Goal: Task Accomplishment & Management: Use online tool/utility

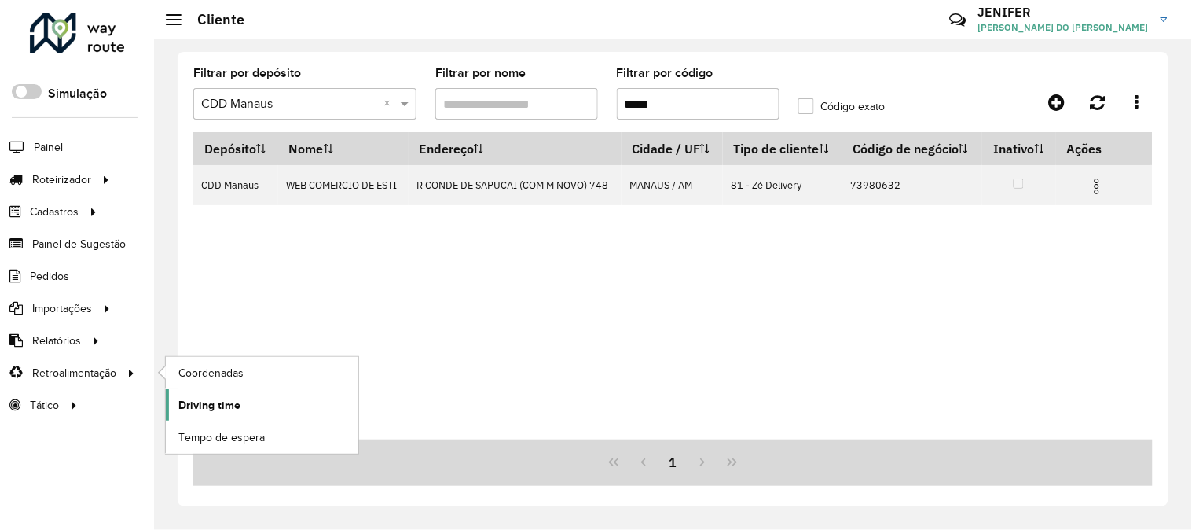
click at [230, 412] on span "Driving time" at bounding box center [209, 405] width 62 height 17
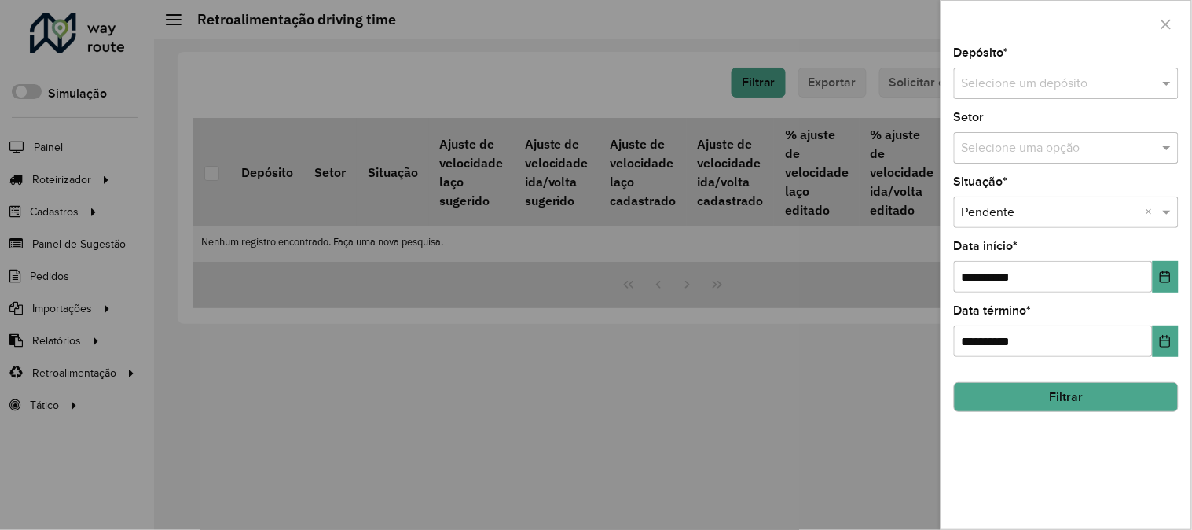
click at [1112, 80] on input "text" at bounding box center [1051, 84] width 178 height 19
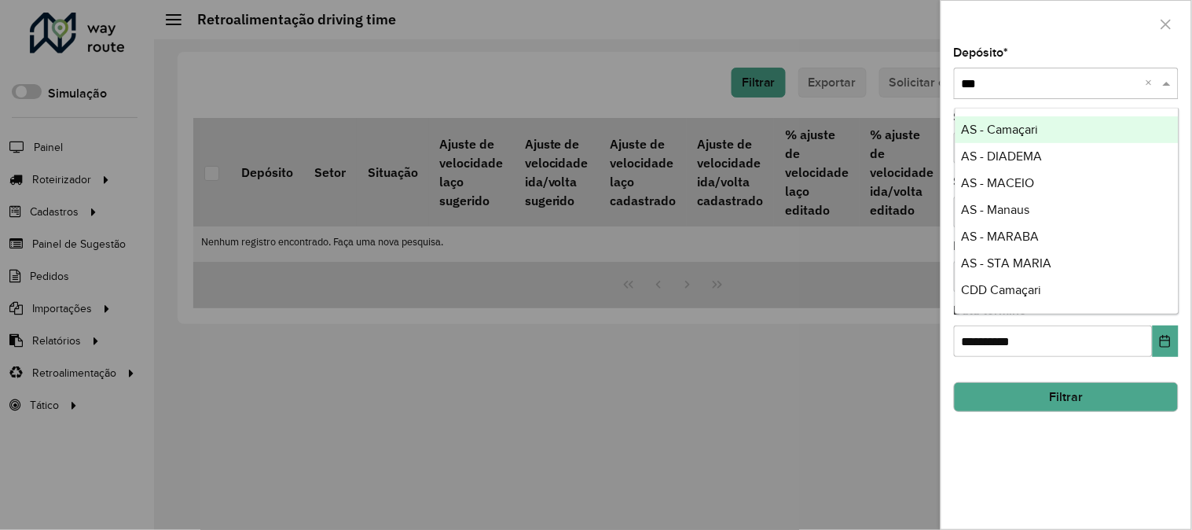
type input "****"
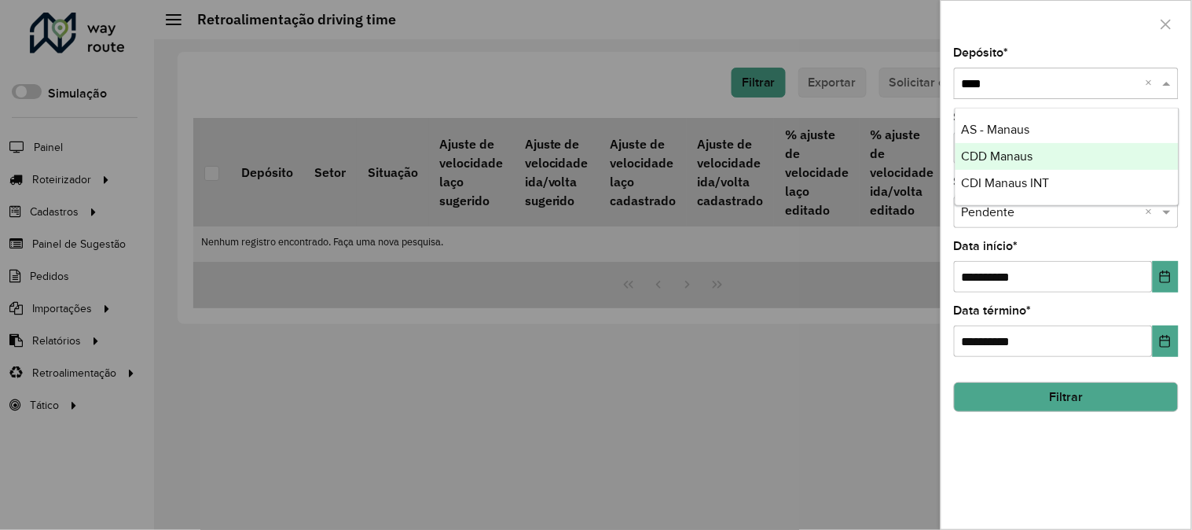
click at [1046, 156] on div "CDD Manaus" at bounding box center [1066, 156] width 223 height 27
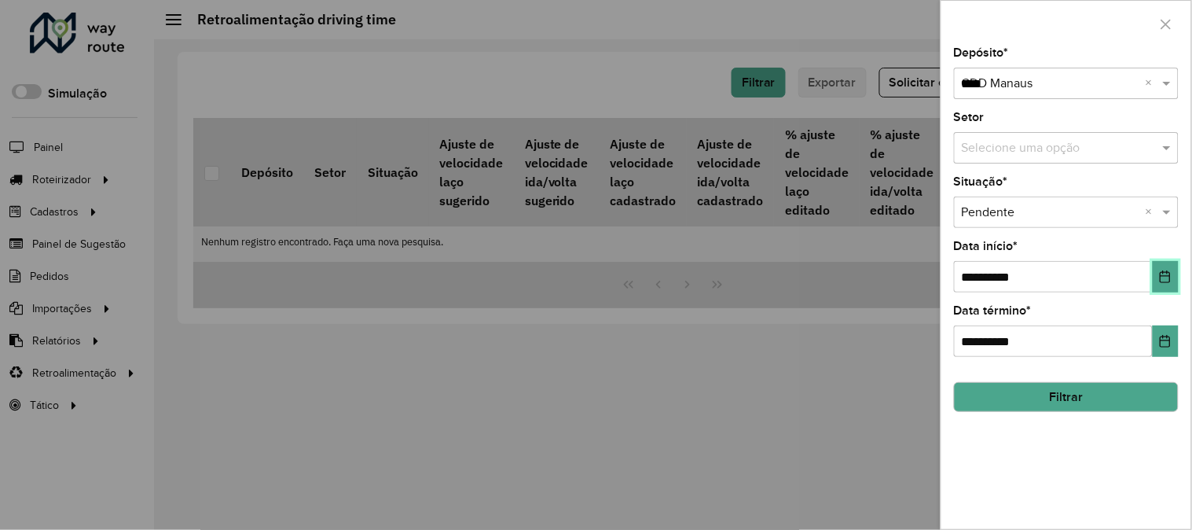
click at [1168, 284] on button "Choose Date" at bounding box center [1166, 276] width 26 height 31
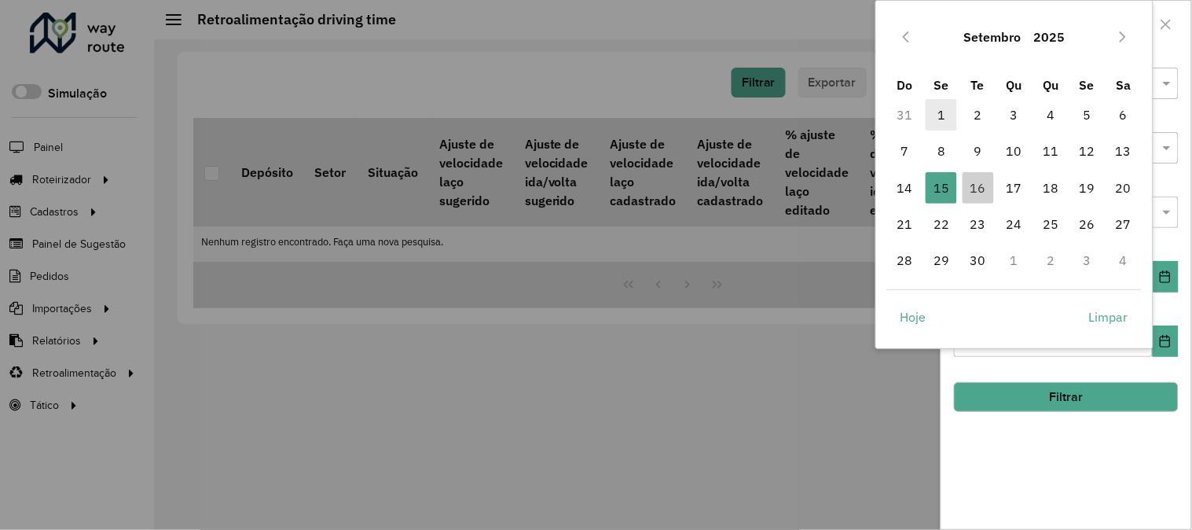
click at [932, 115] on span "1" at bounding box center [941, 114] width 31 height 31
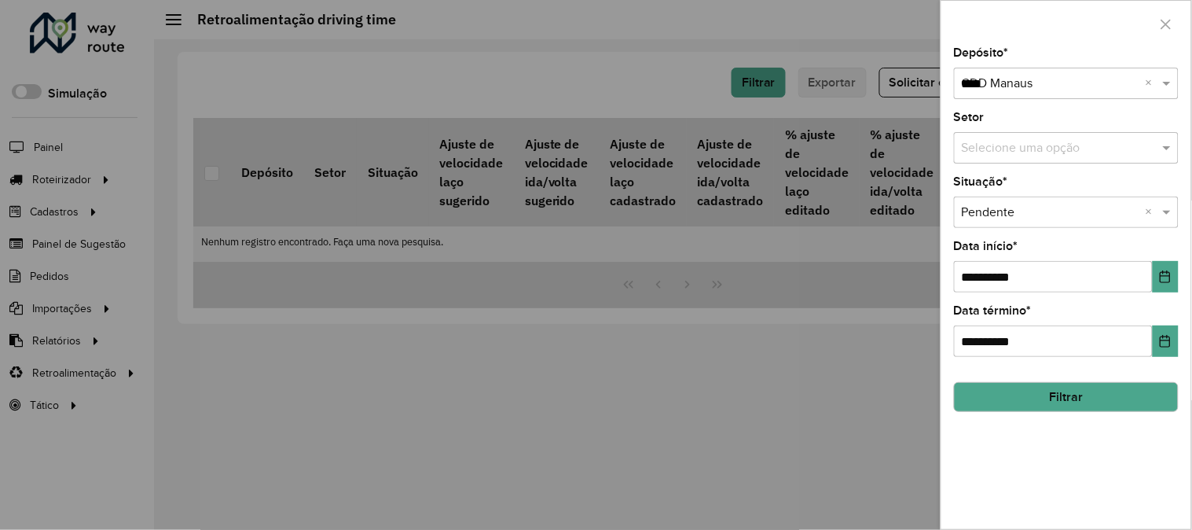
click at [1085, 405] on button "Filtrar" at bounding box center [1066, 397] width 225 height 30
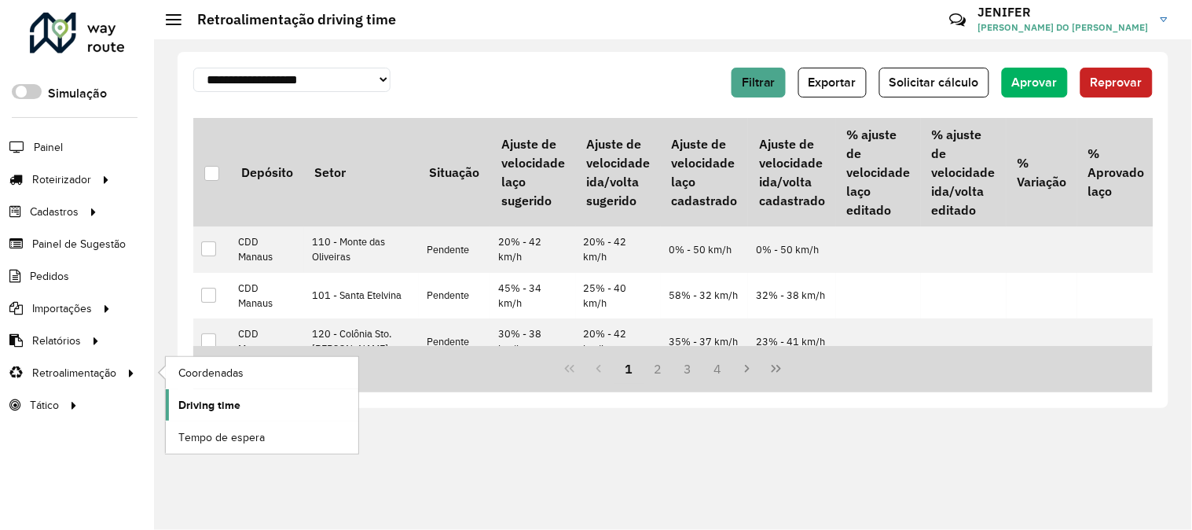
click at [199, 399] on span "Driving time" at bounding box center [209, 405] width 62 height 17
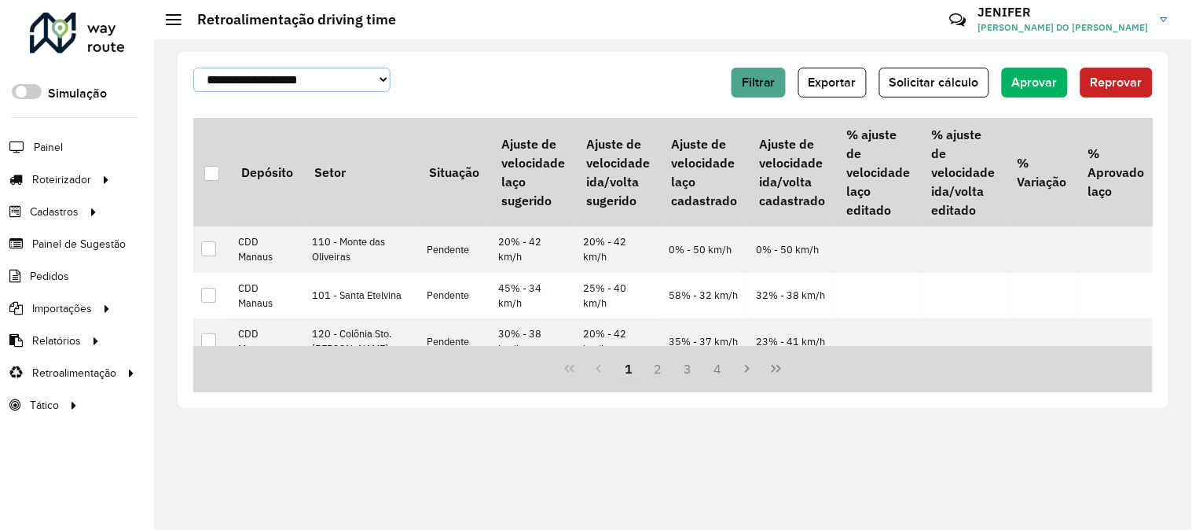
click at [266, 81] on select "**********" at bounding box center [291, 80] width 197 height 24
click at [438, 75] on div "**********" at bounding box center [430, 80] width 474 height 24
click at [207, 174] on div at bounding box center [211, 173] width 15 height 15
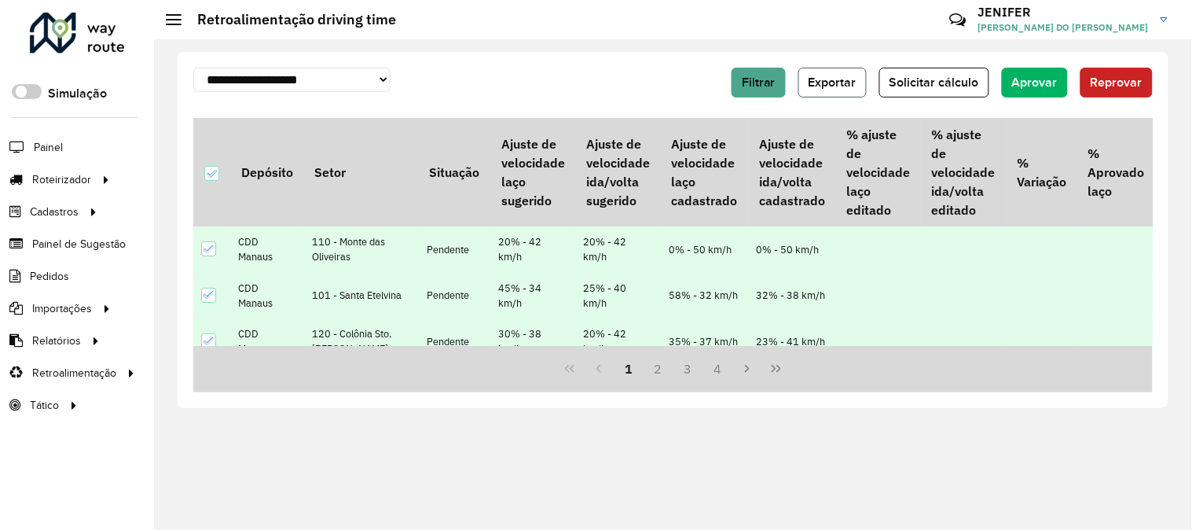
click at [827, 83] on span "Exportar" at bounding box center [833, 81] width 48 height 13
click at [198, 168] on link "Entregas" at bounding box center [262, 178] width 193 height 31
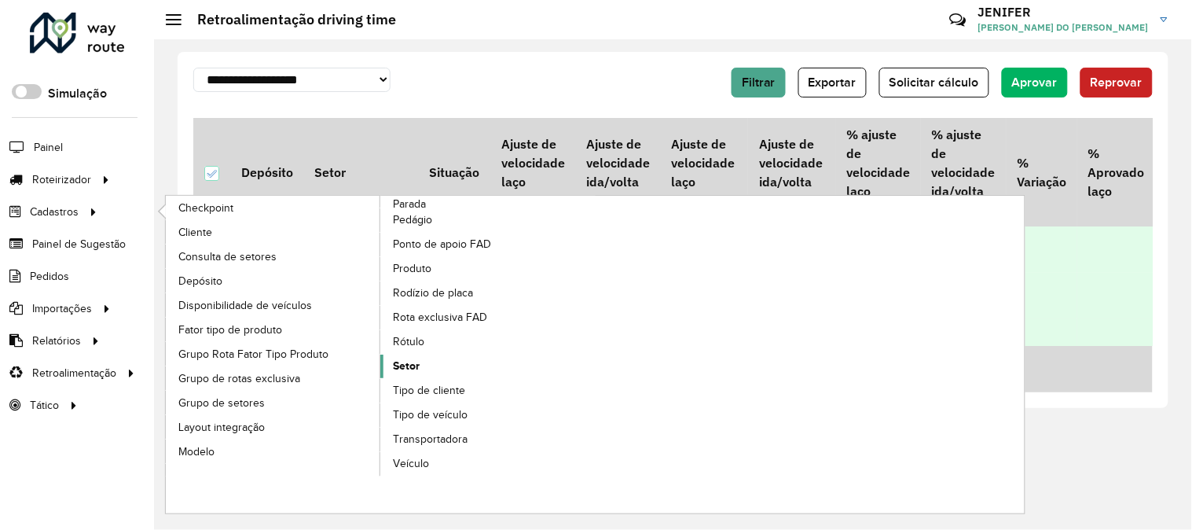
click at [413, 365] on span "Setor" at bounding box center [406, 366] width 27 height 17
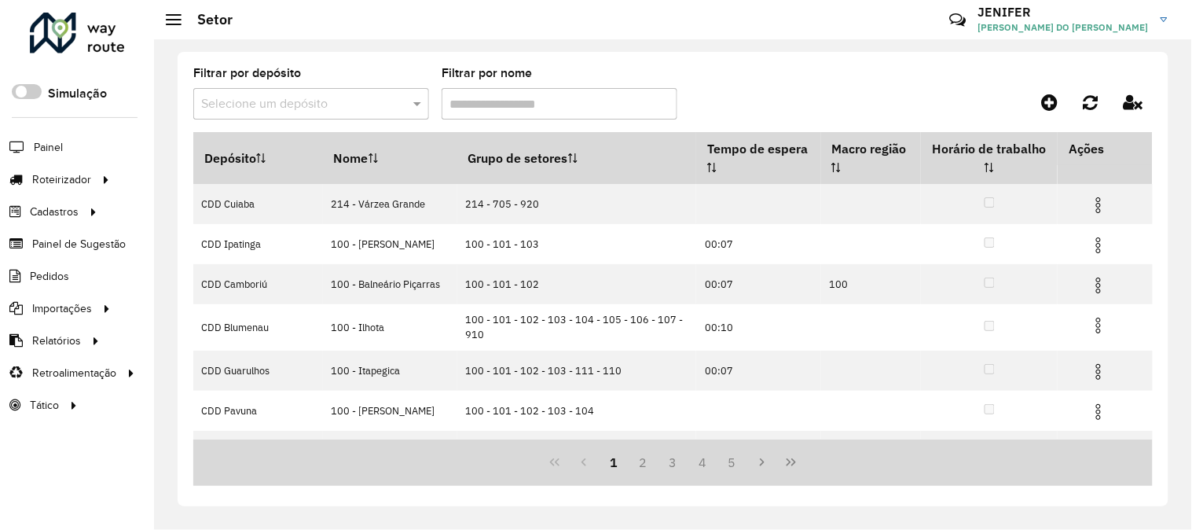
click at [275, 101] on input "text" at bounding box center [295, 104] width 189 height 19
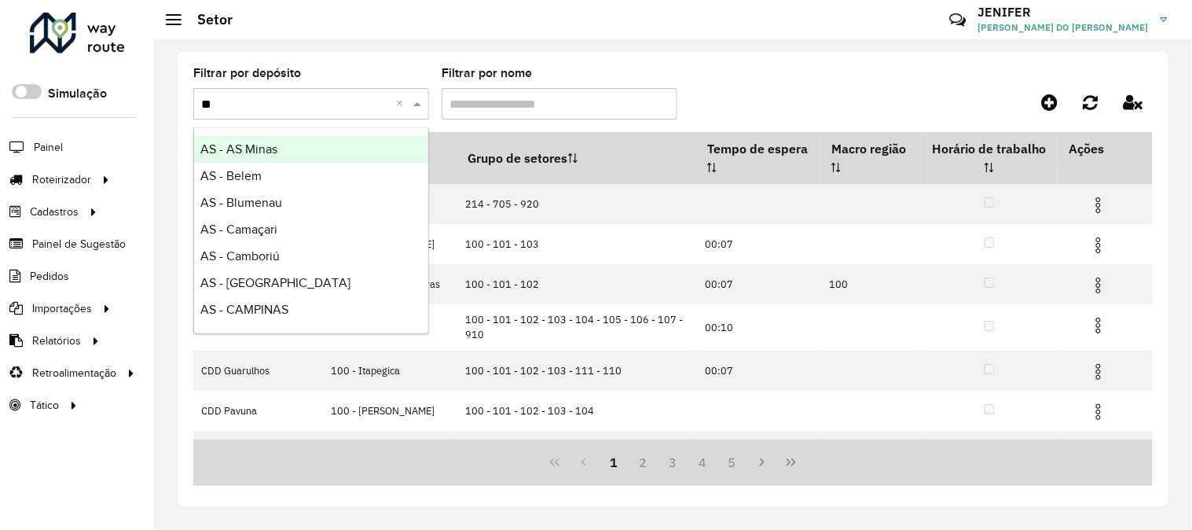
type input "***"
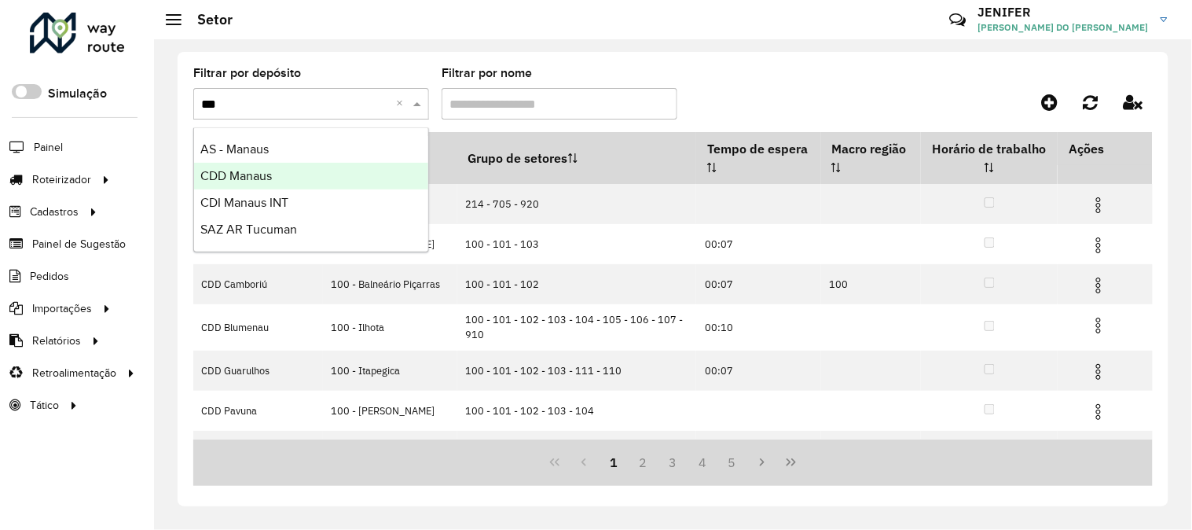
click at [261, 174] on div "CDD Manaus" at bounding box center [311, 176] width 234 height 27
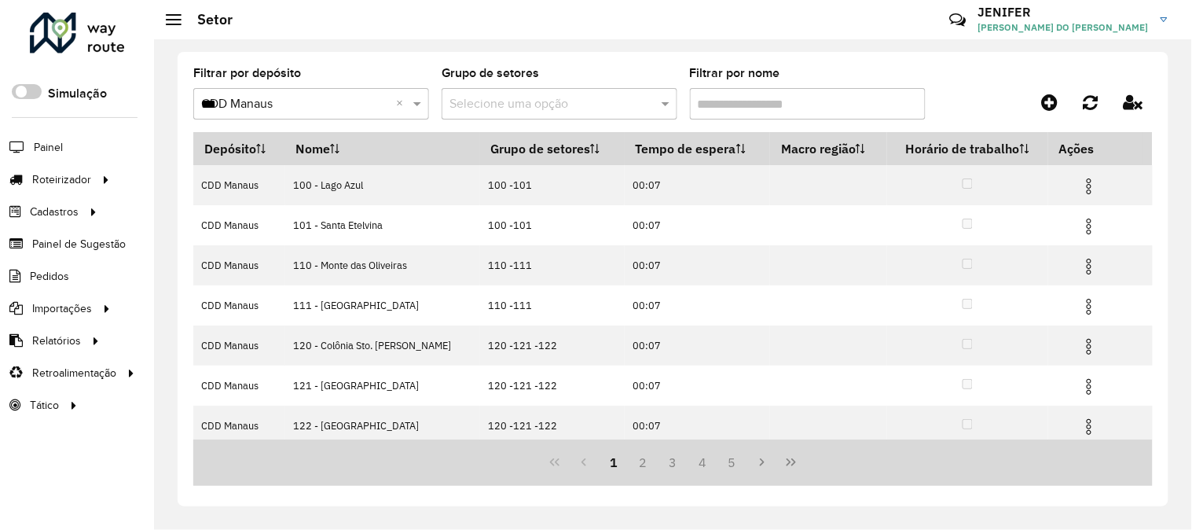
click at [735, 102] on input "Filtrar por nome" at bounding box center [808, 103] width 236 height 31
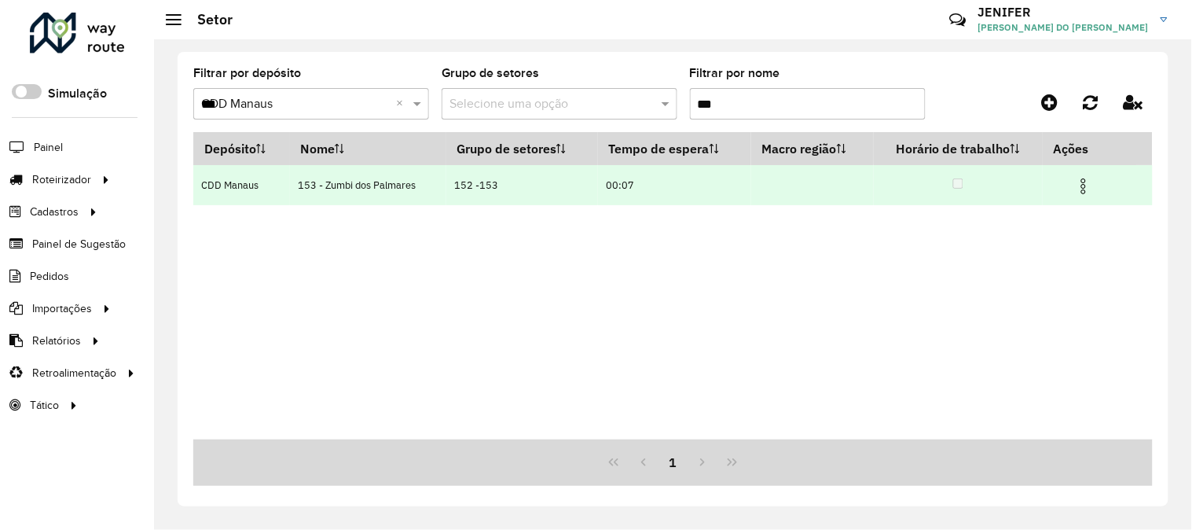
type input "***"
click at [1084, 184] on img at bounding box center [1083, 186] width 19 height 19
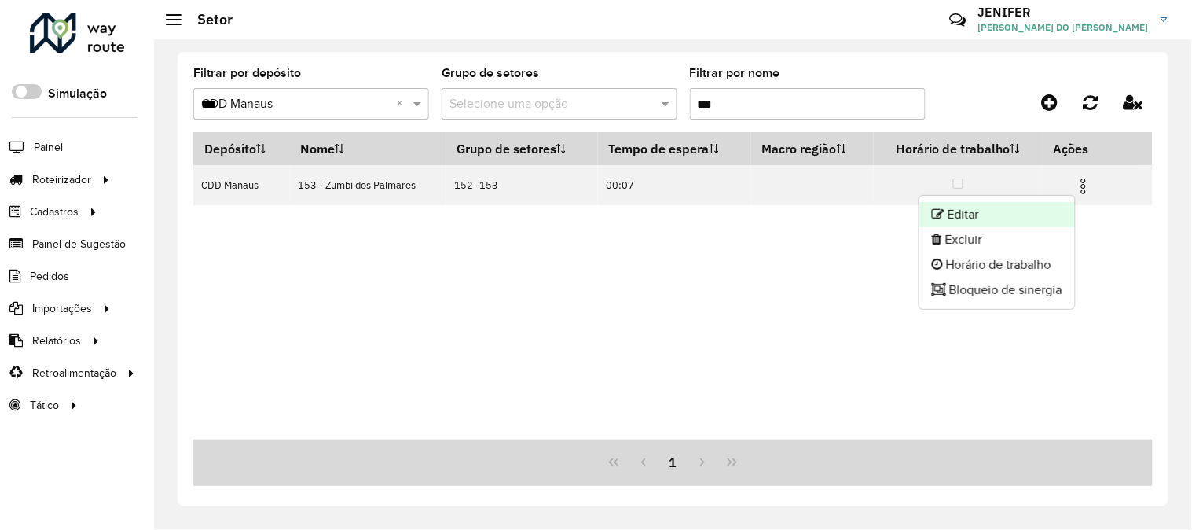
click at [1036, 209] on li "Editar" at bounding box center [997, 214] width 156 height 25
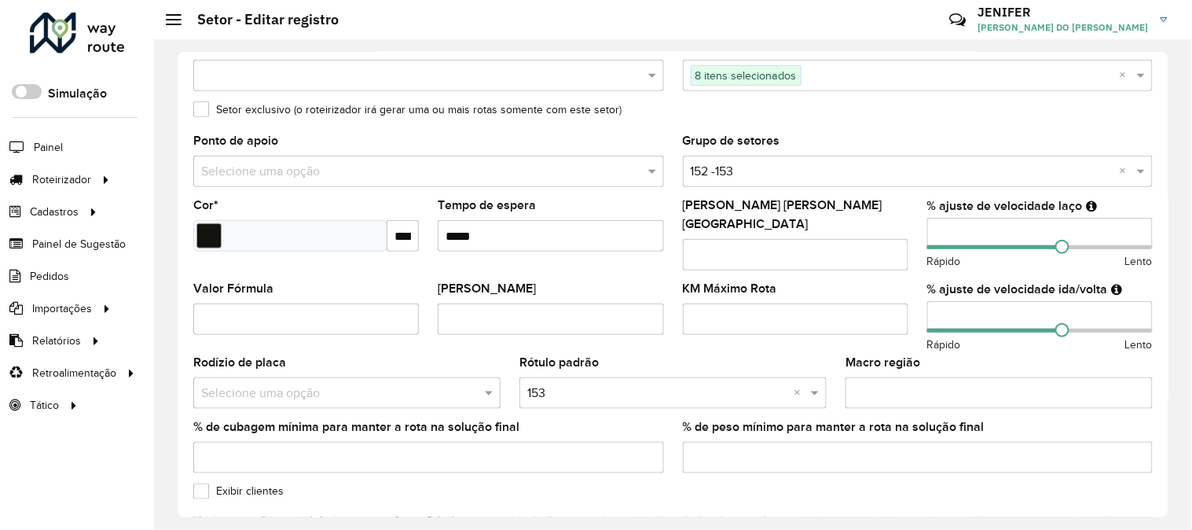
scroll to position [238, 0]
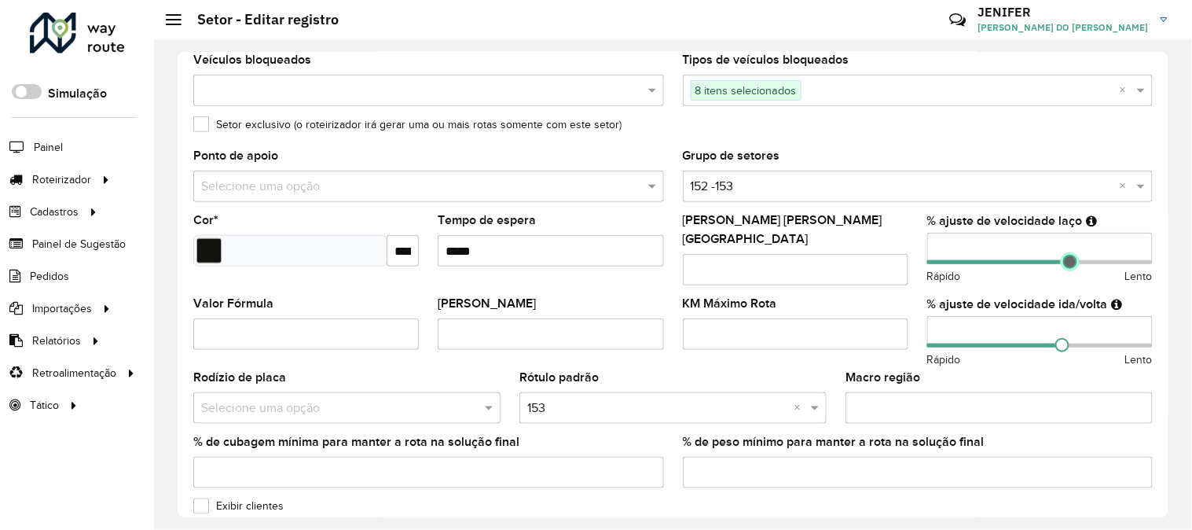
drag, startPoint x: 1059, startPoint y: 264, endPoint x: 1067, endPoint y: 266, distance: 8.0
click at [1067, 266] on span at bounding box center [1070, 262] width 14 height 14
drag, startPoint x: 1057, startPoint y: 336, endPoint x: 1066, endPoint y: 336, distance: 9.5
click at [1066, 338] on span at bounding box center [1070, 345] width 14 height 14
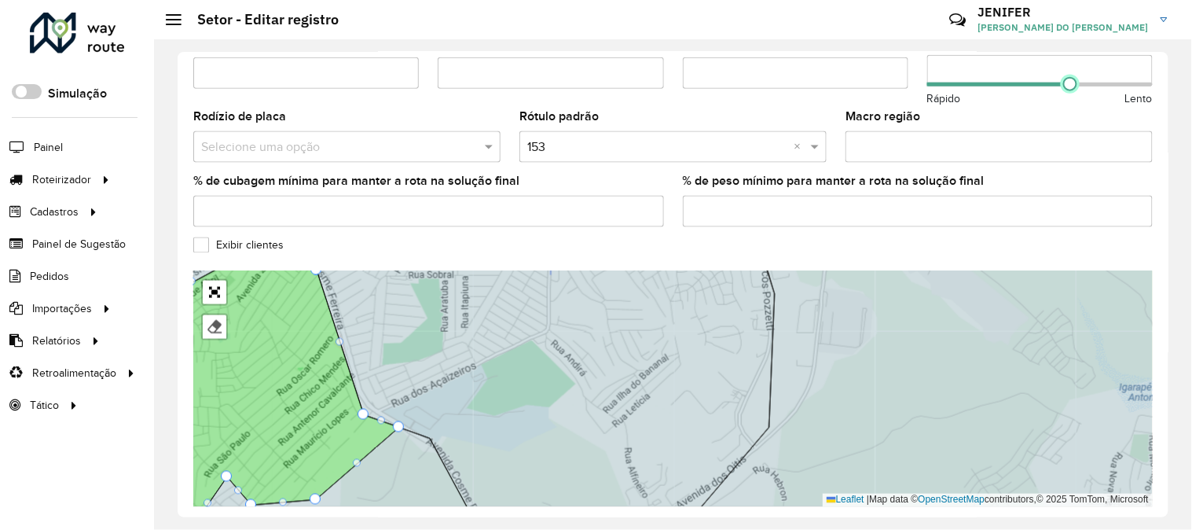
scroll to position [551, 0]
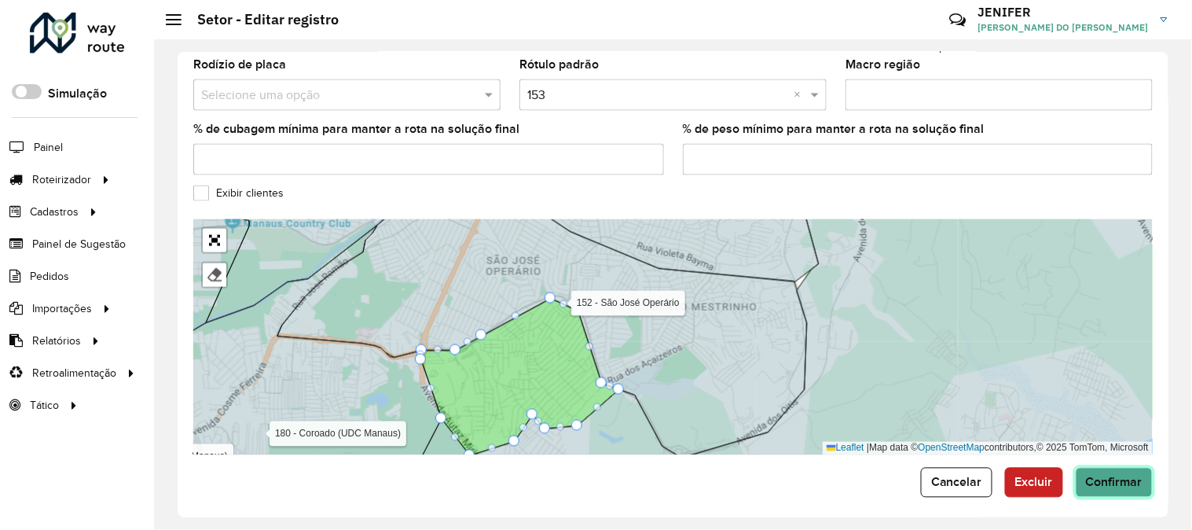
click at [1100, 475] on span "Confirmar" at bounding box center [1114, 481] width 57 height 13
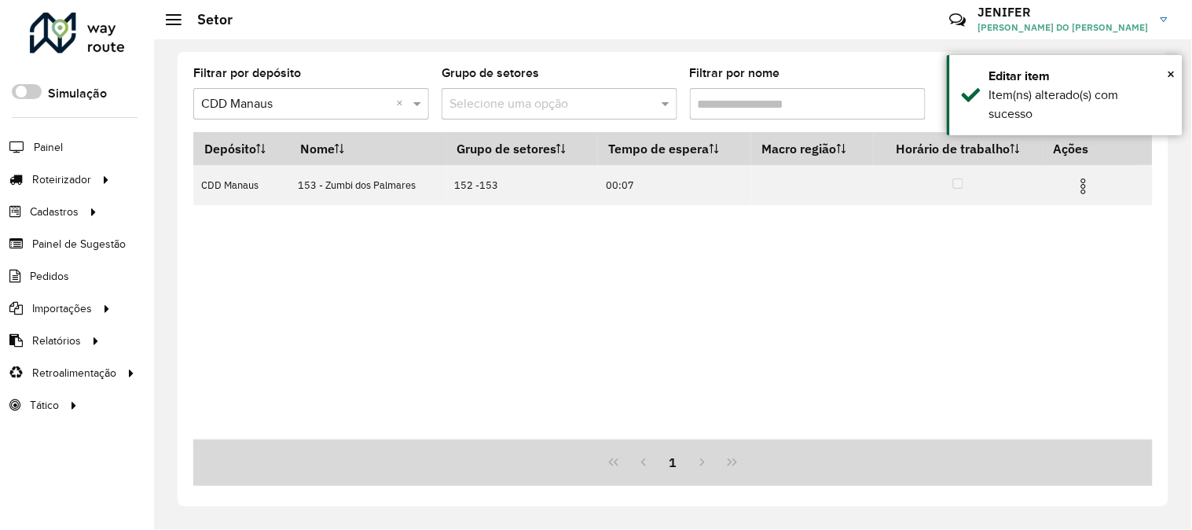
click at [725, 95] on input "Filtrar por nome" at bounding box center [808, 103] width 236 height 31
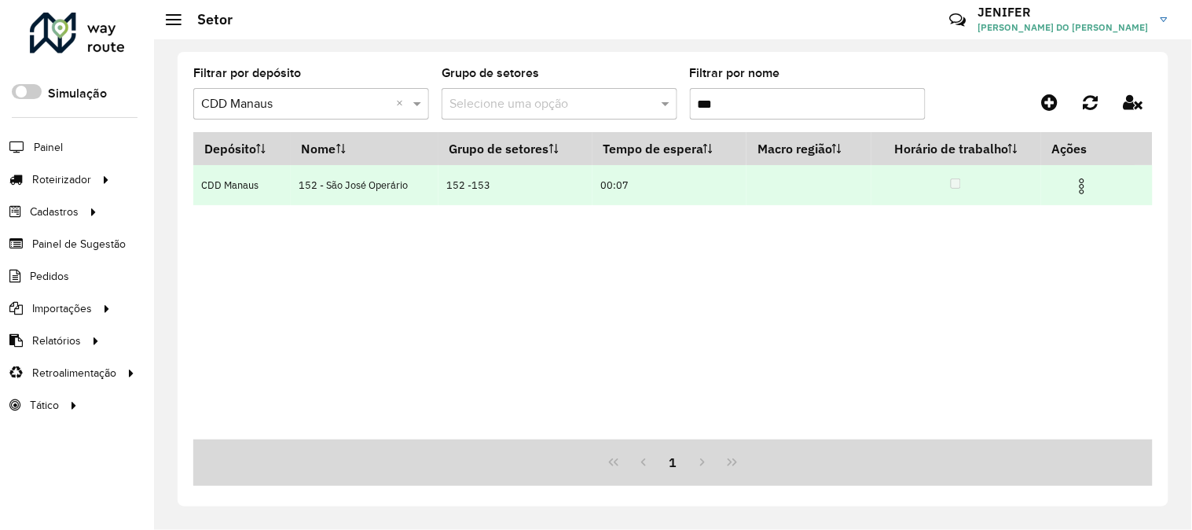
type input "***"
click at [1087, 181] on img at bounding box center [1082, 186] width 19 height 19
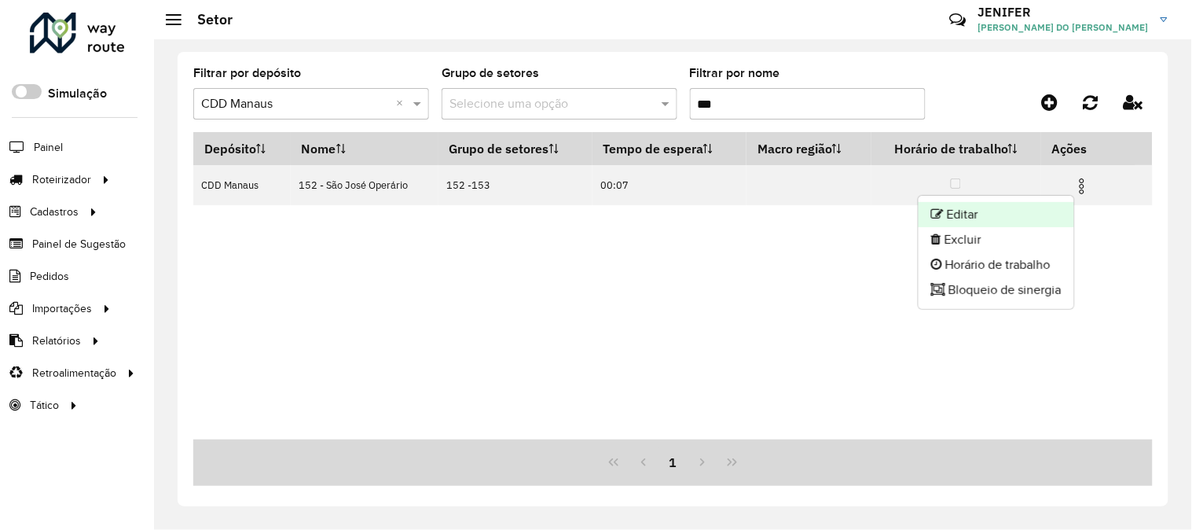
click at [979, 213] on li "Editar" at bounding box center [997, 214] width 156 height 25
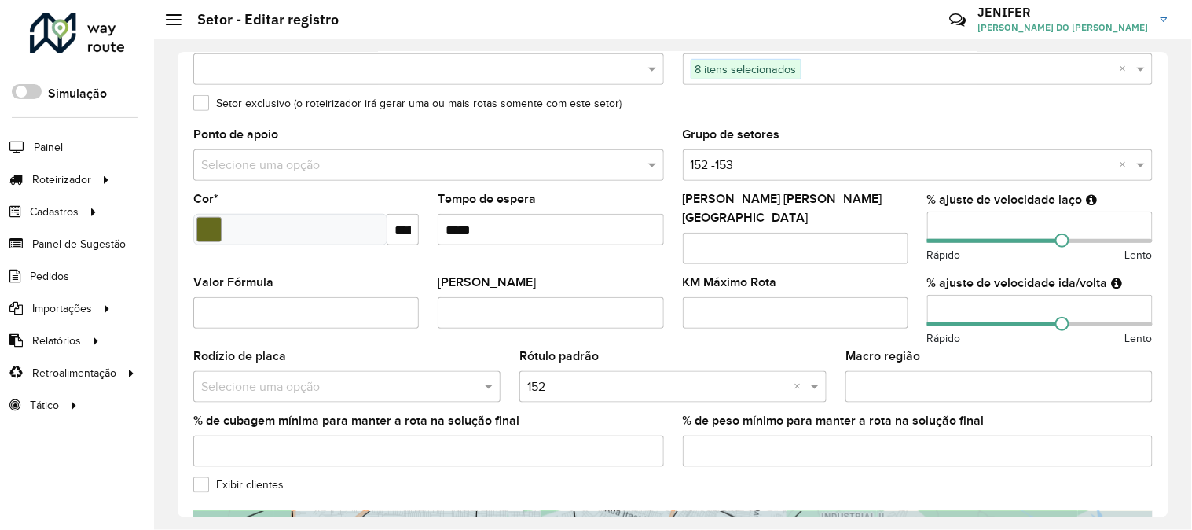
scroll to position [255, 0]
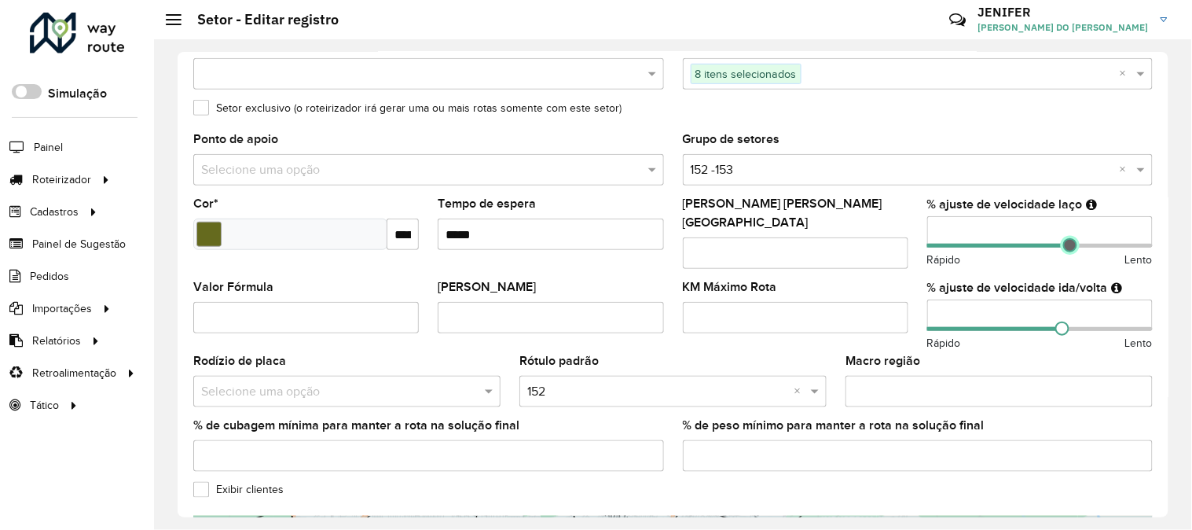
click at [1067, 244] on span at bounding box center [1070, 245] width 14 height 14
click at [1067, 321] on span at bounding box center [1070, 328] width 14 height 14
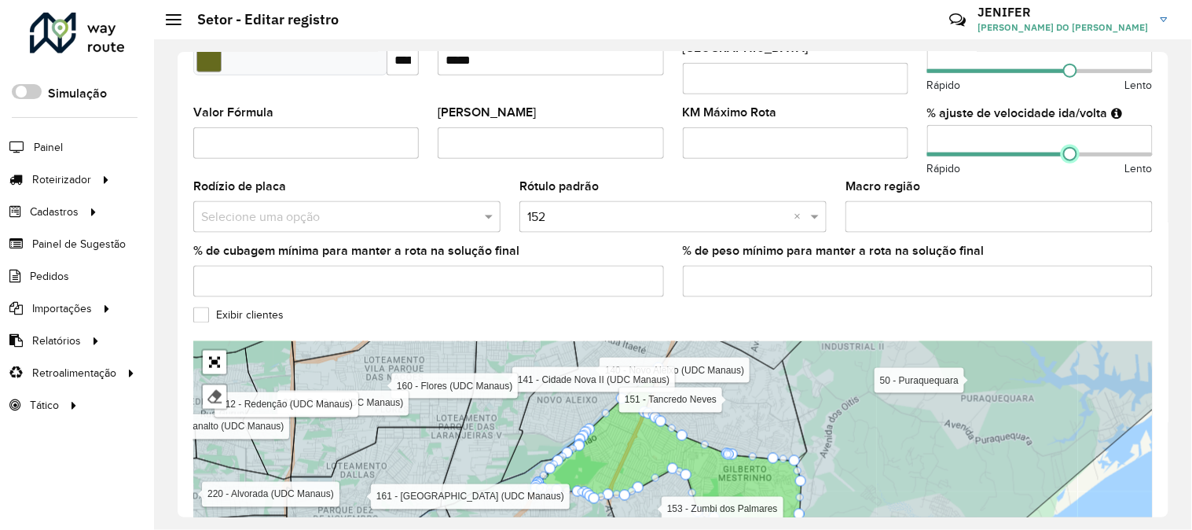
scroll to position [551, 0]
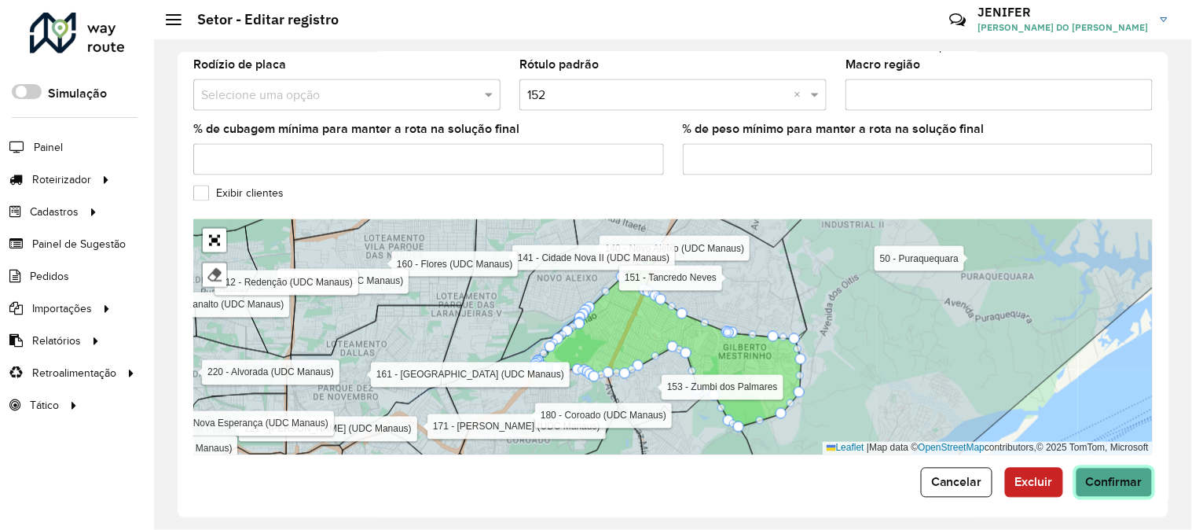
click at [1109, 476] on span "Confirmar" at bounding box center [1114, 481] width 57 height 13
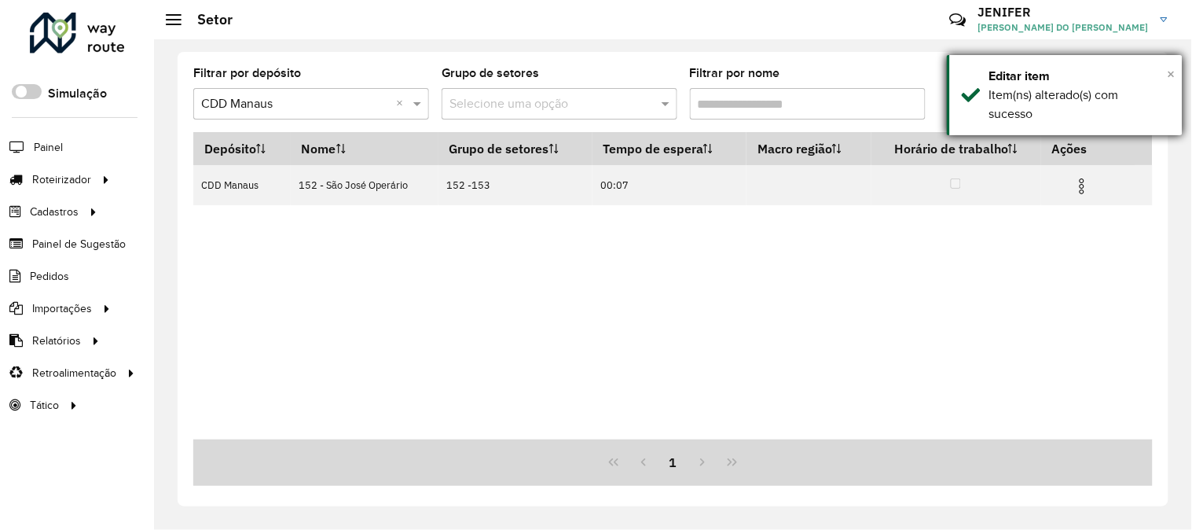
click at [1172, 66] on span "×" at bounding box center [1172, 73] width 8 height 17
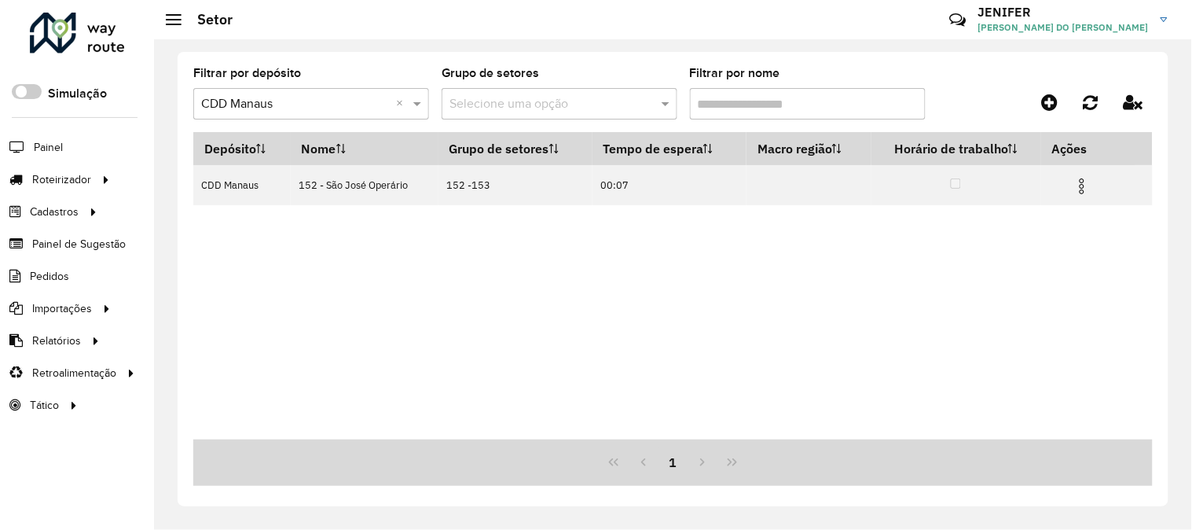
click at [783, 99] on input "Filtrar por nome" at bounding box center [808, 103] width 236 height 31
type input "*"
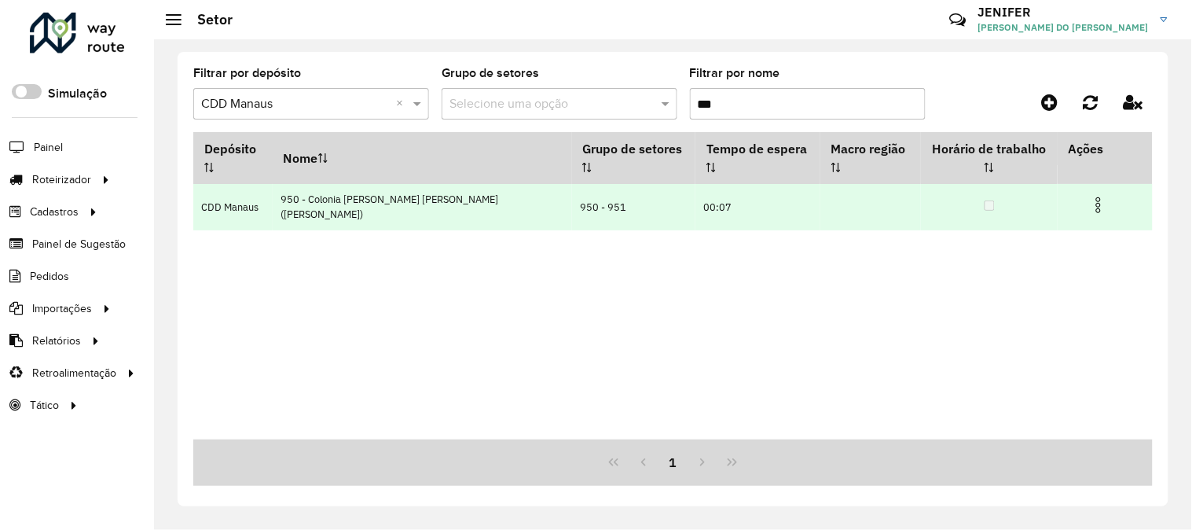
type input "***"
click at [1090, 196] on img at bounding box center [1098, 205] width 19 height 19
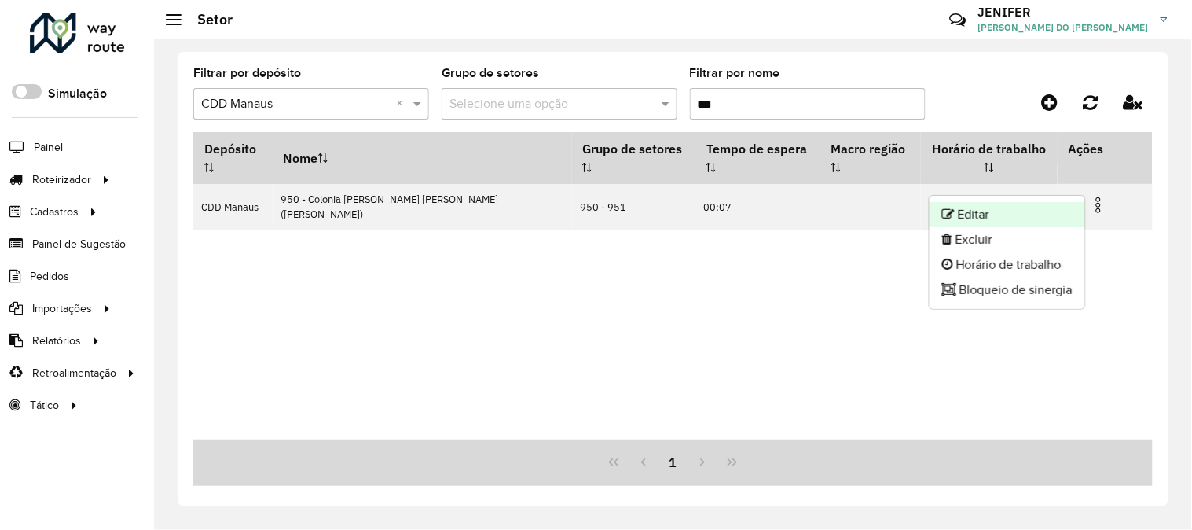
click at [1051, 211] on li "Editar" at bounding box center [1008, 214] width 156 height 25
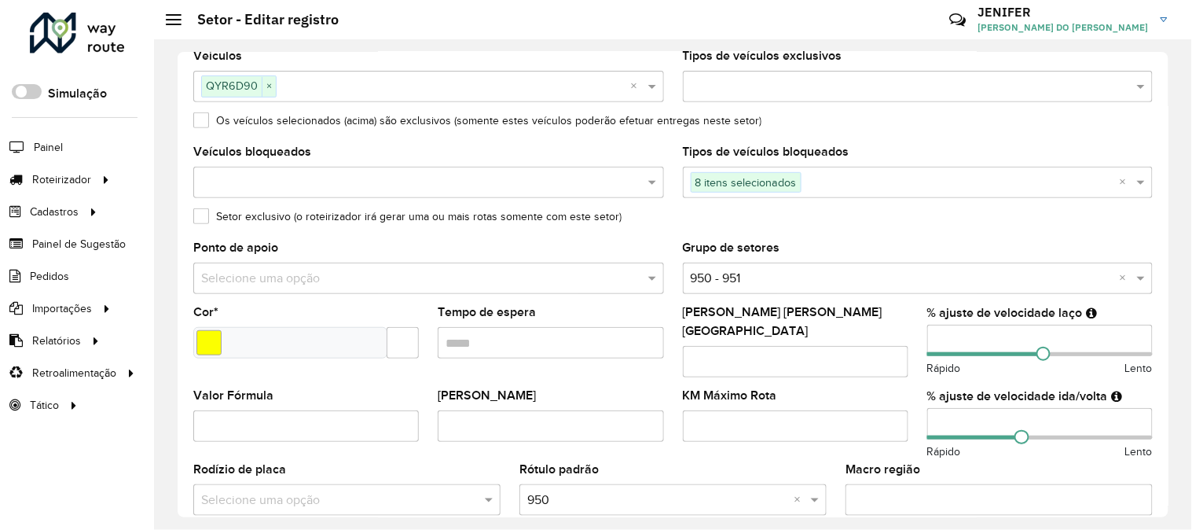
scroll to position [151, 0]
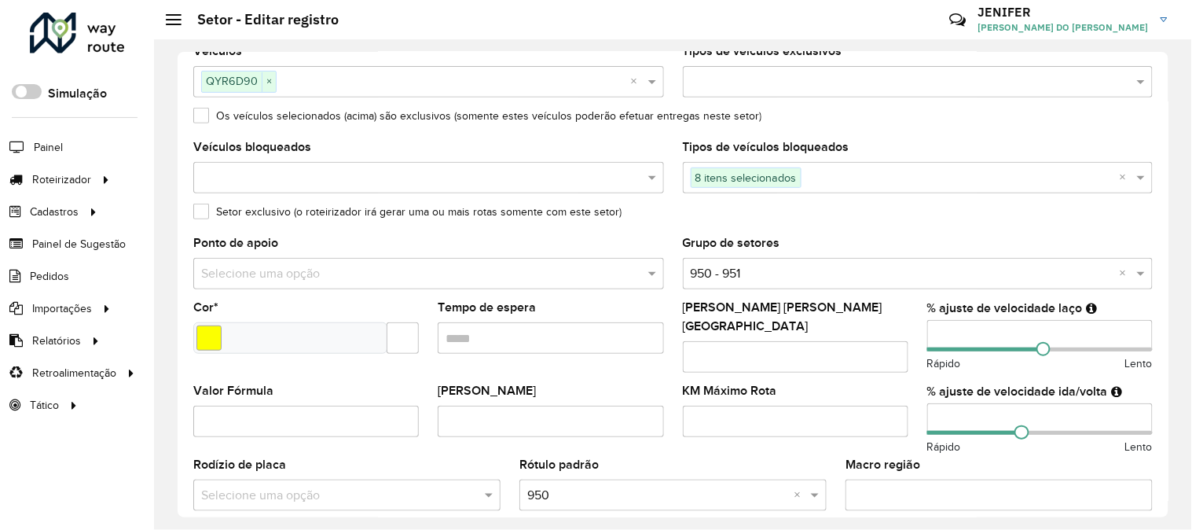
click at [1132, 241] on div "Grupo de setores Selecione uma opção × 950 - 951 ×" at bounding box center [918, 263] width 471 height 52
drag, startPoint x: 1168, startPoint y: 252, endPoint x: 1171, endPoint y: 231, distance: 21.3
click at [1171, 231] on div "Depósito * Selecione um depósito × CDD Manaus Nome * Veículos QYR6D90 × × Tipos…" at bounding box center [673, 284] width 1038 height 490
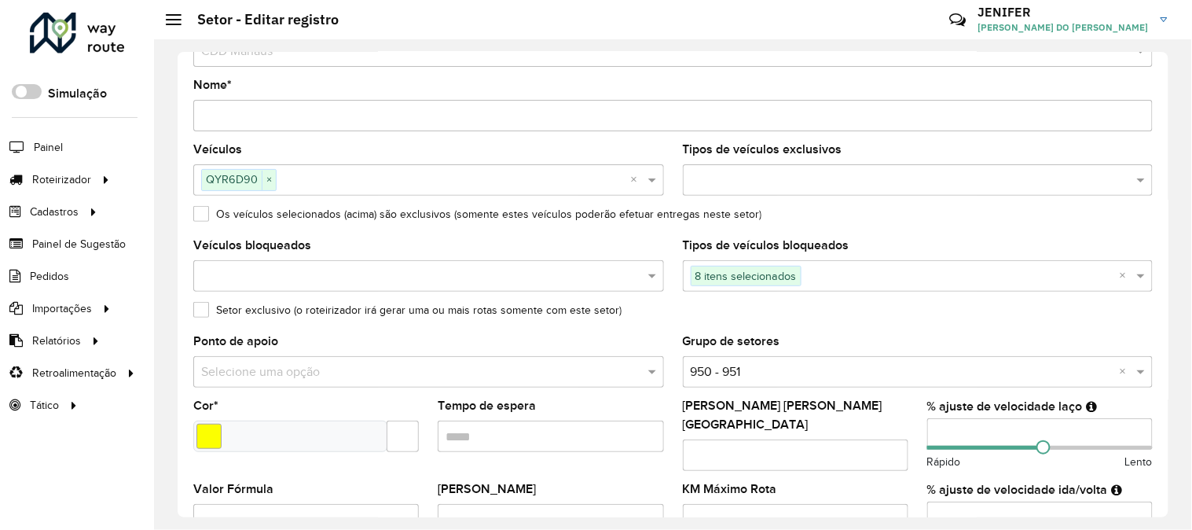
scroll to position [123, 0]
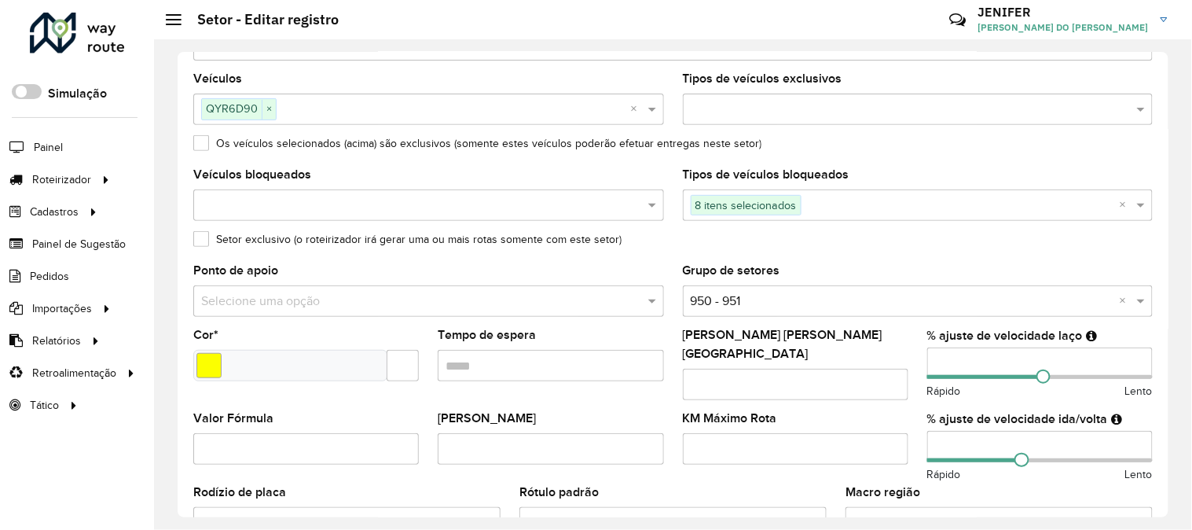
click at [1155, 281] on formly-field "Grupo de setores Selecione uma opção × 950 - 951 ×" at bounding box center [918, 297] width 490 height 64
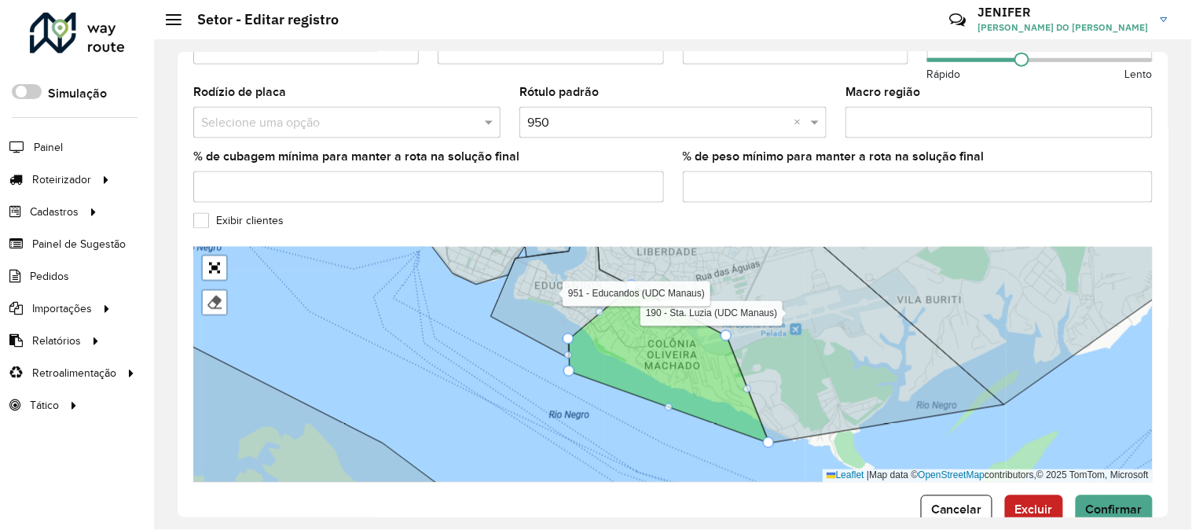
scroll to position [551, 0]
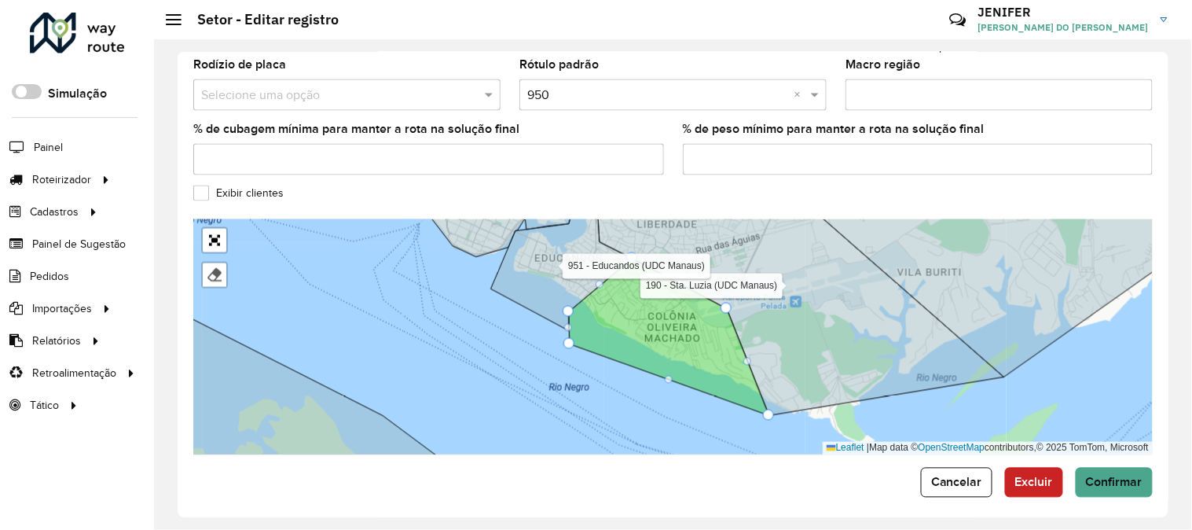
drag, startPoint x: 1164, startPoint y: 339, endPoint x: 1168, endPoint y: 321, distance: 18.5
click at [1168, 321] on div "Depósito * Selecione um depósito × CDD Manaus Nome * Veículos QYR6D90 × × Tipos…" at bounding box center [673, 284] width 991 height 465
click at [940, 482] on button "Cancelar" at bounding box center [957, 483] width 72 height 30
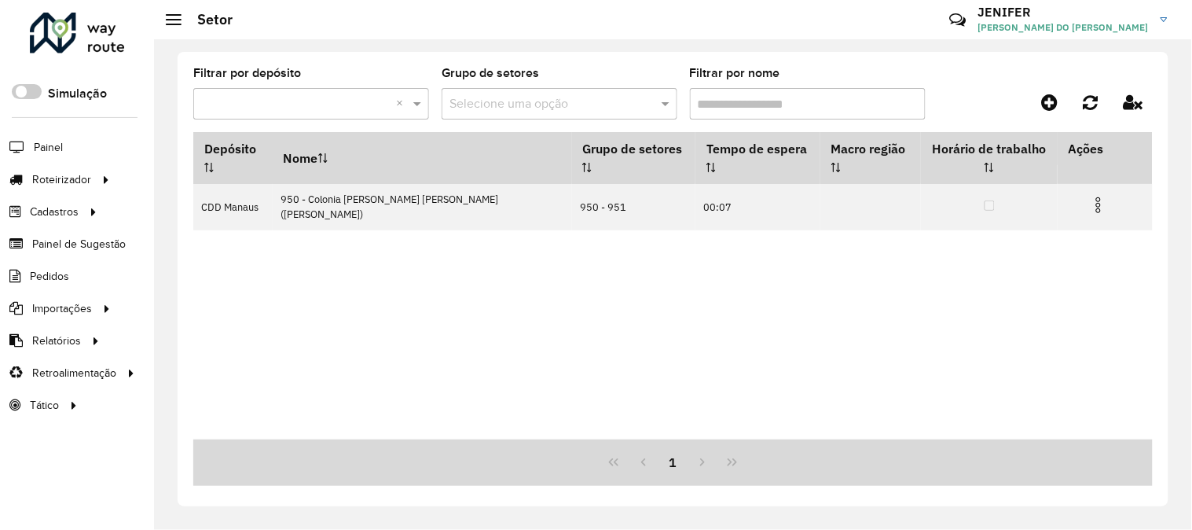
click at [786, 91] on input "Filtrar por nome" at bounding box center [808, 103] width 236 height 31
type input "*"
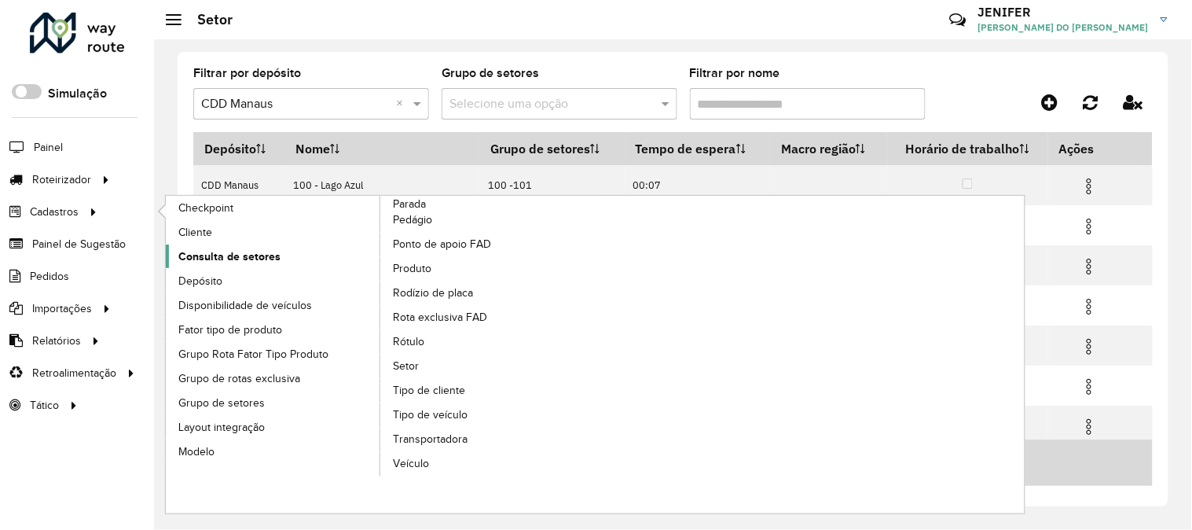
click at [273, 255] on span "Consulta de setores" at bounding box center [229, 256] width 102 height 17
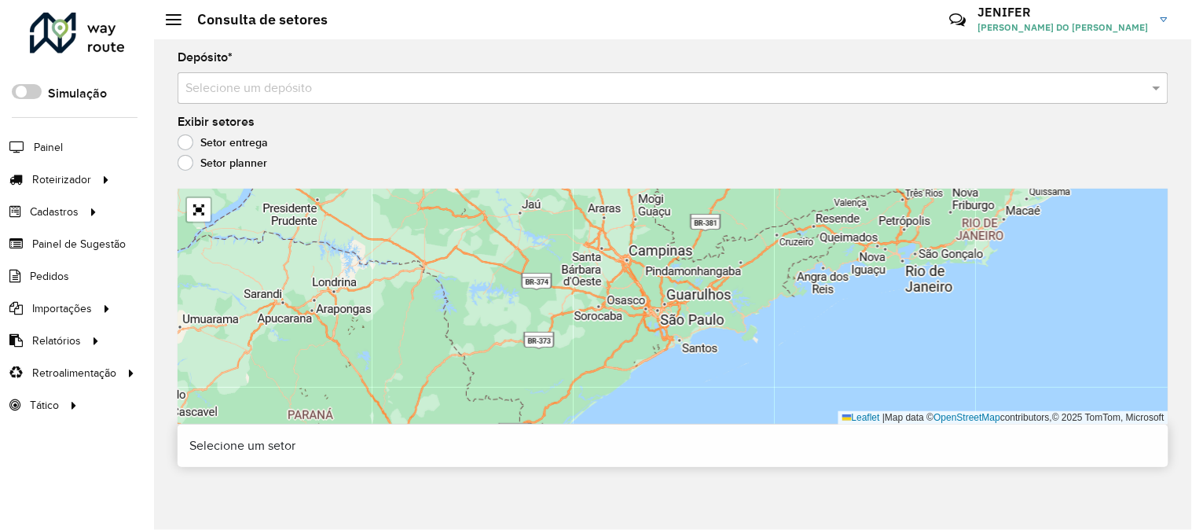
click at [267, 82] on input "text" at bounding box center [657, 88] width 944 height 19
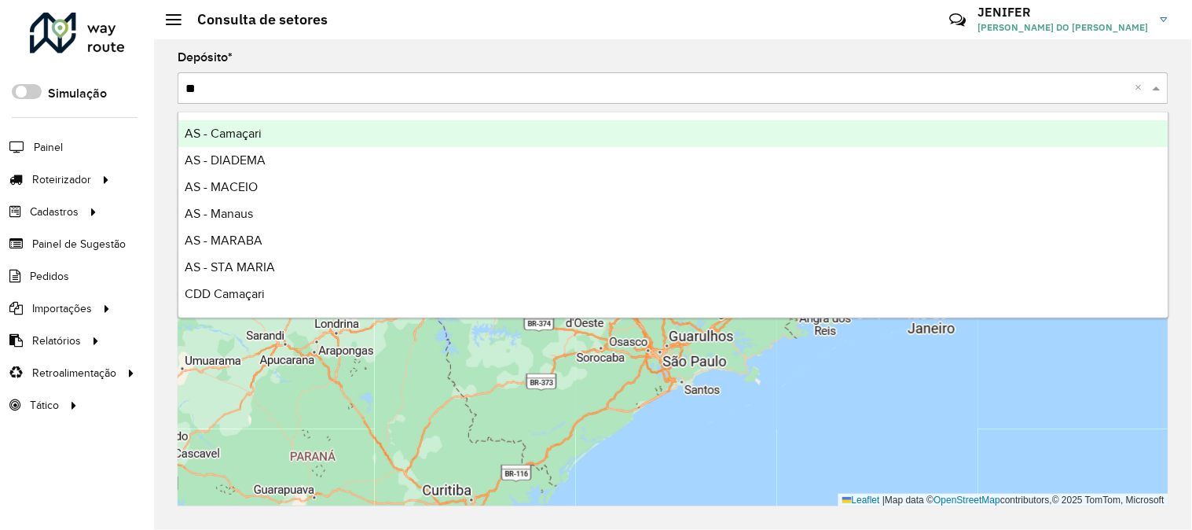
type input "***"
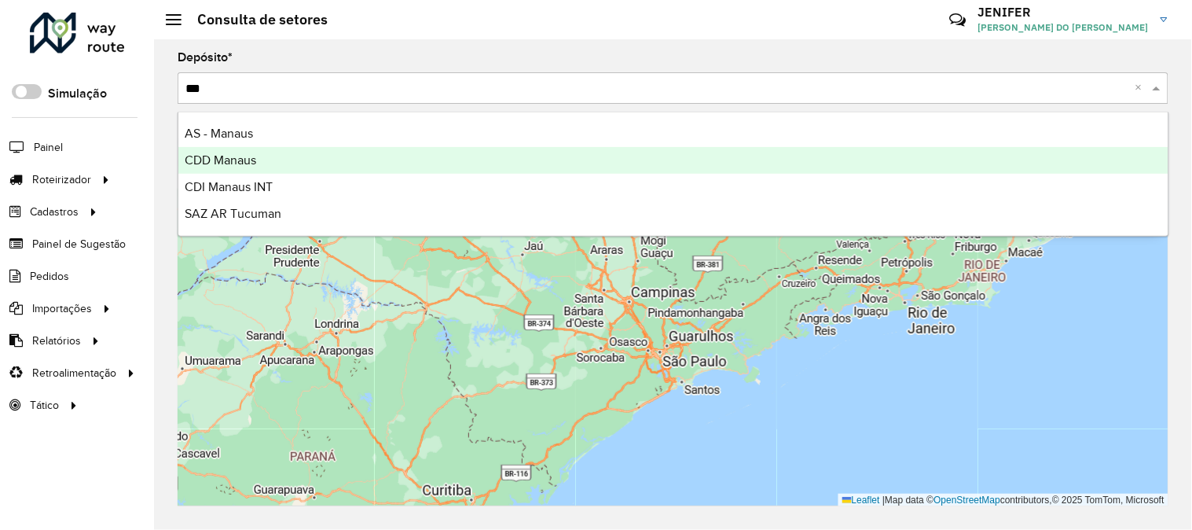
click at [253, 160] on span "CDD Manaus" at bounding box center [221, 159] width 72 height 13
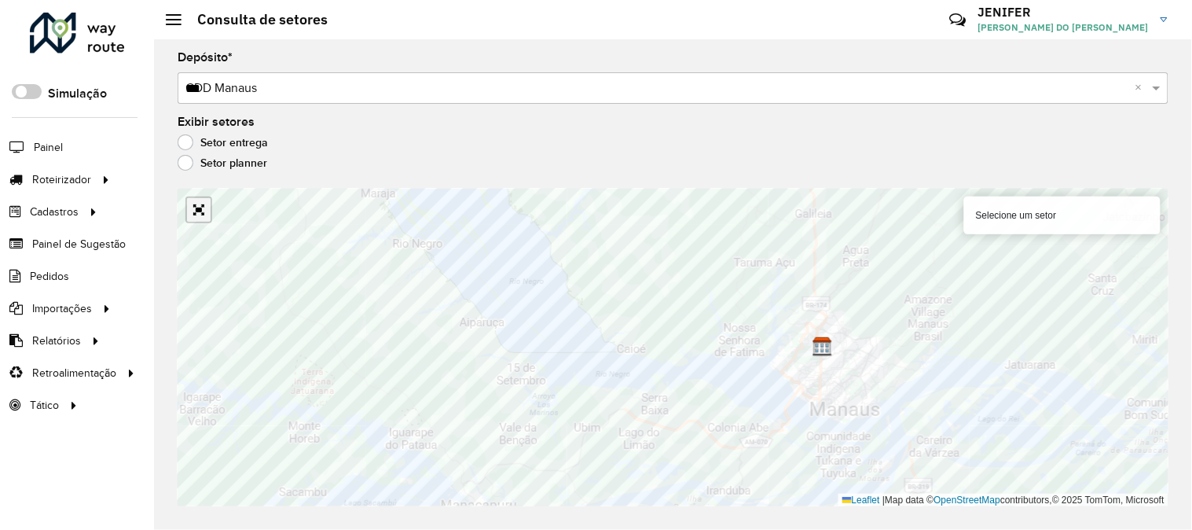
click at [189, 206] on link "Abrir mapa em tela cheia" at bounding box center [199, 210] width 24 height 24
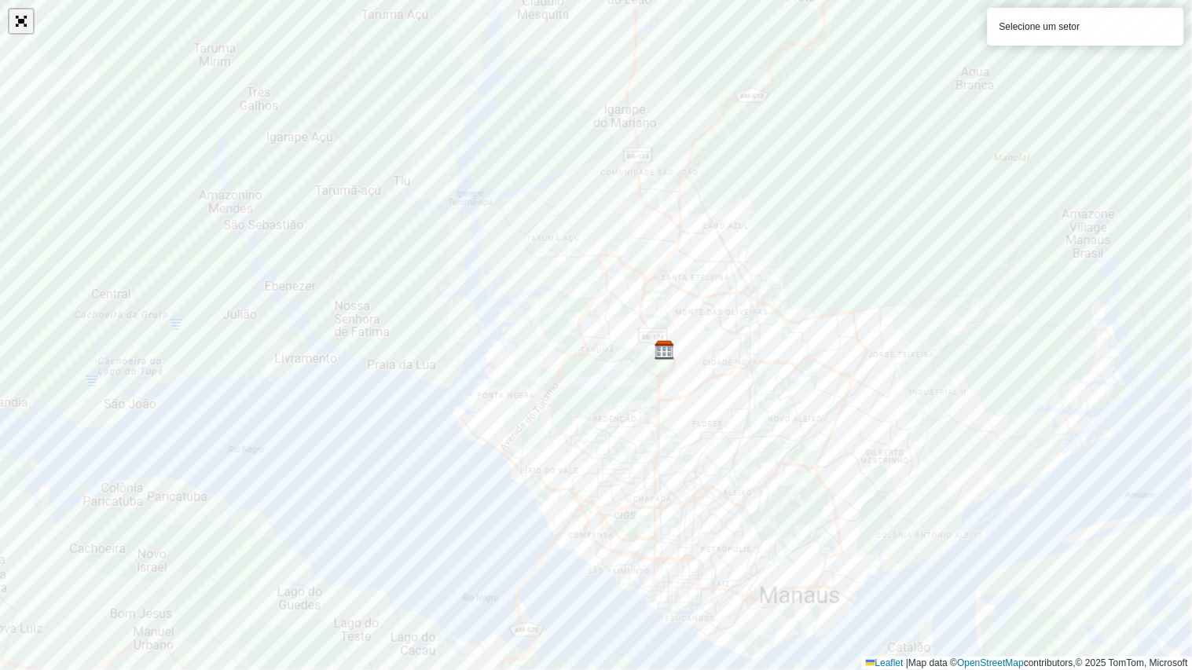
click at [24, 26] on link "Abrir mapa em tela cheia" at bounding box center [21, 21] width 24 height 24
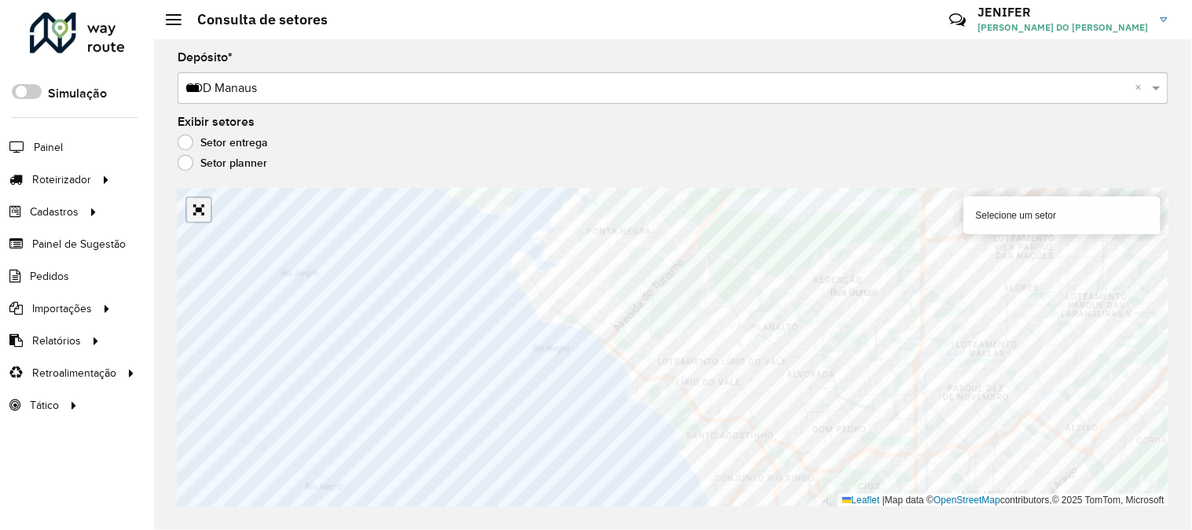
click at [194, 210] on link "Abrir mapa em tela cheia" at bounding box center [199, 210] width 24 height 24
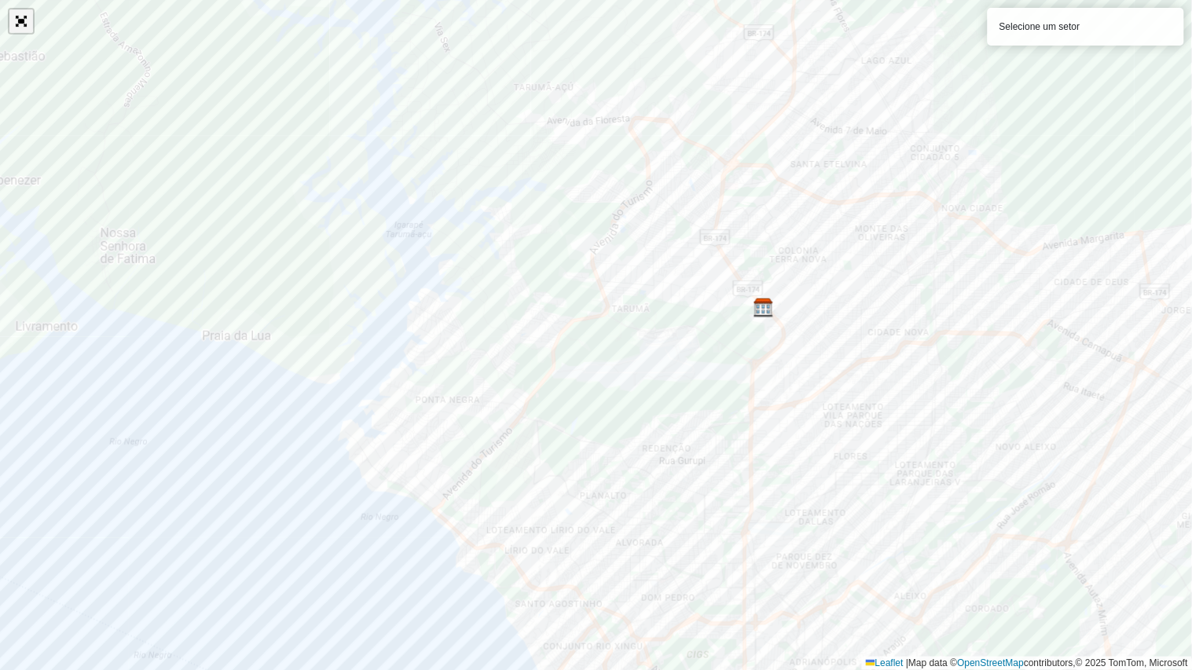
click at [20, 18] on link "Abrir mapa em tela cheia" at bounding box center [21, 21] width 24 height 24
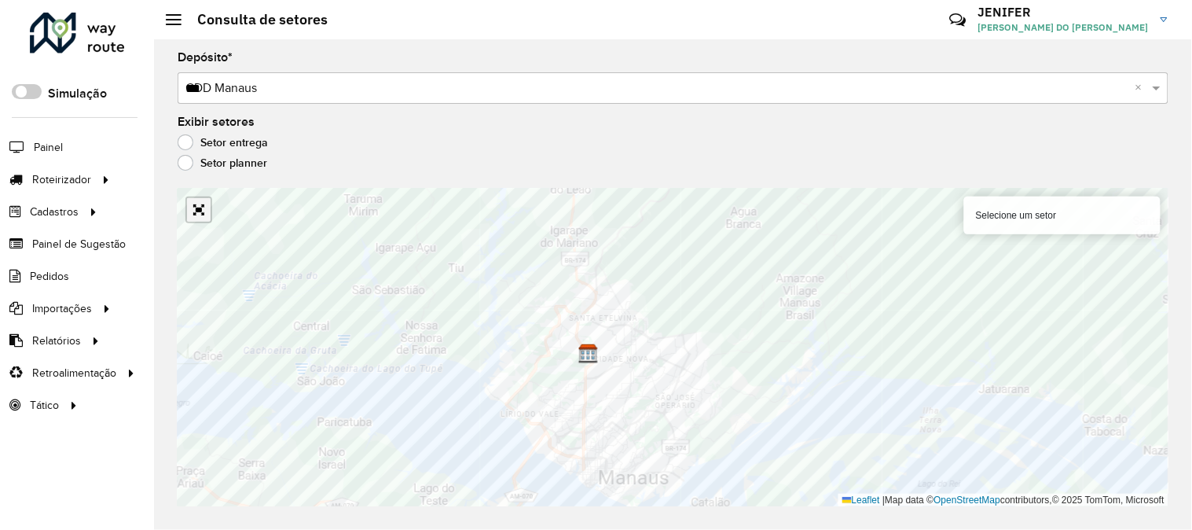
click at [201, 217] on link "Abrir mapa em tela cheia" at bounding box center [199, 210] width 24 height 24
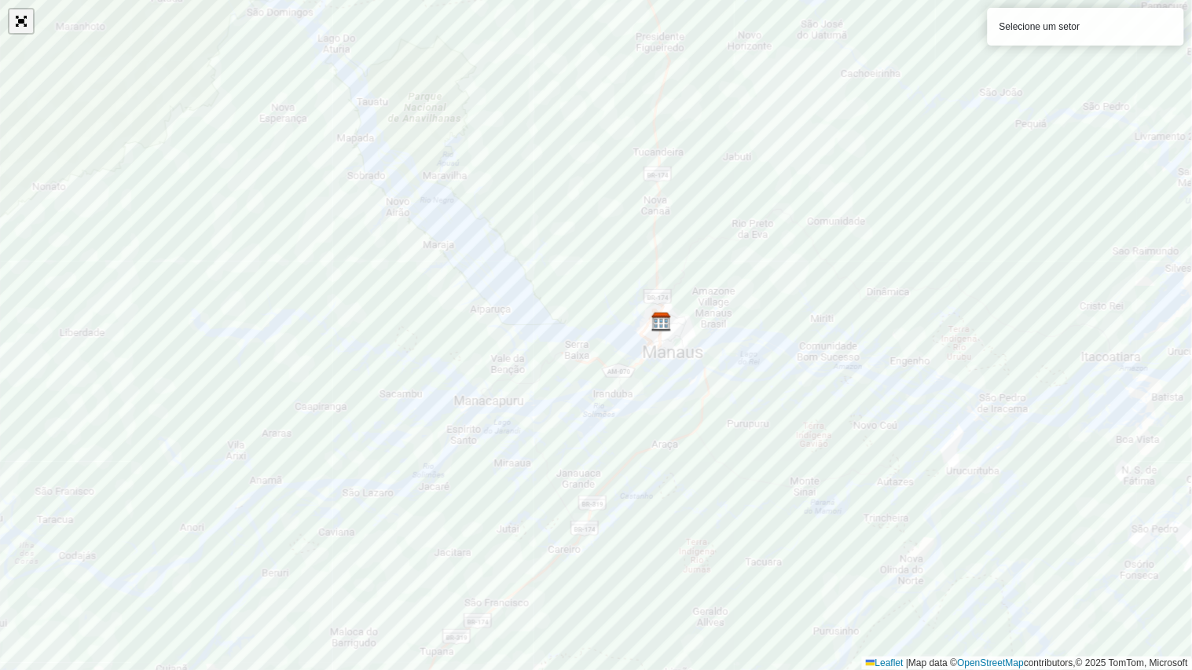
click at [20, 25] on link "Abrir mapa em tela cheia" at bounding box center [21, 21] width 24 height 24
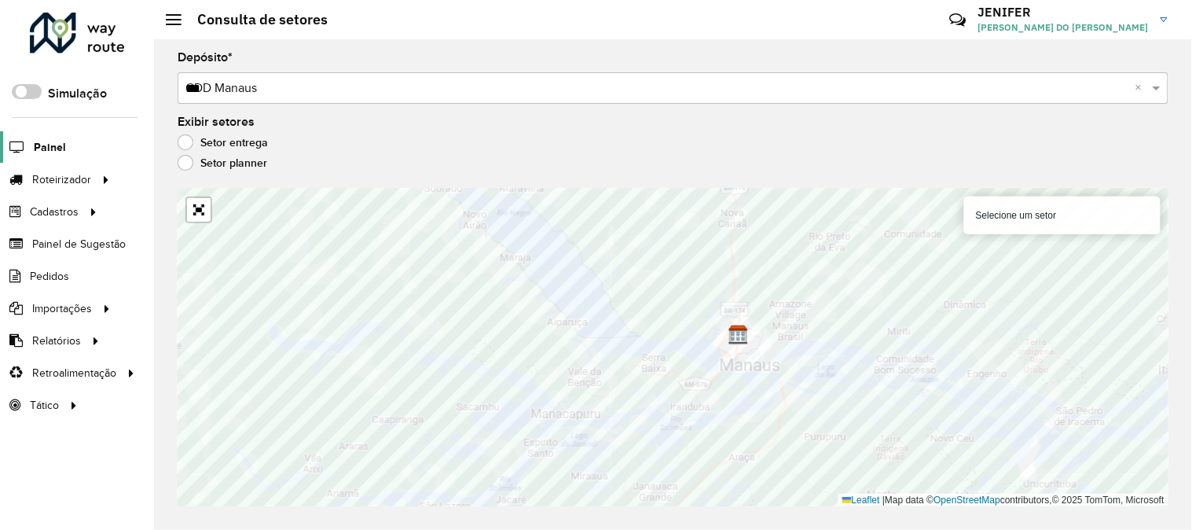
click at [45, 147] on span "Painel" at bounding box center [50, 147] width 32 height 17
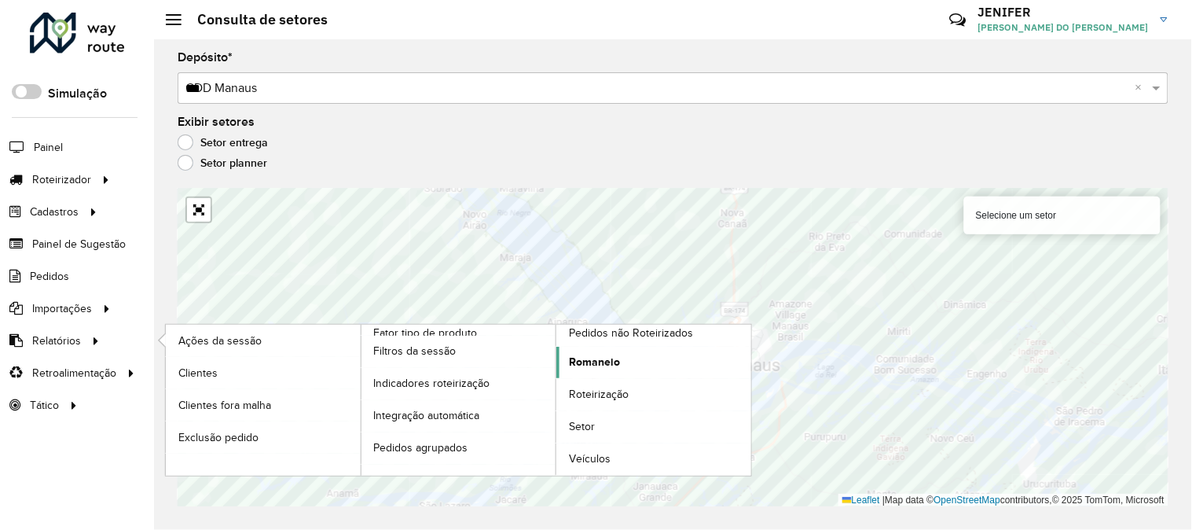
click at [616, 361] on span "Romaneio" at bounding box center [594, 362] width 51 height 17
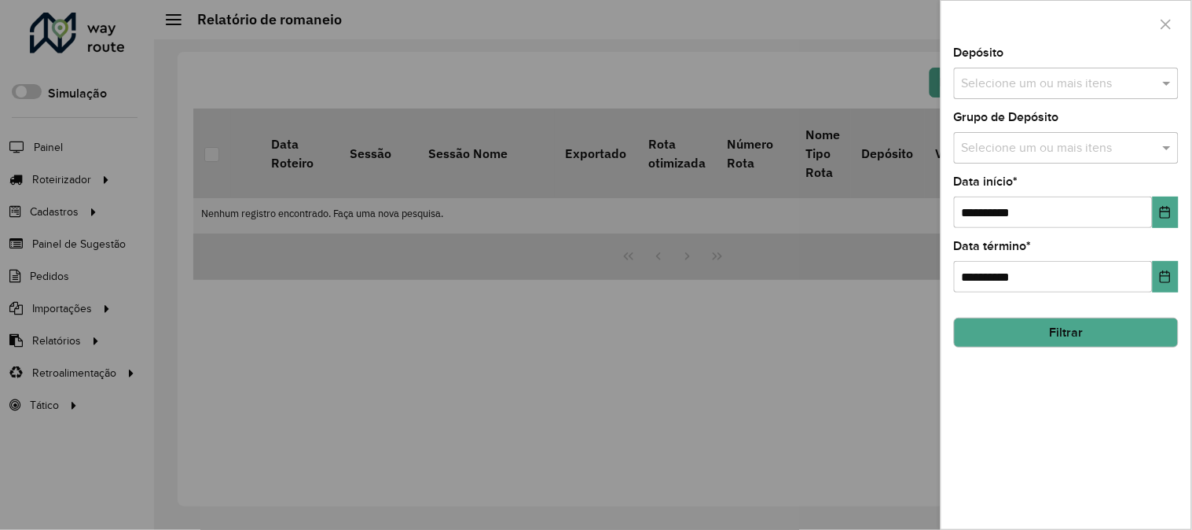
click at [1014, 82] on input "text" at bounding box center [1058, 84] width 201 height 19
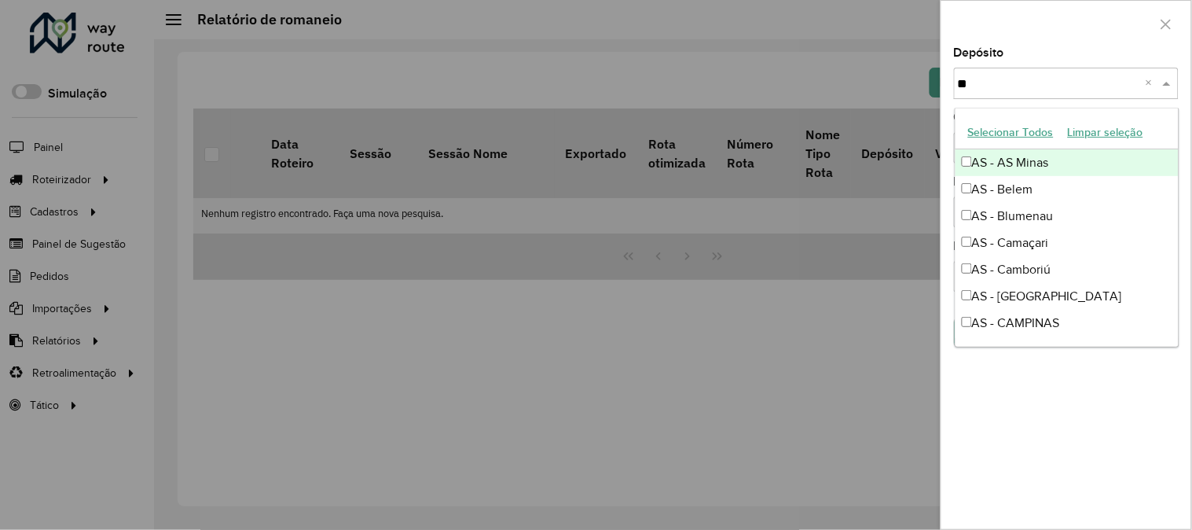
type input "***"
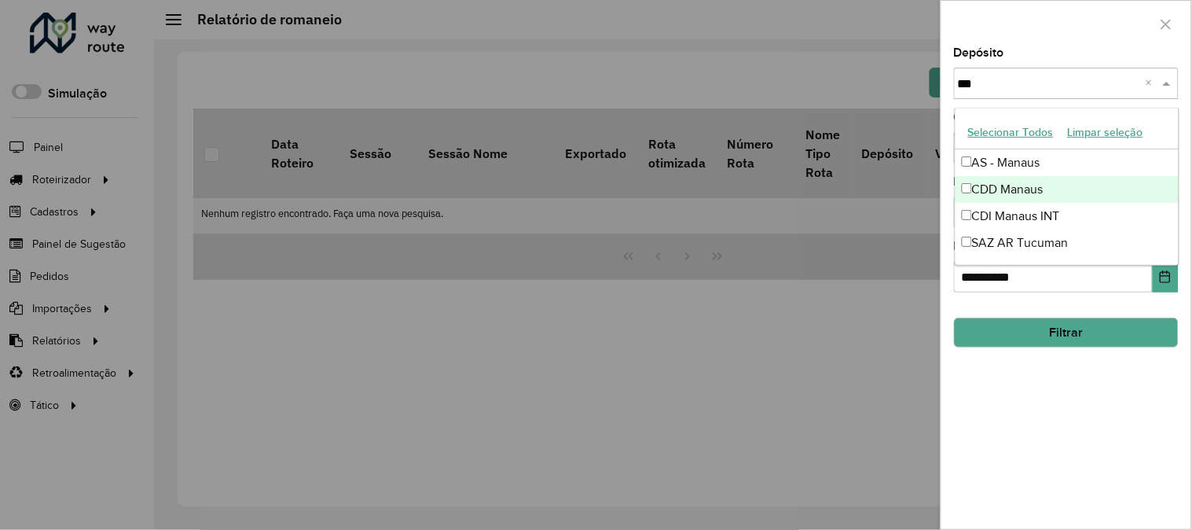
click at [996, 178] on div "CDD Manaus" at bounding box center [1066, 189] width 223 height 27
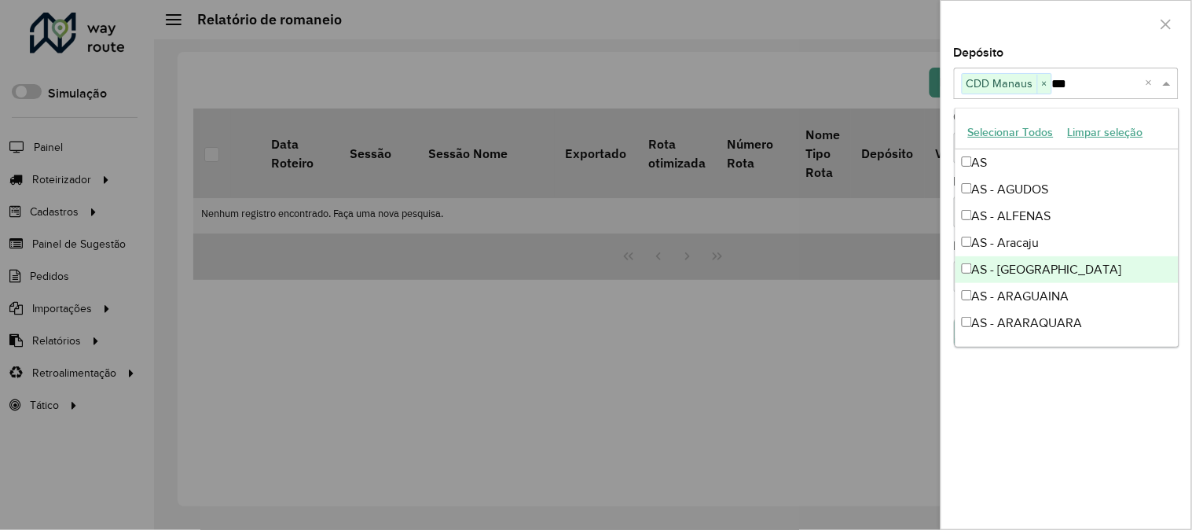
click at [1100, 404] on div "**********" at bounding box center [1066, 288] width 250 height 482
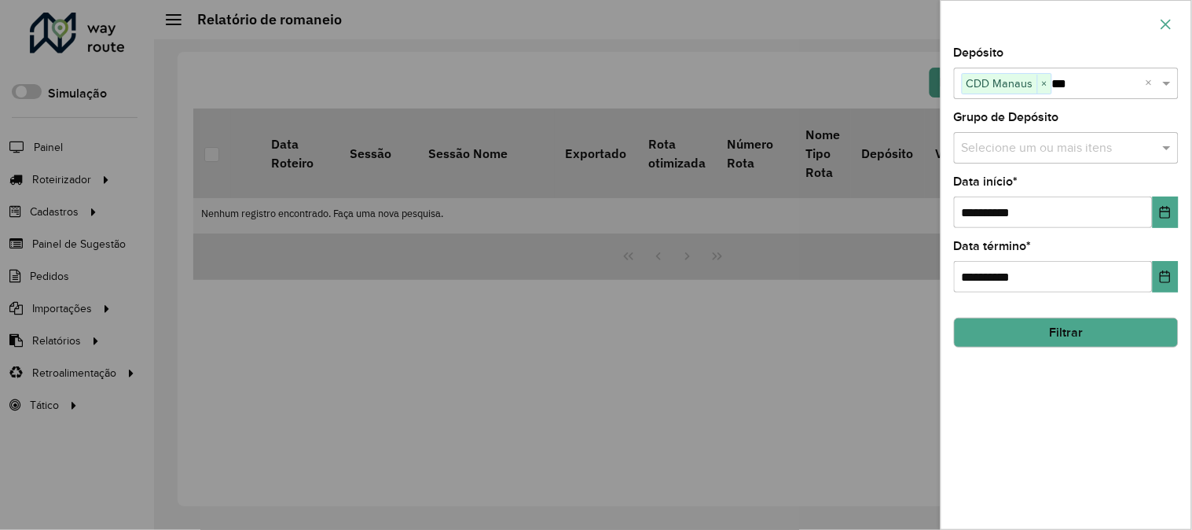
click at [1166, 22] on icon "button" at bounding box center [1166, 24] width 13 height 13
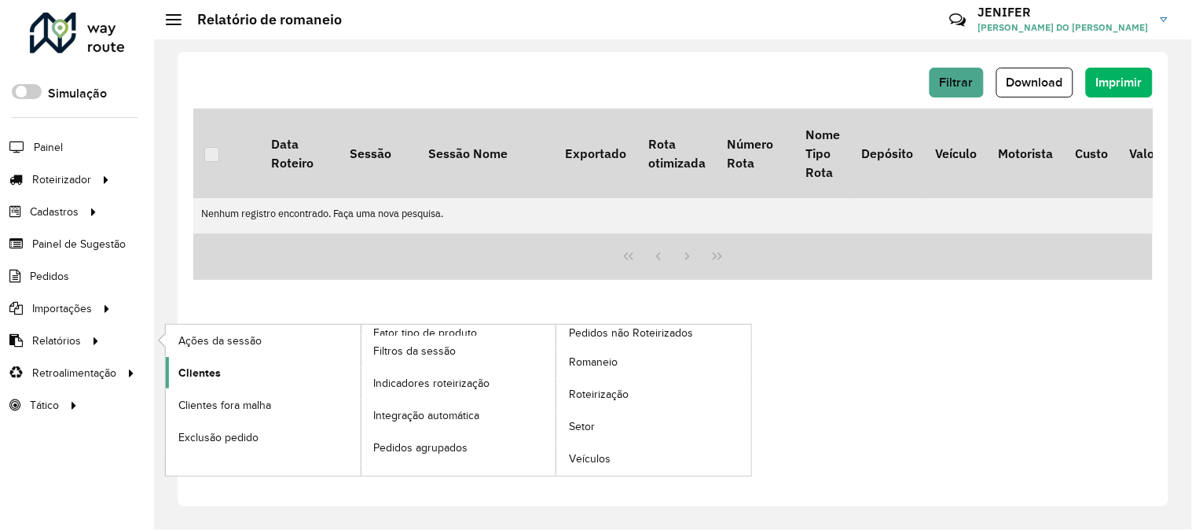
click at [215, 376] on span "Clientes" at bounding box center [199, 373] width 42 height 17
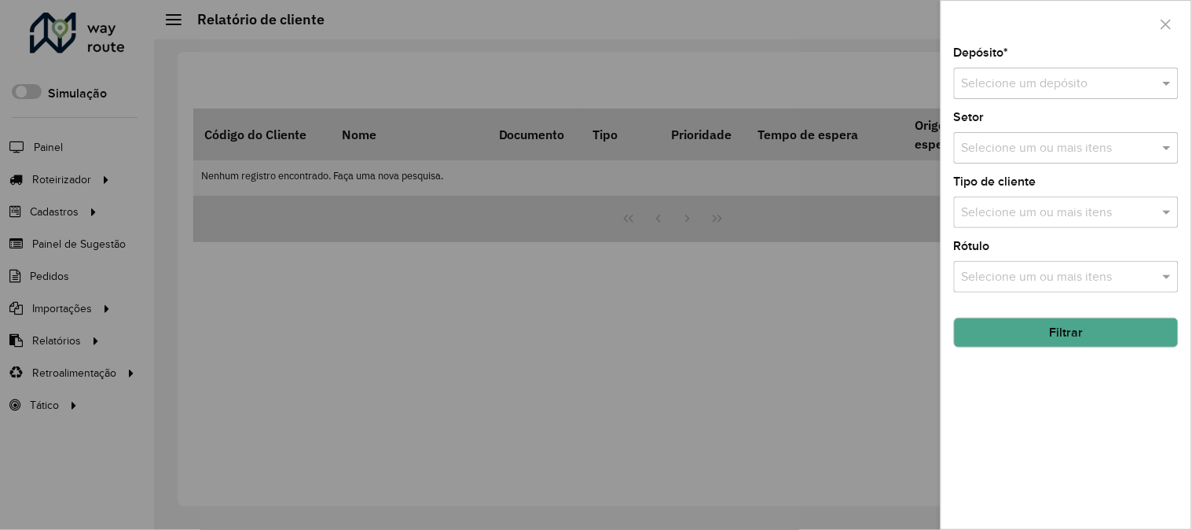
click at [1066, 75] on input "text" at bounding box center [1051, 84] width 178 height 19
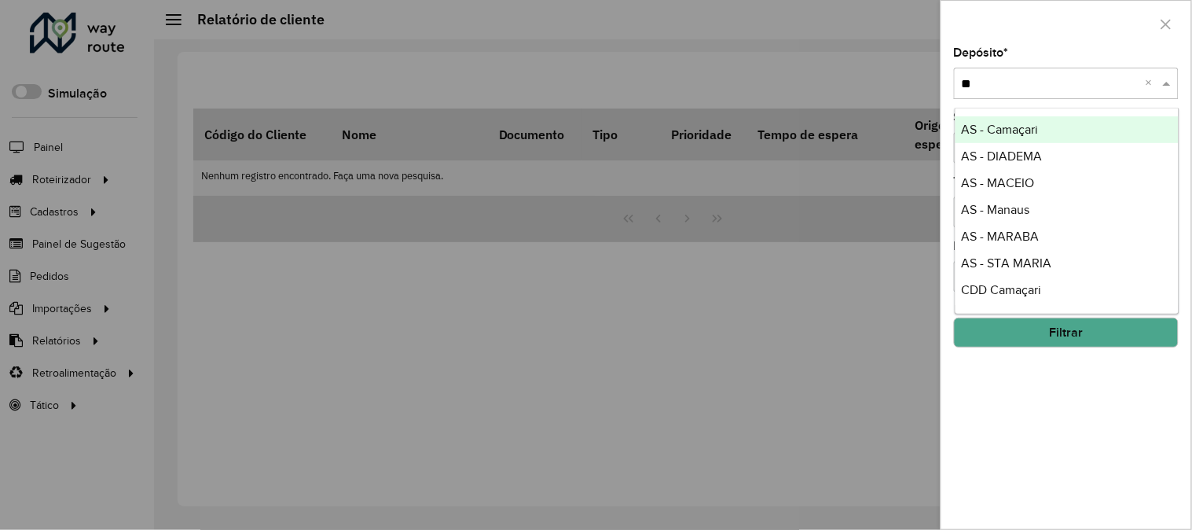
type input "***"
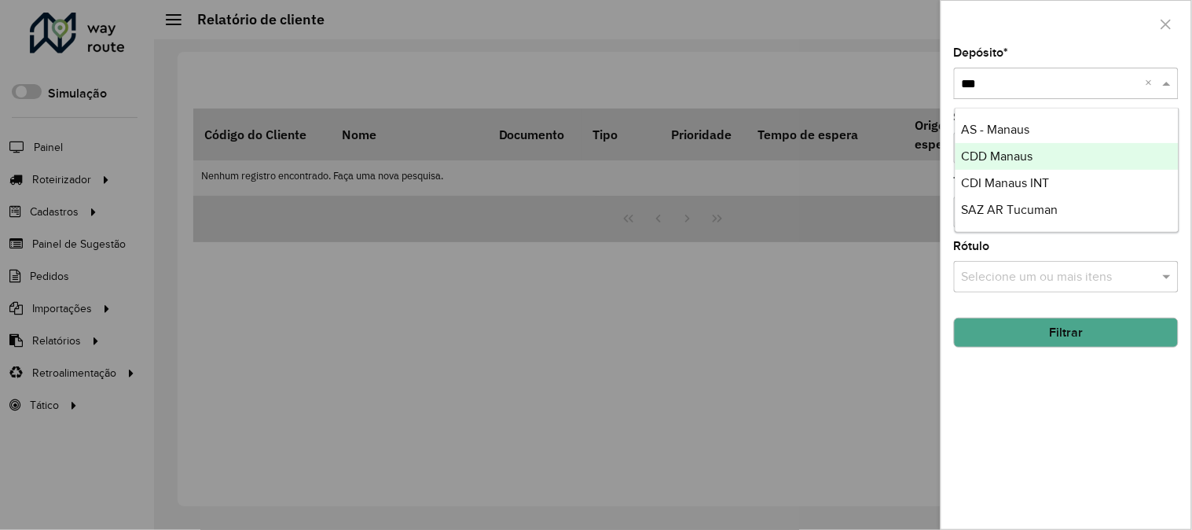
click at [1011, 153] on span "CDD Manaus" at bounding box center [998, 155] width 72 height 13
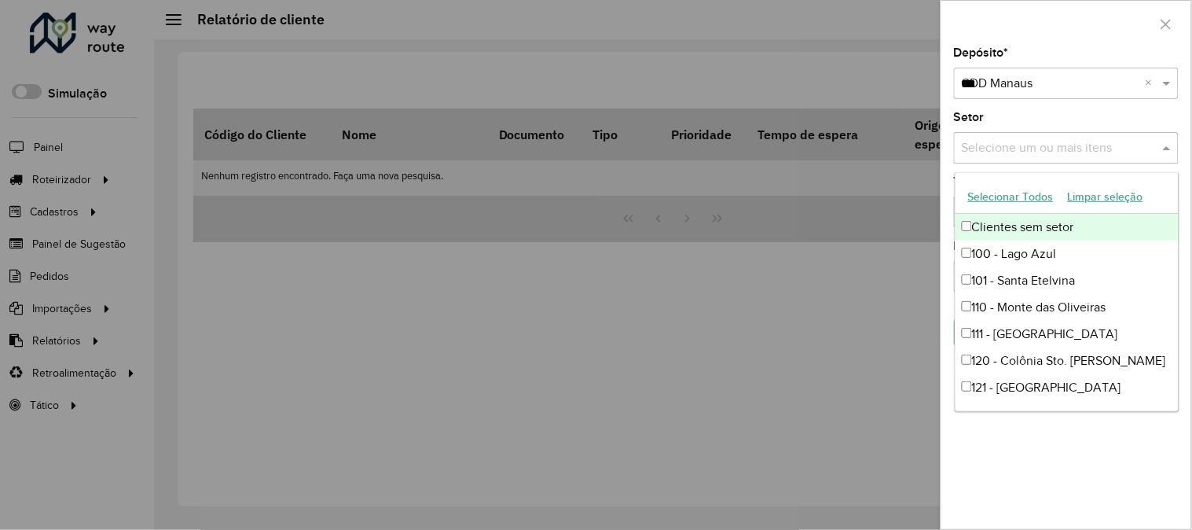
click at [1080, 145] on input "text" at bounding box center [1058, 148] width 201 height 19
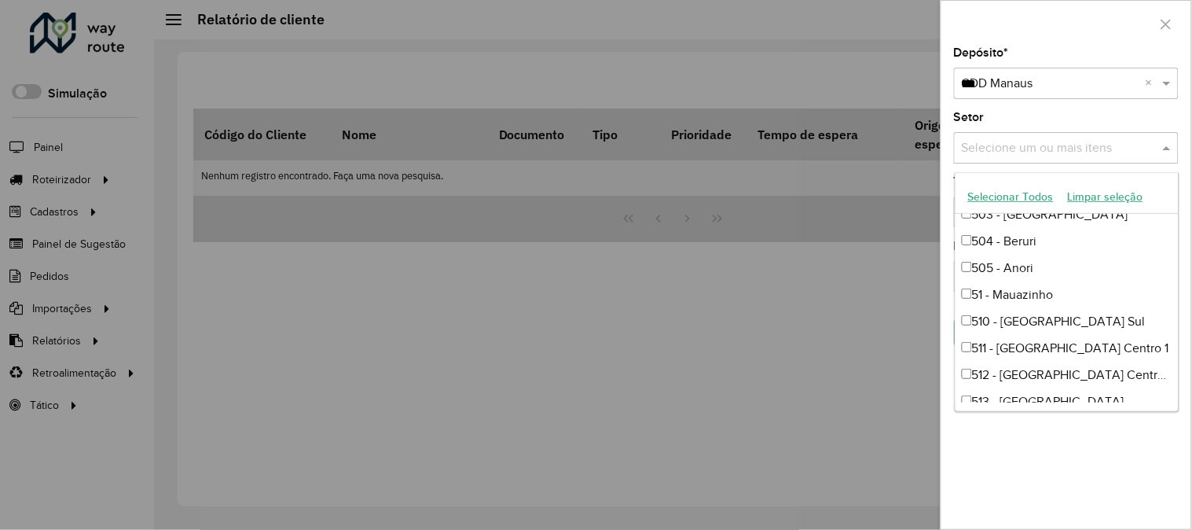
scroll to position [1309, 0]
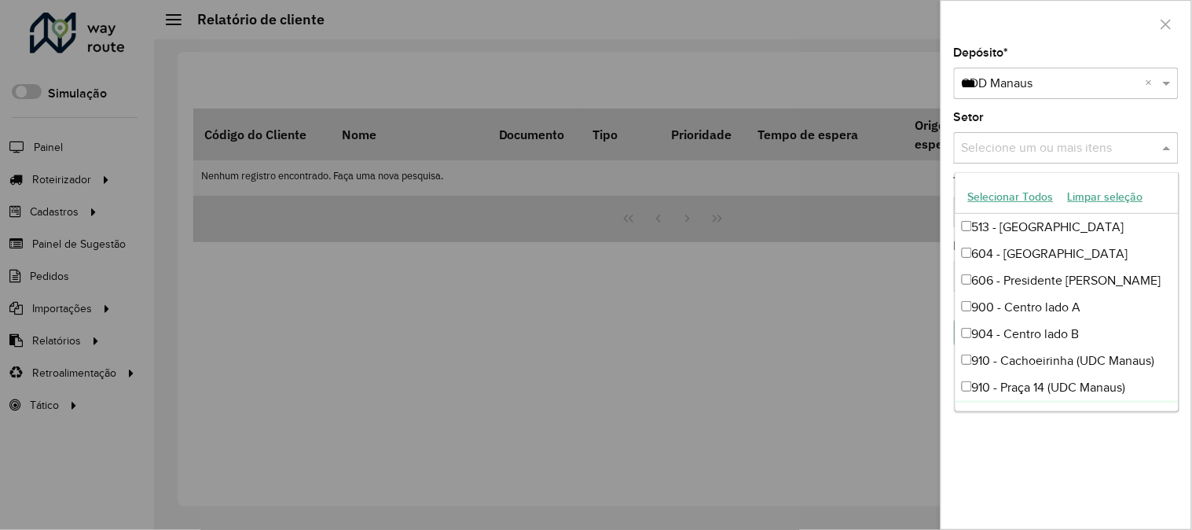
click at [1105, 453] on div "Depósito * Selecione um depósito × CDD Manaus *** × Setor Selecione um ou mais …" at bounding box center [1066, 288] width 250 height 482
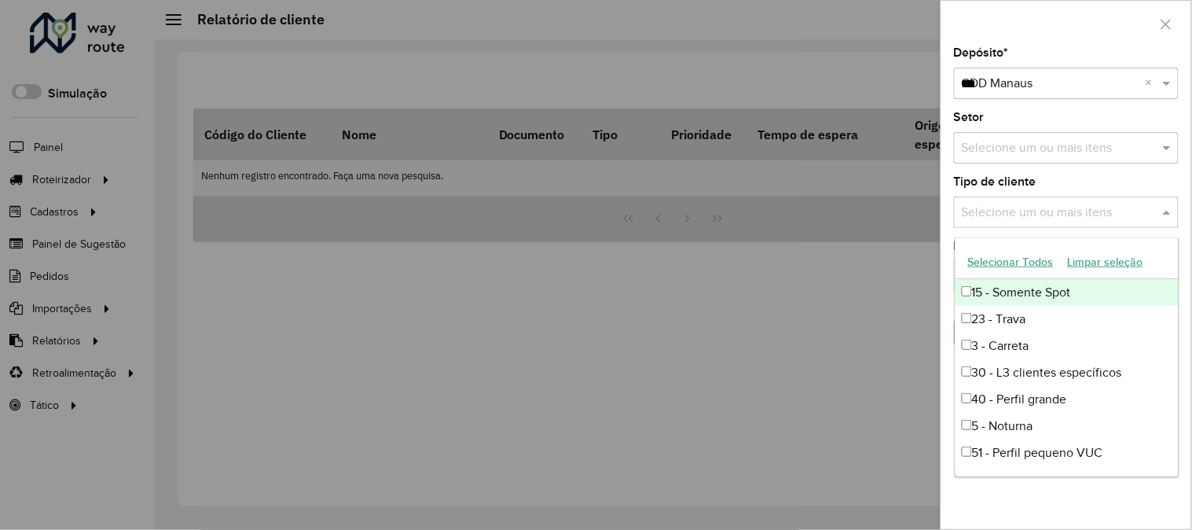
click at [1037, 205] on input "text" at bounding box center [1058, 213] width 201 height 19
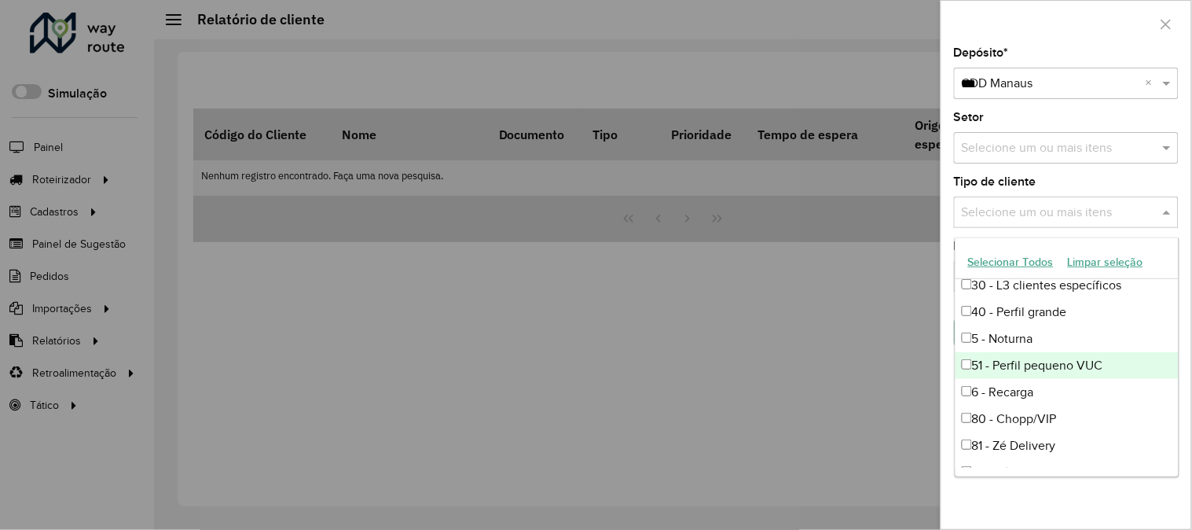
scroll to position [105, 0]
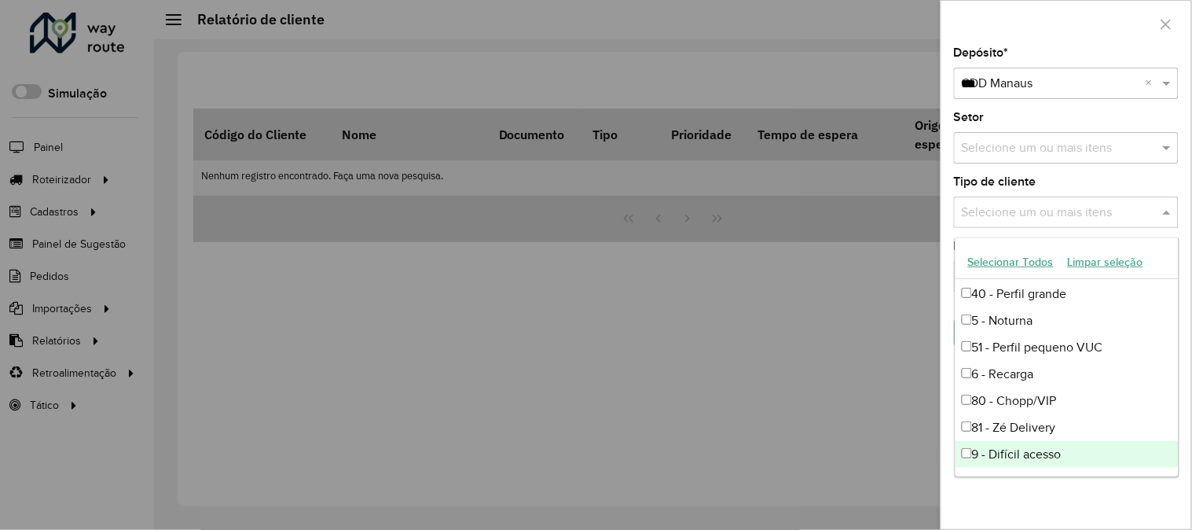
click at [1007, 454] on div "9 - Difícil acesso" at bounding box center [1066, 454] width 223 height 27
click at [1063, 492] on div "Depósito * Selecione um depósito × CDD Manaus *** × Setor Selecione um ou mais …" at bounding box center [1066, 288] width 250 height 482
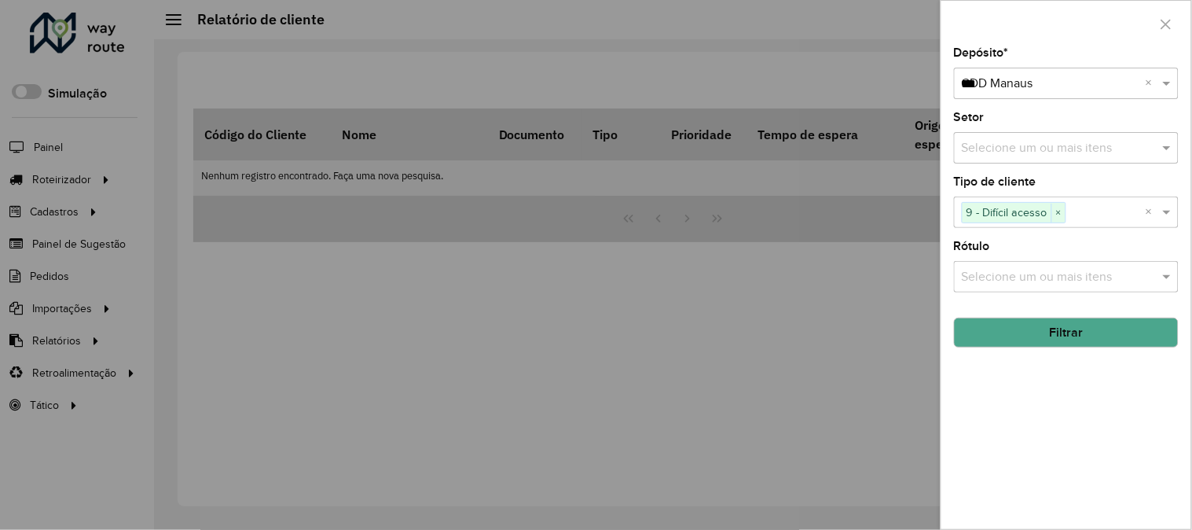
click at [1088, 328] on button "Filtrar" at bounding box center [1066, 332] width 225 height 30
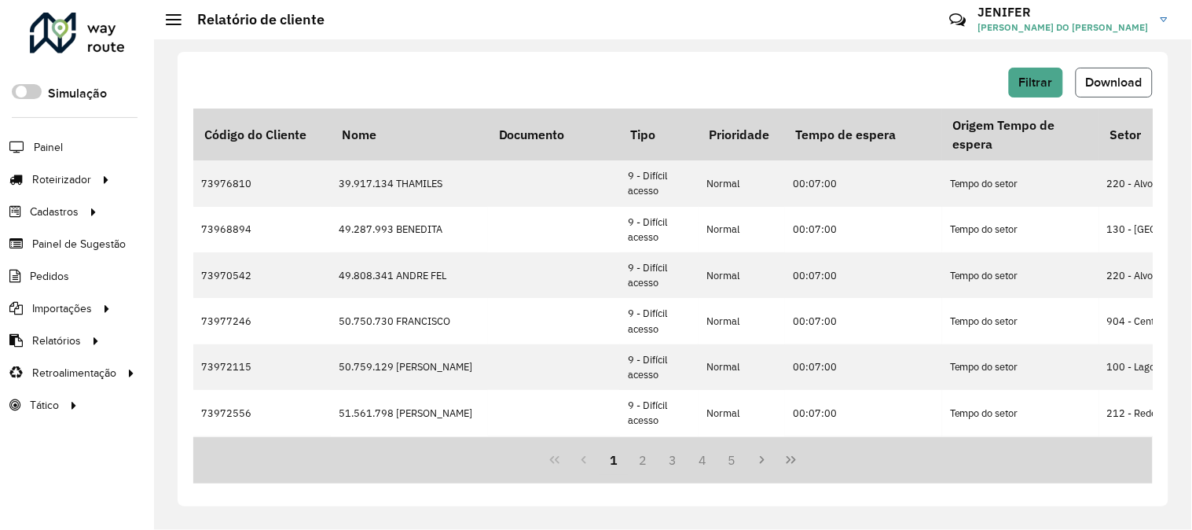
click at [1125, 73] on button "Download" at bounding box center [1114, 83] width 77 height 30
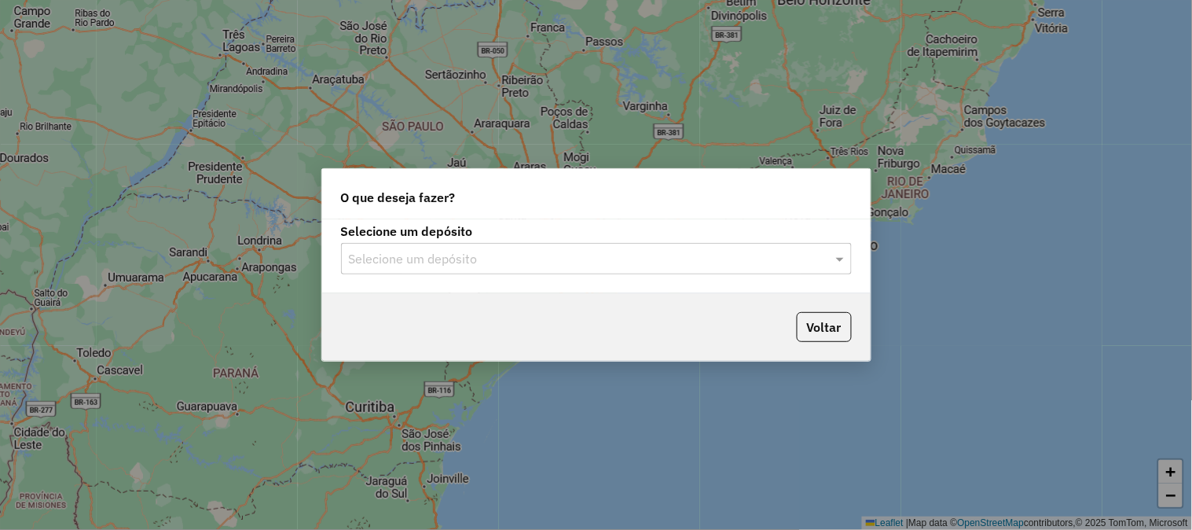
click at [413, 250] on input "text" at bounding box center [581, 259] width 464 height 19
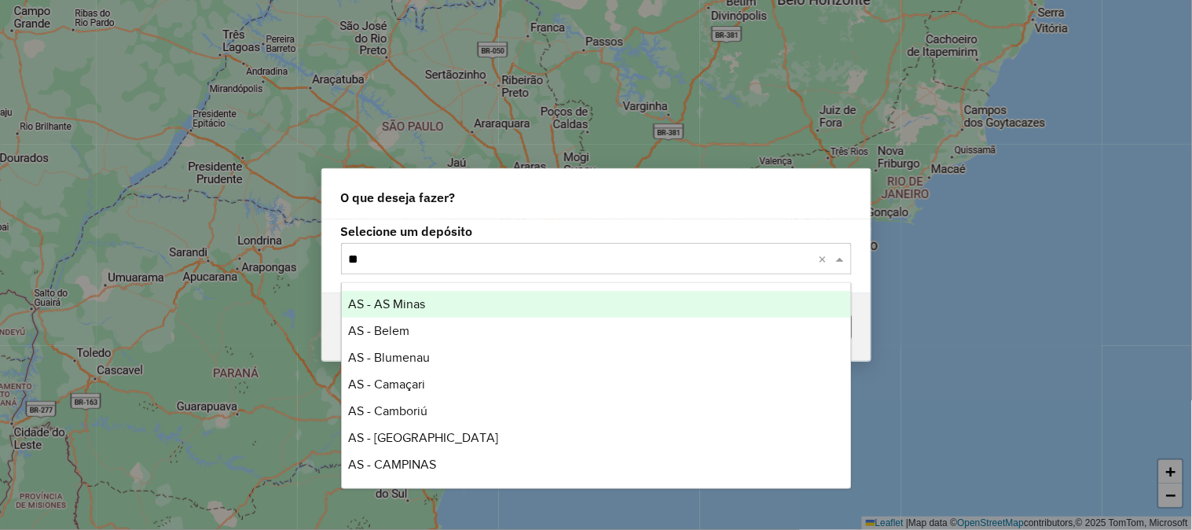
type input "***"
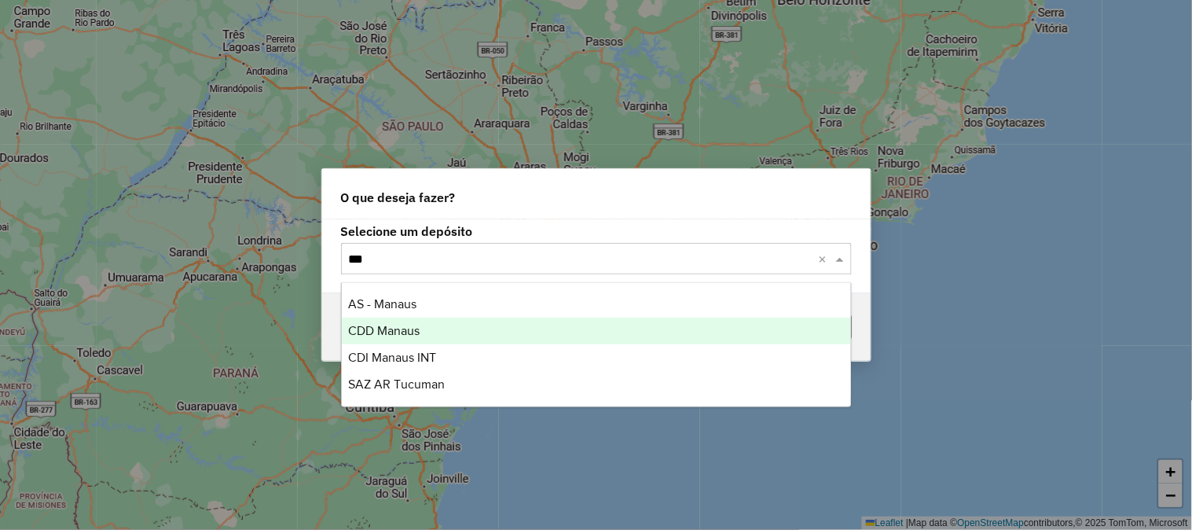
click at [415, 324] on span "CDD Manaus" at bounding box center [384, 330] width 72 height 13
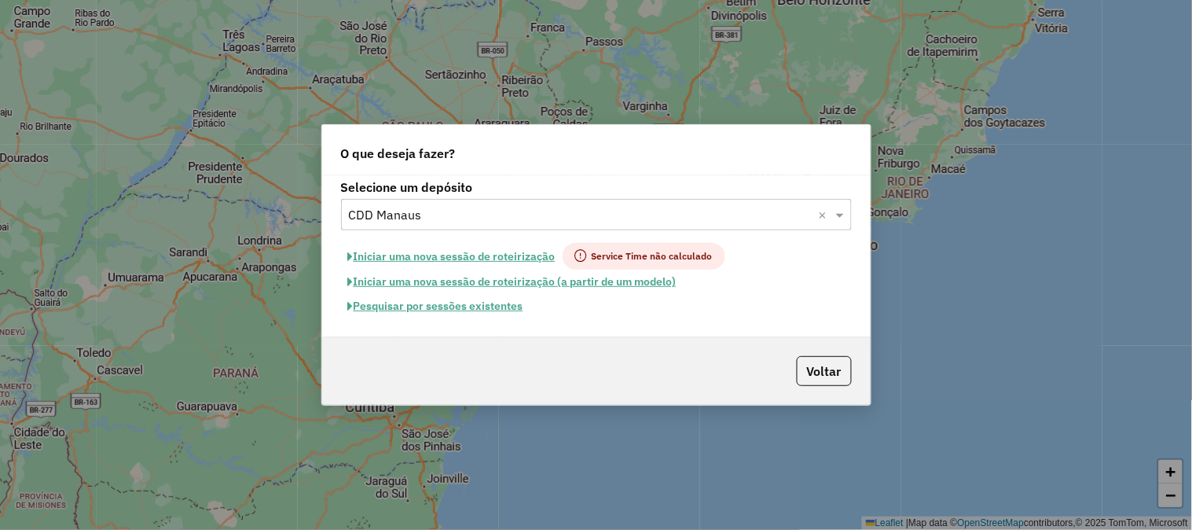
click at [514, 297] on button "Pesquisar por sessões existentes" at bounding box center [435, 306] width 189 height 24
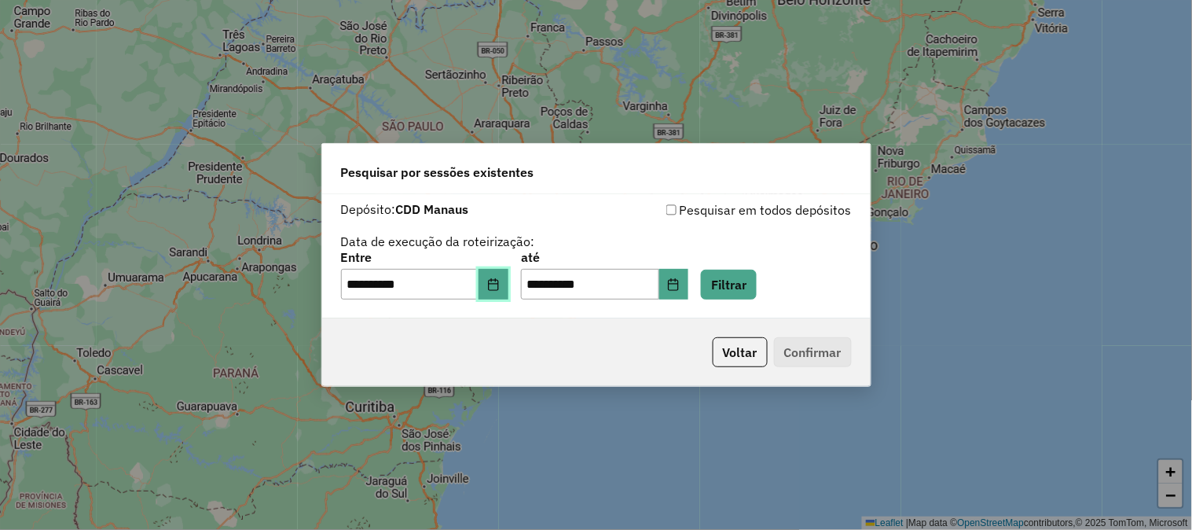
click at [508, 284] on button "Choose Date" at bounding box center [494, 284] width 30 height 31
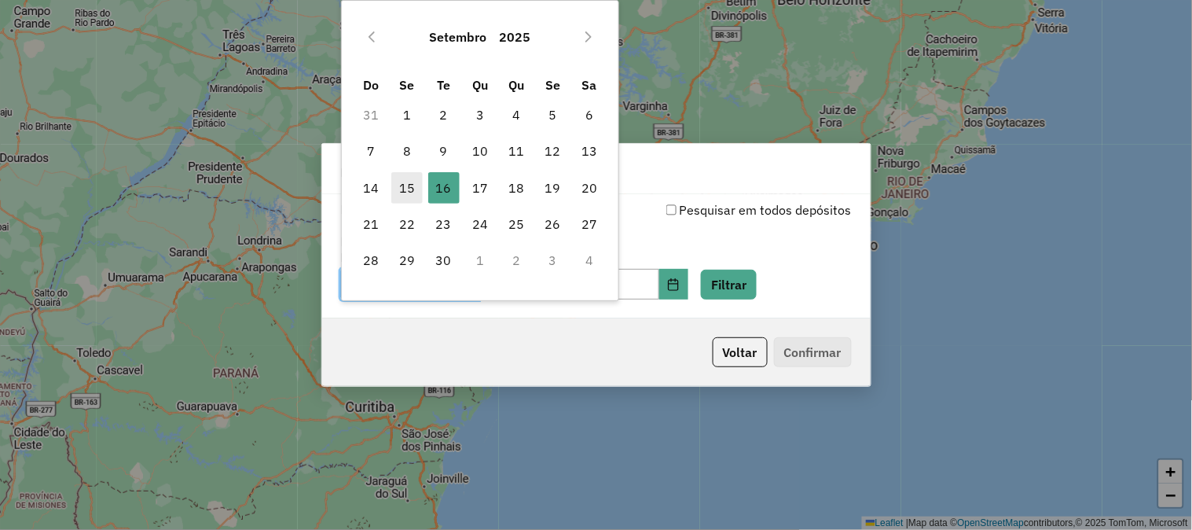
click at [405, 184] on span "15" at bounding box center [406, 187] width 31 height 31
type input "**********"
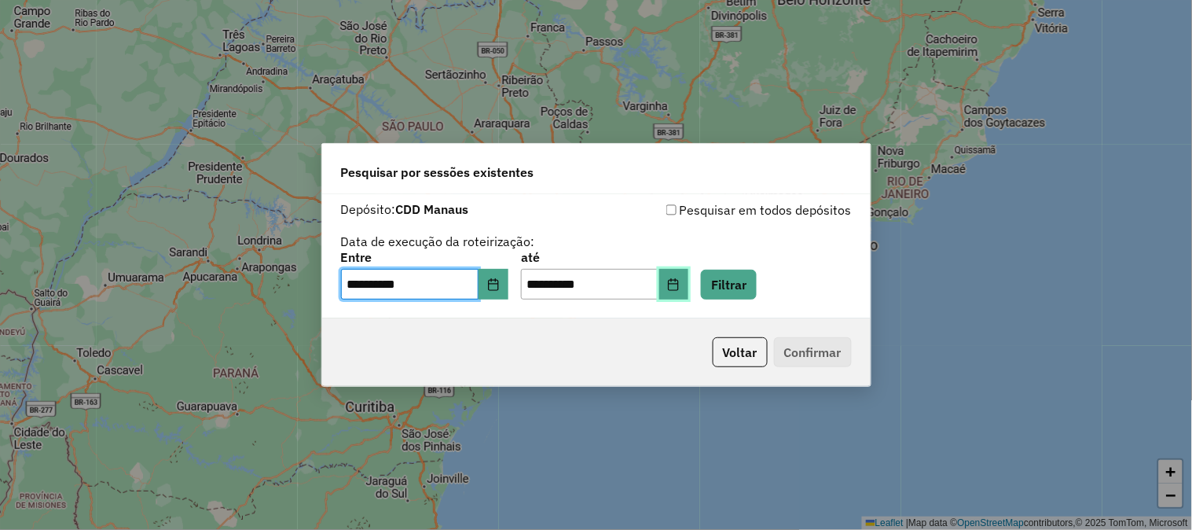
click at [680, 281] on icon "Choose Date" at bounding box center [673, 284] width 13 height 13
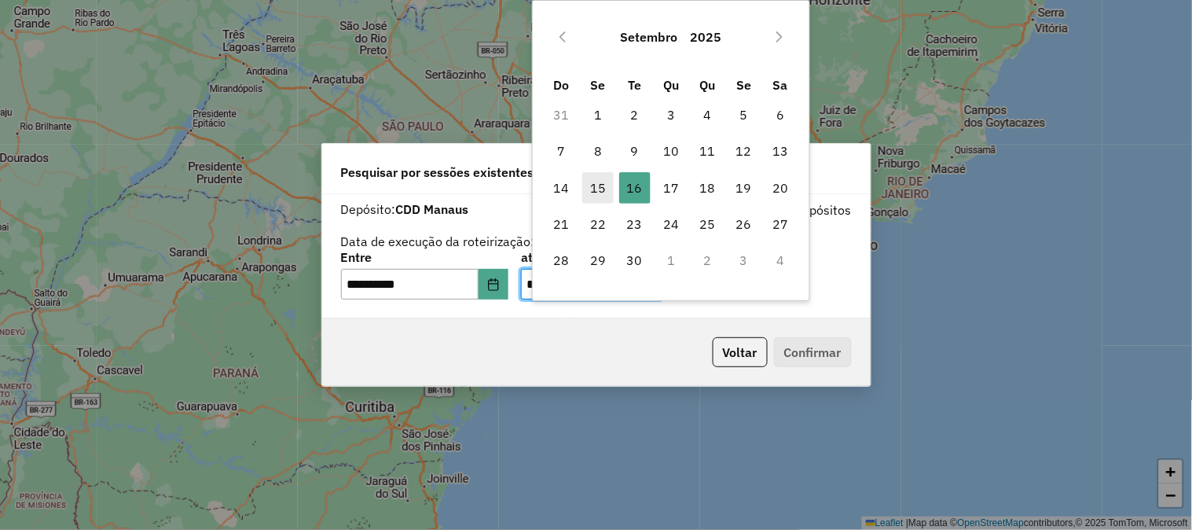
click at [594, 186] on span "15" at bounding box center [597, 187] width 31 height 31
type input "**********"
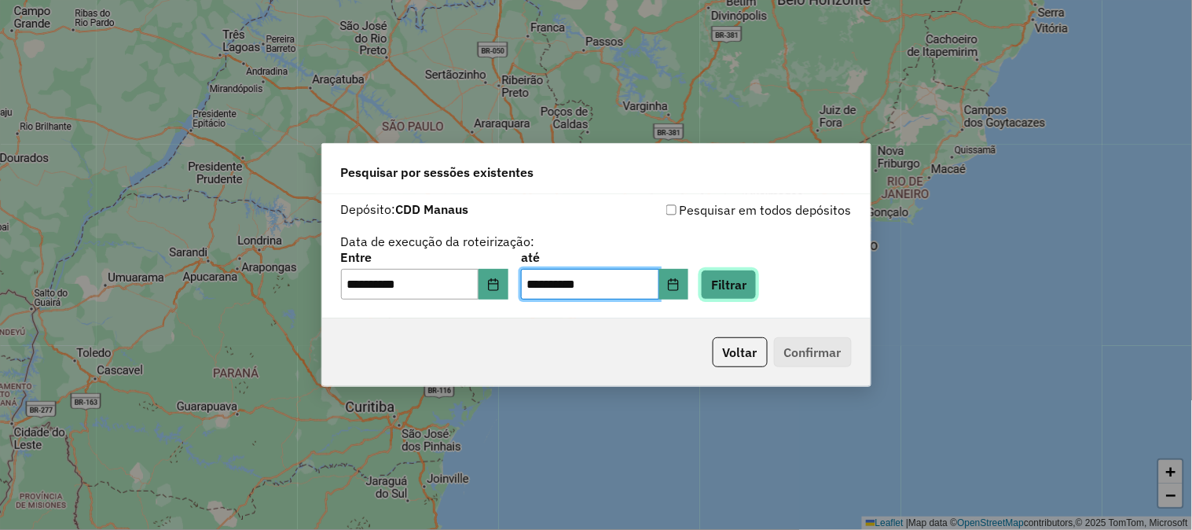
click at [741, 272] on button "Filtrar" at bounding box center [729, 285] width 56 height 30
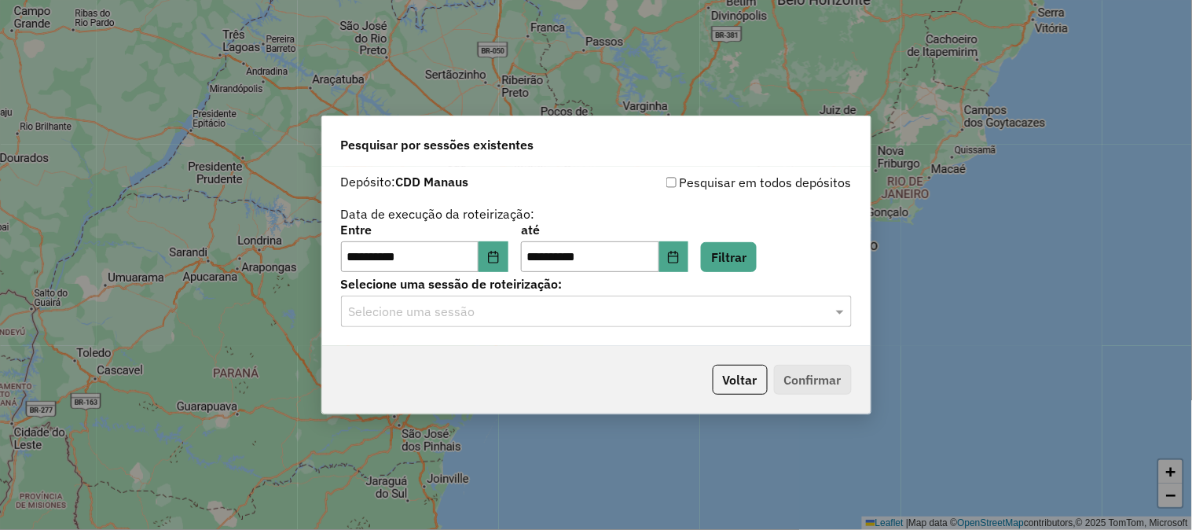
click at [533, 313] on input "text" at bounding box center [581, 312] width 464 height 19
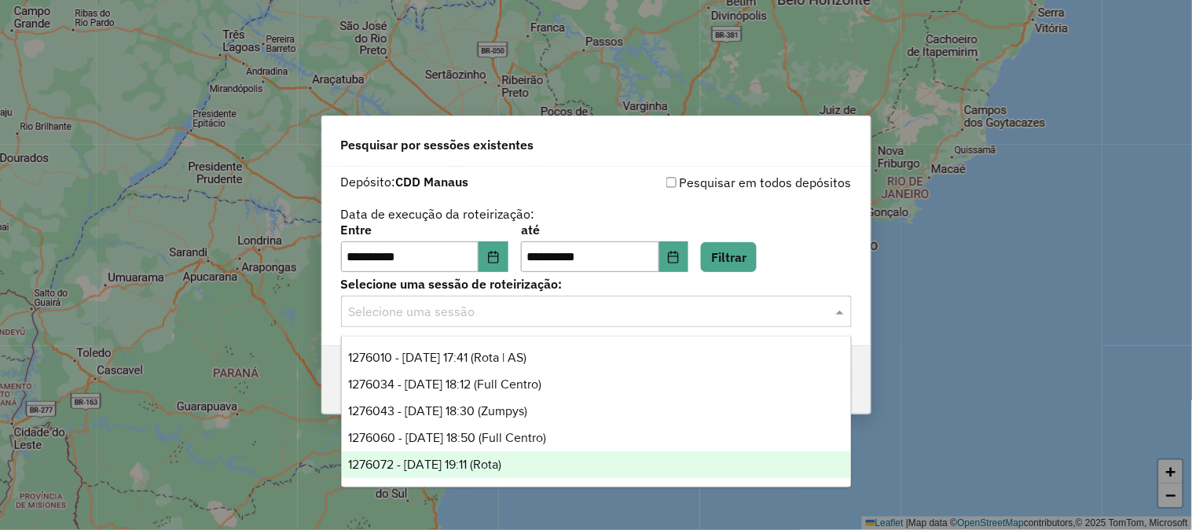
click at [537, 457] on div "1276072 - 15/09/2025 19:11 (Rota)" at bounding box center [596, 464] width 509 height 27
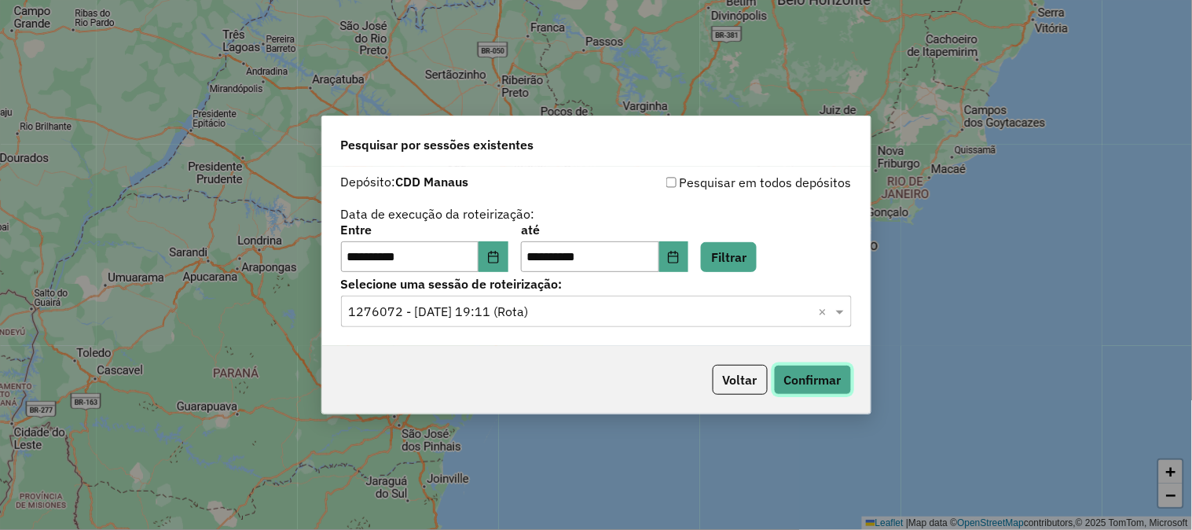
click at [830, 372] on button "Confirmar" at bounding box center [813, 380] width 78 height 30
click at [508, 258] on button "Choose Date" at bounding box center [494, 256] width 30 height 31
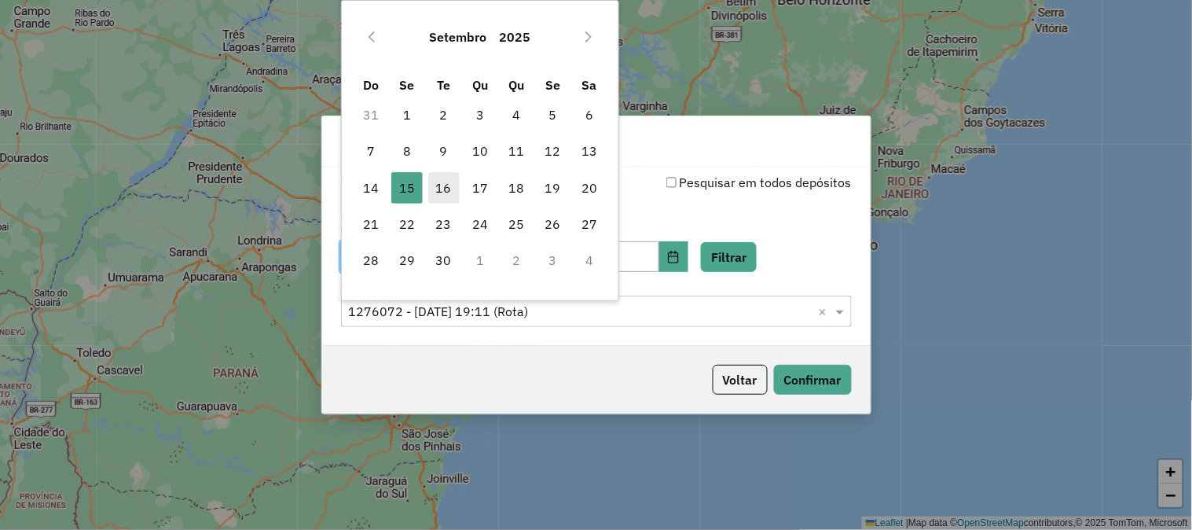
click at [449, 182] on span "16" at bounding box center [443, 187] width 31 height 31
type input "**********"
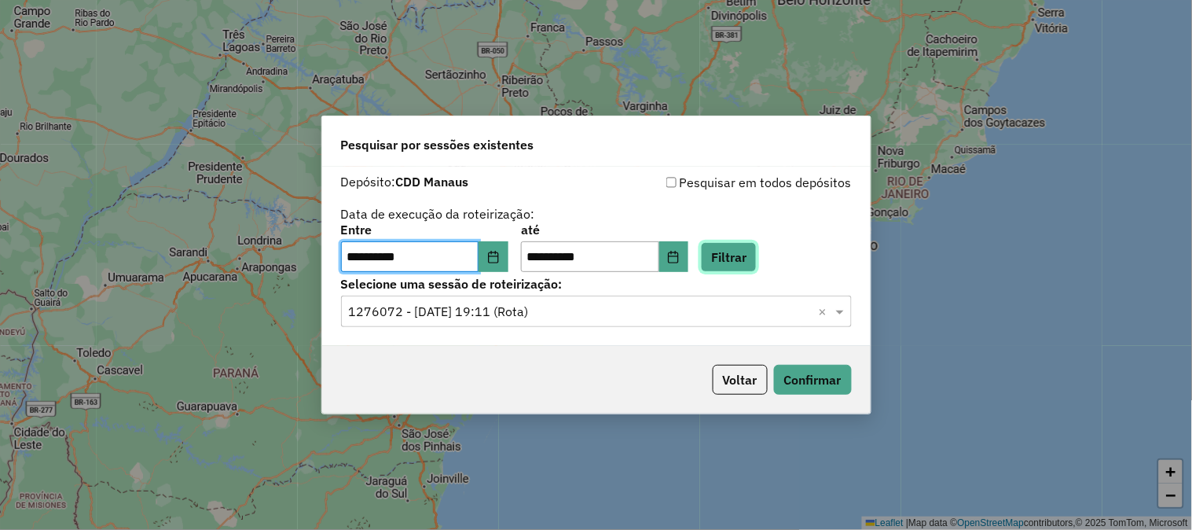
click at [744, 252] on button "Filtrar" at bounding box center [729, 257] width 56 height 30
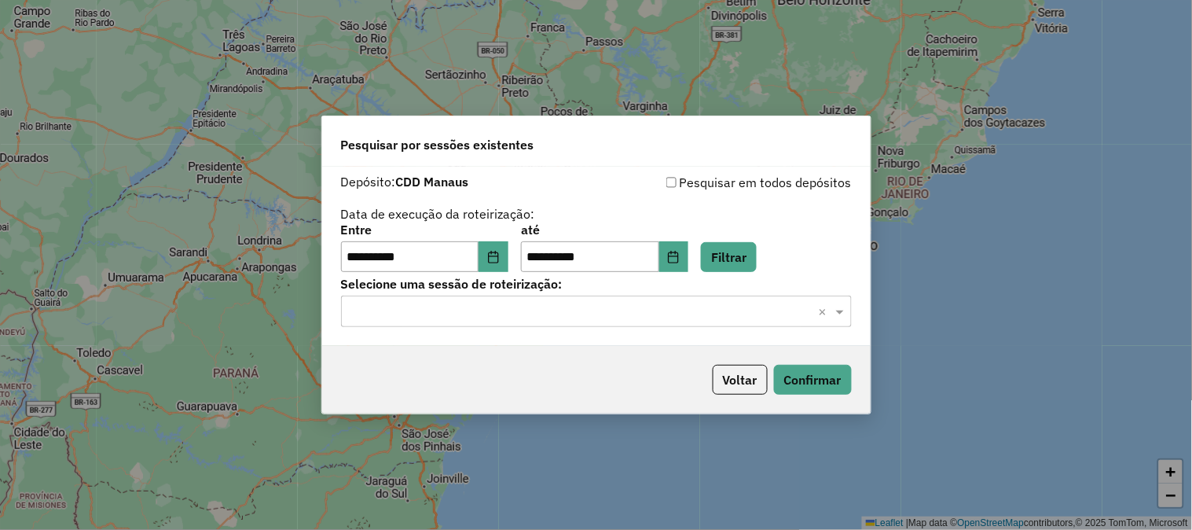
click at [533, 292] on label "Selecione uma sessão de roteirização:" at bounding box center [596, 283] width 511 height 19
click at [533, 301] on div "Selecione uma sessão × ×" at bounding box center [596, 310] width 511 height 31
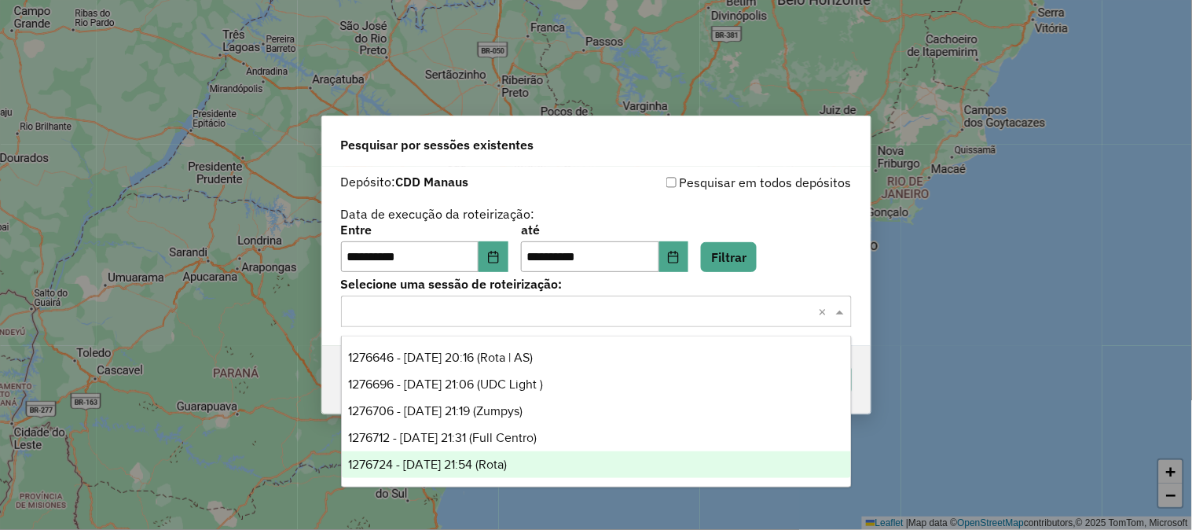
click at [541, 460] on div "1276724 - 16/09/2025 21:54 (Rota)" at bounding box center [596, 464] width 509 height 27
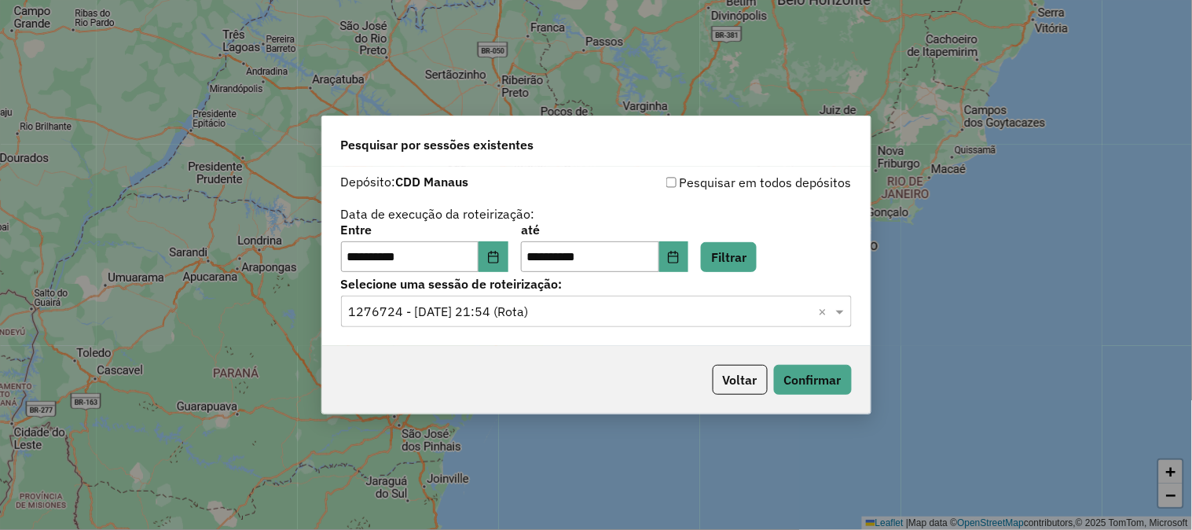
click at [815, 358] on div "Voltar Confirmar" at bounding box center [596, 380] width 548 height 68
click at [813, 376] on button "Confirmar" at bounding box center [813, 380] width 78 height 30
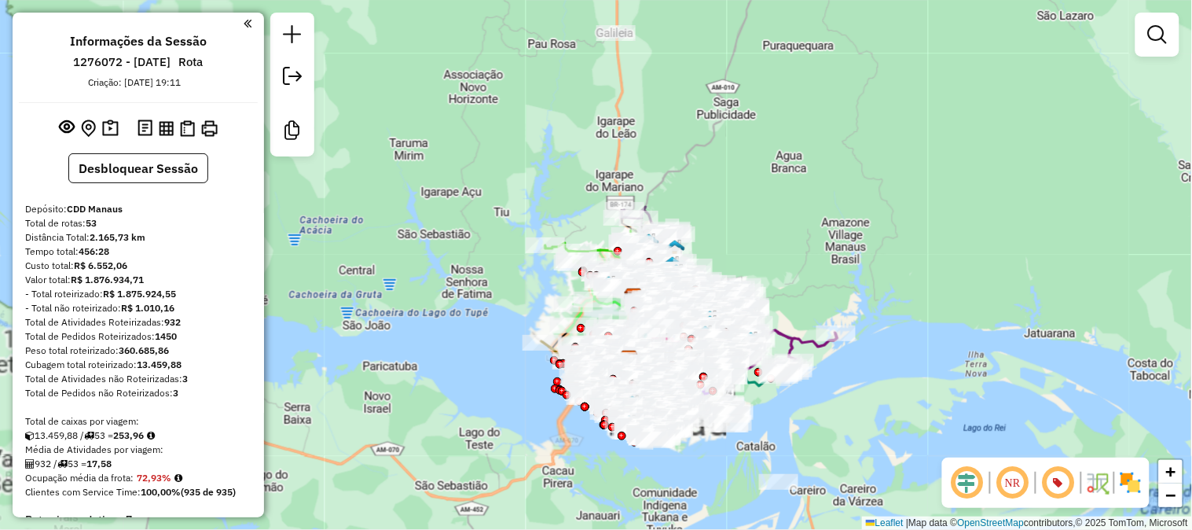
drag, startPoint x: 812, startPoint y: 202, endPoint x: 842, endPoint y: 105, distance: 101.2
click at [842, 105] on div "Janela de atendimento Grade de atendimento Capacidade Transportadoras Veículos …" at bounding box center [596, 265] width 1192 height 530
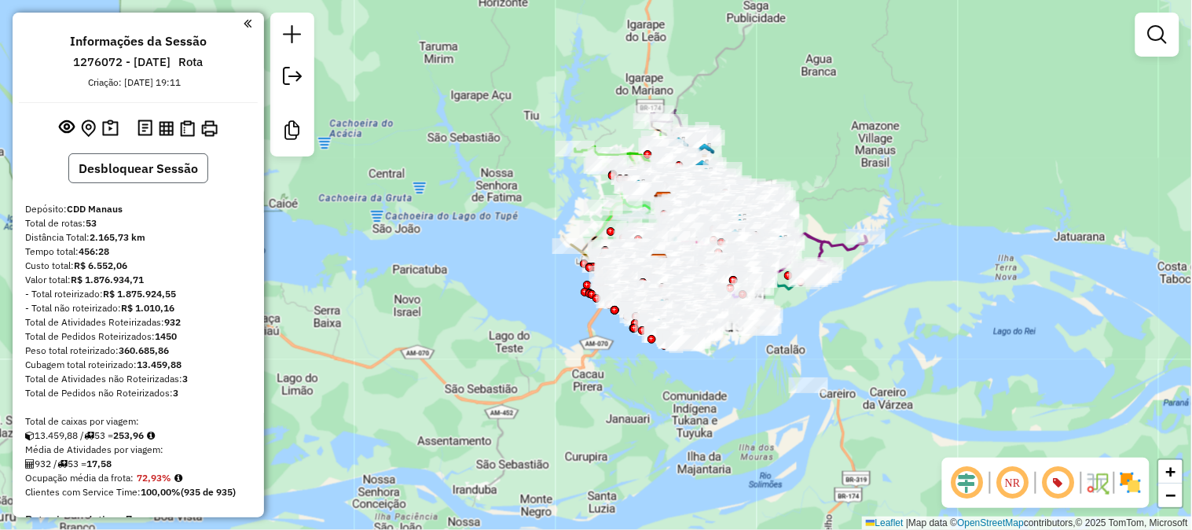
click at [127, 173] on button "Desbloquear Sessão" at bounding box center [138, 168] width 140 height 30
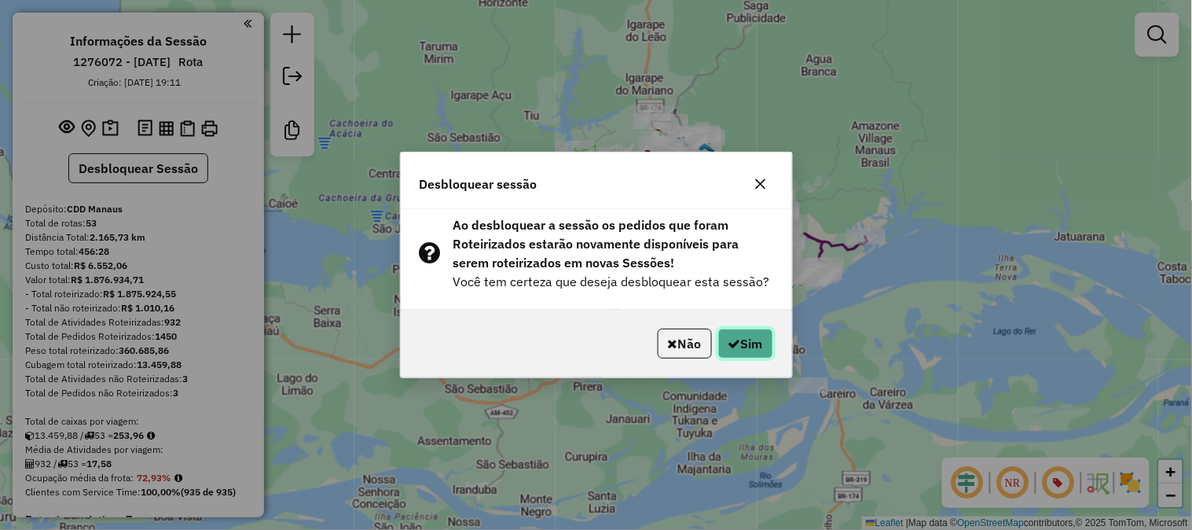
click at [758, 341] on button "Sim" at bounding box center [745, 343] width 55 height 30
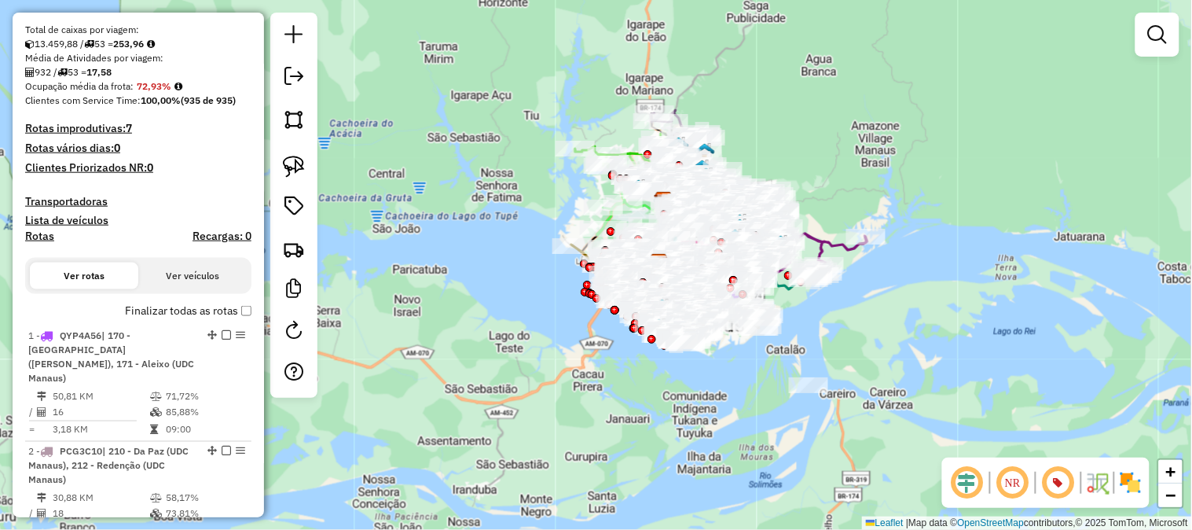
scroll to position [611, 0]
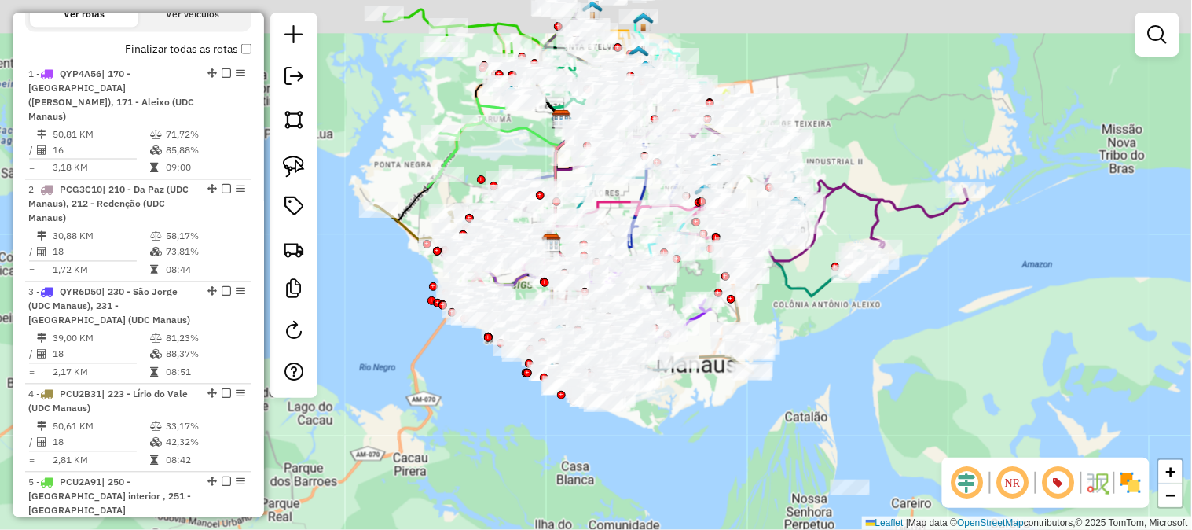
drag, startPoint x: 776, startPoint y: 287, endPoint x: 900, endPoint y: 359, distance: 143.7
click at [900, 359] on div "Janela de atendimento Grade de atendimento Capacidade Transportadoras Veículos …" at bounding box center [596, 265] width 1192 height 530
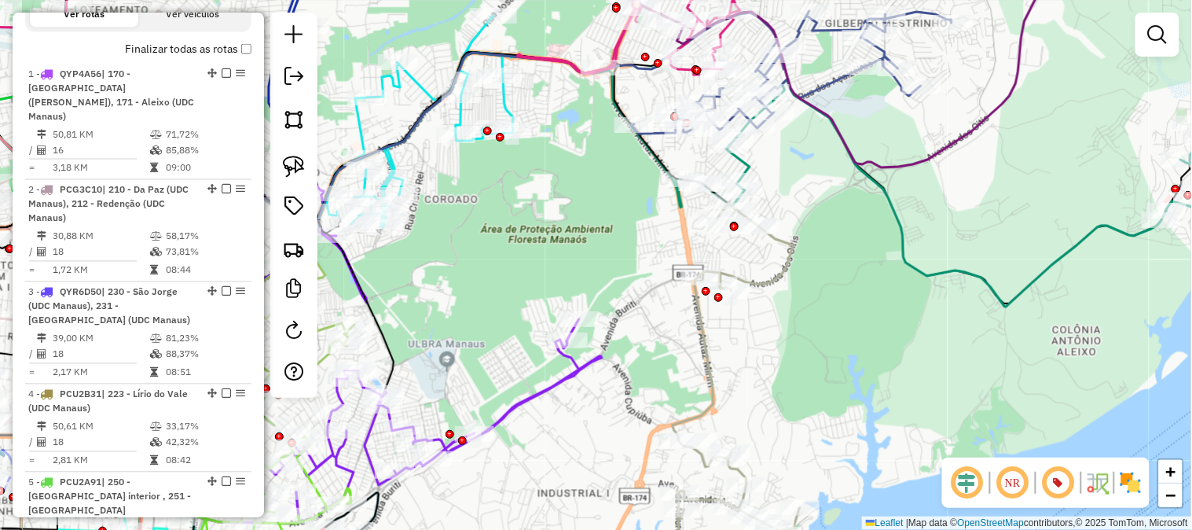
drag, startPoint x: 823, startPoint y: 236, endPoint x: 773, endPoint y: 364, distance: 137.3
click at [776, 360] on div "Janela de atendimento Grade de atendimento Capacidade Transportadoras Veículos …" at bounding box center [596, 265] width 1192 height 530
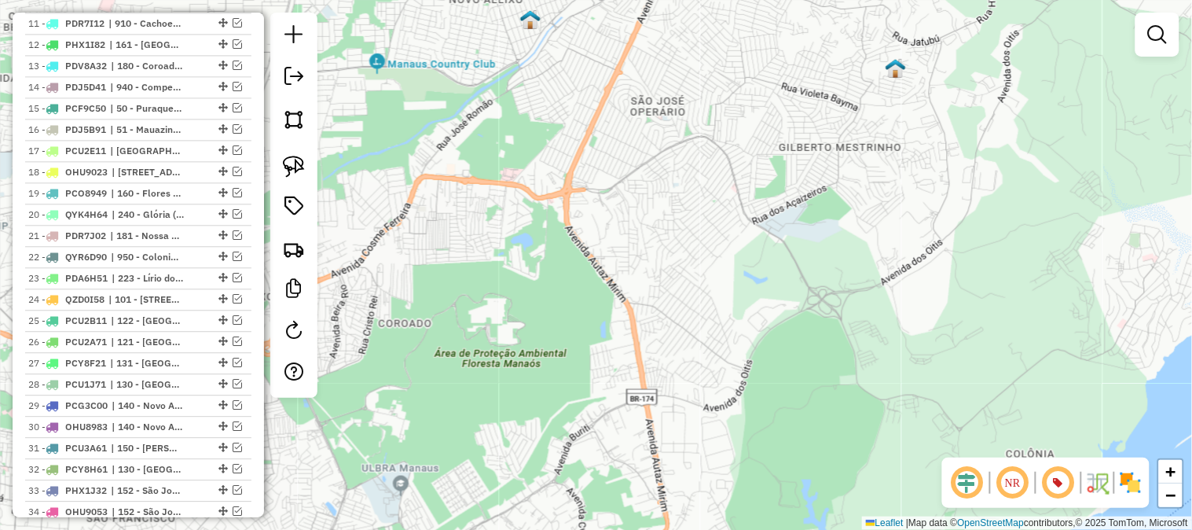
scroll to position [1047, 0]
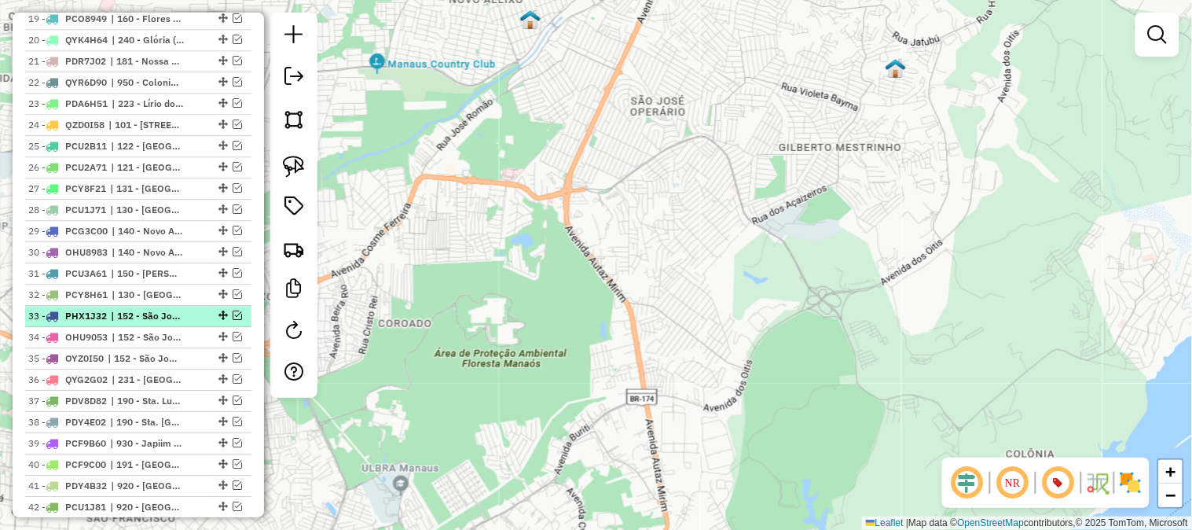
click at [233, 315] on em at bounding box center [237, 314] width 9 height 9
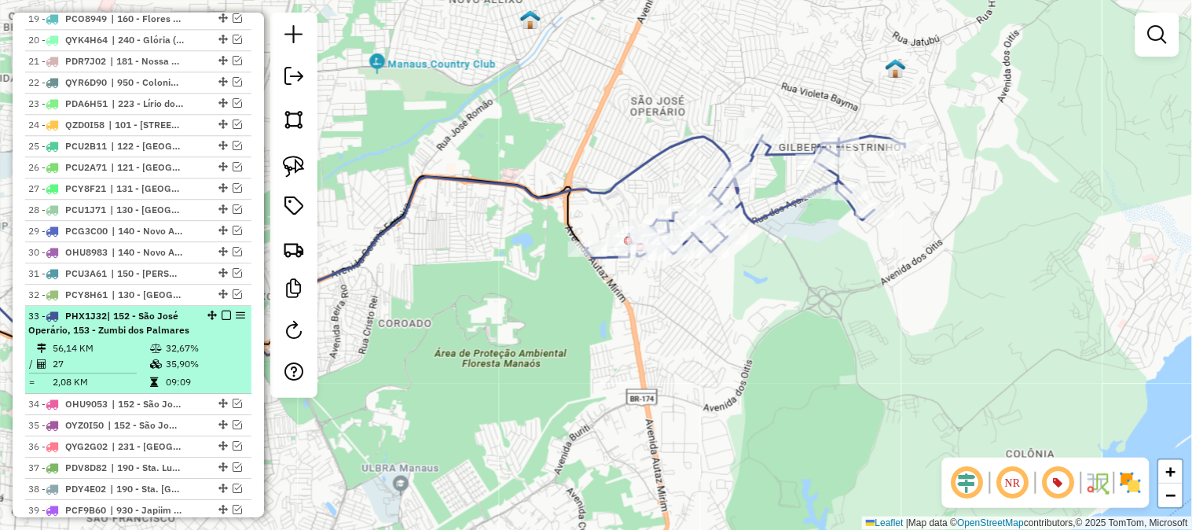
click at [198, 319] on div at bounding box center [221, 314] width 47 height 9
select select "**********"
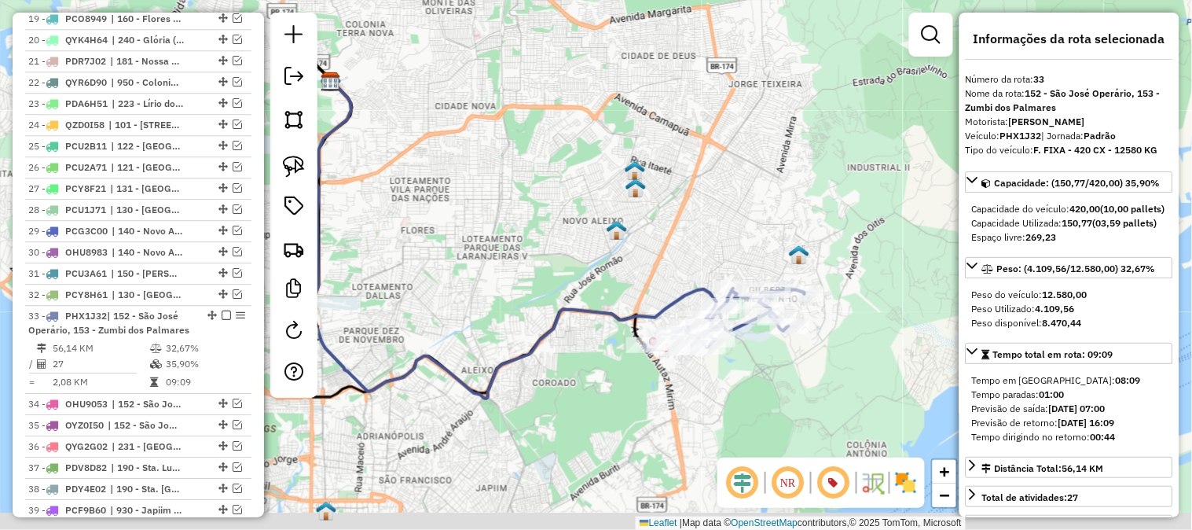
drag, startPoint x: 752, startPoint y: 247, endPoint x: 653, endPoint y: 156, distance: 134.6
click at [655, 159] on div "Janela de atendimento Grade de atendimento Capacidade Transportadoras Veículos …" at bounding box center [596, 265] width 1192 height 530
click at [653, 156] on div "Janela de atendimento Grade de atendimento Capacidade Transportadoras Veículos …" at bounding box center [596, 265] width 1192 height 530
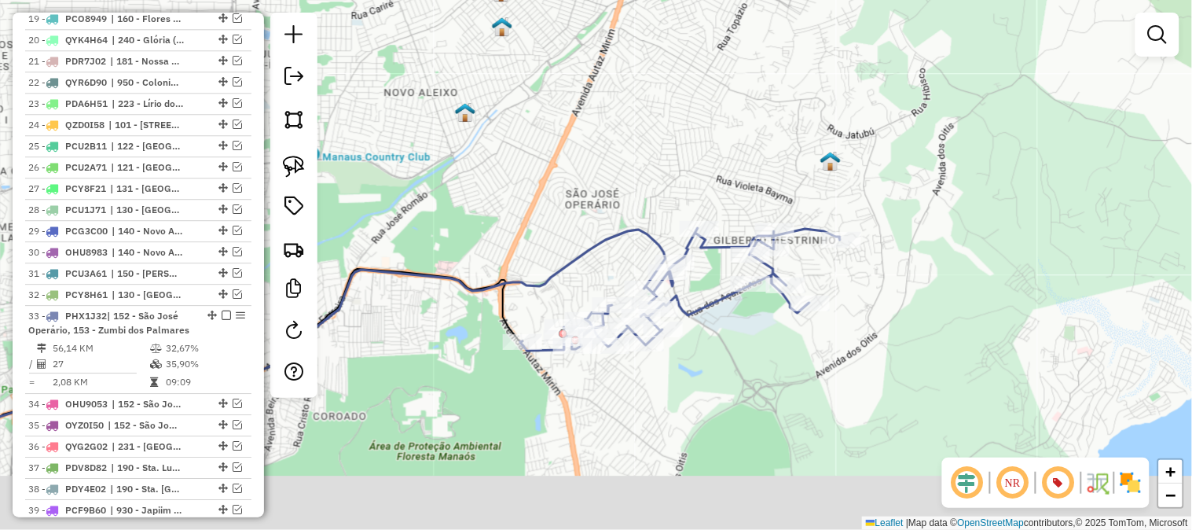
drag, startPoint x: 741, startPoint y: 256, endPoint x: 713, endPoint y: 121, distance: 138.1
click at [713, 121] on div "Janela de atendimento Grade de atendimento Capacidade Transportadoras Veículos …" at bounding box center [596, 265] width 1192 height 530
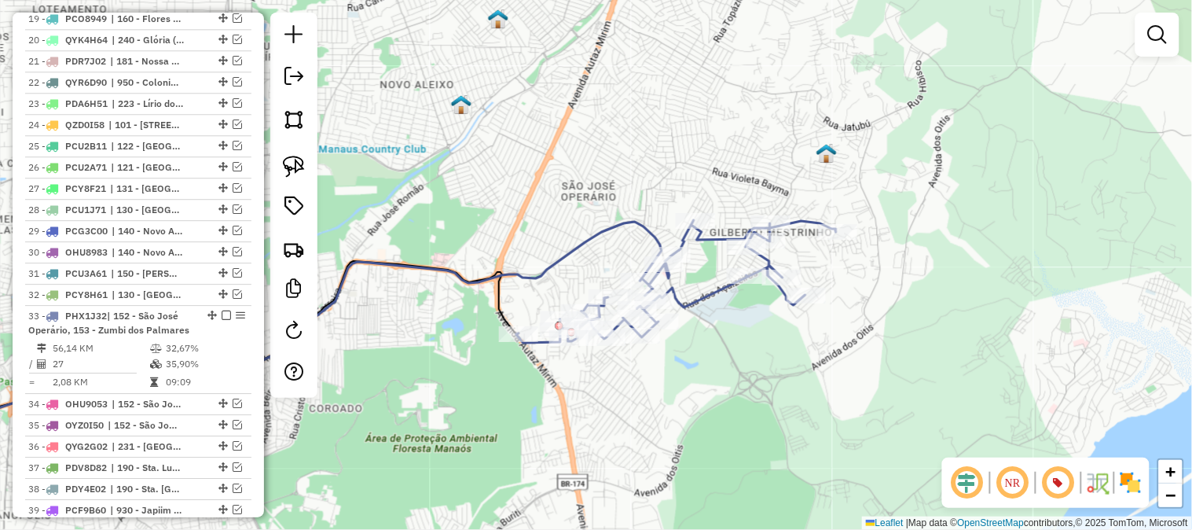
click at [568, 244] on icon at bounding box center [271, 331] width 781 height 218
select select "**********"
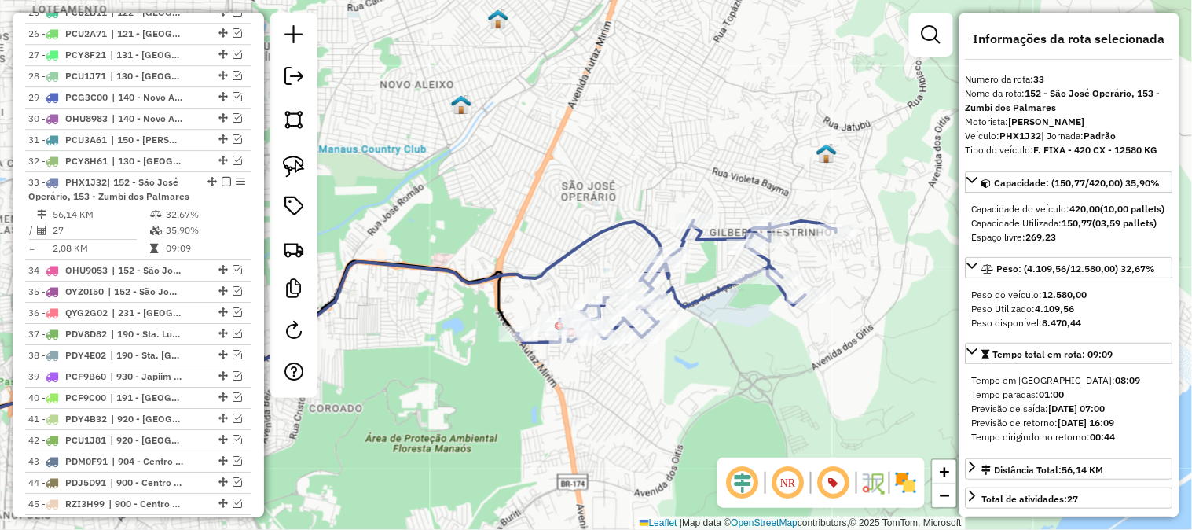
scroll to position [1341, 0]
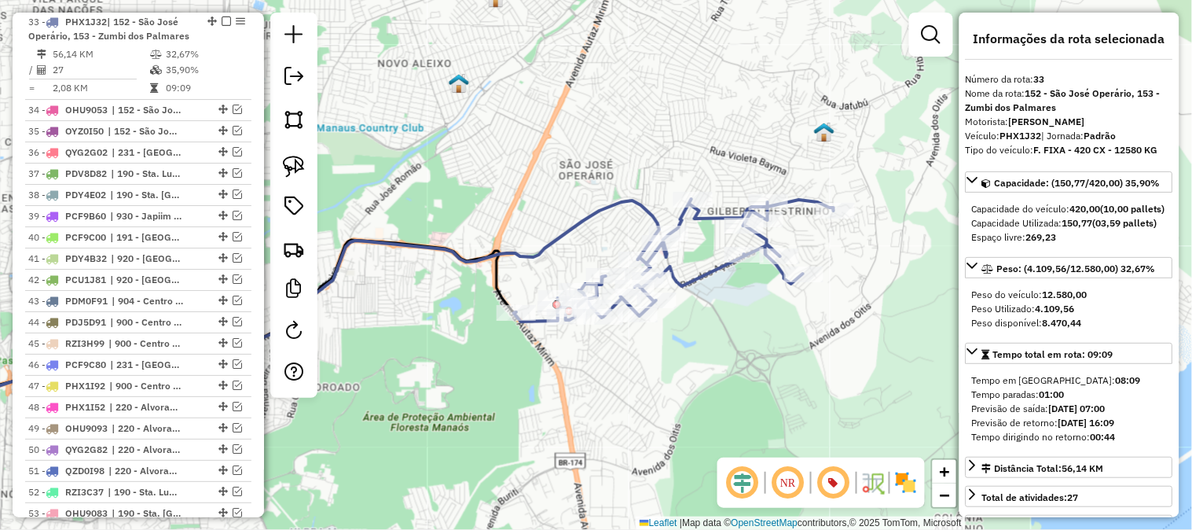
drag, startPoint x: 838, startPoint y: 173, endPoint x: 836, endPoint y: 152, distance: 21.3
click at [836, 152] on div "Janela de atendimento Grade de atendimento Capacidade Transportadoras Veículos …" at bounding box center [596, 265] width 1192 height 530
click at [233, 110] on em at bounding box center [237, 109] width 9 height 9
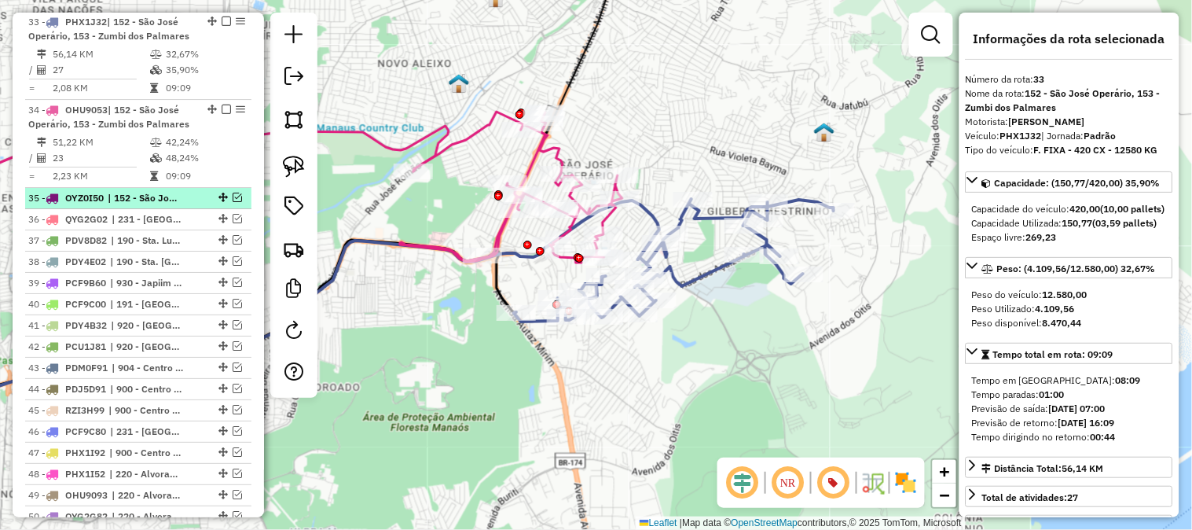
click at [234, 200] on em at bounding box center [237, 197] width 9 height 9
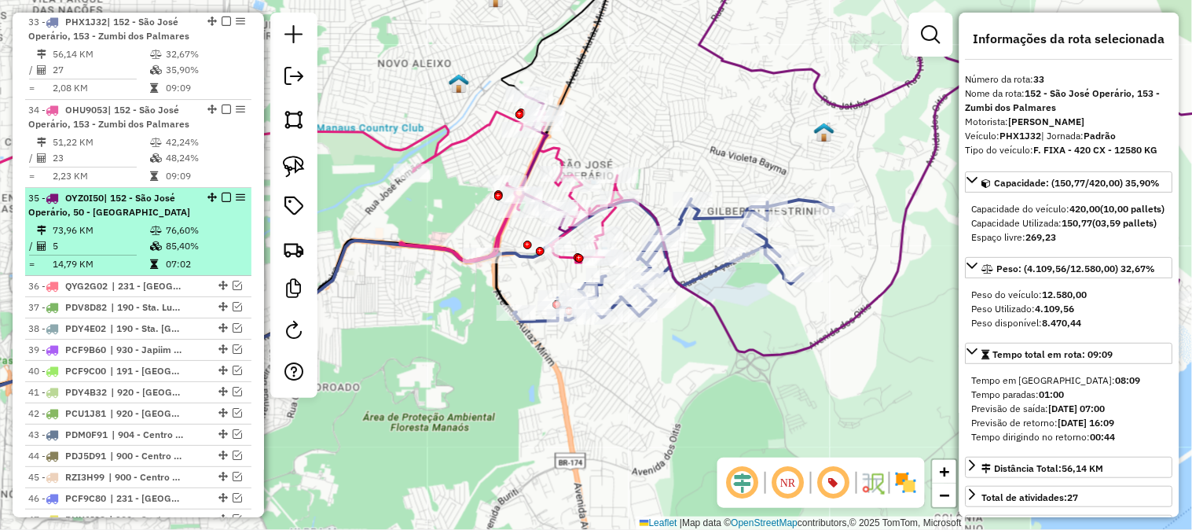
click at [222, 196] on em at bounding box center [226, 197] width 9 height 9
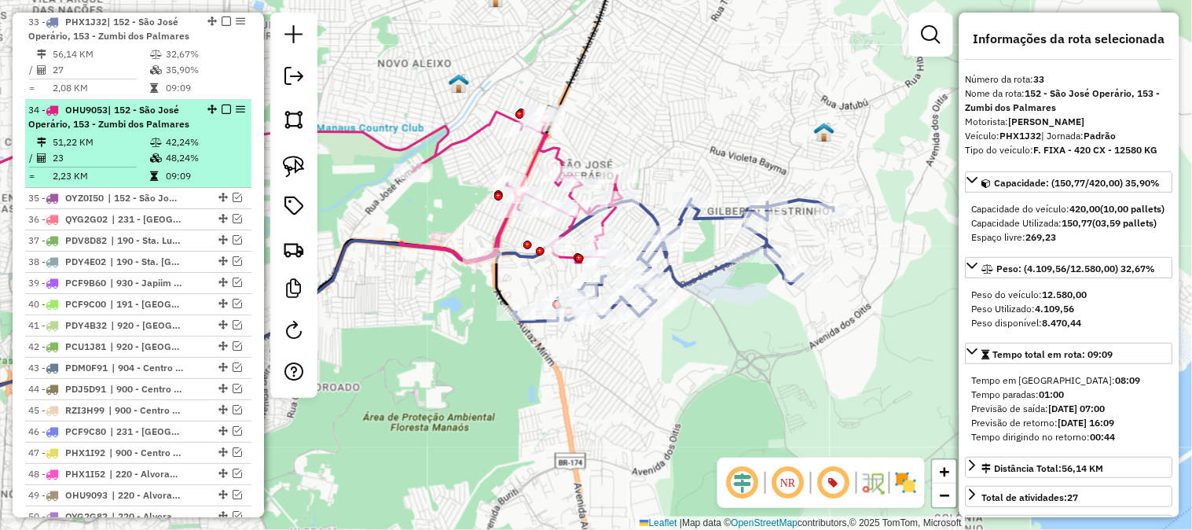
click at [229, 155] on td "48,24%" at bounding box center [204, 158] width 79 height 16
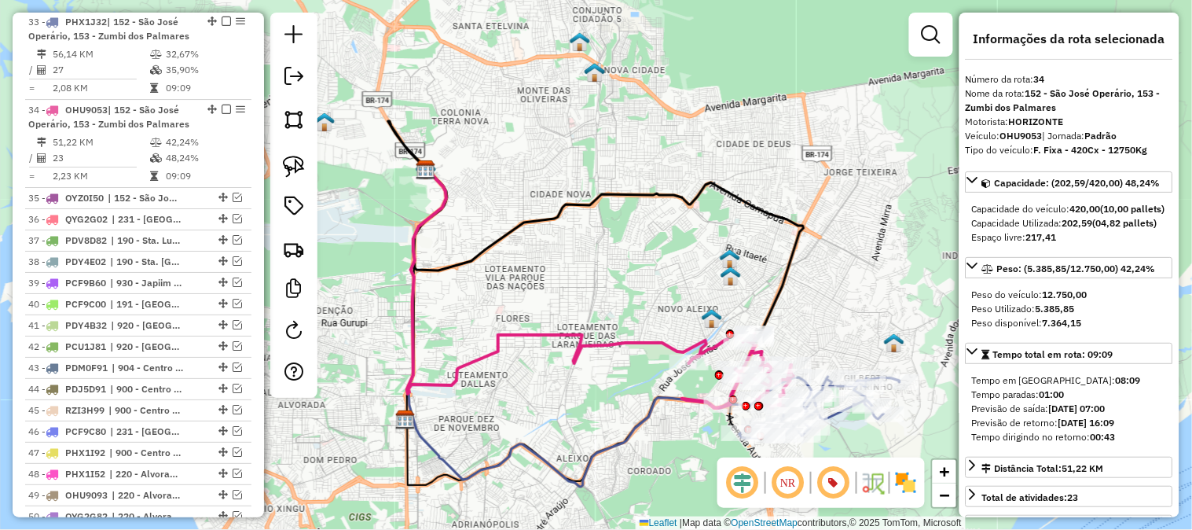
drag, startPoint x: 790, startPoint y: 270, endPoint x: 673, endPoint y: 207, distance: 132.9
click at [673, 207] on icon at bounding box center [596, 232] width 416 height 223
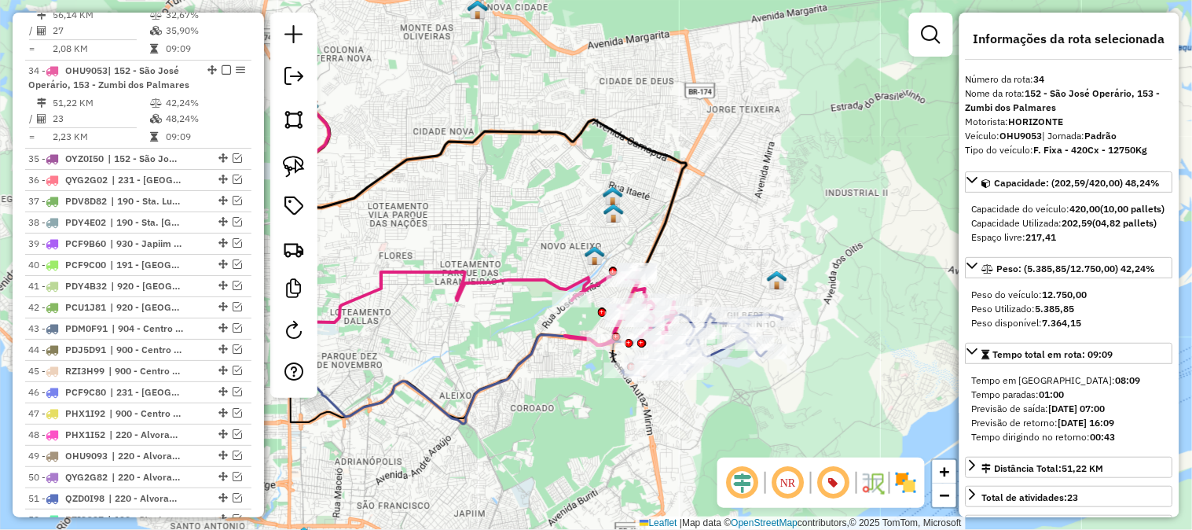
scroll to position [1428, 0]
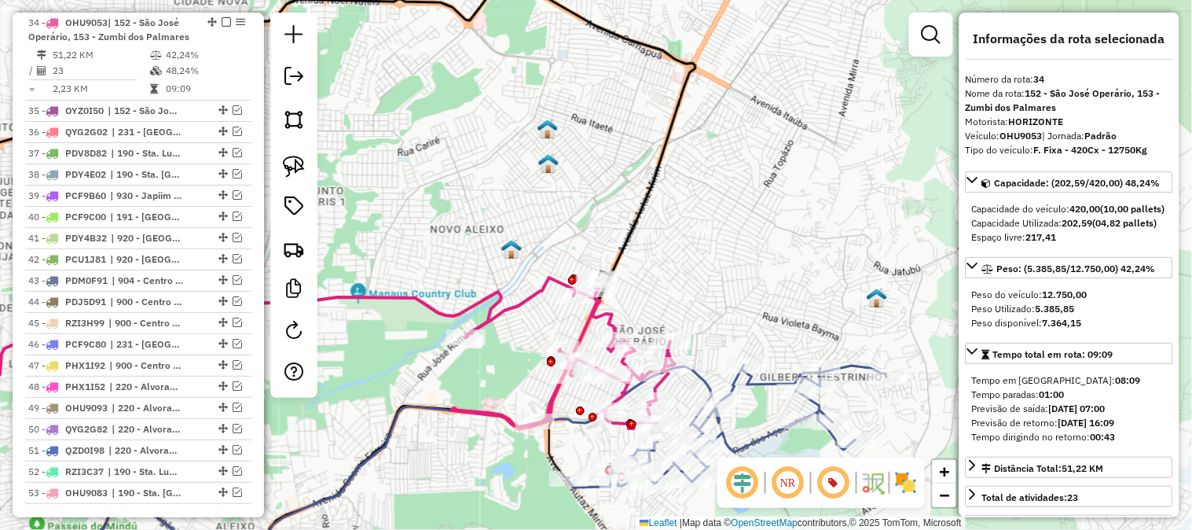
click at [703, 231] on div "Janela de atendimento Grade de atendimento Capacidade Transportadoras Veículos …" at bounding box center [596, 265] width 1192 height 530
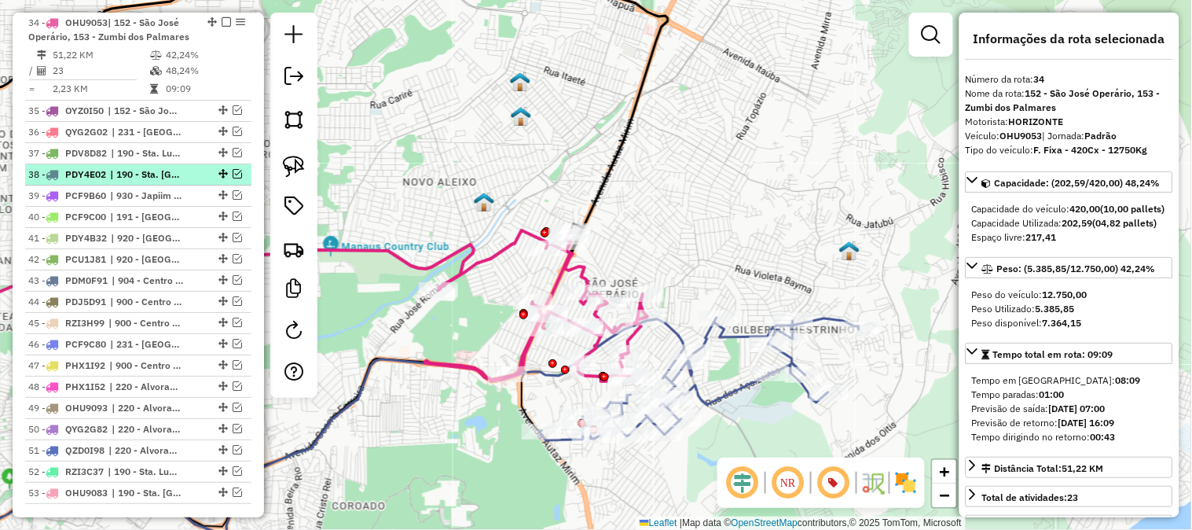
scroll to position [1254, 0]
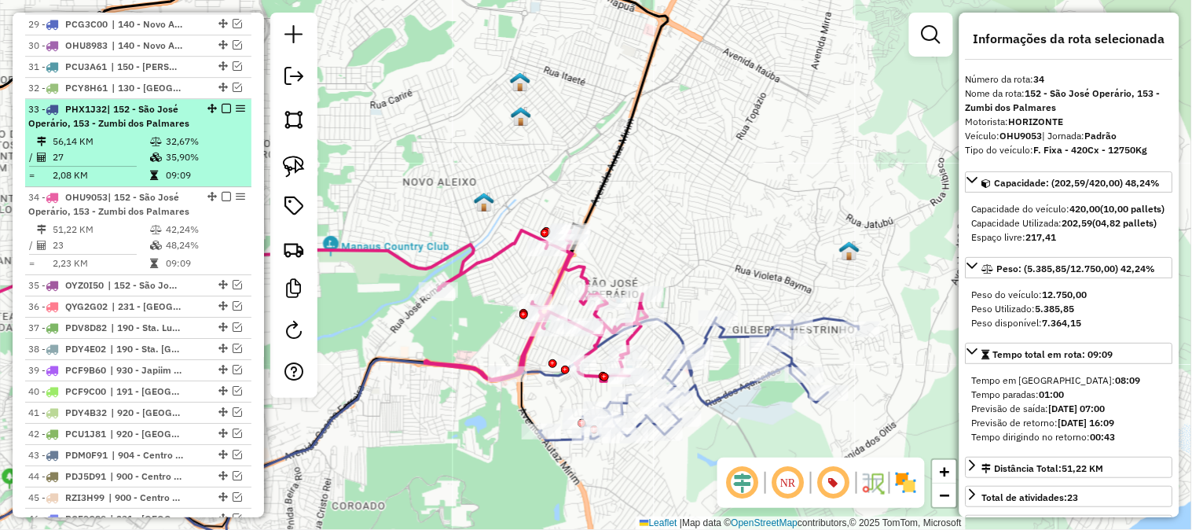
click at [229, 161] on td "35,90%" at bounding box center [204, 157] width 79 height 16
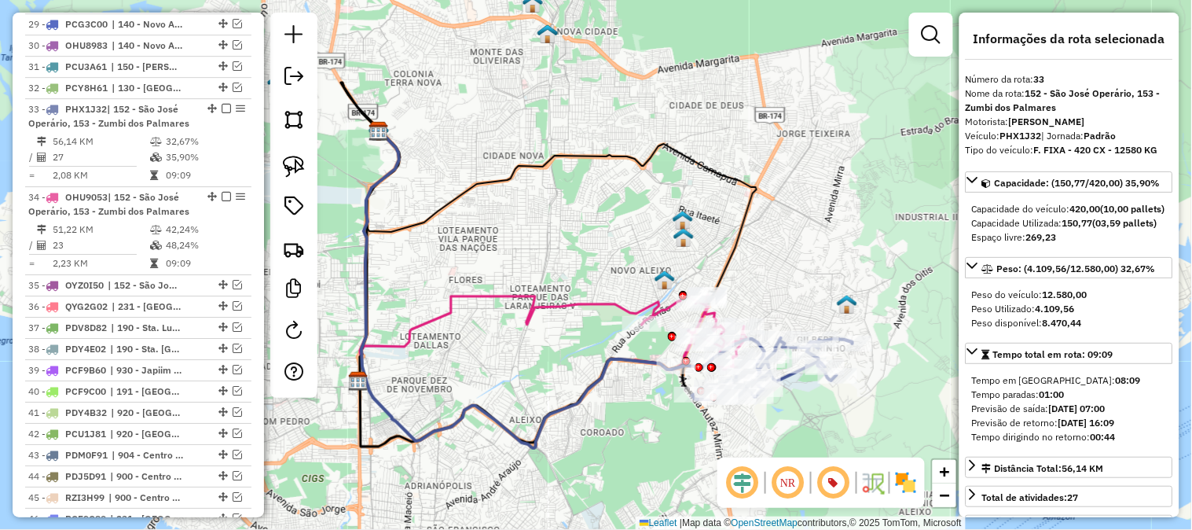
click at [687, 190] on div "Janela de atendimento Grade de atendimento Capacidade Transportadoras Veículos …" at bounding box center [596, 265] width 1192 height 530
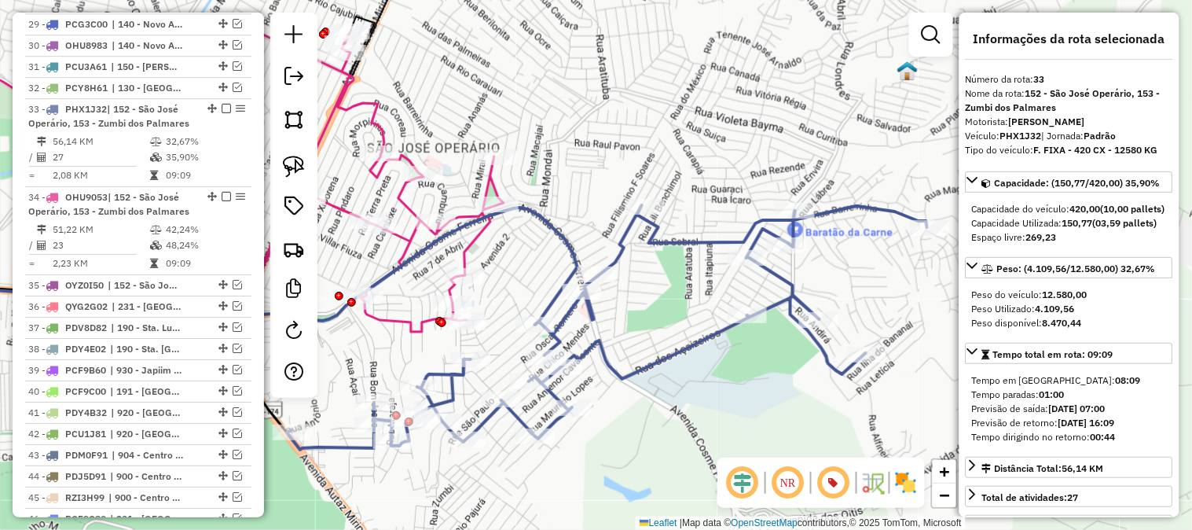
drag, startPoint x: 627, startPoint y: 162, endPoint x: 705, endPoint y: 167, distance: 77.9
click at [679, 168] on div "Janela de atendimento Grade de atendimento Capacidade Transportadoras Veículos …" at bounding box center [596, 265] width 1192 height 530
click at [691, 168] on div "Janela de atendimento Grade de atendimento Capacidade Transportadoras Veículos …" at bounding box center [596, 265] width 1192 height 530
click at [702, 167] on div "Janela de atendimento Grade de atendimento Capacidade Transportadoras Veículos …" at bounding box center [596, 265] width 1192 height 530
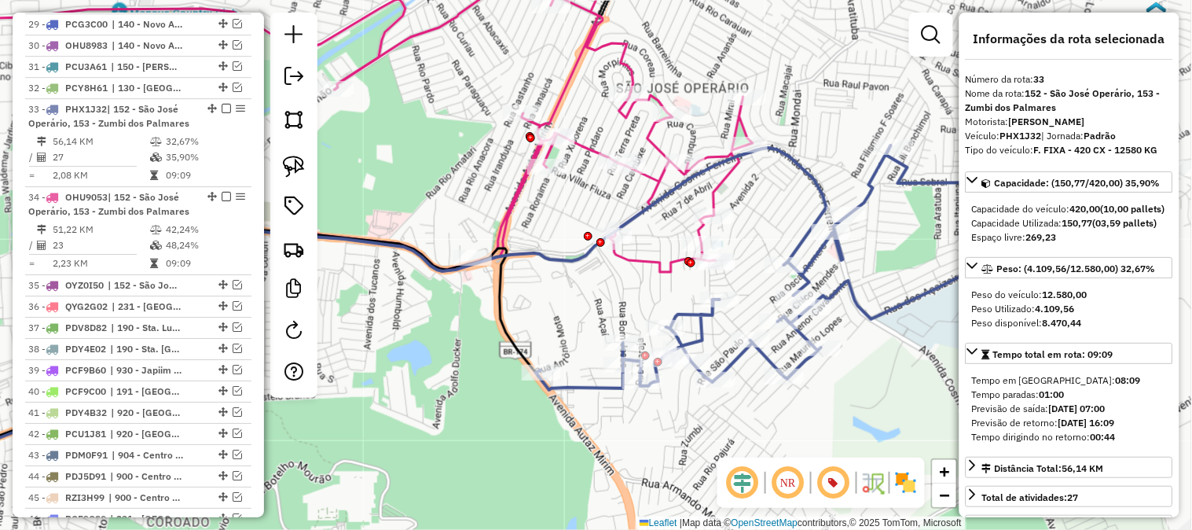
drag, startPoint x: 847, startPoint y: 111, endPoint x: 794, endPoint y: 98, distance: 54.9
click at [794, 98] on div "Janela de atendimento Grade de atendimento Capacidade Transportadoras Veículos …" at bounding box center [596, 265] width 1192 height 530
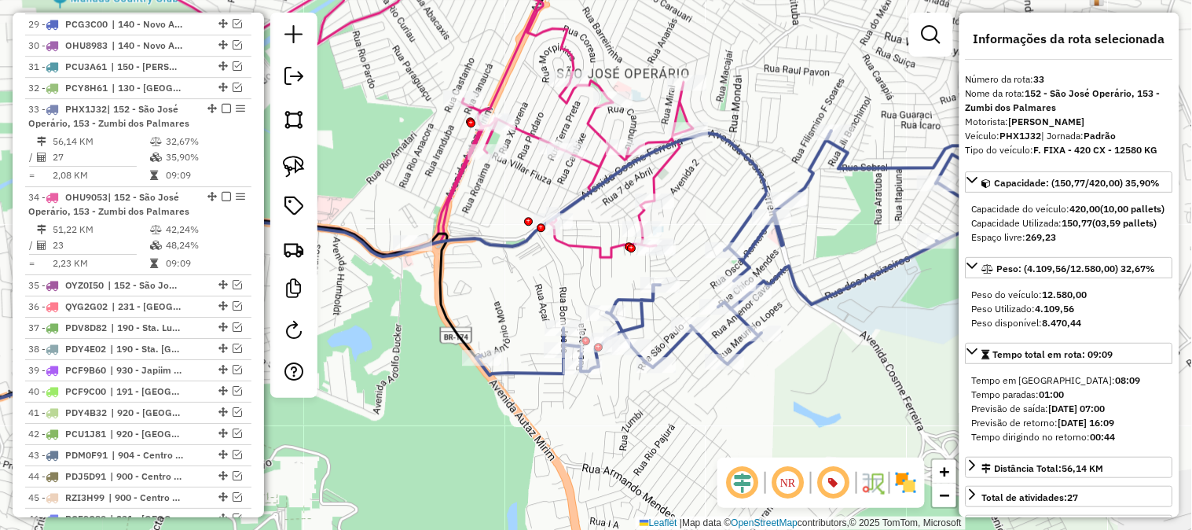
drag, startPoint x: 794, startPoint y: 98, endPoint x: 783, endPoint y: 98, distance: 10.2
click at [787, 98] on div "Janela de atendimento Grade de atendimento Capacidade Transportadoras Veículos …" at bounding box center [596, 265] width 1192 height 530
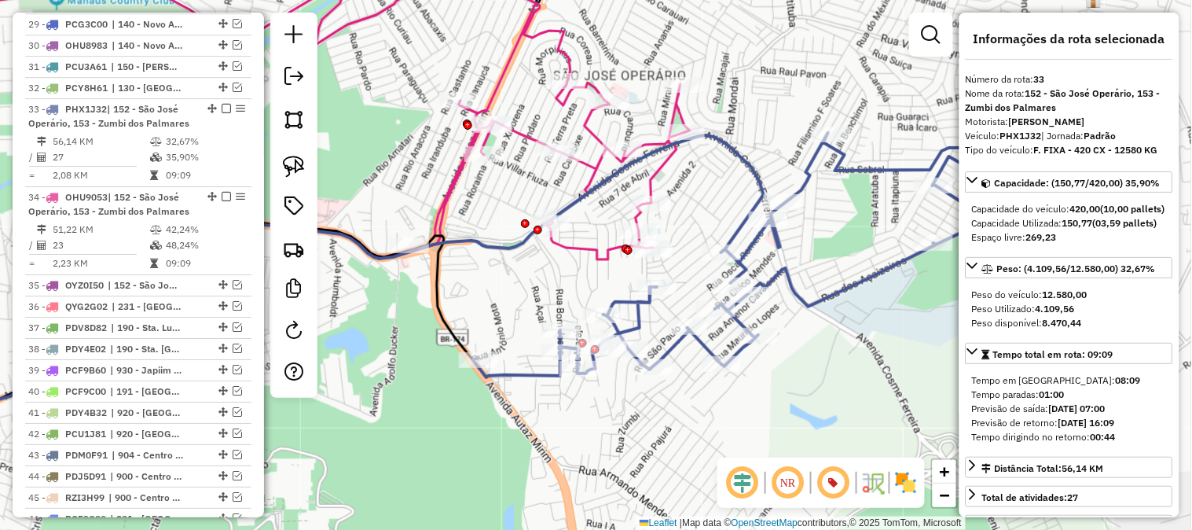
click at [828, 159] on div "Janela de atendimento Grade de atendimento Capacidade Transportadoras Veículos …" at bounding box center [596, 265] width 1192 height 530
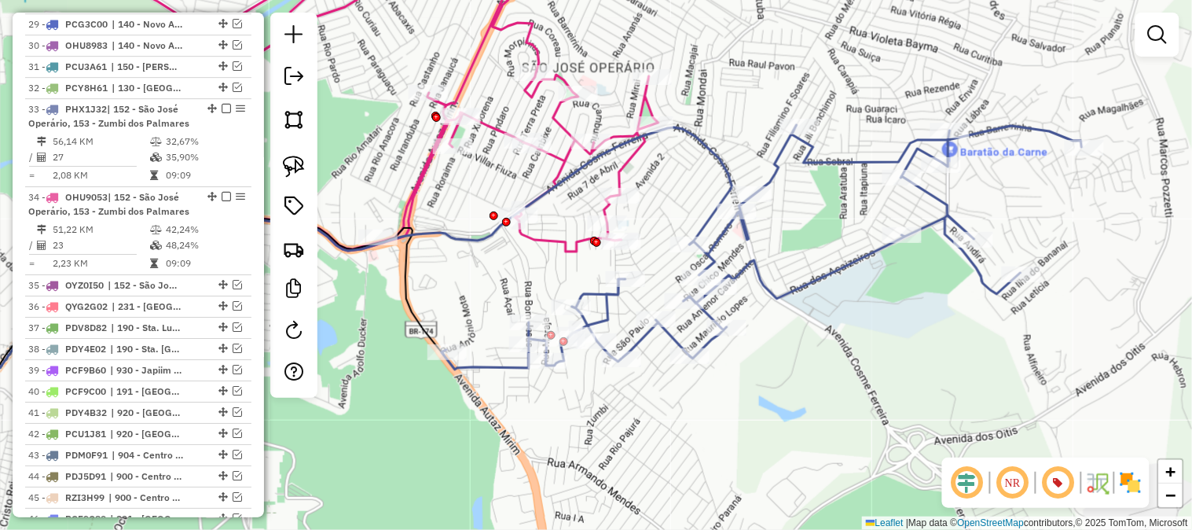
drag, startPoint x: 914, startPoint y: 88, endPoint x: 822, endPoint y: 86, distance: 91.9
click at [822, 86] on div "Janela de atendimento Grade de atendimento Capacidade Transportadoras Veículos …" at bounding box center [596, 265] width 1192 height 530
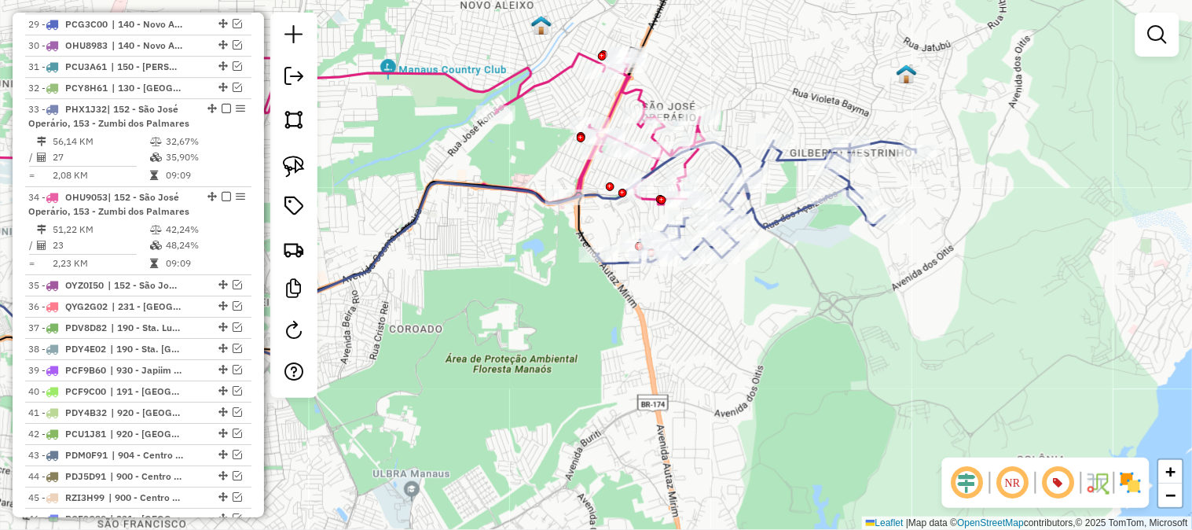
click at [886, 141] on icon at bounding box center [756, 202] width 320 height 123
select select "**********"
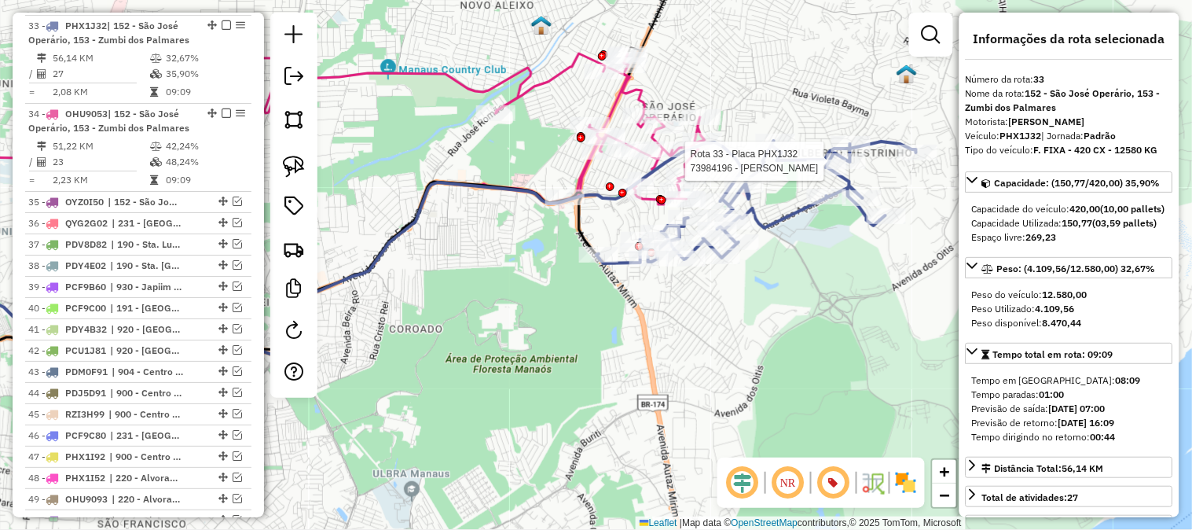
scroll to position [1341, 0]
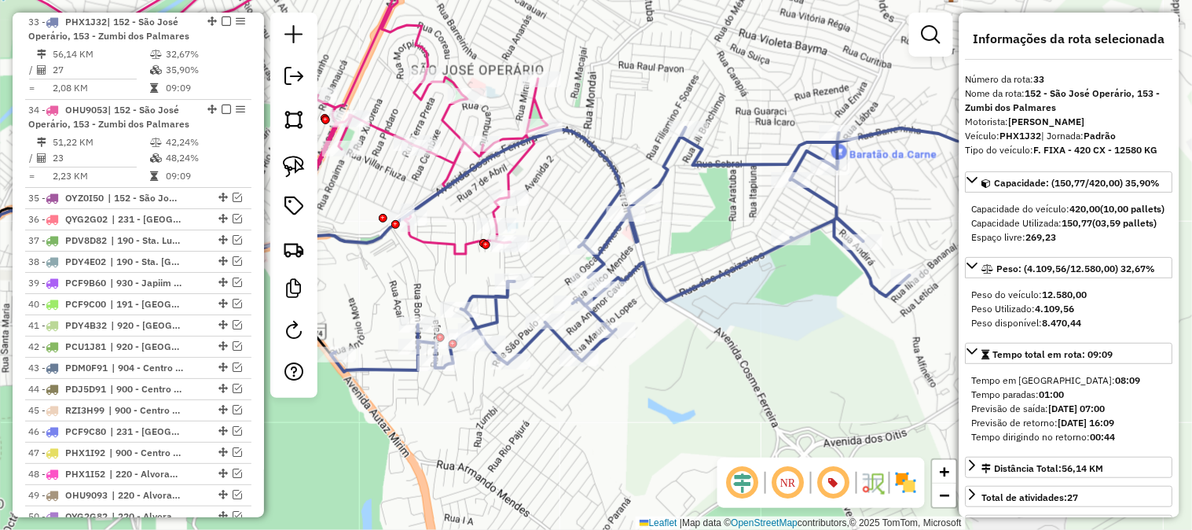
click at [766, 141] on div "Rota 33 - Placa PHX1J32 73938566 - VIVIANE CARVALHO DA Janela de atendimento Gr…" at bounding box center [596, 265] width 1192 height 530
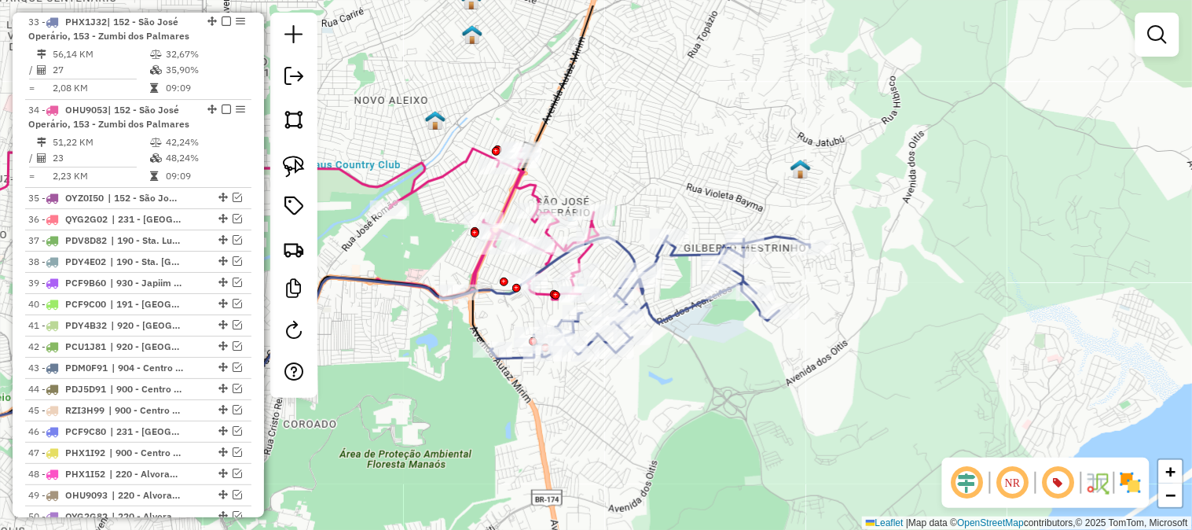
drag, startPoint x: 804, startPoint y: 121, endPoint x: 776, endPoint y: 183, distance: 68.2
click at [776, 182] on div "Janela de atendimento Grade de atendimento Capacidade Transportadoras Veículos …" at bounding box center [596, 265] width 1192 height 530
click at [776, 183] on div "Janela de atendimento Grade de atendimento Capacidade Transportadoras Veículos …" at bounding box center [596, 265] width 1192 height 530
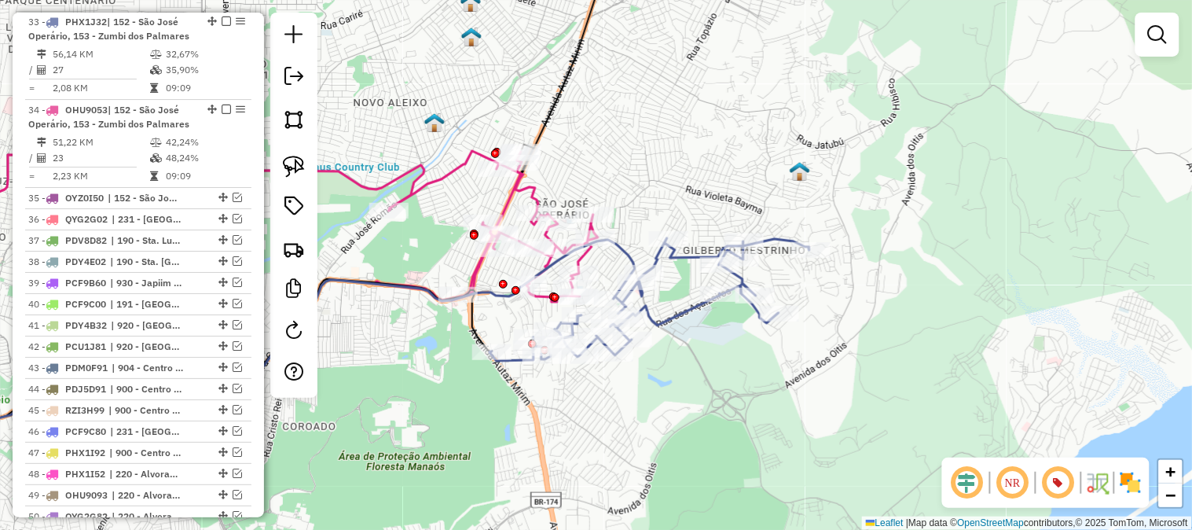
drag, startPoint x: 776, startPoint y: 183, endPoint x: 740, endPoint y: 248, distance: 74.2
click at [740, 248] on div "Janela de atendimento Grade de atendimento Capacidade Transportadoras Veículos …" at bounding box center [596, 265] width 1192 height 530
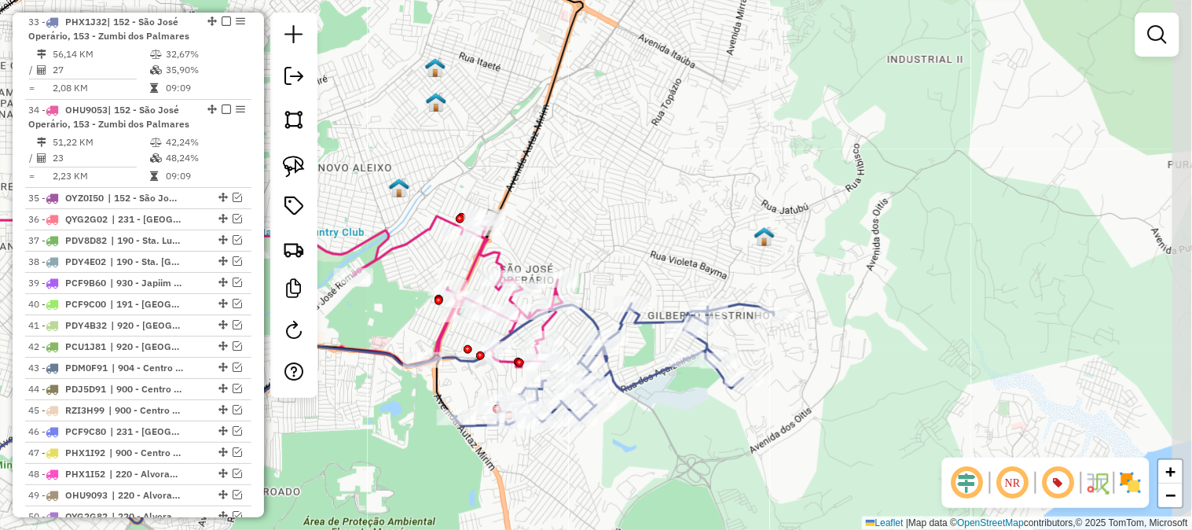
click at [740, 248] on div "Janela de atendimento Grade de atendimento Capacidade Transportadoras Veículos …" at bounding box center [596, 265] width 1192 height 530
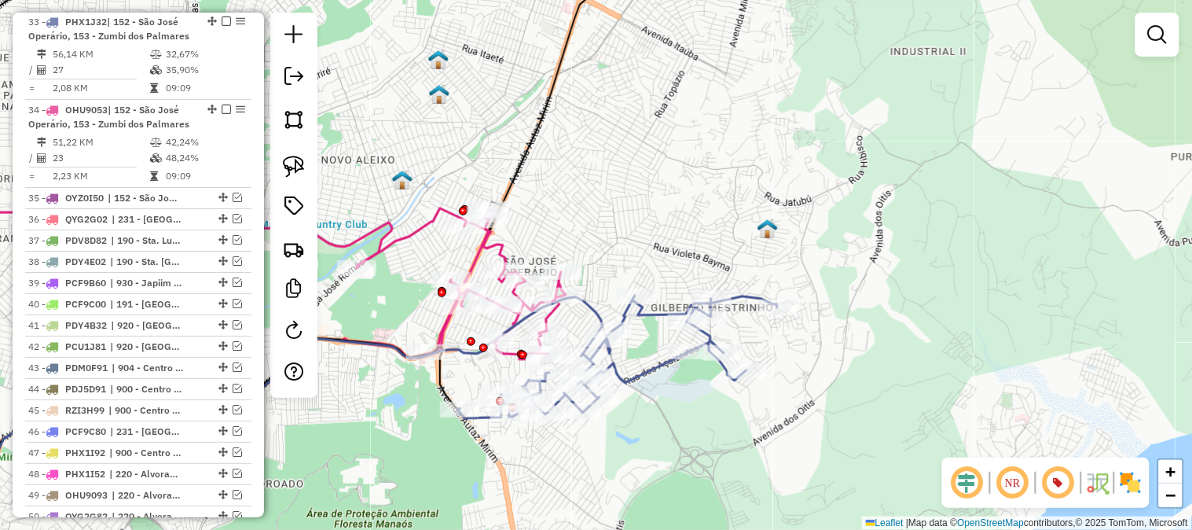
drag, startPoint x: 841, startPoint y: 263, endPoint x: 852, endPoint y: 218, distance: 46.9
click at [852, 218] on div "Janela de atendimento Grade de atendimento Capacidade Transportadoras Veículos …" at bounding box center [596, 265] width 1192 height 530
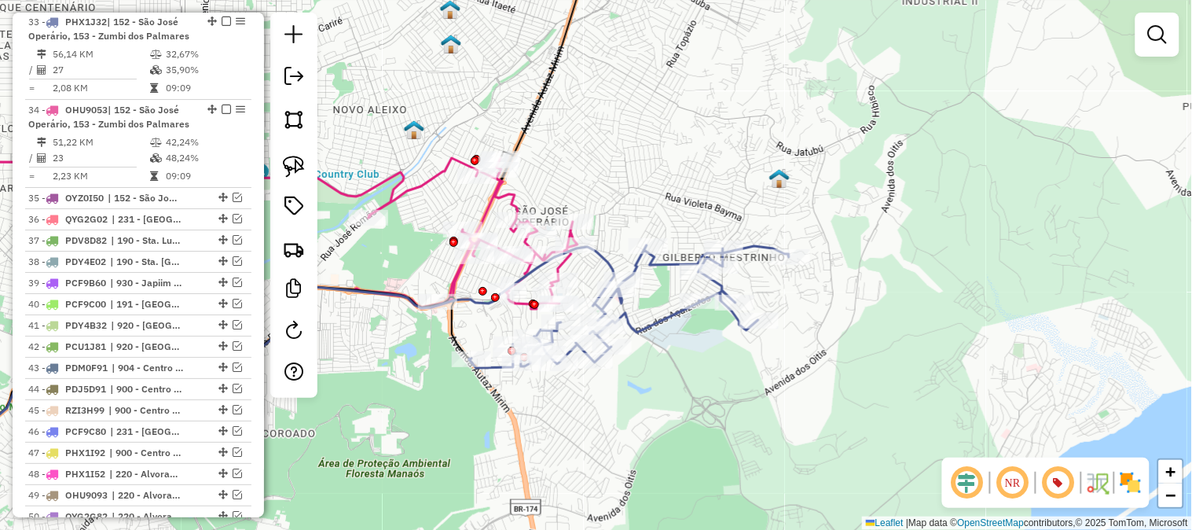
drag, startPoint x: 898, startPoint y: 264, endPoint x: 891, endPoint y: 223, distance: 41.5
click at [891, 225] on div "Janela de atendimento Grade de atendimento Capacidade Transportadoras Veículos …" at bounding box center [596, 265] width 1192 height 530
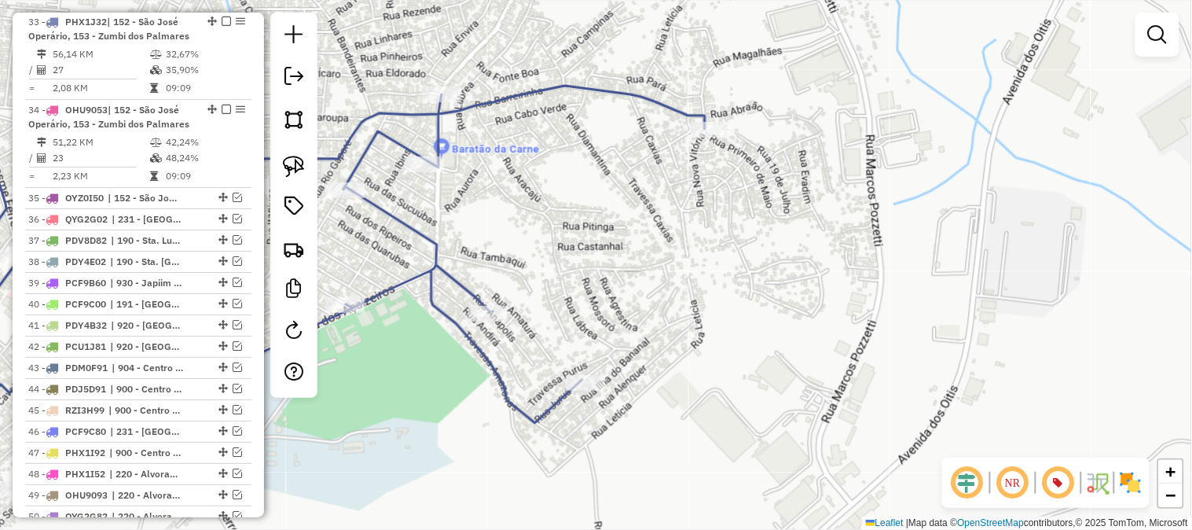
select select "**********"
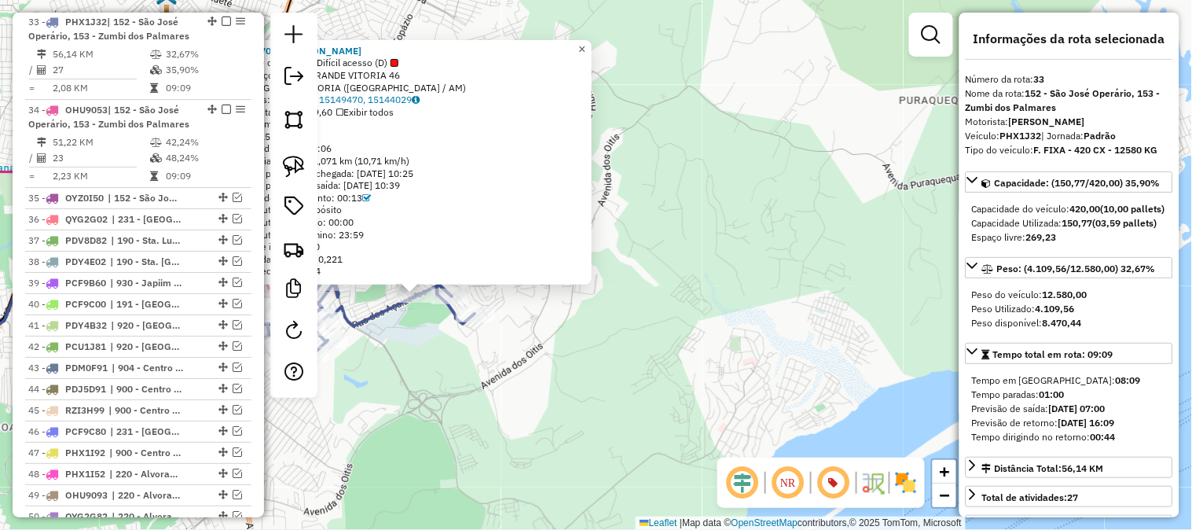
click at [585, 42] on span "×" at bounding box center [581, 48] width 7 height 13
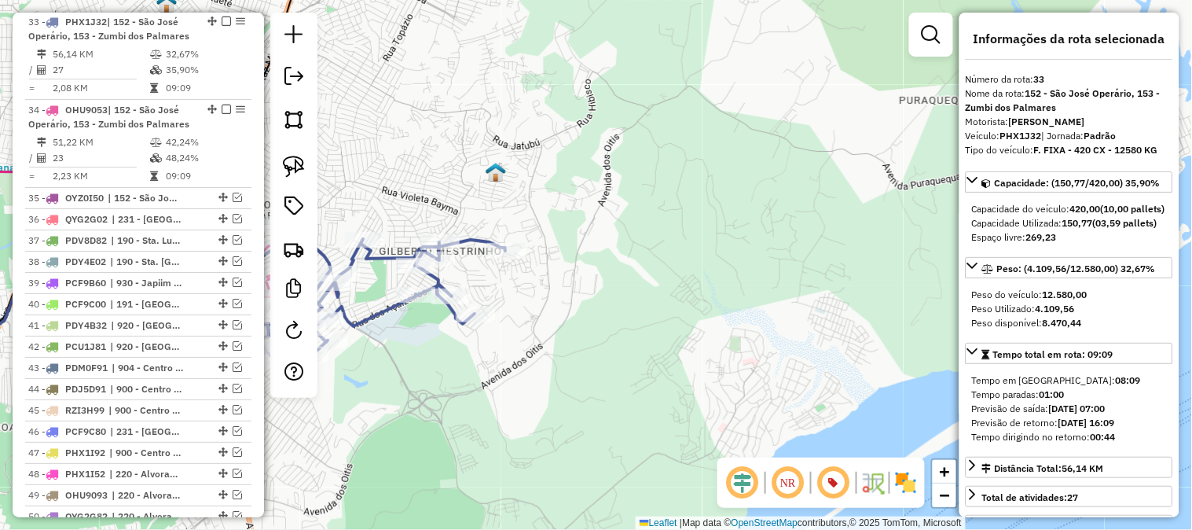
drag, startPoint x: 655, startPoint y: 134, endPoint x: 782, endPoint y: 158, distance: 128.8
click at [782, 158] on div "Janela de atendimento Grade de atendimento Capacidade Transportadoras Veículos …" at bounding box center [596, 265] width 1192 height 530
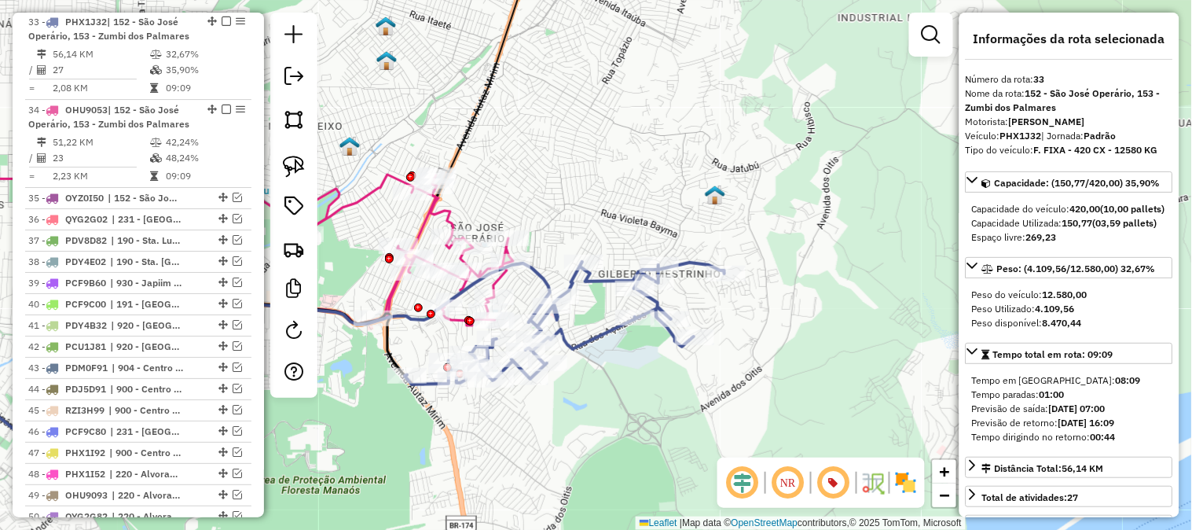
drag, startPoint x: 686, startPoint y: 182, endPoint x: 732, endPoint y: 160, distance: 50.3
click at [732, 160] on div "Janela de atendimento Grade de atendimento Capacidade Transportadoras Veículos …" at bounding box center [596, 265] width 1192 height 530
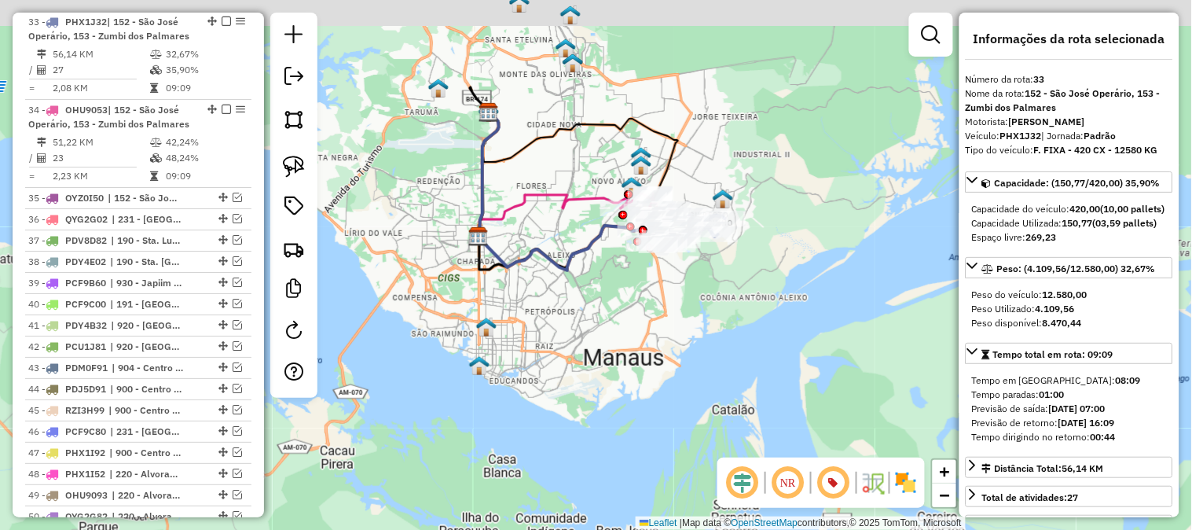
drag, startPoint x: 742, startPoint y: 169, endPoint x: 827, endPoint y: 189, distance: 87.3
click at [827, 189] on div "Janela de atendimento Grade de atendimento Capacidade Transportadoras Veículos …" at bounding box center [596, 265] width 1192 height 530
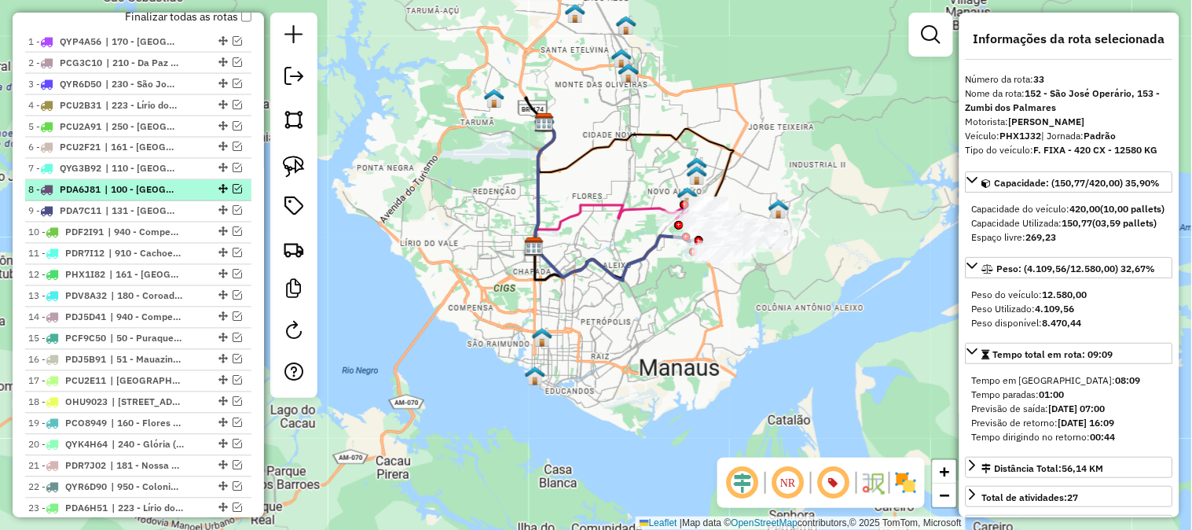
scroll to position [381, 0]
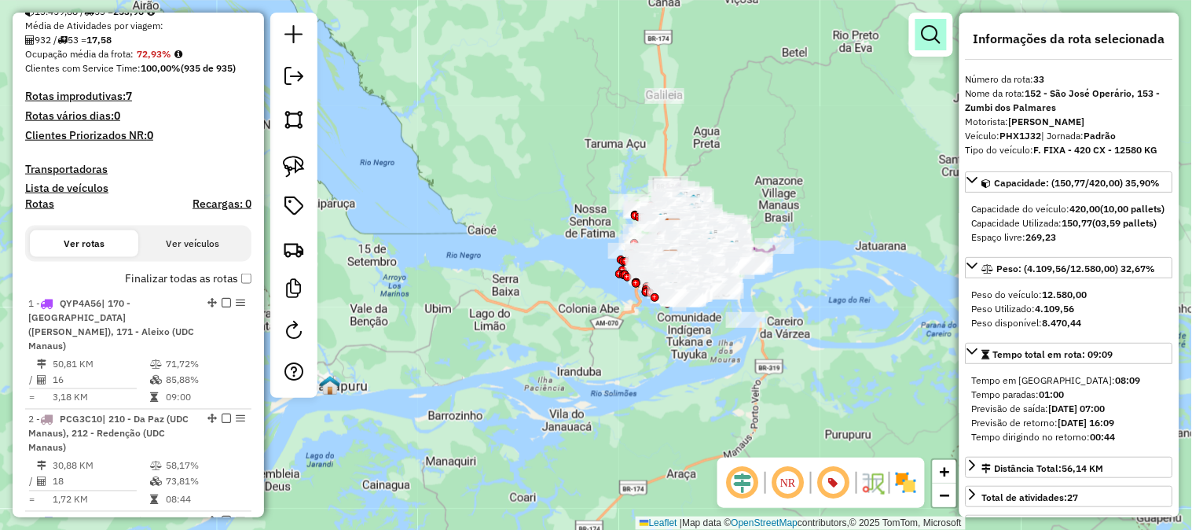
click at [923, 28] on em at bounding box center [931, 34] width 19 height 19
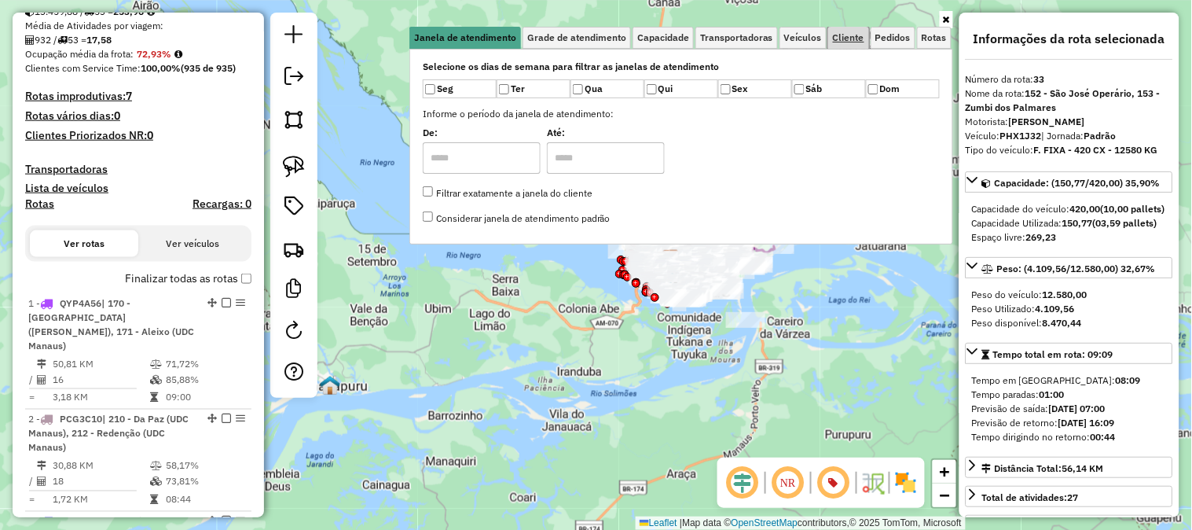
click at [858, 36] on span "Cliente" at bounding box center [848, 37] width 31 height 9
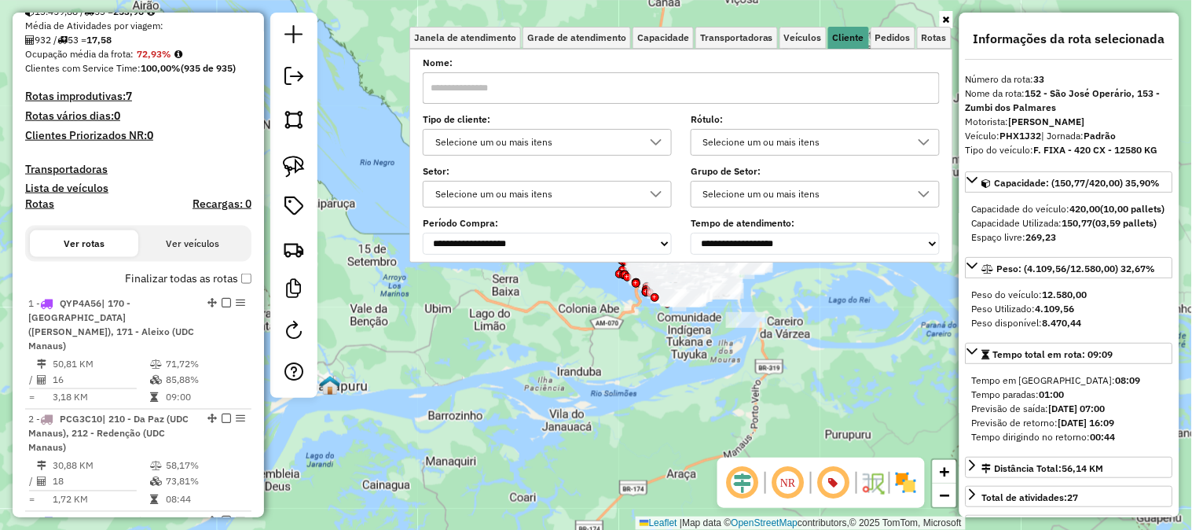
click at [570, 152] on div "Selecione um ou mais itens" at bounding box center [535, 142] width 211 height 25
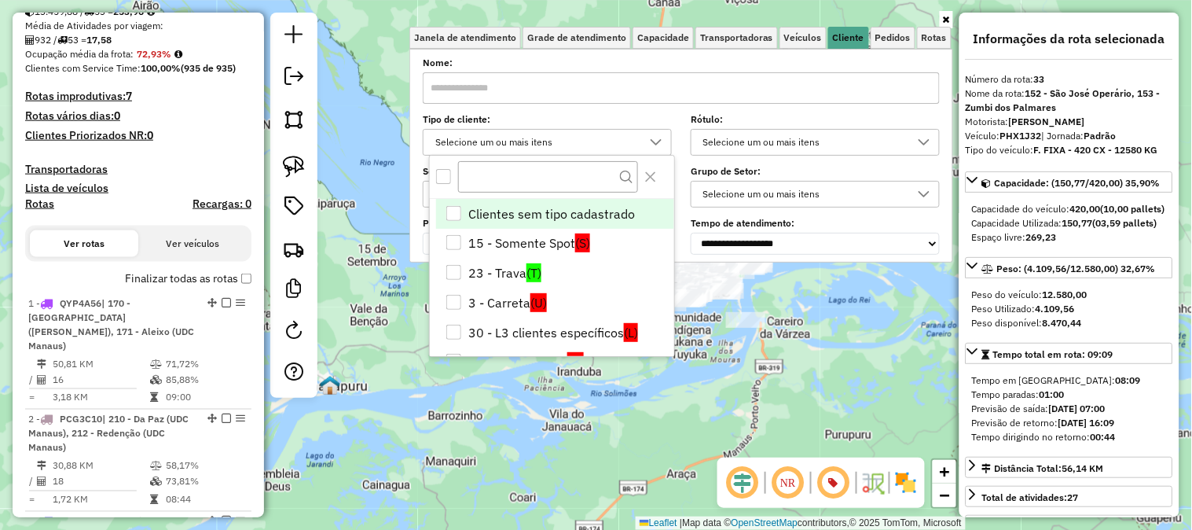
scroll to position [211, 0]
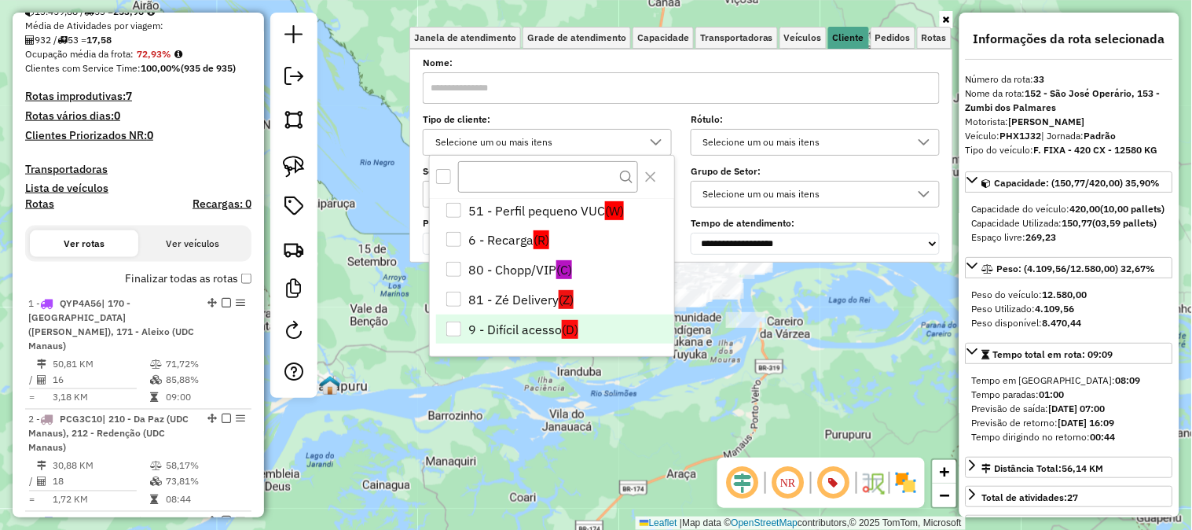
click at [523, 319] on li "9 - Difícil acesso (D)" at bounding box center [555, 329] width 238 height 30
click at [782, 292] on div "Limpar filtros Janela de atendimento Grade de atendimento Capacidade Transporta…" at bounding box center [596, 265] width 1192 height 530
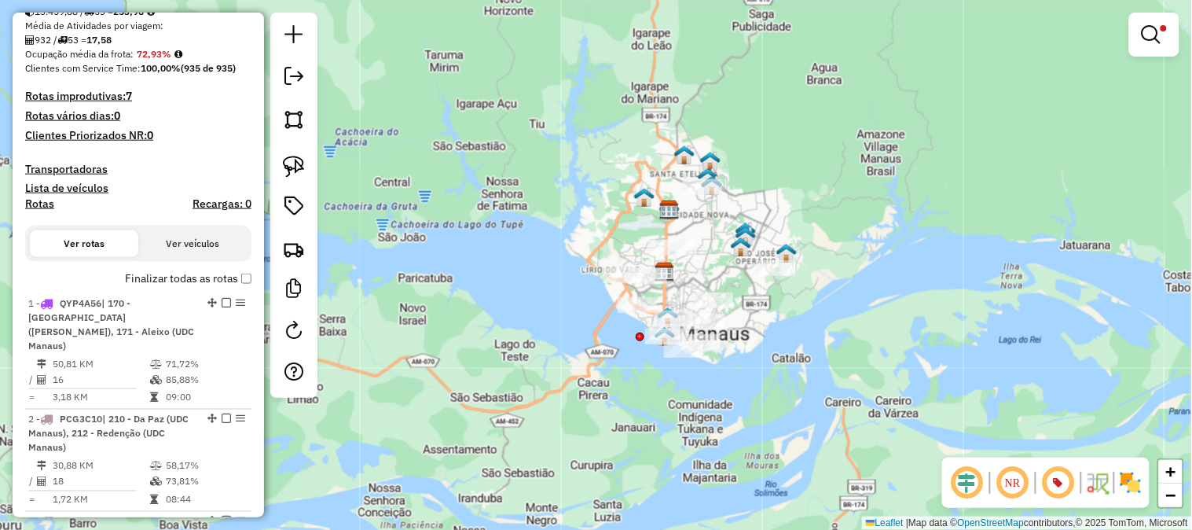
drag, startPoint x: 847, startPoint y: 299, endPoint x: 904, endPoint y: 307, distance: 57.2
click at [904, 307] on div "Limpar filtros Janela de atendimento Grade de atendimento Capacidade Transporta…" at bounding box center [596, 265] width 1192 height 530
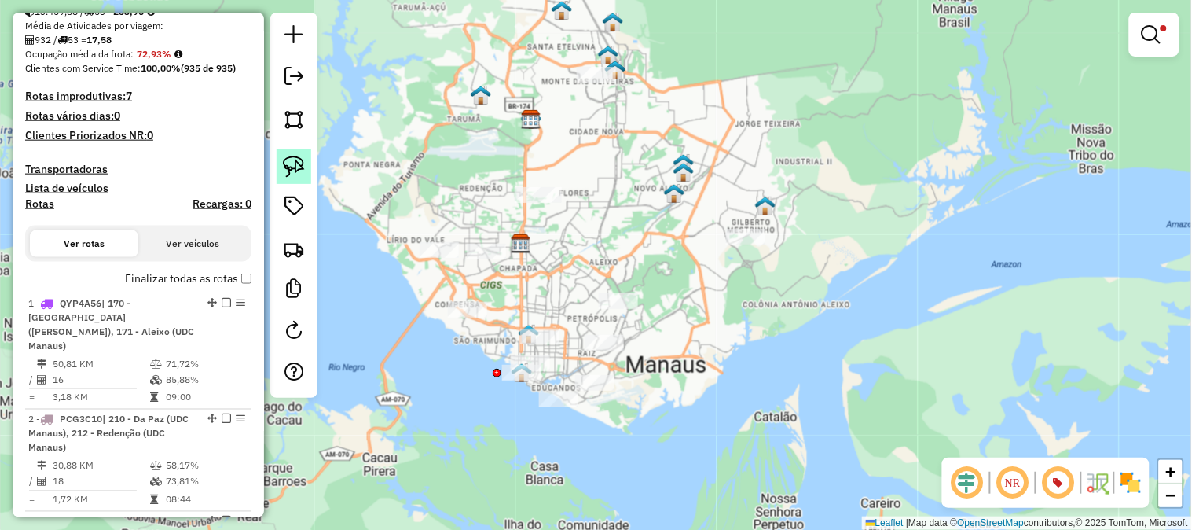
click at [289, 169] on img at bounding box center [294, 167] width 22 height 22
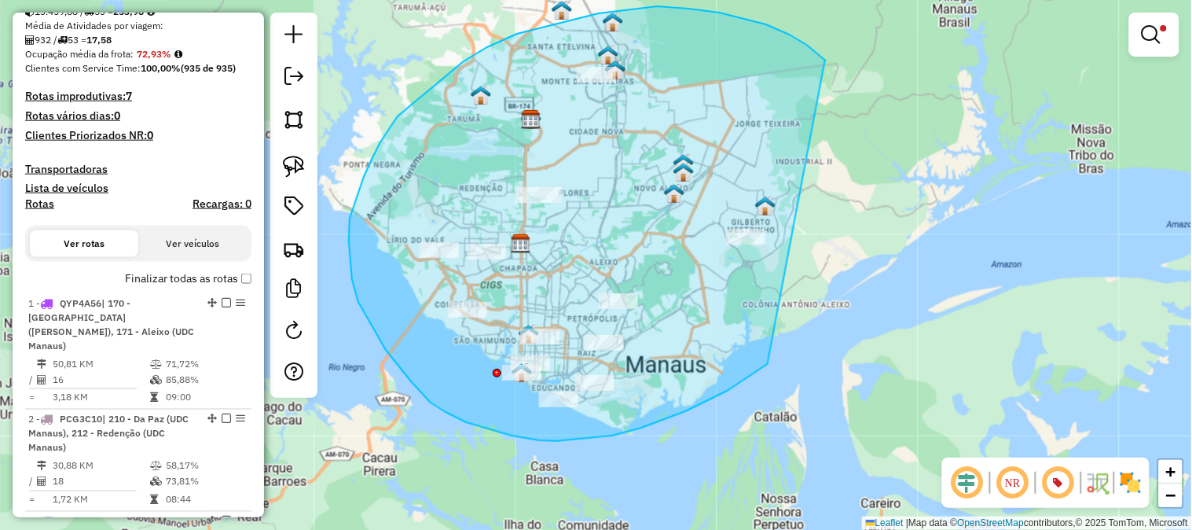
drag, startPoint x: 825, startPoint y: 61, endPoint x: 770, endPoint y: 364, distance: 307.5
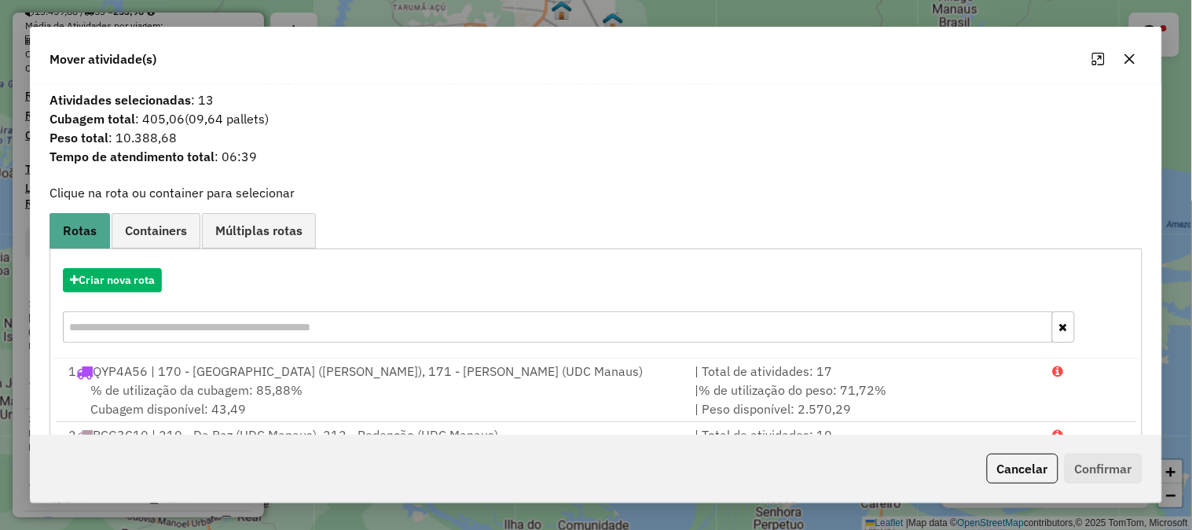
drag, startPoint x: 210, startPoint y: 100, endPoint x: 193, endPoint y: 100, distance: 16.5
click at [193, 100] on span "Atividades selecionadas : 13" at bounding box center [596, 99] width 1112 height 19
drag, startPoint x: 187, startPoint y: 144, endPoint x: 112, endPoint y: 138, distance: 75.7
click at [112, 138] on span "Peso total : 10.388,68" at bounding box center [596, 137] width 1112 height 19
click at [1008, 468] on button "Cancelar" at bounding box center [1023, 468] width 72 height 30
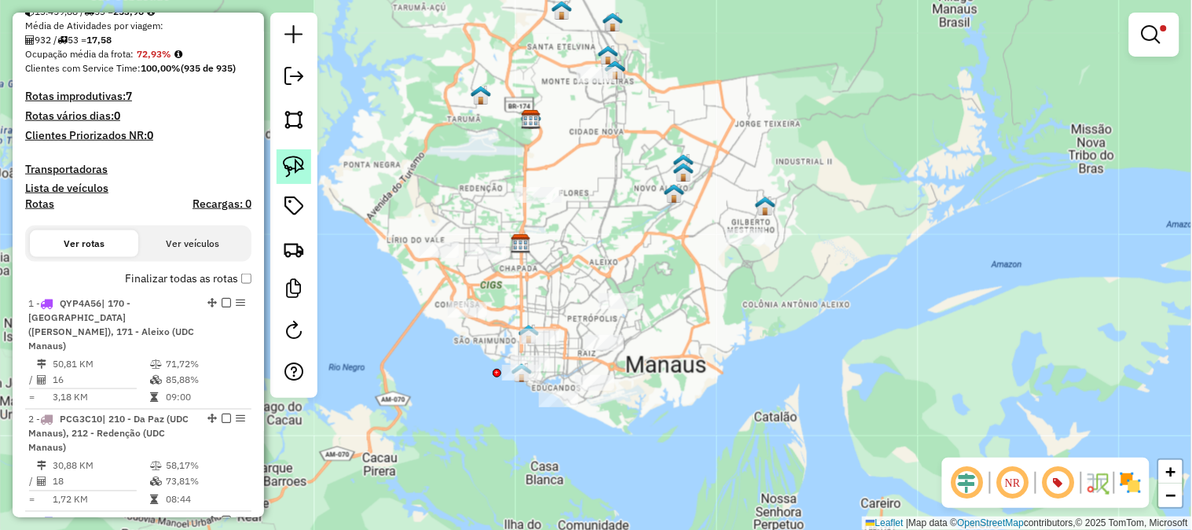
click at [295, 169] on img at bounding box center [294, 167] width 22 height 22
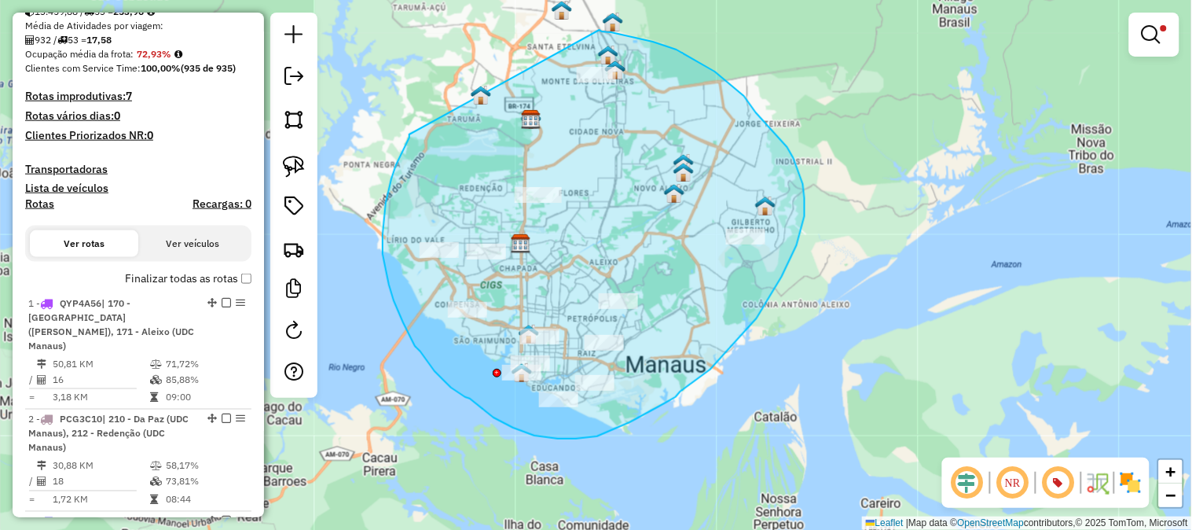
drag, startPoint x: 409, startPoint y: 134, endPoint x: 599, endPoint y: 30, distance: 216.3
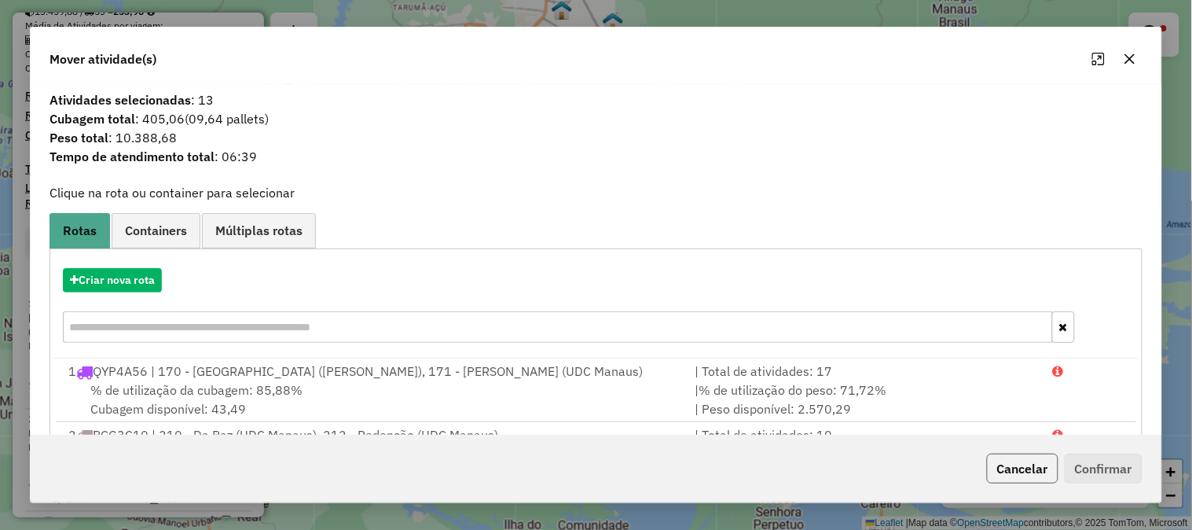
click at [1024, 457] on button "Cancelar" at bounding box center [1023, 468] width 72 height 30
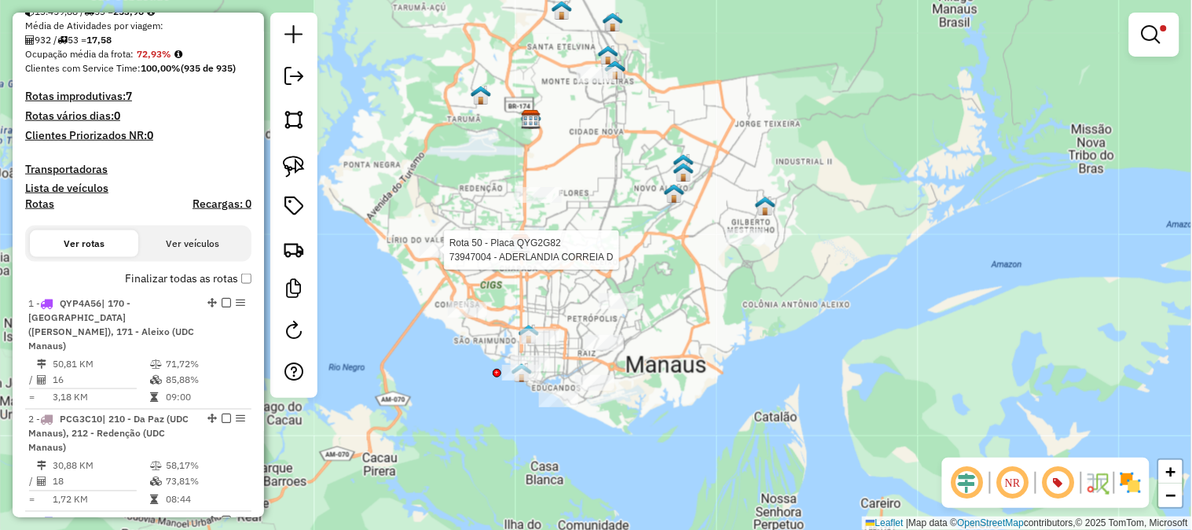
select select "**********"
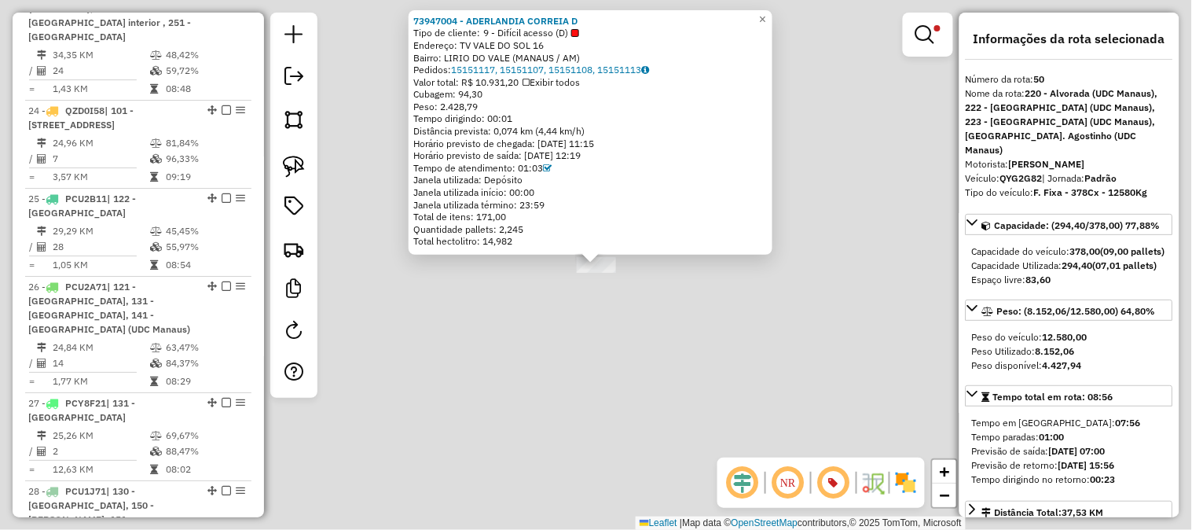
scroll to position [5323, 0]
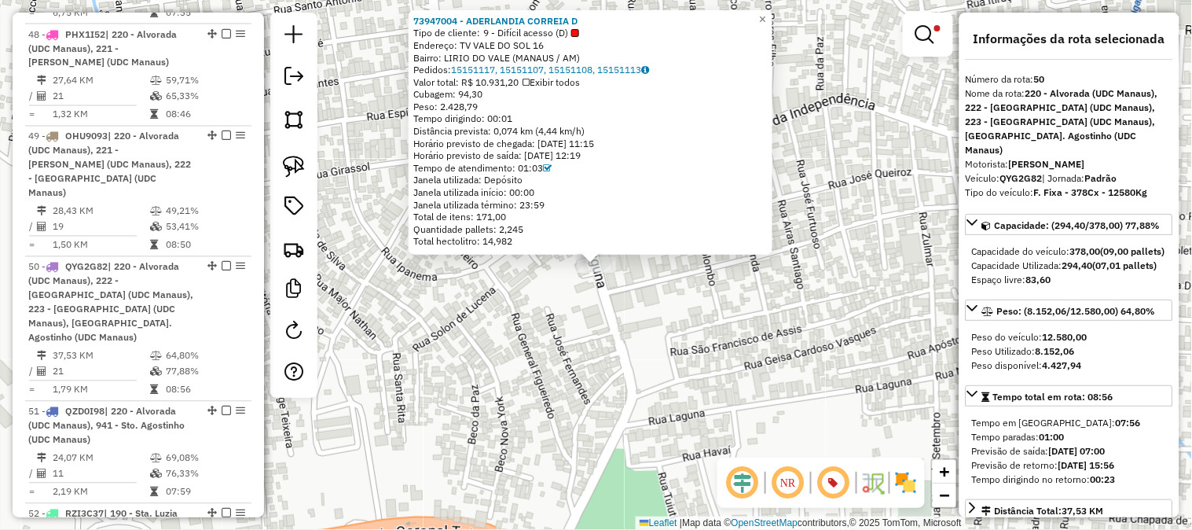
drag, startPoint x: 508, startPoint y: 104, endPoint x: 444, endPoint y: 103, distance: 63.6
click at [444, 103] on div "Peso: 2.428,79" at bounding box center [590, 107] width 354 height 13
click at [444, 103] on span "Peso: 2.428,79" at bounding box center [445, 107] width 64 height 12
click at [766, 13] on span "×" at bounding box center [762, 19] width 7 height 13
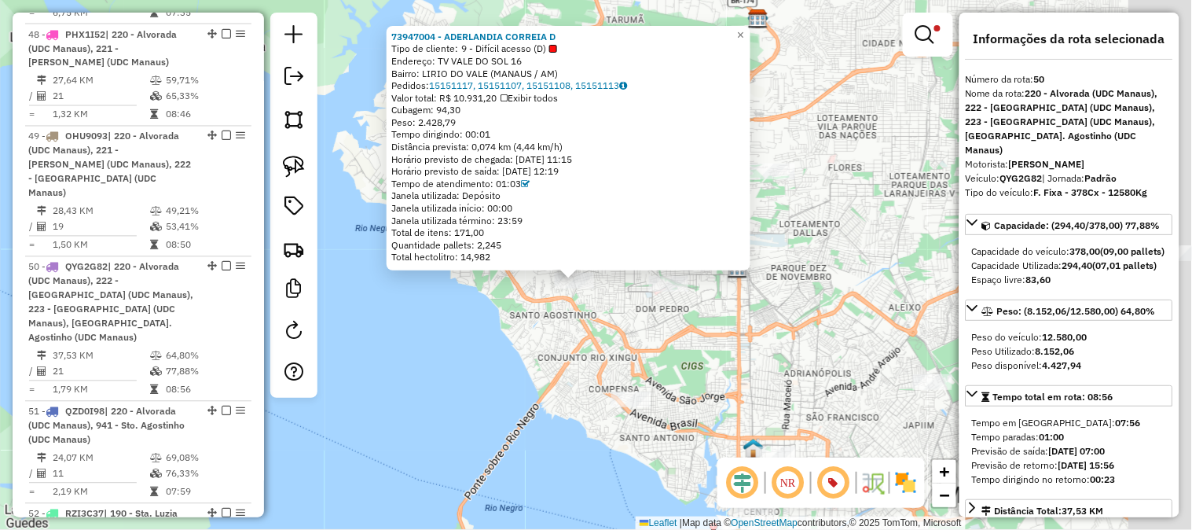
drag, startPoint x: 635, startPoint y: 339, endPoint x: 393, endPoint y: 330, distance: 242.2
click at [393, 330] on div "73947004 - ADERLANDIA CORREIA D Tipo de cliente: 9 - Difícil acesso (D) Endereç…" at bounding box center [596, 265] width 1192 height 530
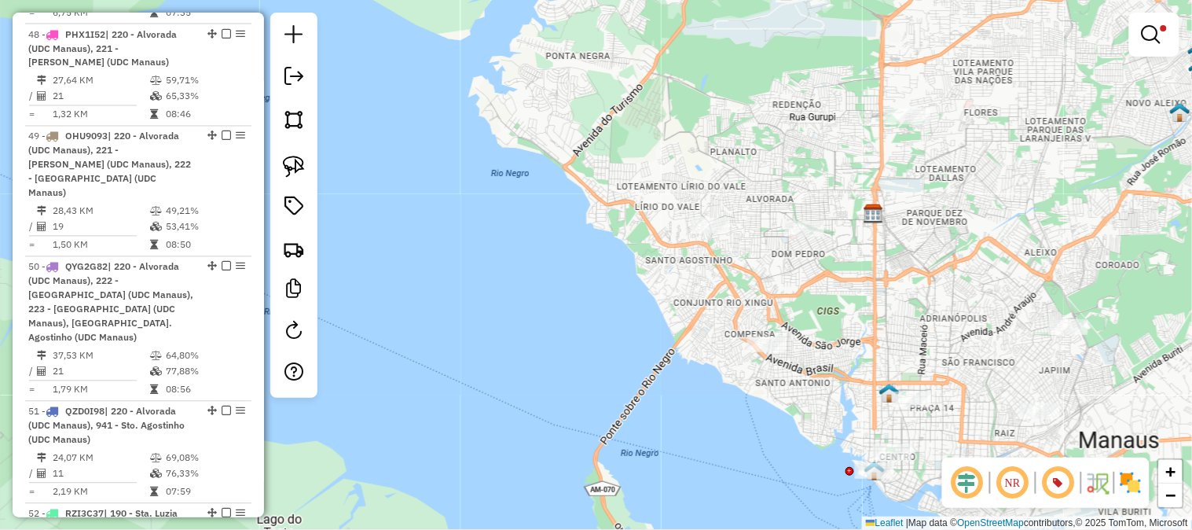
drag, startPoint x: 976, startPoint y: 177, endPoint x: 831, endPoint y: 214, distance: 149.2
click at [831, 214] on div "Limpar filtros Janela de atendimento Grade de atendimento Capacidade Transporta…" at bounding box center [596, 265] width 1192 height 530
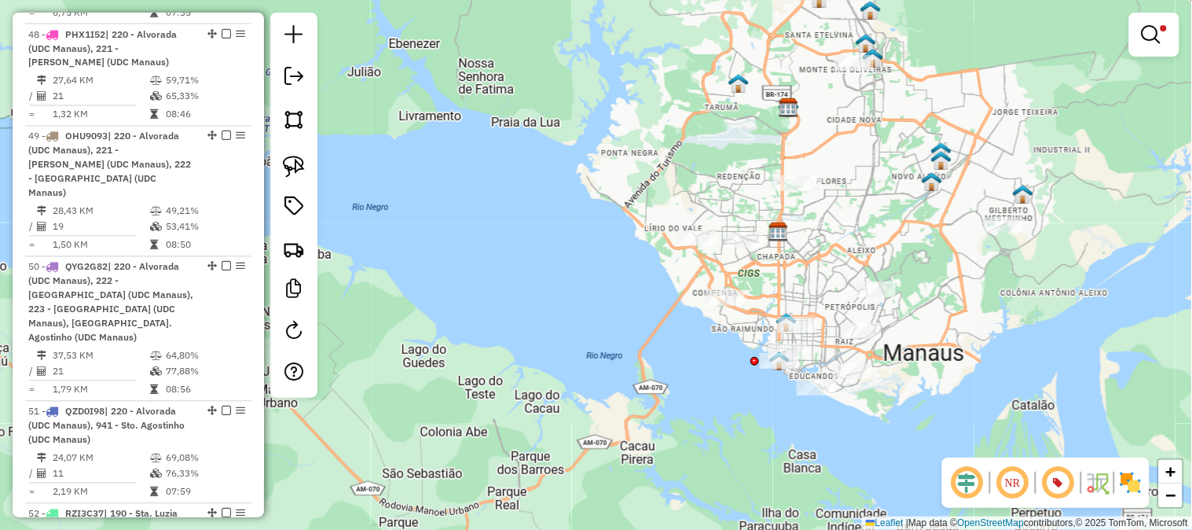
drag, startPoint x: 901, startPoint y: 216, endPoint x: 812, endPoint y: 220, distance: 89.7
click at [812, 220] on div "Limpar filtros Janela de atendimento Grade de atendimento Capacidade Transporta…" at bounding box center [596, 265] width 1192 height 530
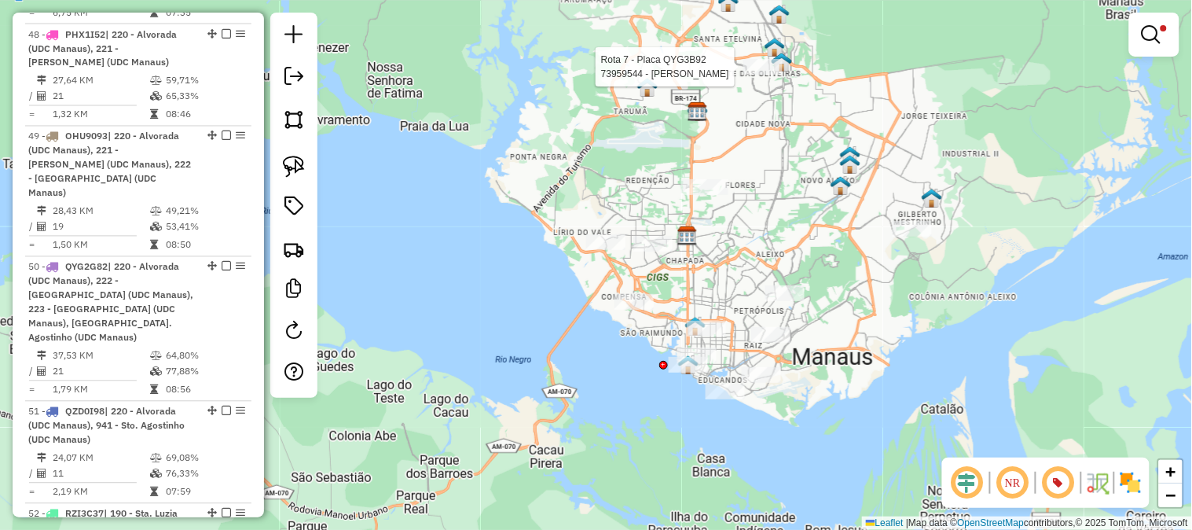
select select "**********"
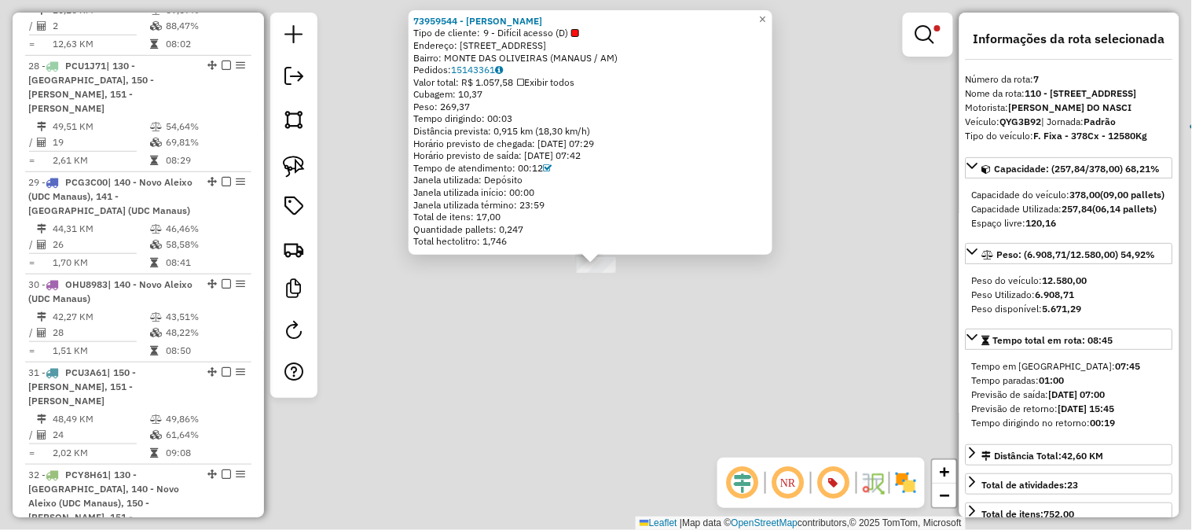
scroll to position [1230, 0]
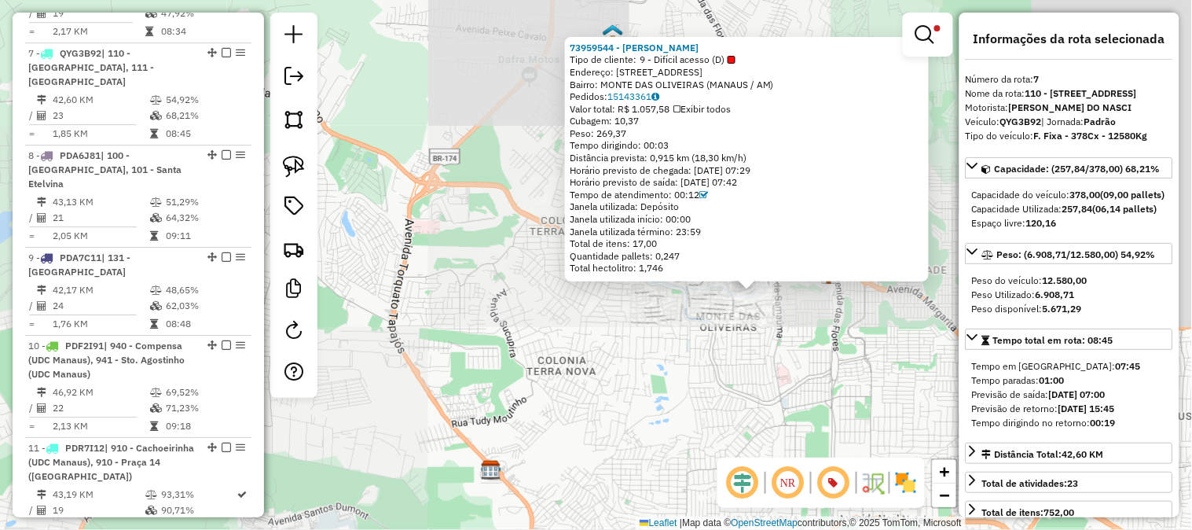
drag, startPoint x: 810, startPoint y: 348, endPoint x: 685, endPoint y: 299, distance: 134.1
click at [695, 305] on div "73959544 - SILVIO SILVA DE SOUZ Tipo de cliente: 9 - Difícil acesso (D) Endereç…" at bounding box center [596, 265] width 1192 height 530
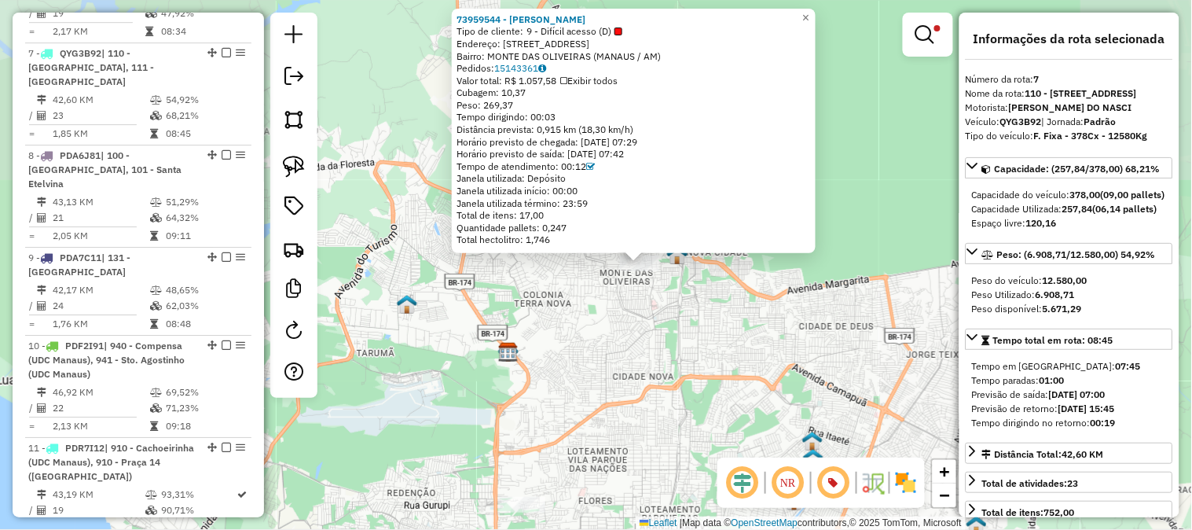
drag, startPoint x: 756, startPoint y: 328, endPoint x: 622, endPoint y: 281, distance: 141.4
click at [623, 283] on div "73959544 - SILVIO SILVA DE SOUZ Tipo de cliente: 9 - Difícil acesso (D) Endereç…" at bounding box center [596, 265] width 1192 height 530
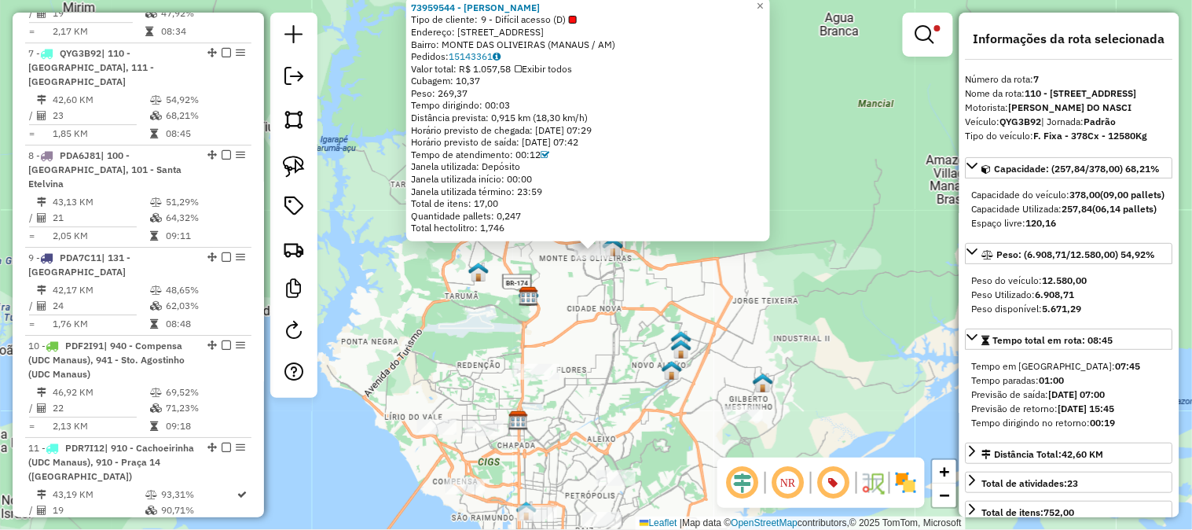
drag, startPoint x: 849, startPoint y: 358, endPoint x: 762, endPoint y: 297, distance: 105.5
click at [764, 299] on div "73959544 - SILVIO SILVA DE SOUZ Tipo de cliente: 9 - Difícil acesso (D) Endereç…" at bounding box center [596, 265] width 1192 height 530
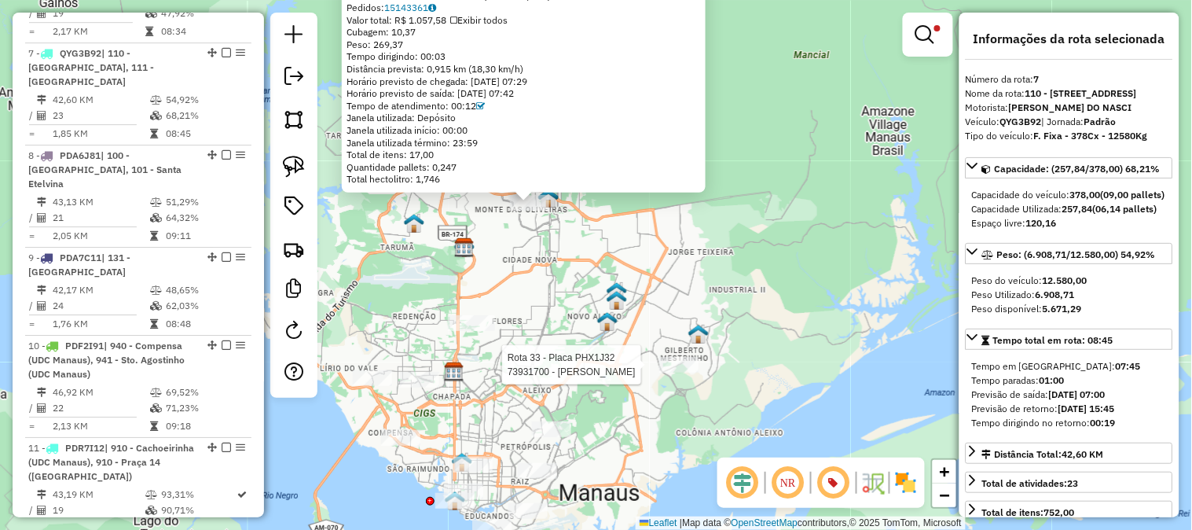
click at [673, 372] on div at bounding box center [678, 365] width 39 height 16
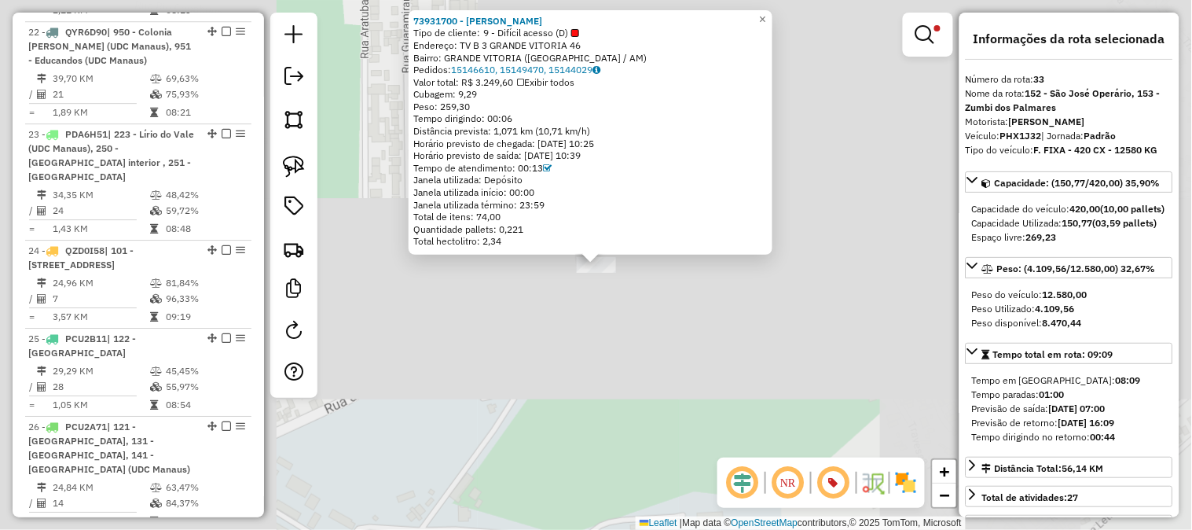
scroll to position [3701, 0]
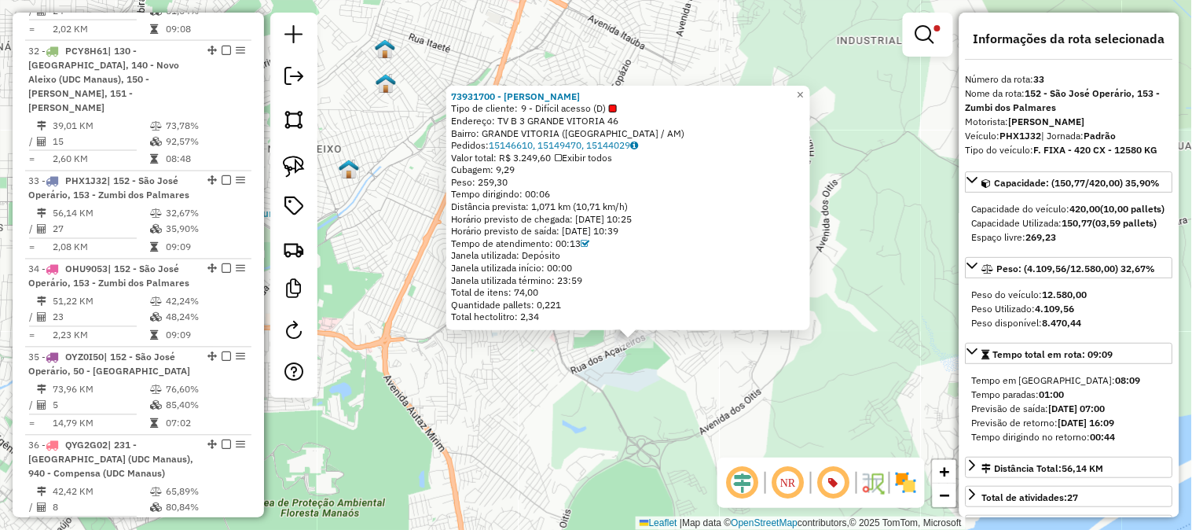
drag, startPoint x: 682, startPoint y: 380, endPoint x: 768, endPoint y: 339, distance: 94.9
click at [739, 351] on div "73931700 - ROSANGELA DA SILVA G Tipo de cliente: 9 - Difícil acesso (D) Endereç…" at bounding box center [596, 265] width 1192 height 530
click at [752, 347] on div "73931700 - ROSANGELA DA SILVA G Tipo de cliente: 9 - Difícil acesso (D) Endereç…" at bounding box center [596, 265] width 1192 height 530
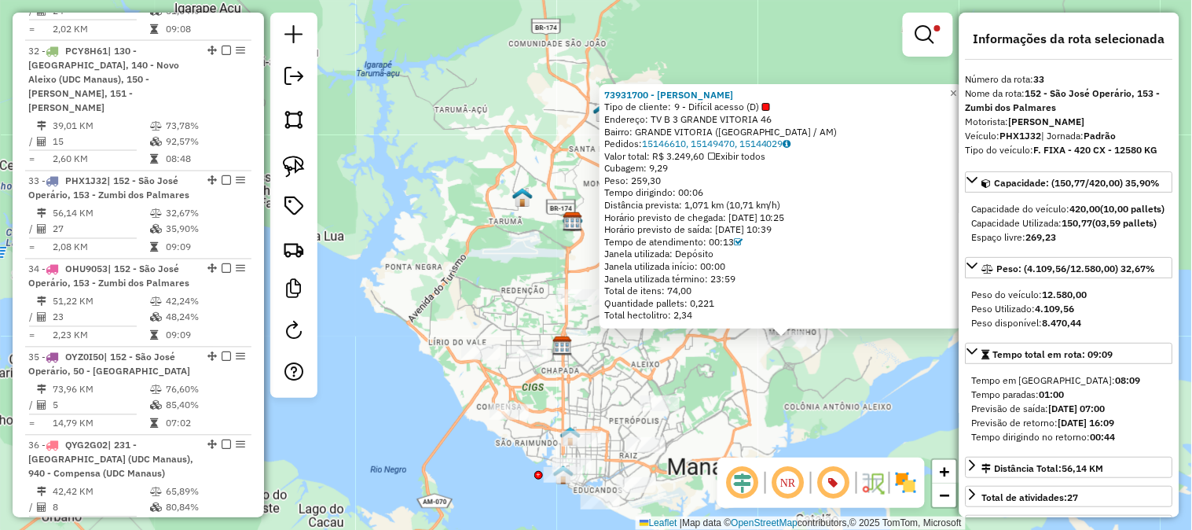
drag, startPoint x: 694, startPoint y: 386, endPoint x: 743, endPoint y: 231, distance: 162.3
click at [743, 231] on div "73931700 - ROSANGELA DA SILVA G Tipo de cliente: 9 - Difícil acesso (D) Endereç…" at bounding box center [596, 265] width 1192 height 530
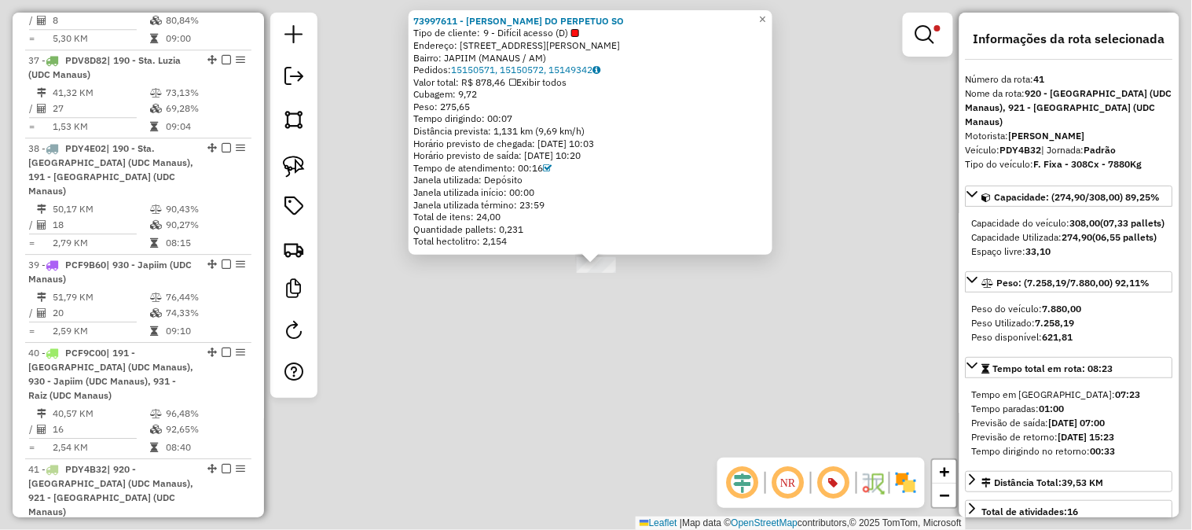
scroll to position [4447, 0]
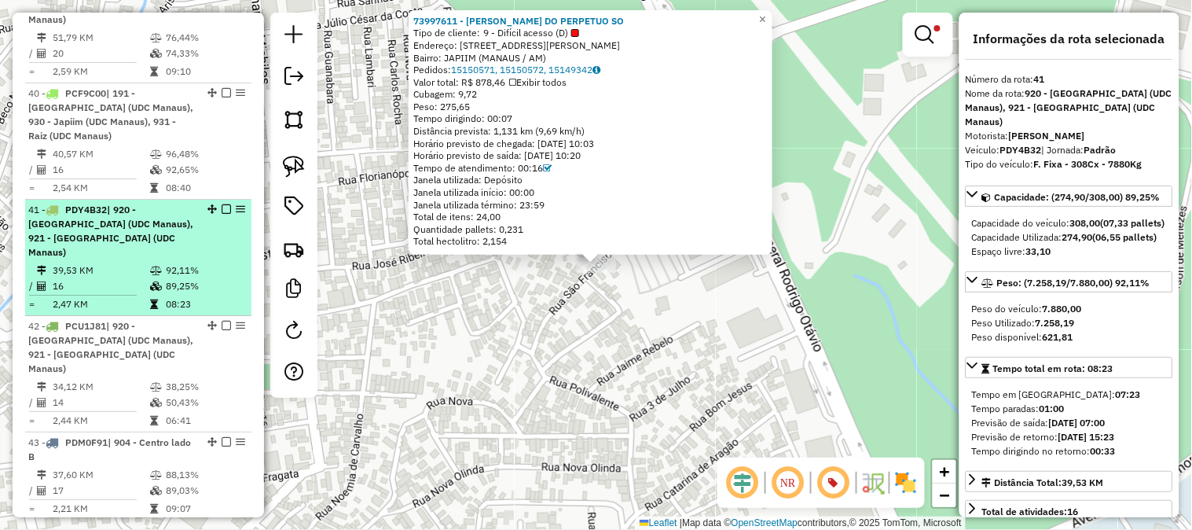
click at [187, 262] on td "92,11%" at bounding box center [204, 270] width 79 height 16
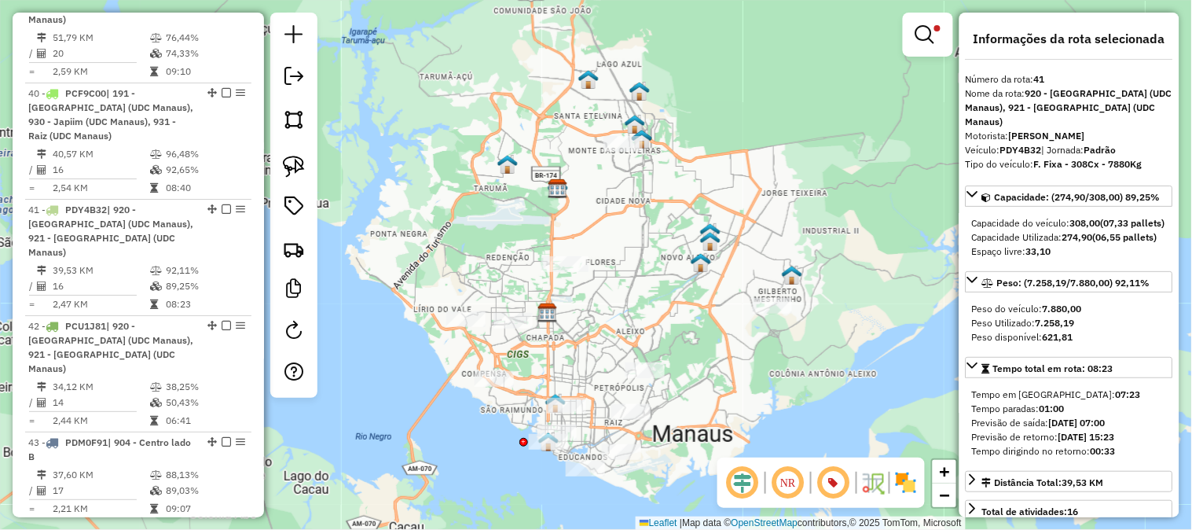
drag, startPoint x: 661, startPoint y: 321, endPoint x: 715, endPoint y: 251, distance: 87.9
click at [710, 258] on div "Limpar filtros Janela de atendimento Grade de atendimento Capacidade Transporta…" at bounding box center [596, 265] width 1192 height 530
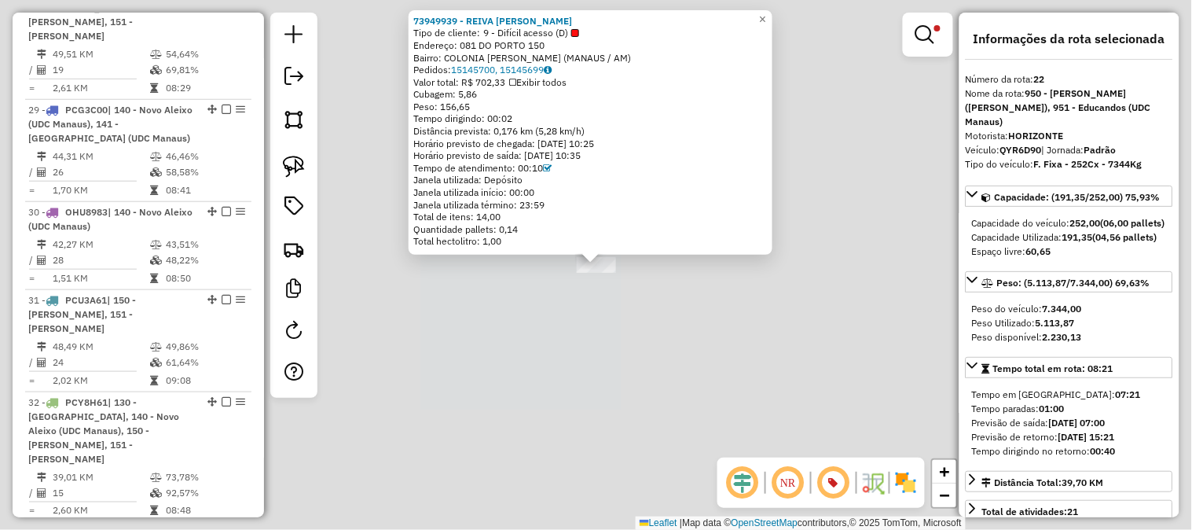
scroll to position [2620, 0]
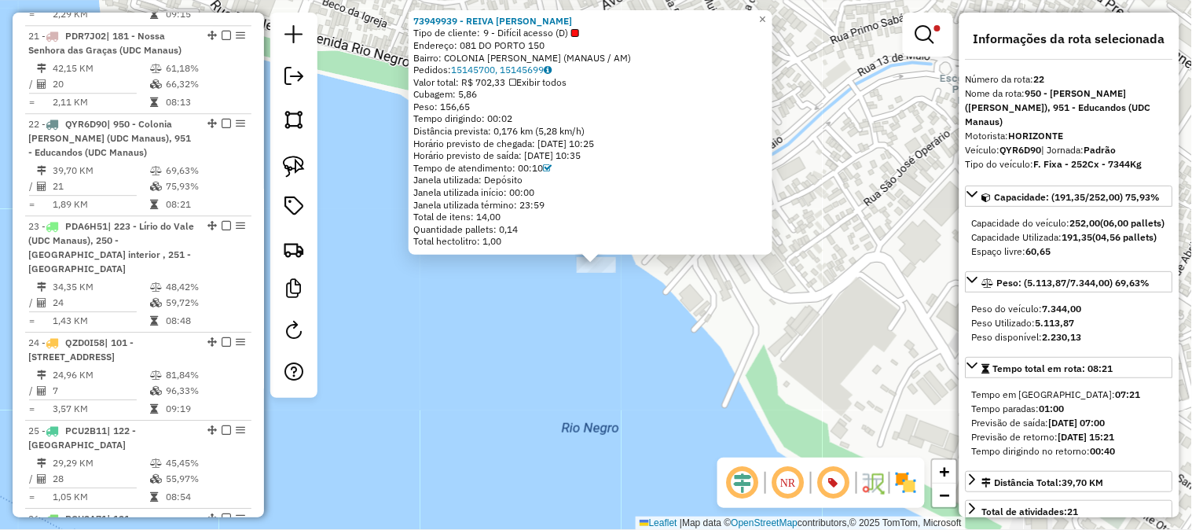
click at [677, 317] on div "73949939 - REIVA MARIA FIGUEIRE Tipo de cliente: 9 - Difícil acesso (D) Endereç…" at bounding box center [596, 265] width 1192 height 530
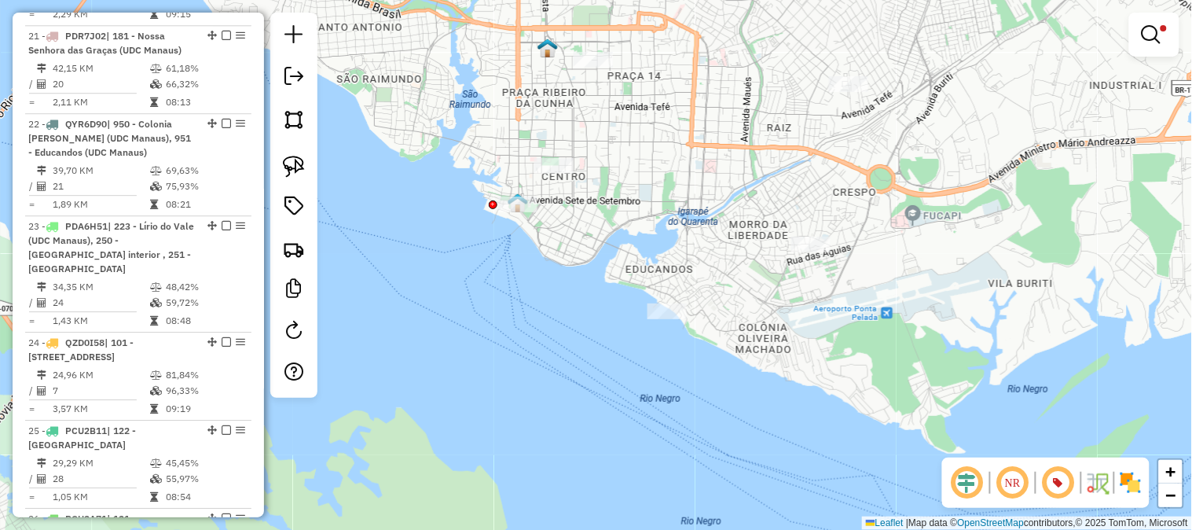
select select "**********"
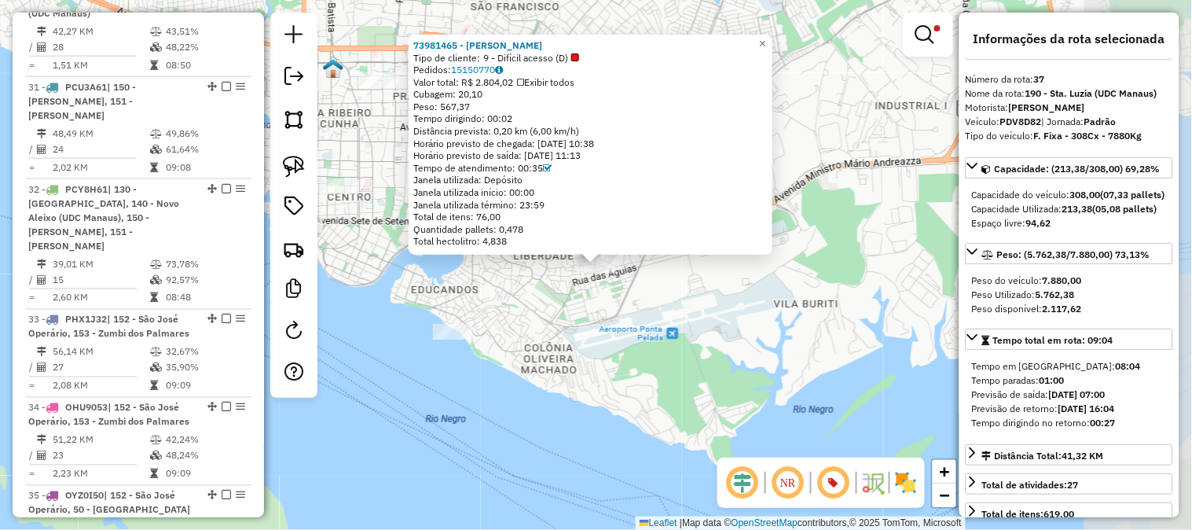
scroll to position [4066, 0]
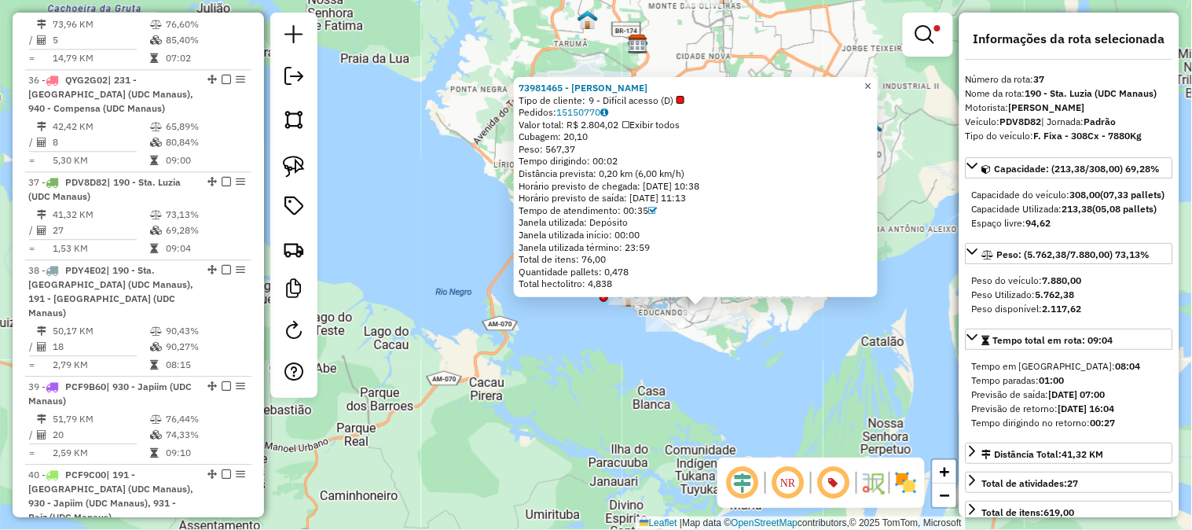
click at [871, 80] on span "×" at bounding box center [867, 85] width 7 height 13
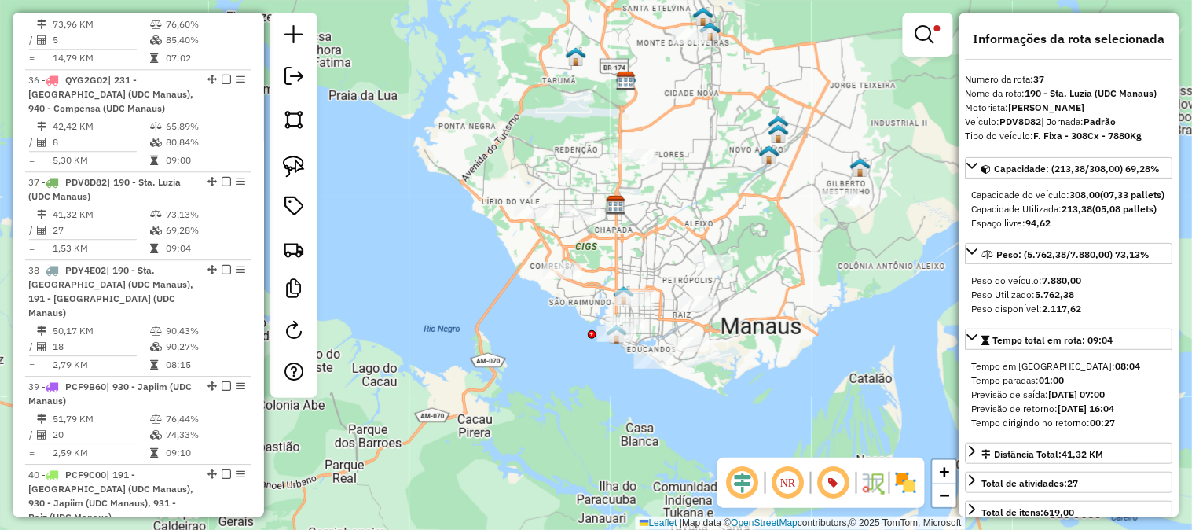
drag, startPoint x: 875, startPoint y: 134, endPoint x: 813, endPoint y: 275, distance: 154.5
click at [850, 178] on img at bounding box center [860, 167] width 20 height 20
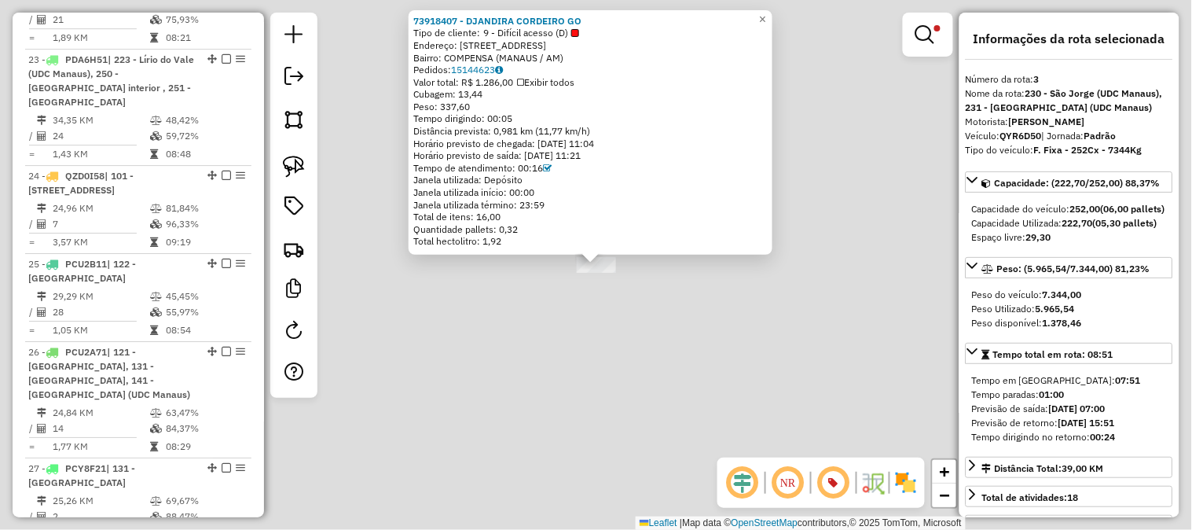
scroll to position [865, 0]
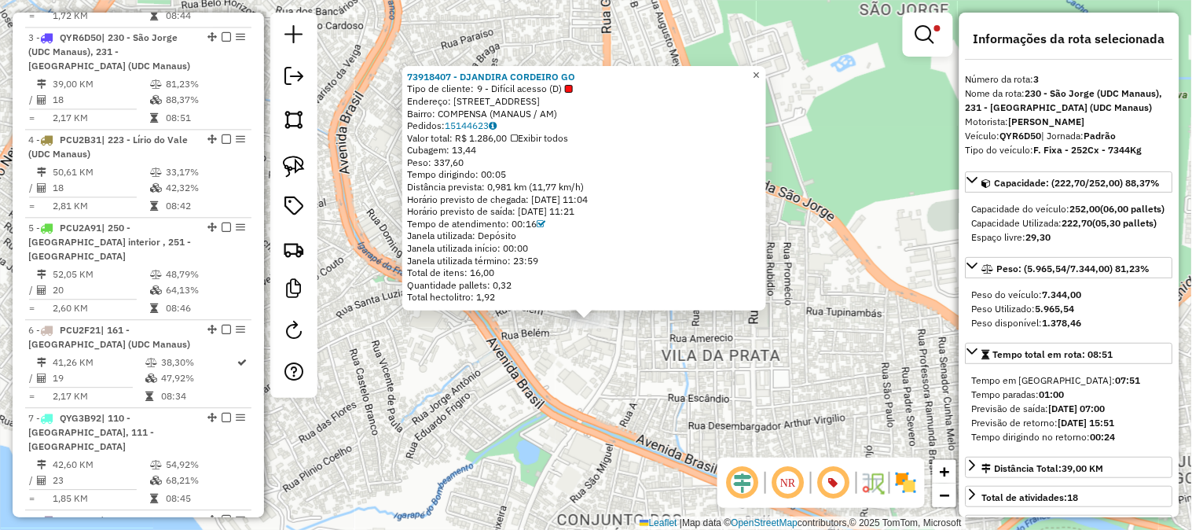
click at [760, 71] on span "×" at bounding box center [756, 74] width 7 height 13
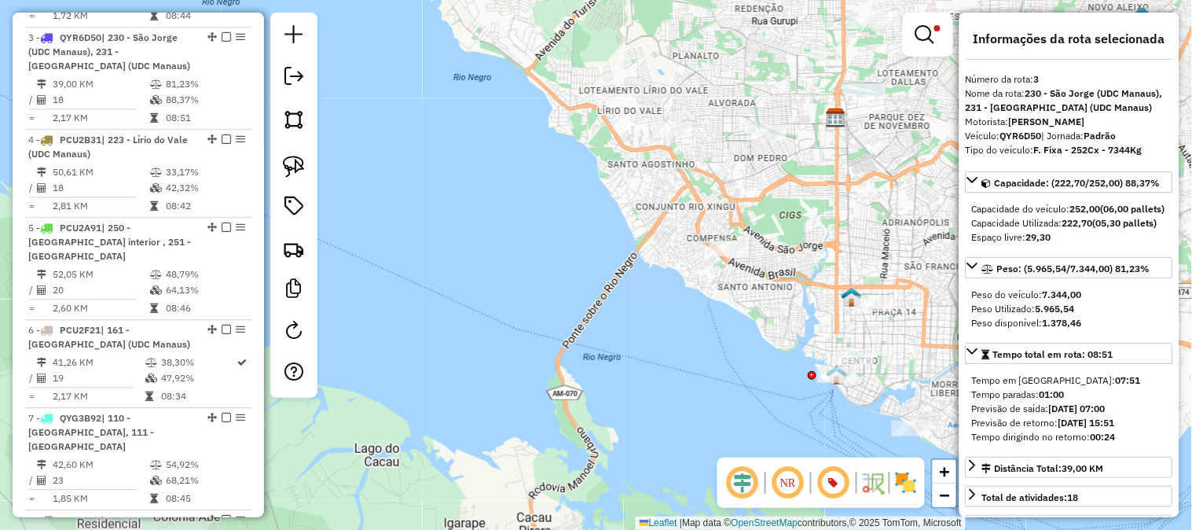
drag, startPoint x: 782, startPoint y: 190, endPoint x: 650, endPoint y: 276, distance: 157.4
click at [650, 276] on div "Limpar filtros Janela de atendimento Grade de atendimento Capacidade Transporta…" at bounding box center [596, 265] width 1192 height 530
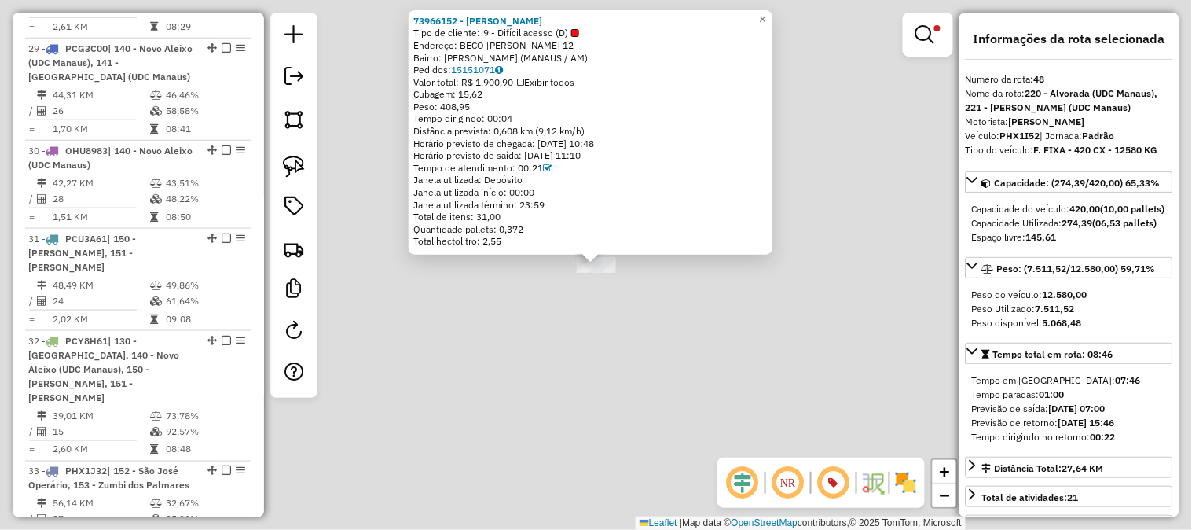
scroll to position [5104, 0]
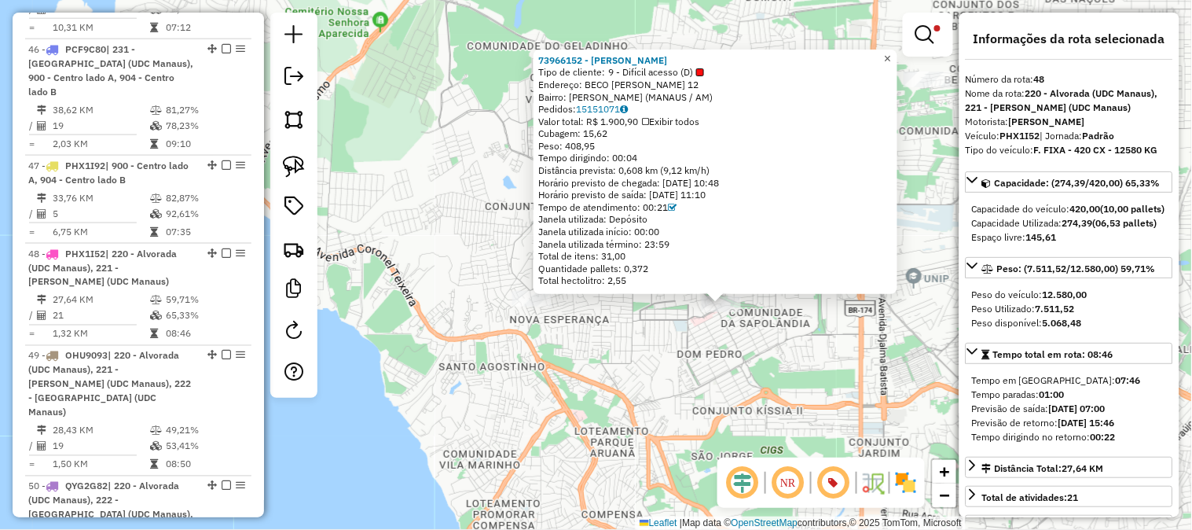
click at [891, 52] on span "×" at bounding box center [887, 58] width 7 height 13
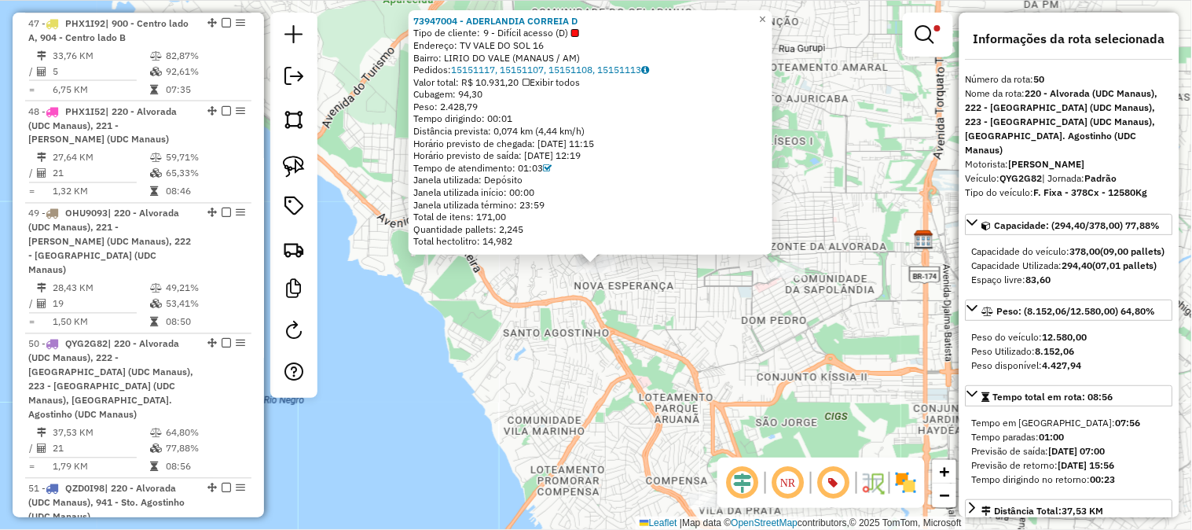
scroll to position [5323, 0]
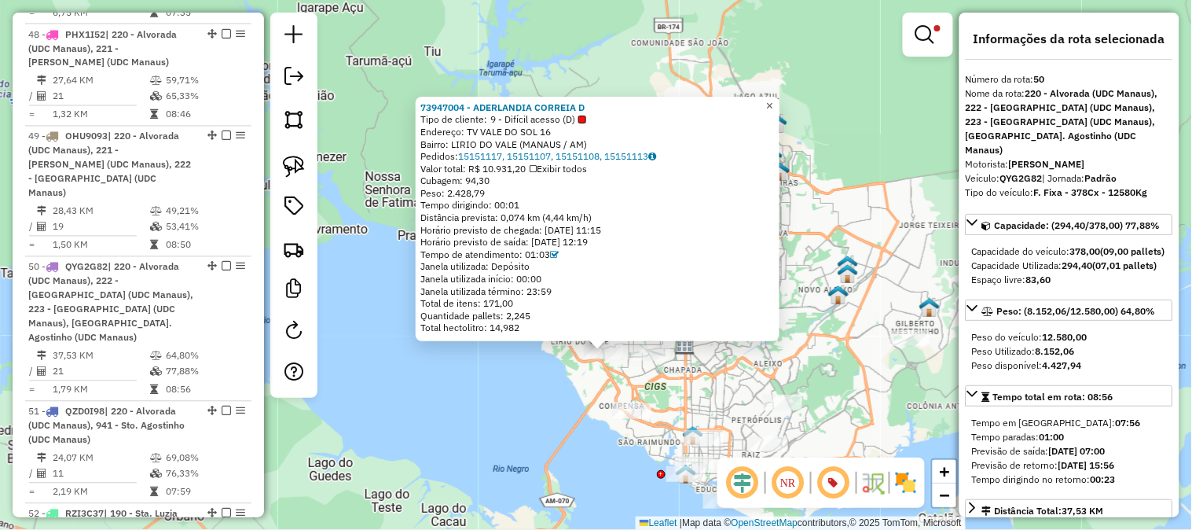
click at [773, 99] on span "×" at bounding box center [769, 105] width 7 height 13
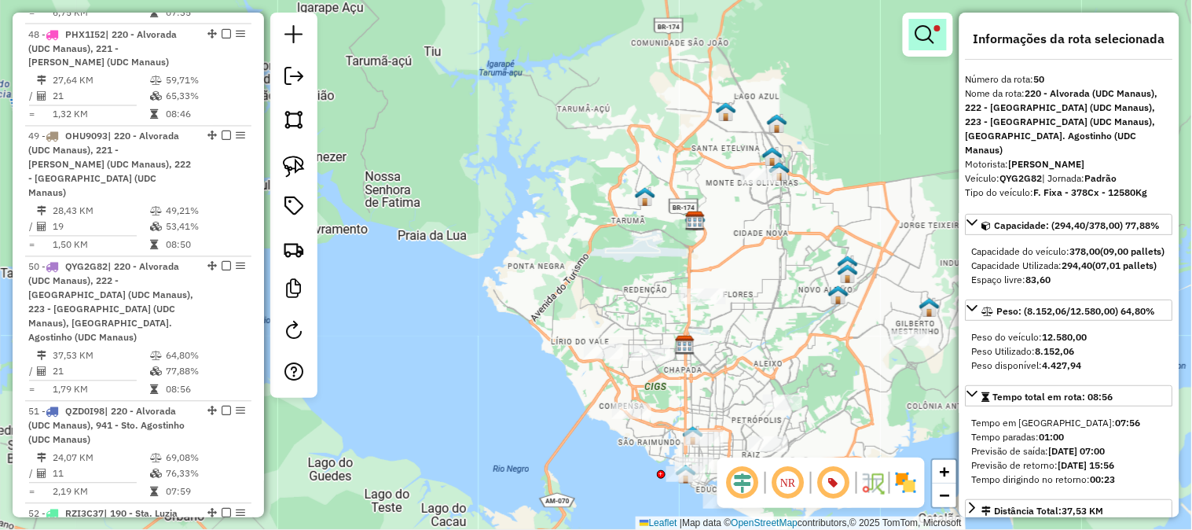
click at [919, 29] on em at bounding box center [924, 34] width 19 height 19
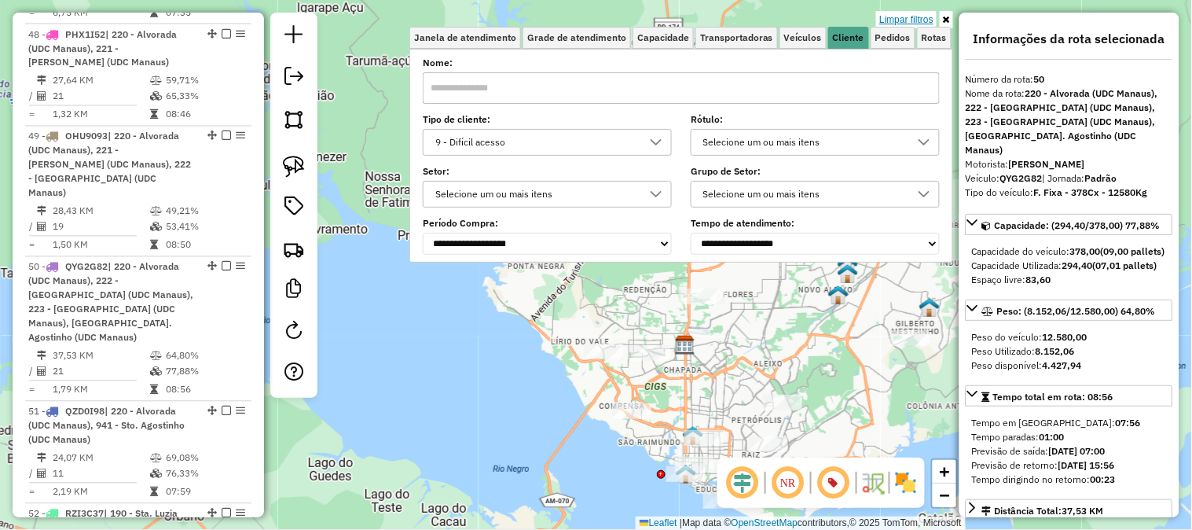
click at [921, 21] on link "Limpar filtros" at bounding box center [906, 19] width 61 height 17
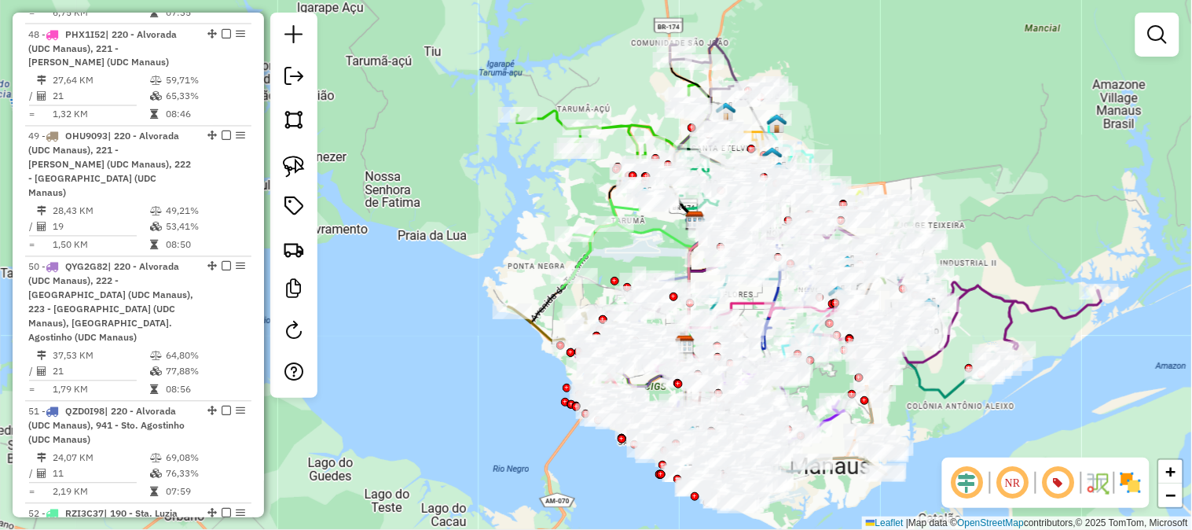
drag, startPoint x: 1034, startPoint y: 160, endPoint x: 929, endPoint y: 111, distance: 116.3
click at [929, 111] on div "Rota 18 - Placa OHU9023 73979909 - A. M. PONTES LTDA Rota 28 - Placa PCU1J71 73…" at bounding box center [596, 265] width 1192 height 530
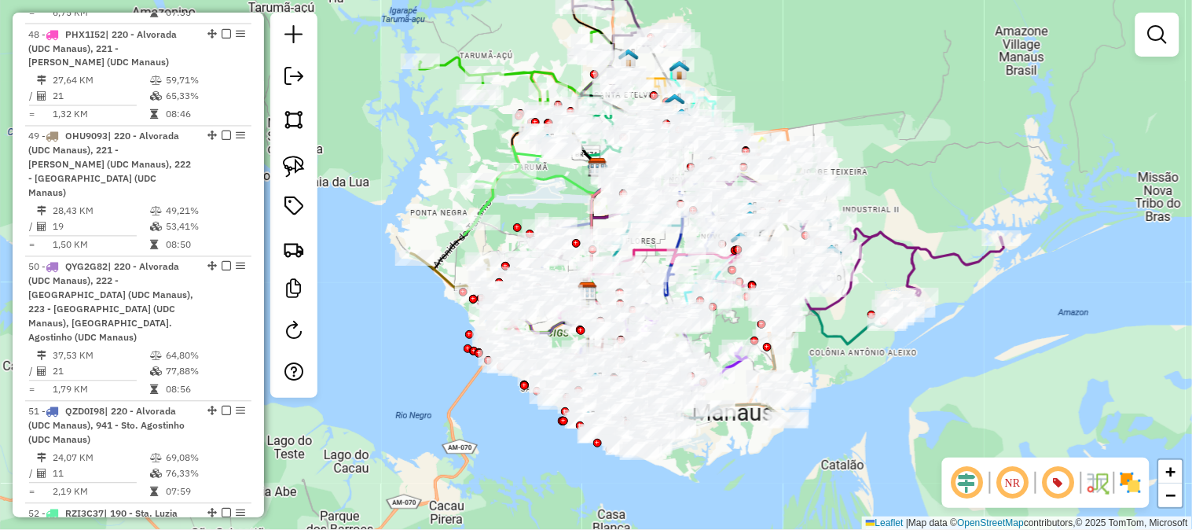
drag, startPoint x: 933, startPoint y: 202, endPoint x: 951, endPoint y: 189, distance: 22.5
click at [951, 189] on div "Janela de atendimento Grade de atendimento Capacidade Transportadoras Veículos …" at bounding box center [596, 265] width 1192 height 530
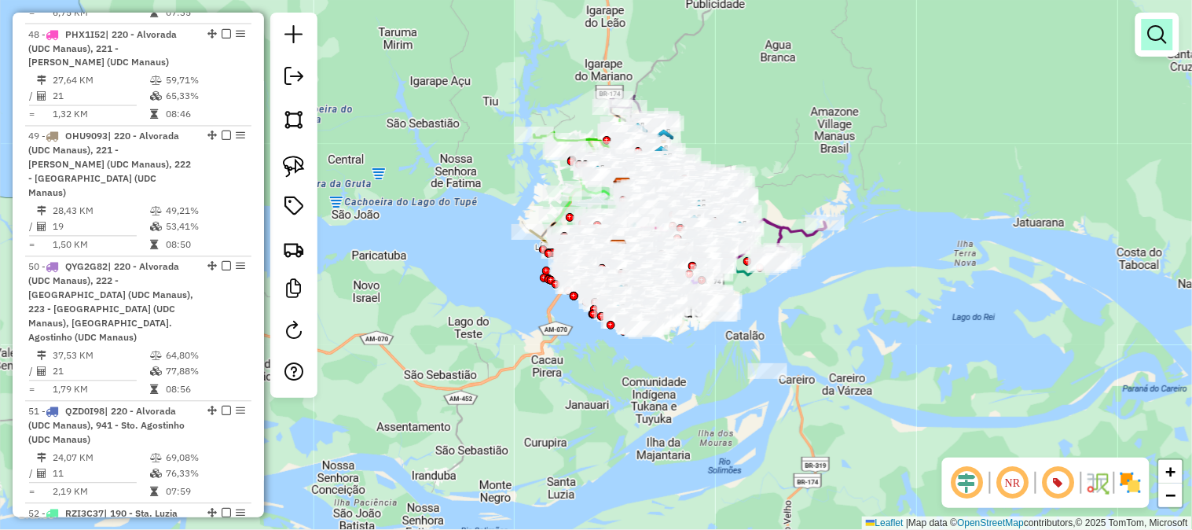
click at [1163, 31] on em at bounding box center [1157, 34] width 19 height 19
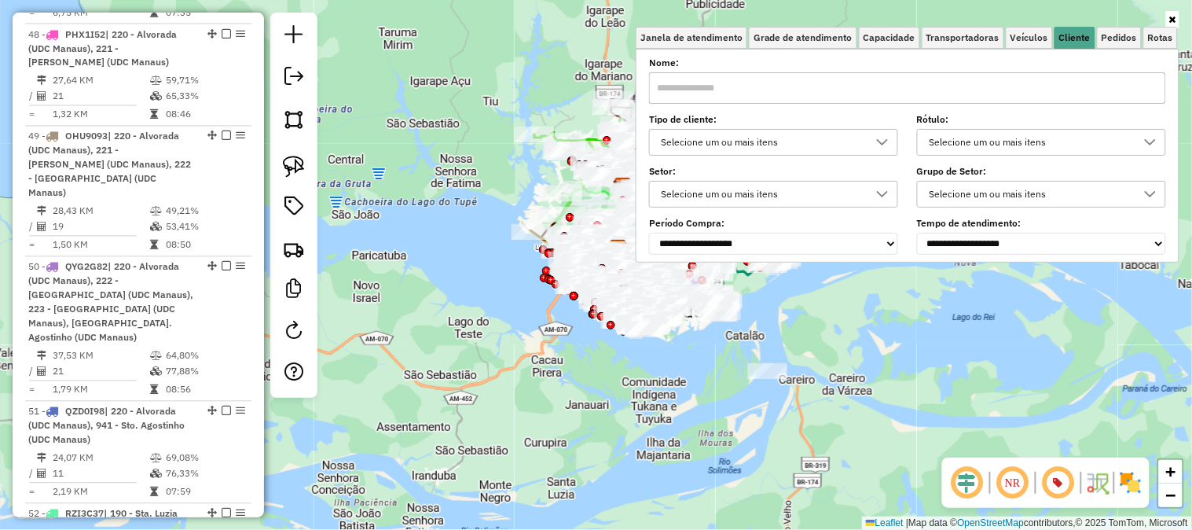
click at [779, 127] on div "Tipo de cliente: Selecione um ou mais itens" at bounding box center [773, 135] width 249 height 39
click at [768, 139] on div "Selecione um ou mais itens" at bounding box center [761, 142] width 211 height 25
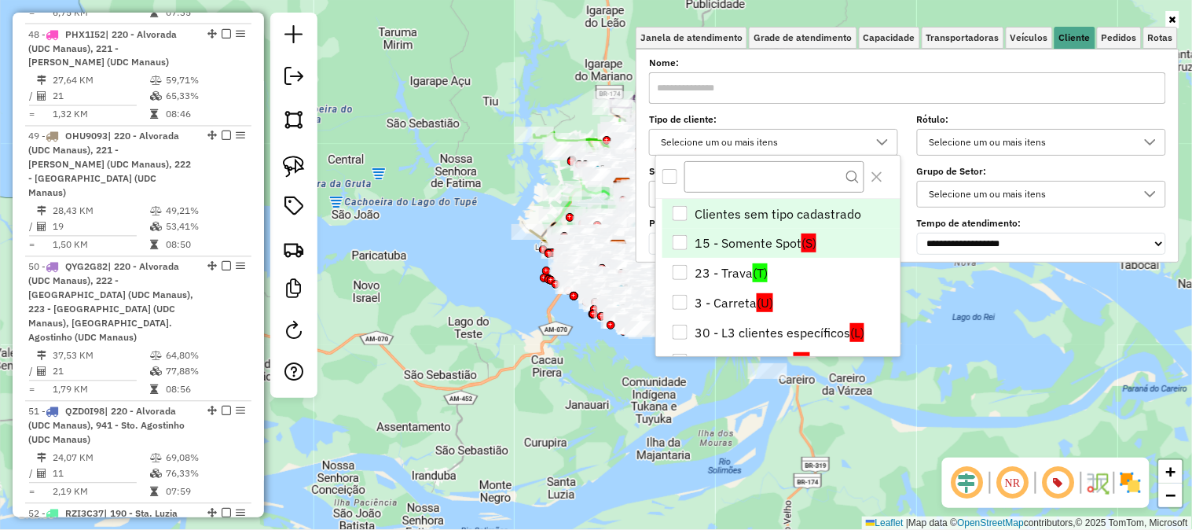
scroll to position [211, 0]
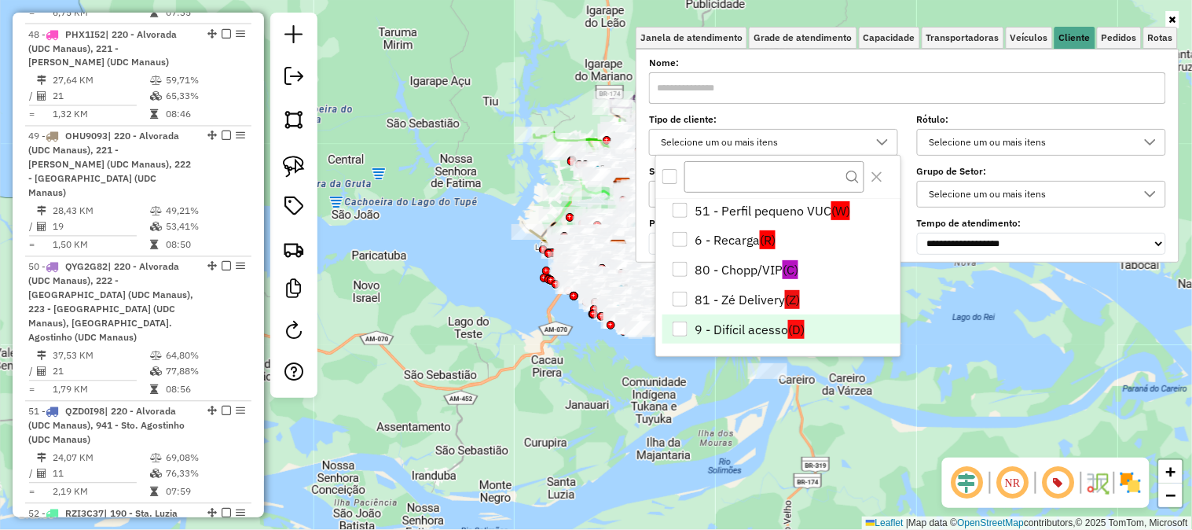
click at [774, 322] on li "9 - Difícil acesso (D)" at bounding box center [781, 329] width 238 height 30
click at [947, 358] on div "Janela de atendimento Grade de atendimento Capacidade Transportadoras Veículos …" at bounding box center [596, 265] width 1192 height 530
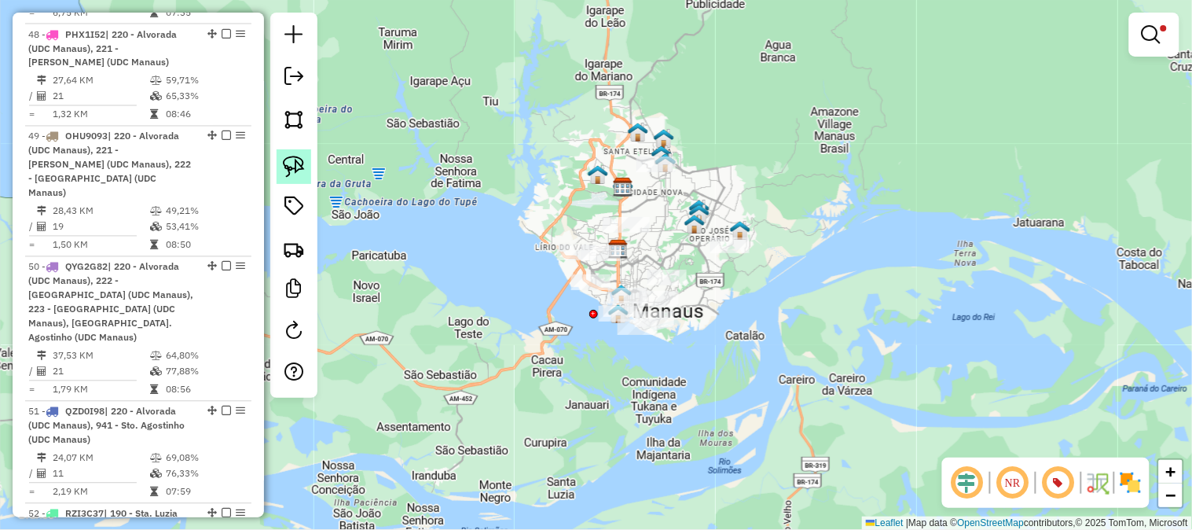
click at [286, 170] on img at bounding box center [294, 167] width 22 height 22
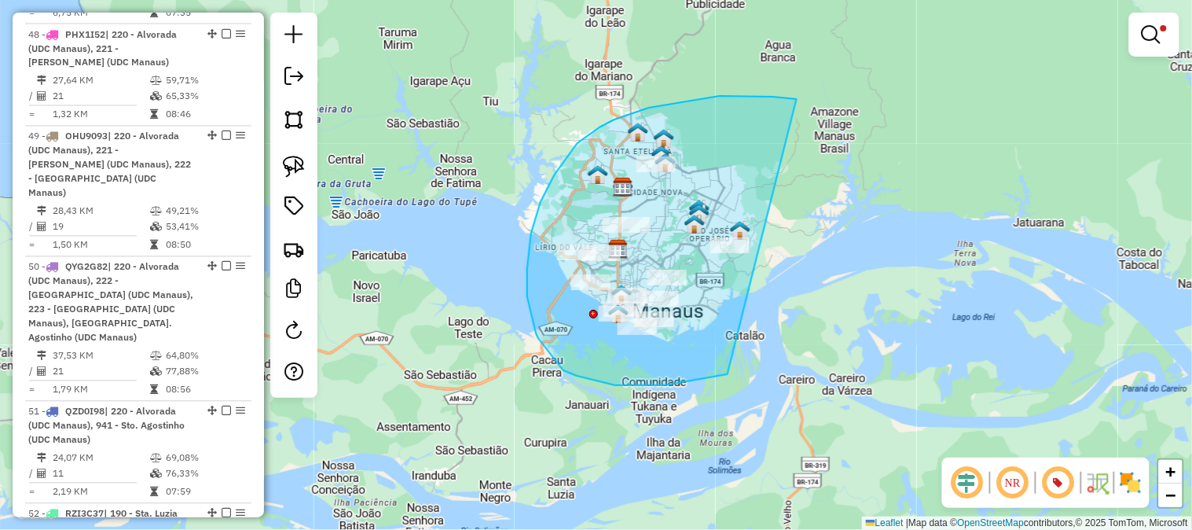
drag, startPoint x: 794, startPoint y: 98, endPoint x: 766, endPoint y: 358, distance: 261.6
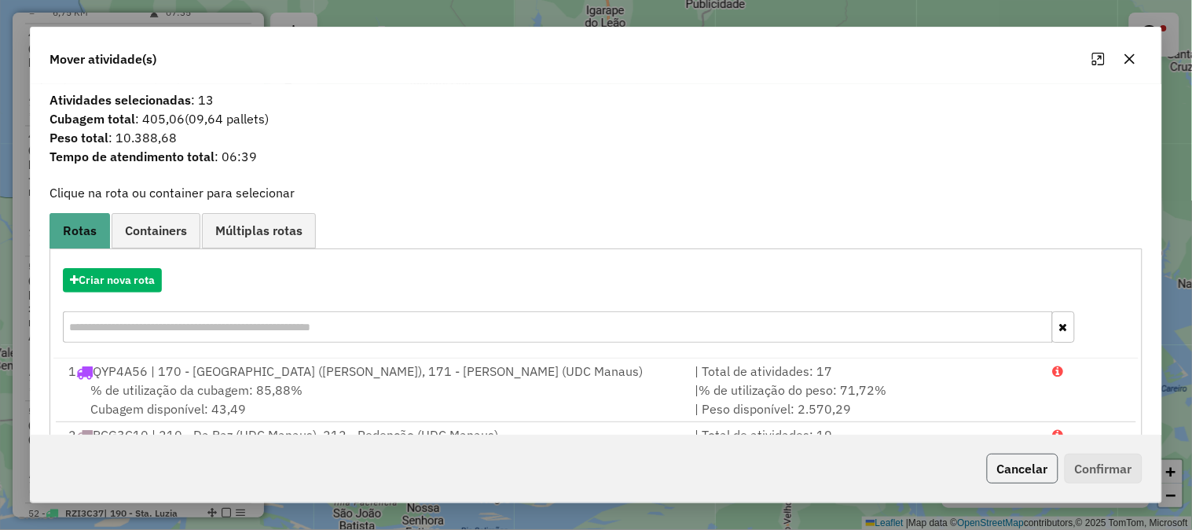
click at [1021, 474] on button "Cancelar" at bounding box center [1023, 468] width 72 height 30
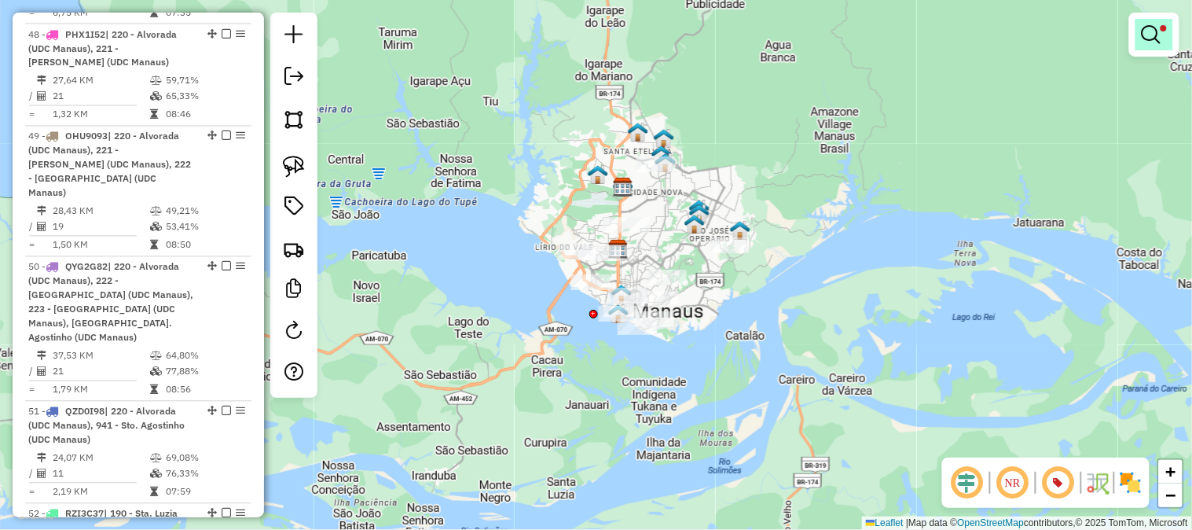
click at [1144, 21] on link at bounding box center [1154, 34] width 38 height 31
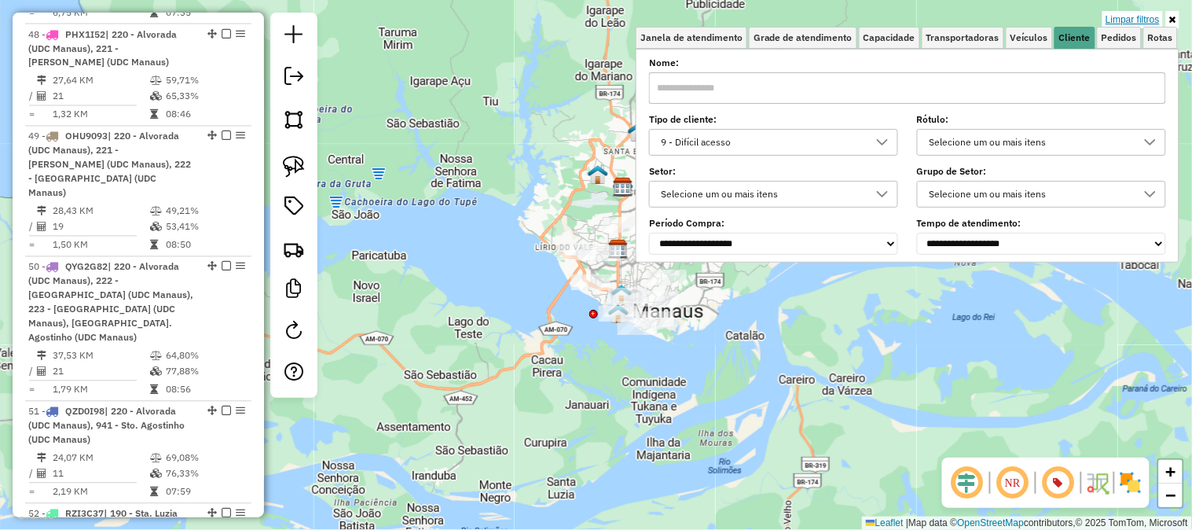
click at [1146, 16] on link "Limpar filtros" at bounding box center [1132, 19] width 61 height 17
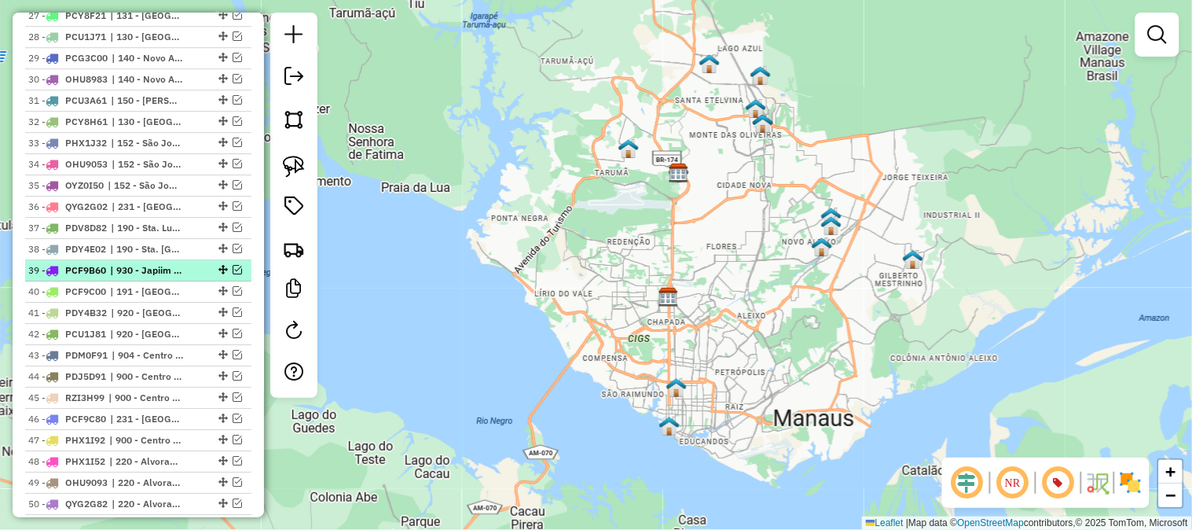
scroll to position [1307, 0]
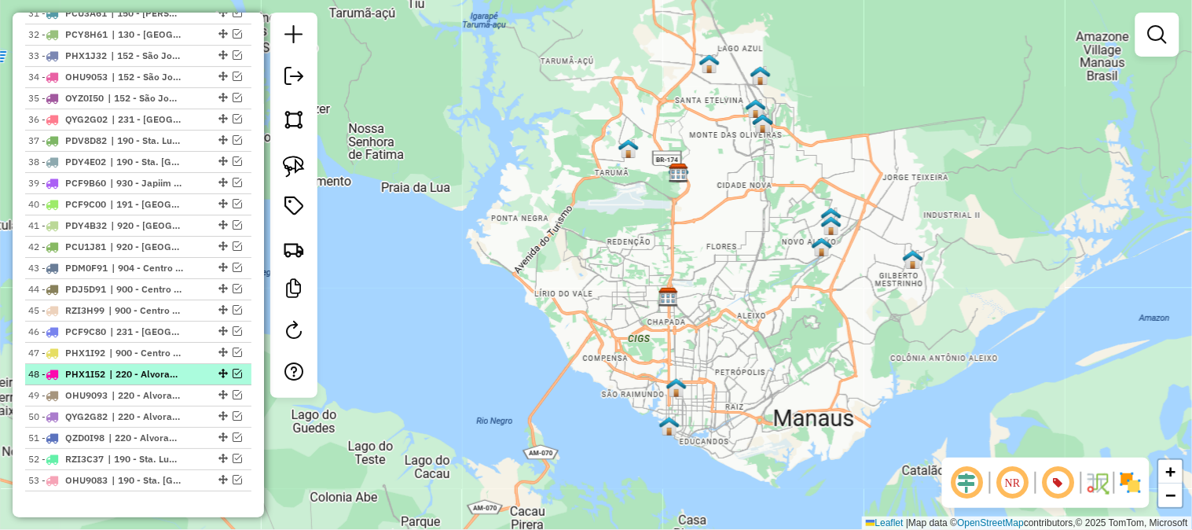
click at [233, 376] on em at bounding box center [237, 373] width 9 height 9
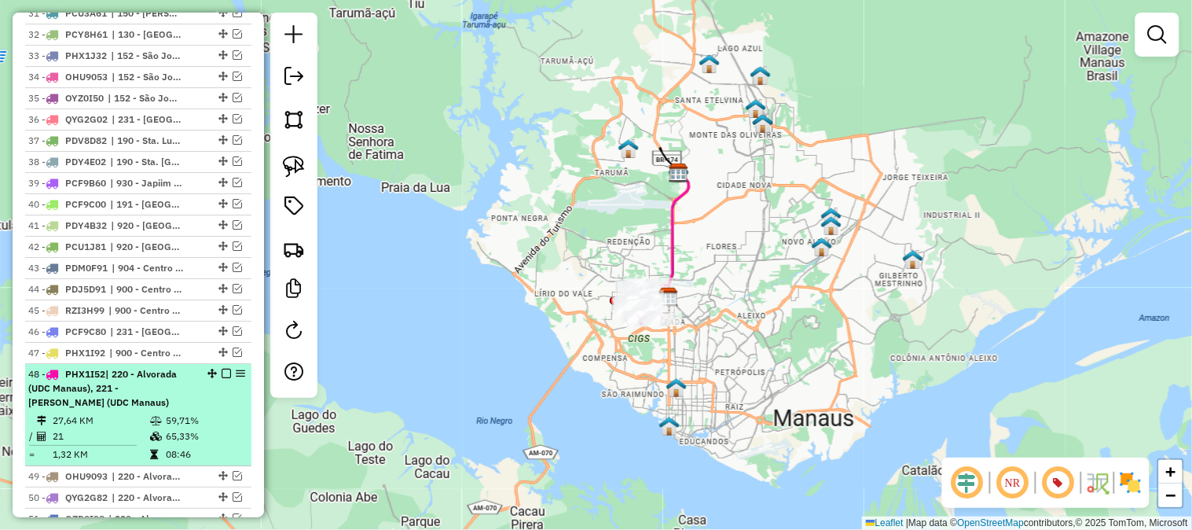
click at [183, 390] on div "48 - PHX1I52 | 220 - Alvorada (UDC Manaus), 221 - Dom Pedro I (UDC Manaus)" at bounding box center [111, 388] width 167 height 42
select select "**********"
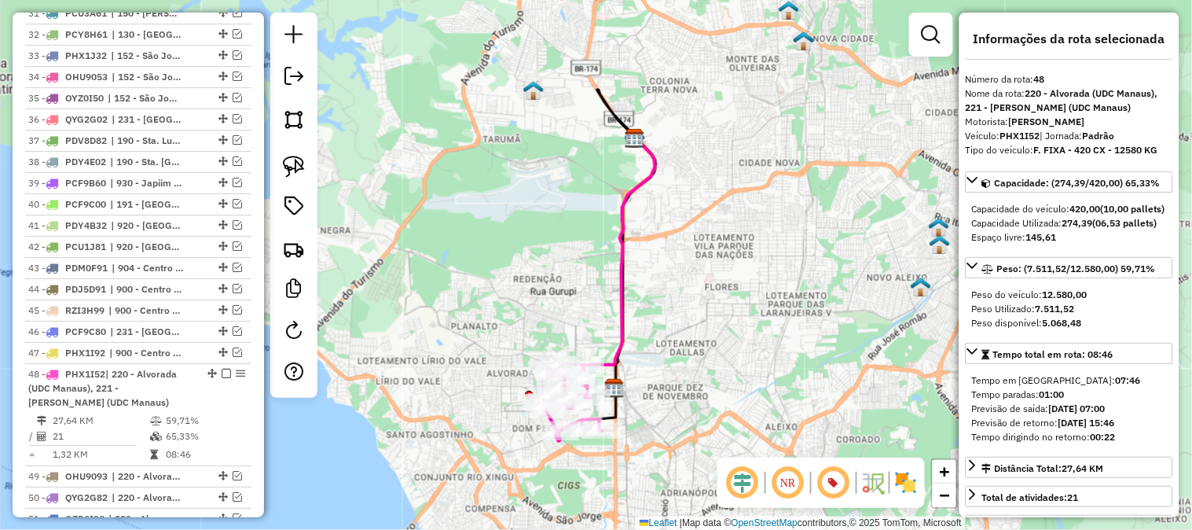
drag, startPoint x: 666, startPoint y: 363, endPoint x: 684, endPoint y: 300, distance: 65.6
click at [684, 302] on div "Janela de atendimento Grade de atendimento Capacidade Transportadoras Veículos …" at bounding box center [596, 265] width 1192 height 530
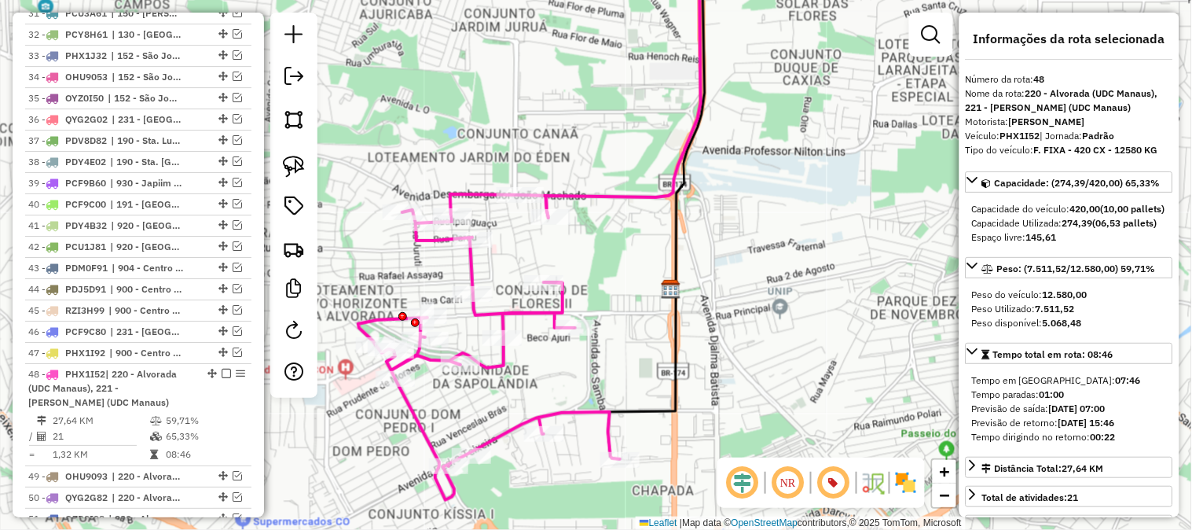
drag, startPoint x: 640, startPoint y: 296, endPoint x: 711, endPoint y: 277, distance: 73.2
click at [711, 277] on div "Janela de atendimento Grade de atendimento Capacidade Transportadoras Veículos …" at bounding box center [596, 265] width 1192 height 530
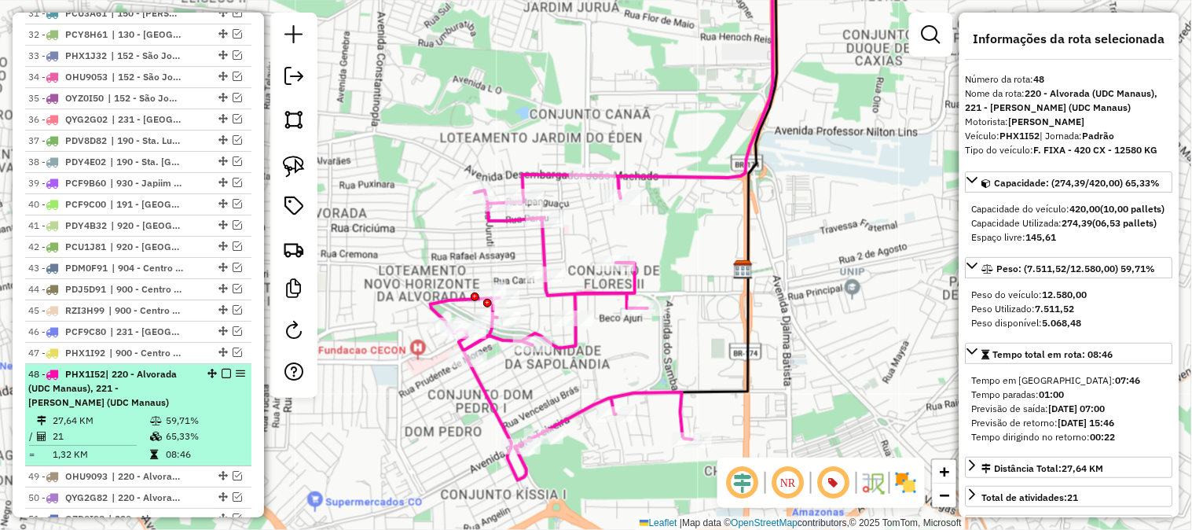
scroll to position [1395, 0]
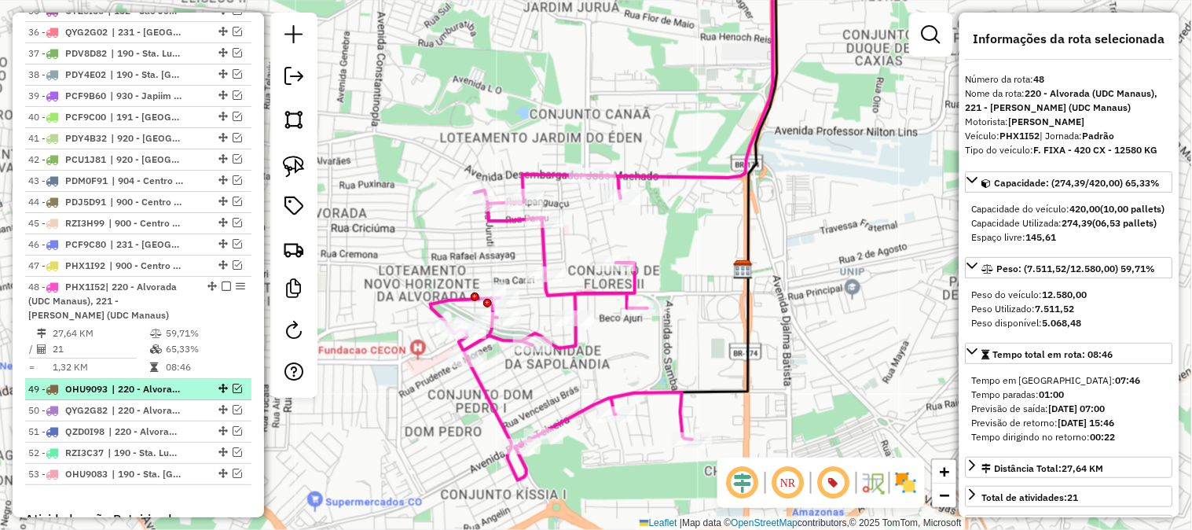
click at [234, 391] on em at bounding box center [237, 387] width 9 height 9
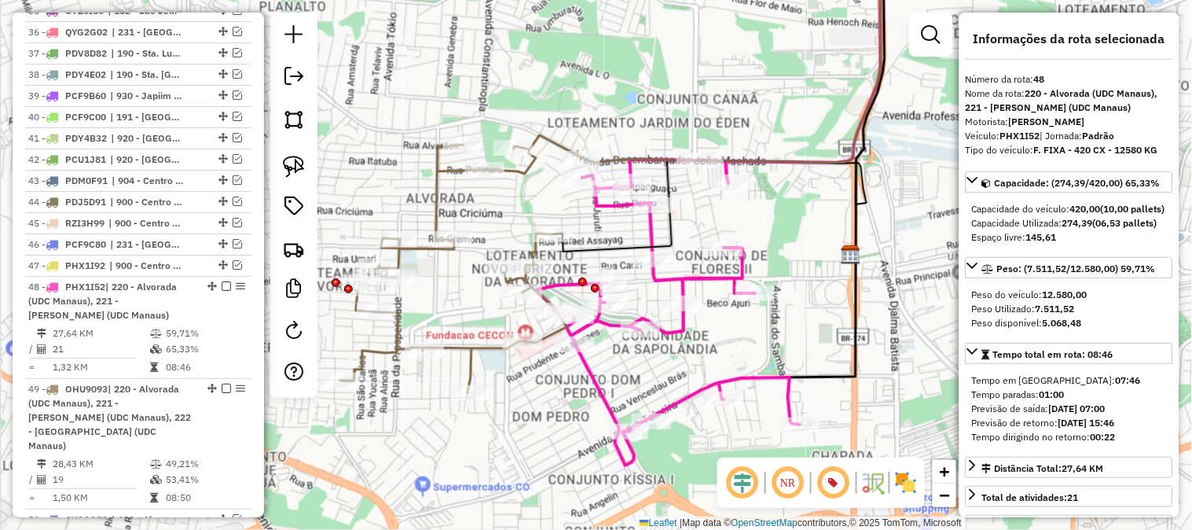
drag, startPoint x: 589, startPoint y: 105, endPoint x: 713, endPoint y: 86, distance: 125.6
click at [713, 86] on div "Janela de atendimento Grade de atendimento Capacidade Transportadoras Veículos …" at bounding box center [596, 265] width 1192 height 530
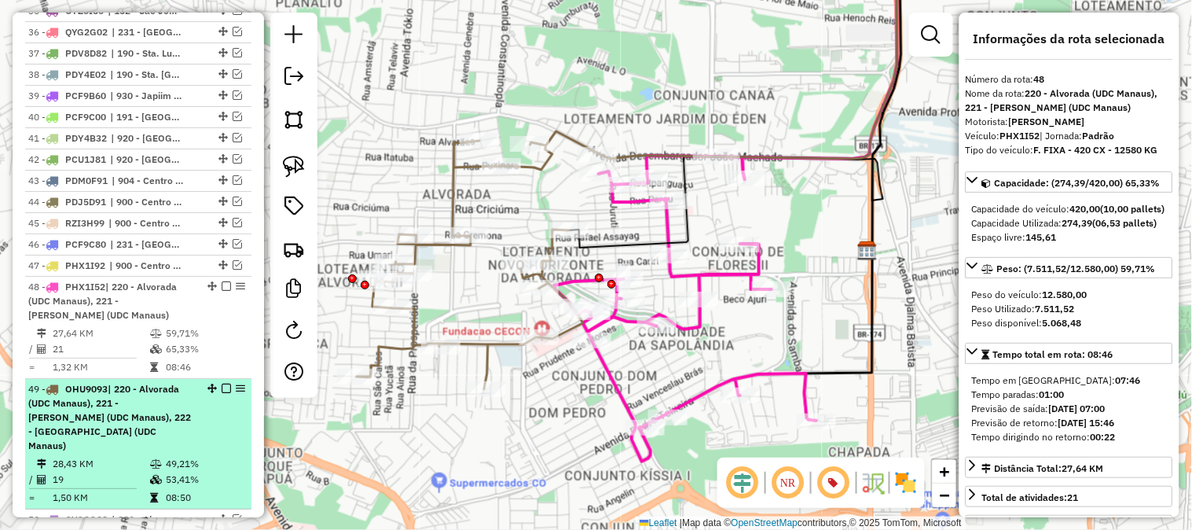
scroll to position [1569, 0]
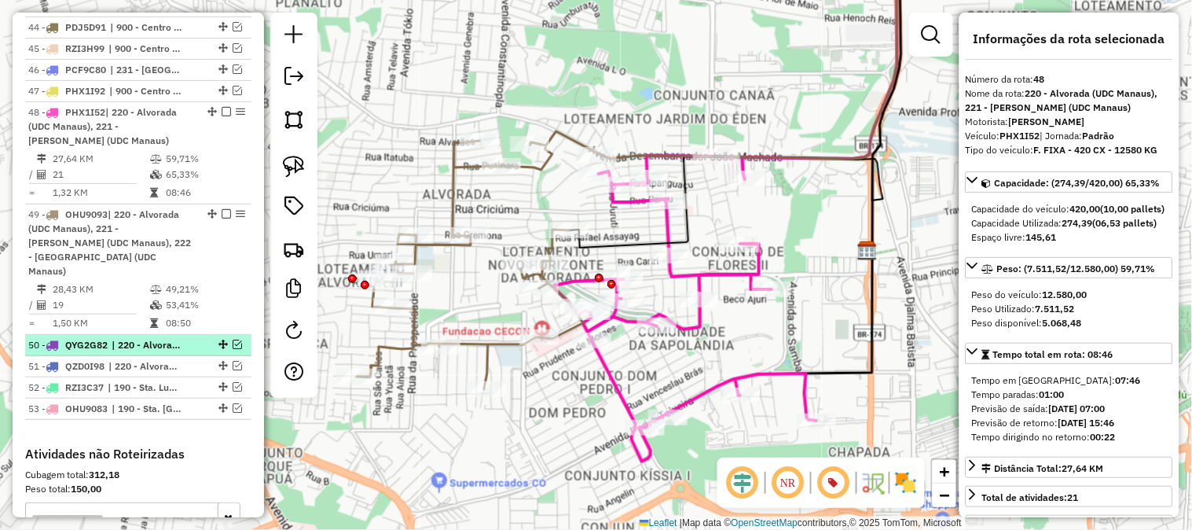
click at [233, 339] on em at bounding box center [237, 343] width 9 height 9
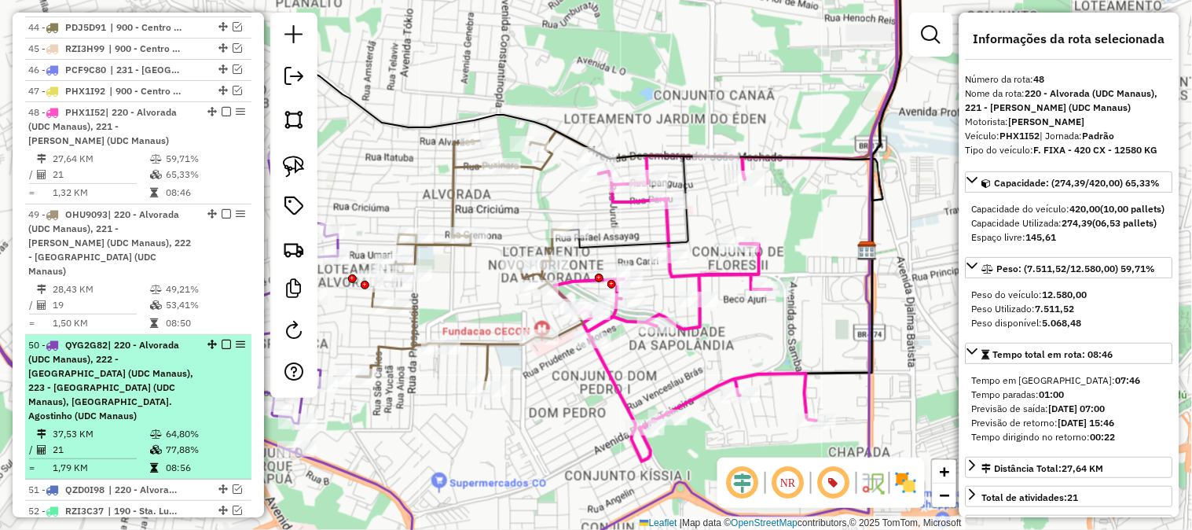
click at [171, 366] on div "50 - QYG2G82 | 220 - Alvorada (UDC Manaus), 222 - Nova Esperança (UDC Manaus), …" at bounding box center [111, 380] width 167 height 85
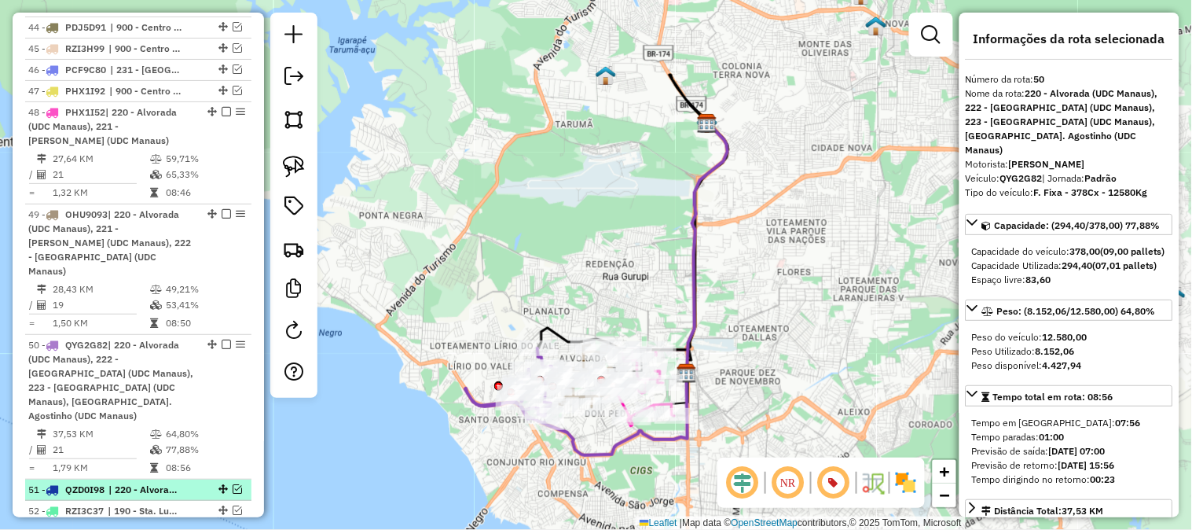
click at [234, 484] on em at bounding box center [237, 488] width 9 height 9
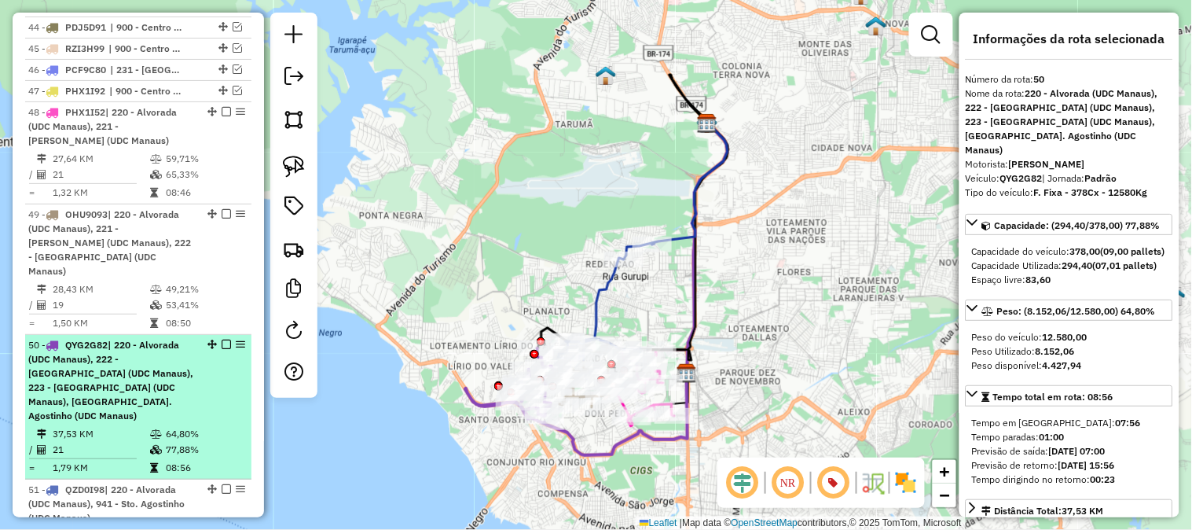
scroll to position [1744, 0]
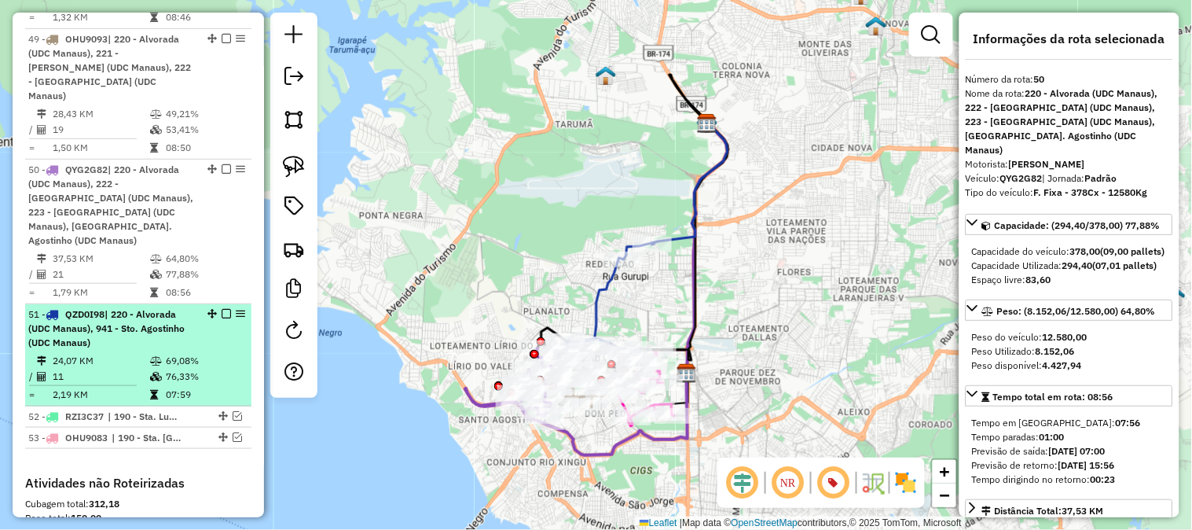
click at [200, 353] on td "69,08%" at bounding box center [204, 361] width 79 height 16
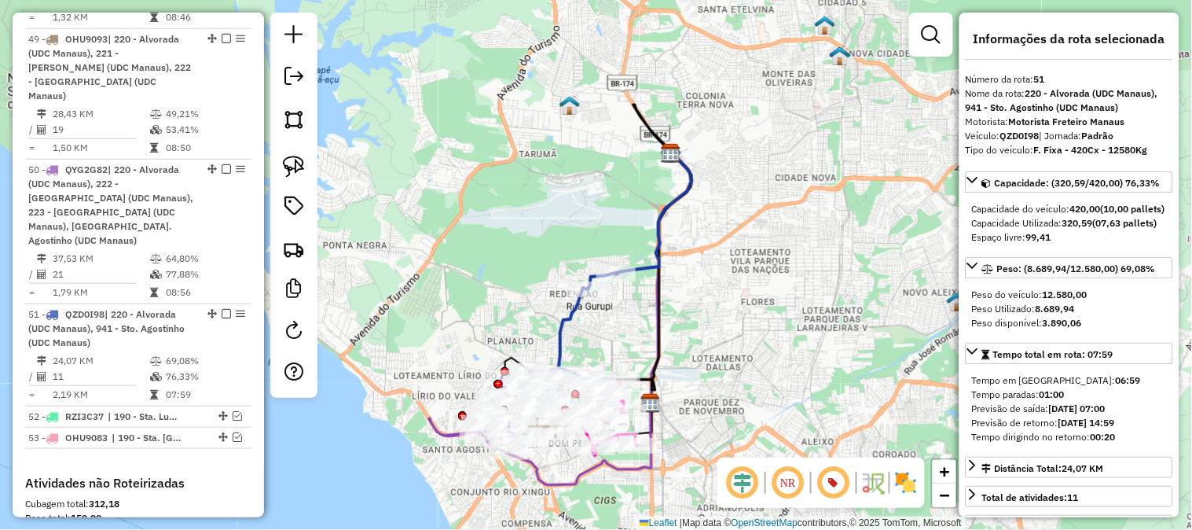
drag, startPoint x: 624, startPoint y: 264, endPoint x: 713, endPoint y: 202, distance: 109.0
click at [691, 202] on icon at bounding box center [653, 213] width 75 height 122
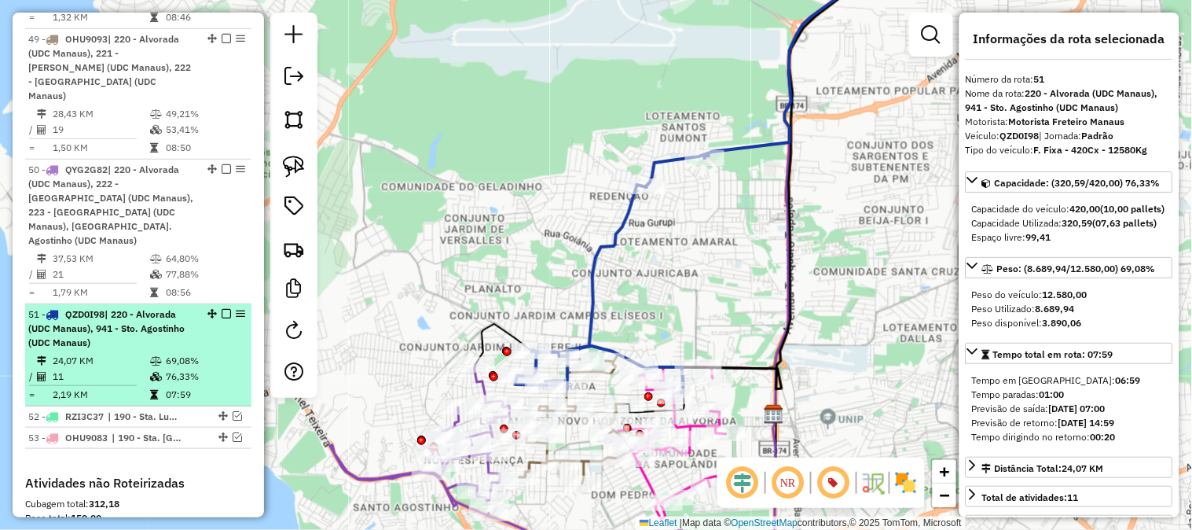
click at [224, 309] on em at bounding box center [226, 313] width 9 height 9
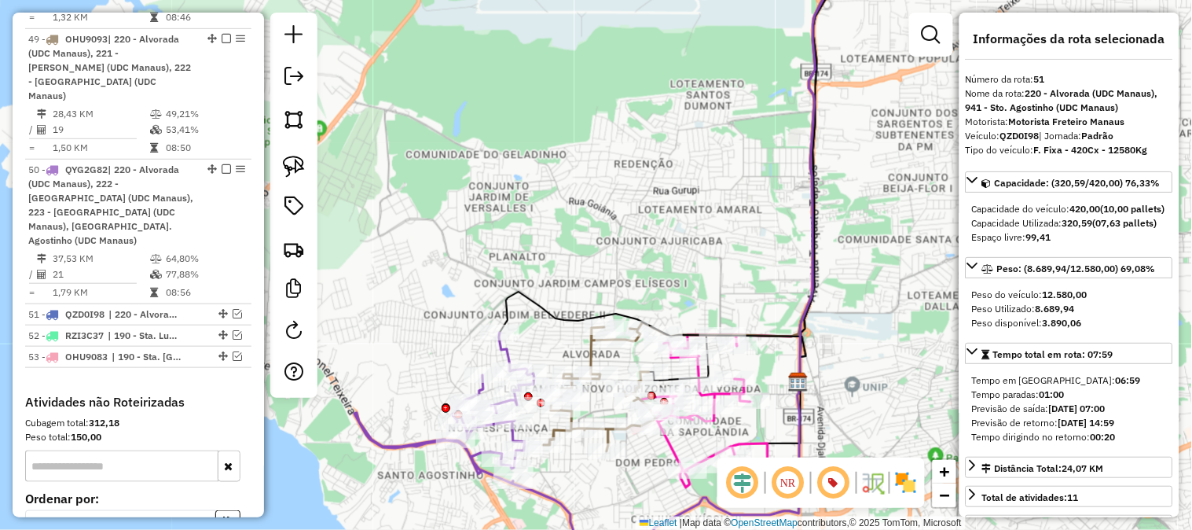
drag, startPoint x: 623, startPoint y: 281, endPoint x: 727, endPoint y: 141, distance: 173.5
click at [721, 152] on div "Janela de atendimento Grade de atendimento Capacidade Transportadoras Veículos …" at bounding box center [596, 265] width 1192 height 530
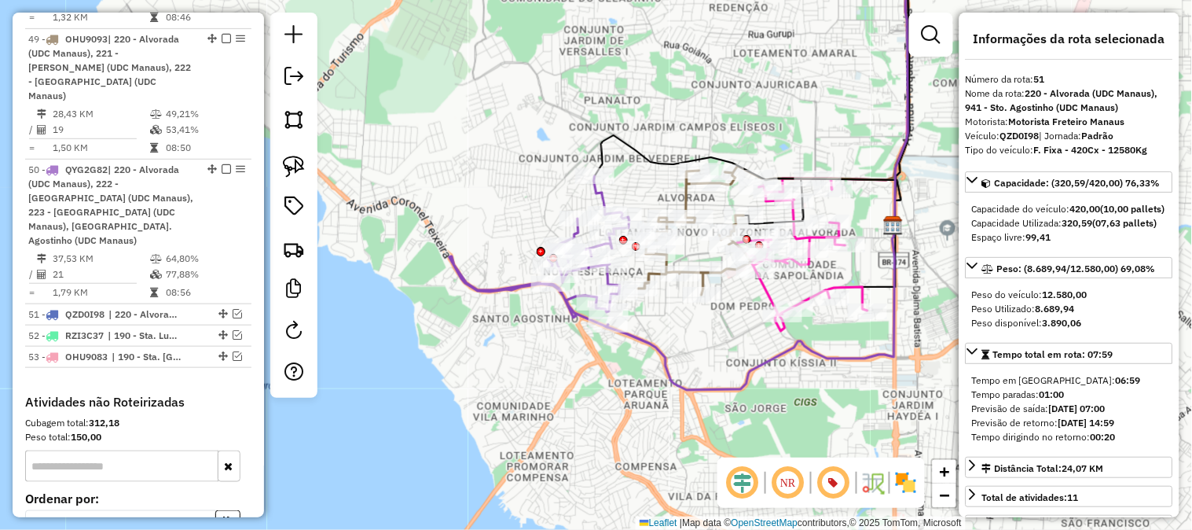
drag, startPoint x: 729, startPoint y: 167, endPoint x: 756, endPoint y: 79, distance: 92.0
click at [756, 79] on div "Janela de atendimento Grade de atendimento Capacidade Transportadoras Veículos …" at bounding box center [596, 265] width 1192 height 530
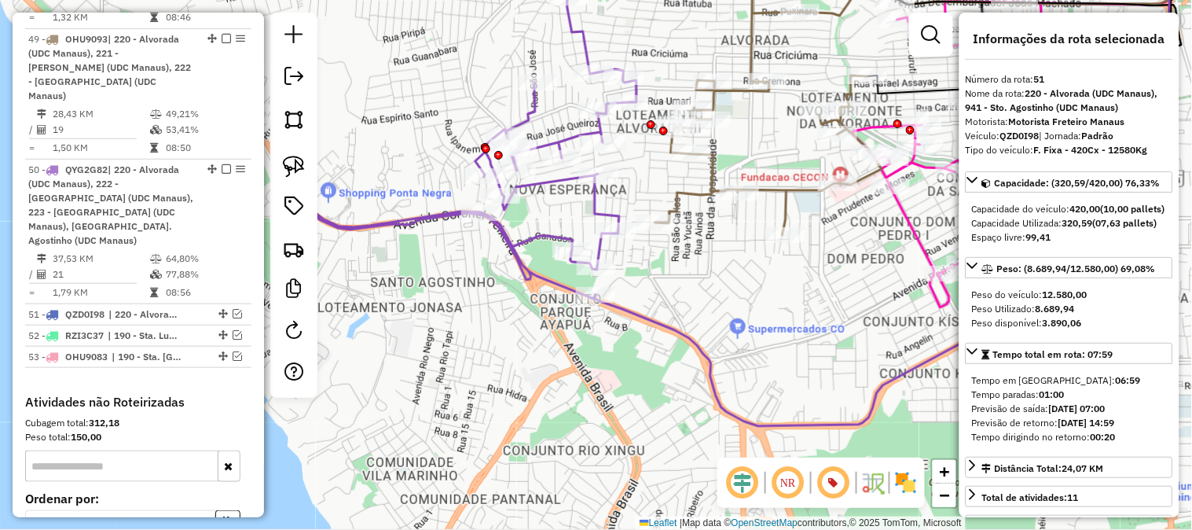
click at [596, 209] on icon at bounding box center [456, 148] width 359 height 301
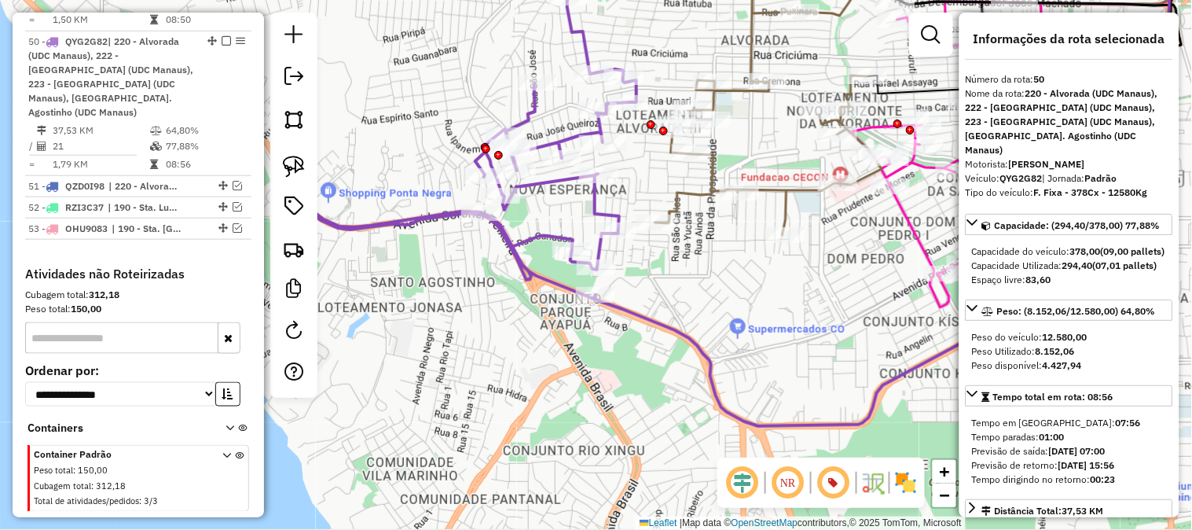
scroll to position [1879, 0]
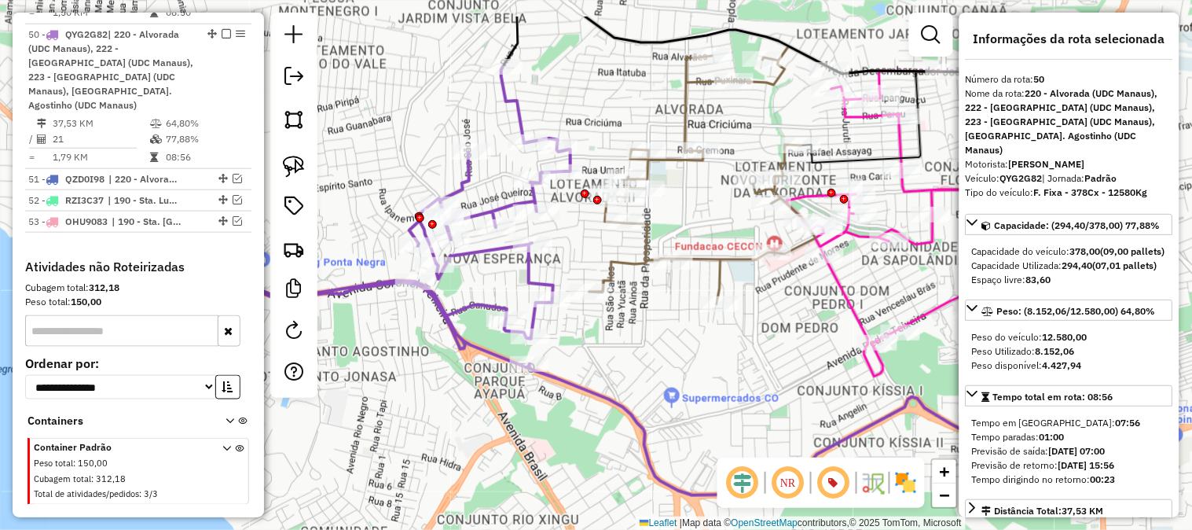
drag, startPoint x: 614, startPoint y: 211, endPoint x: 522, endPoint y: 288, distance: 120.5
click at [522, 288] on div "Janela de atendimento Grade de atendimento Capacidade Transportadoras Veículos …" at bounding box center [596, 265] width 1192 height 530
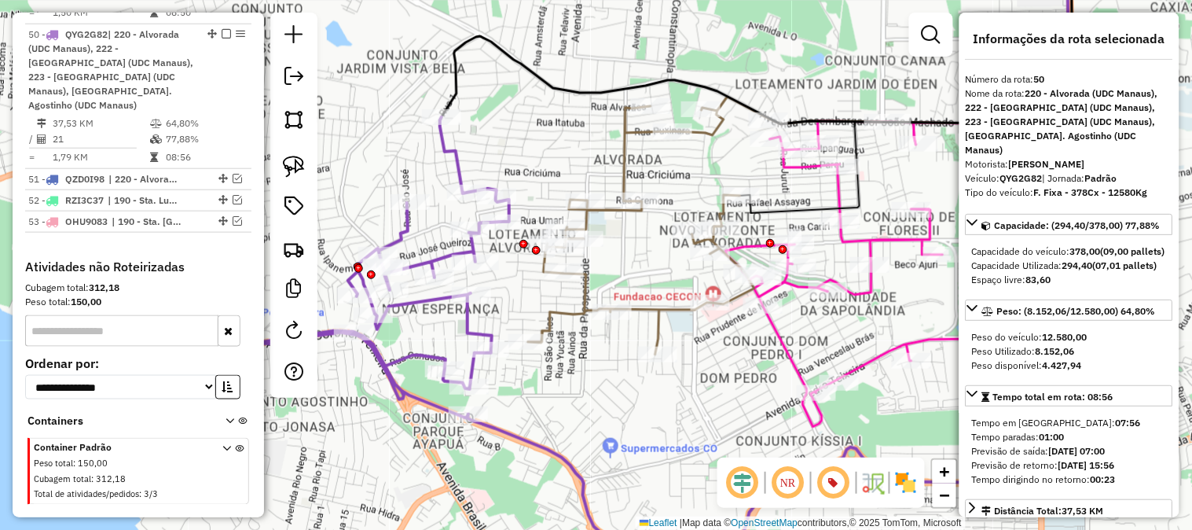
click at [616, 140] on icon at bounding box center [648, 226] width 241 height 258
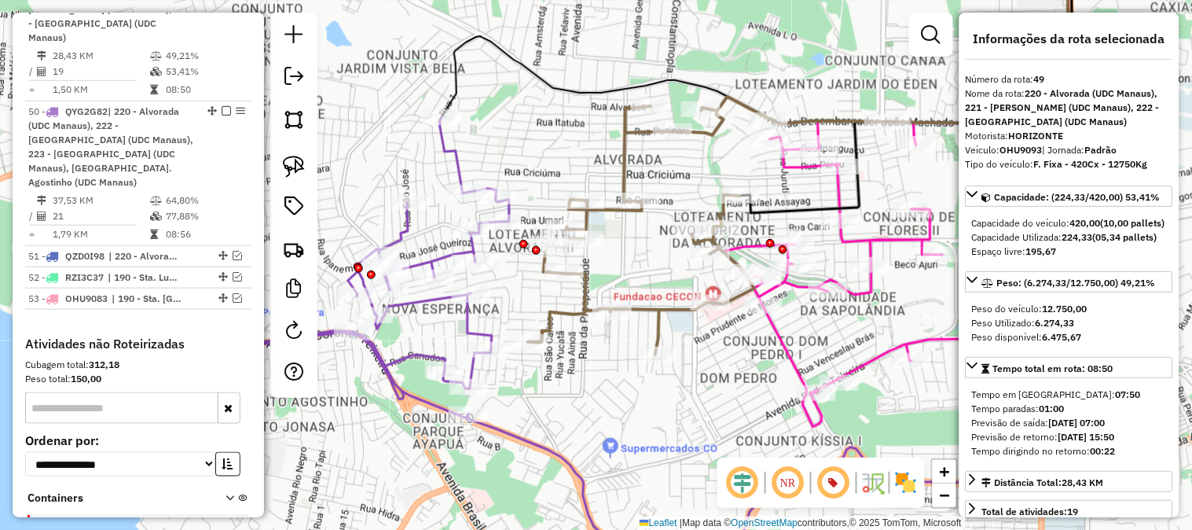
scroll to position [1763, 0]
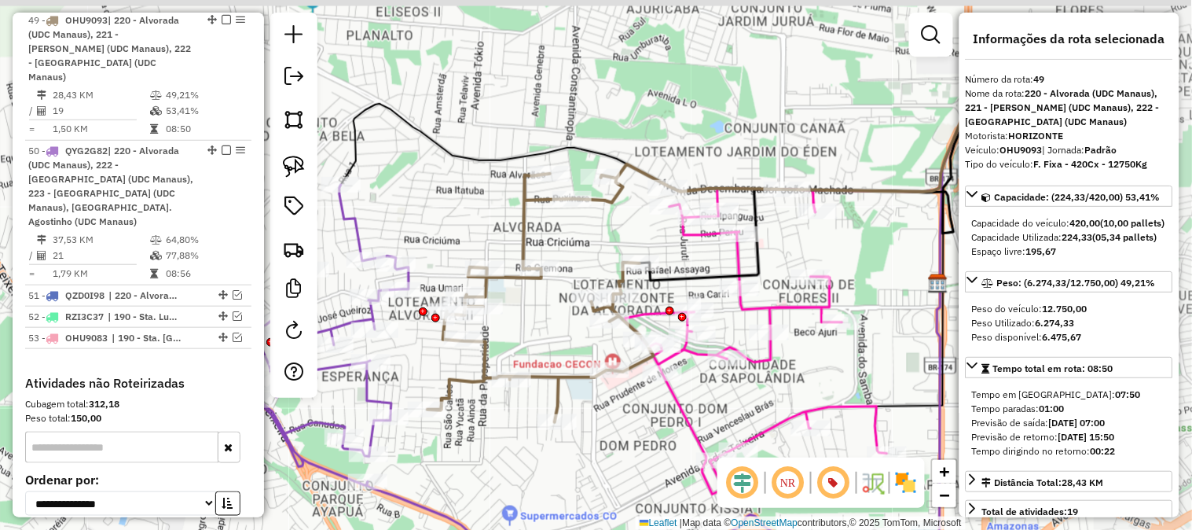
drag, startPoint x: 513, startPoint y: 178, endPoint x: 490, endPoint y: 193, distance: 27.9
click at [490, 193] on div "Janela de atendimento Grade de atendimento Capacidade Transportadoras Veículos …" at bounding box center [596, 265] width 1192 height 530
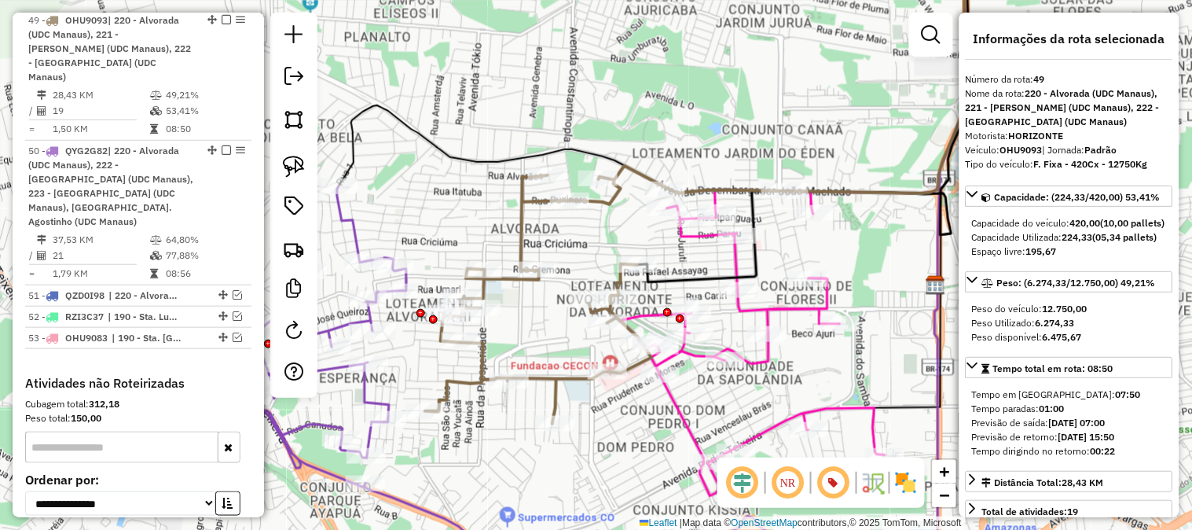
click at [788, 304] on icon at bounding box center [754, 343] width 262 height 306
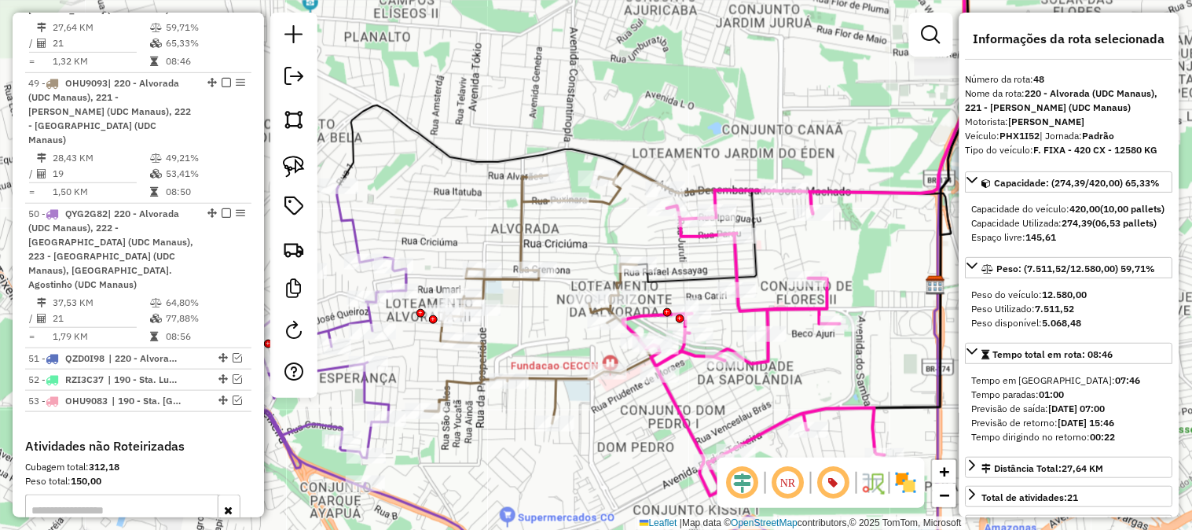
scroll to position [1661, 0]
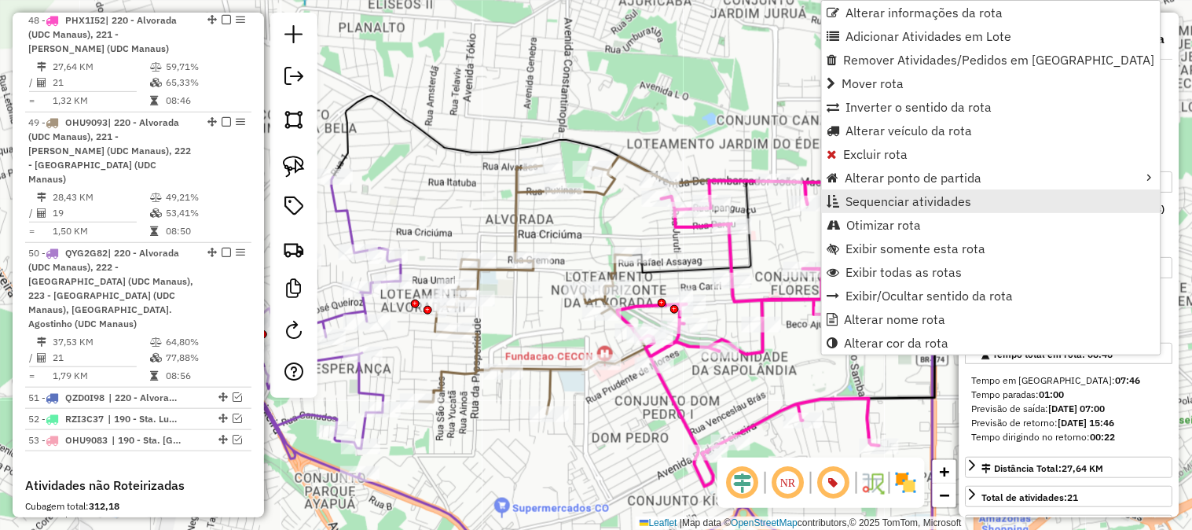
click at [856, 195] on span "Sequenciar atividades" at bounding box center [909, 201] width 126 height 13
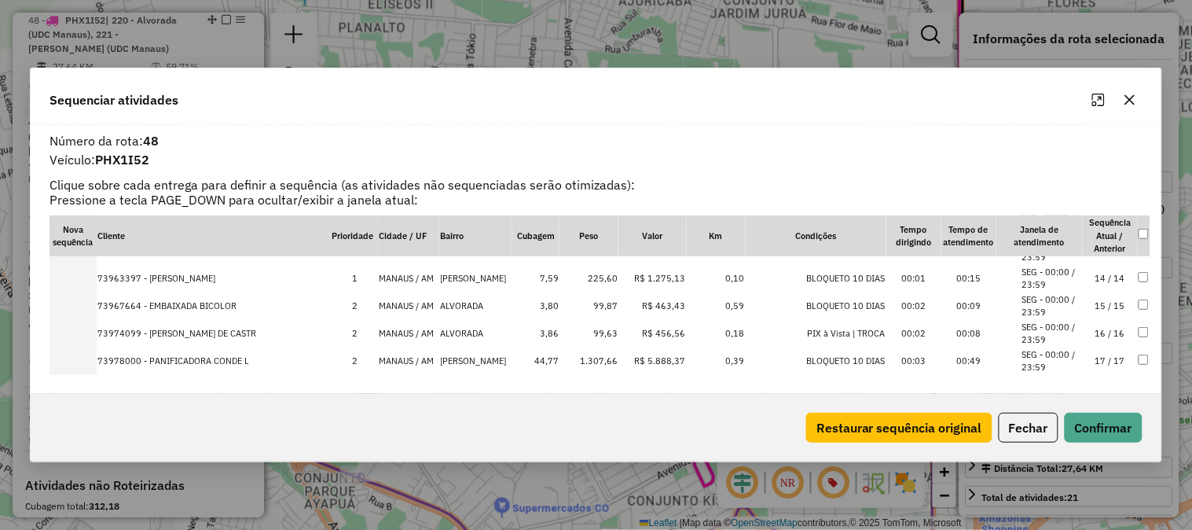
scroll to position [474, 0]
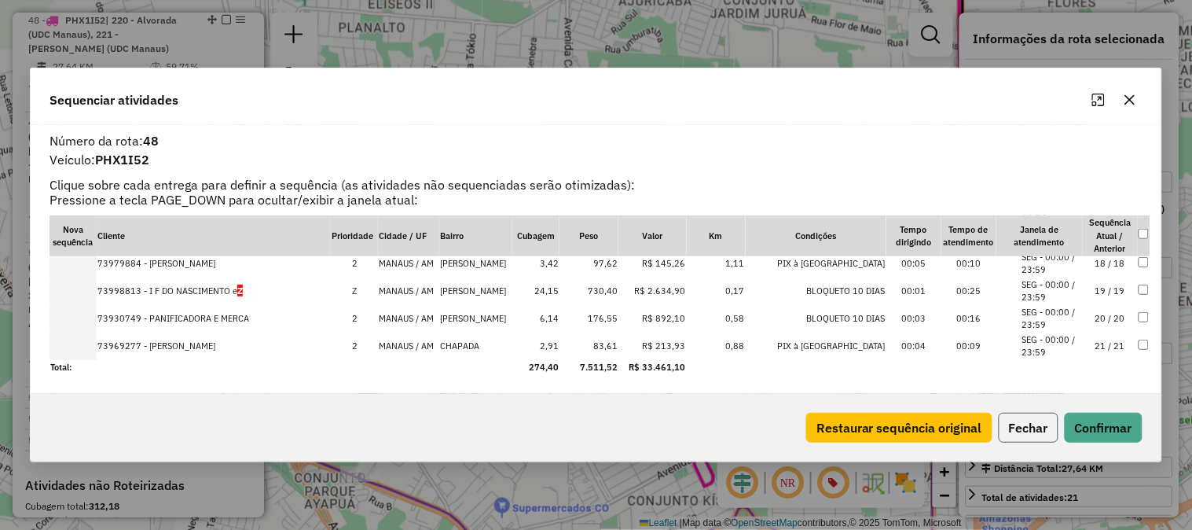
click at [1035, 428] on button "Fechar" at bounding box center [1029, 428] width 60 height 30
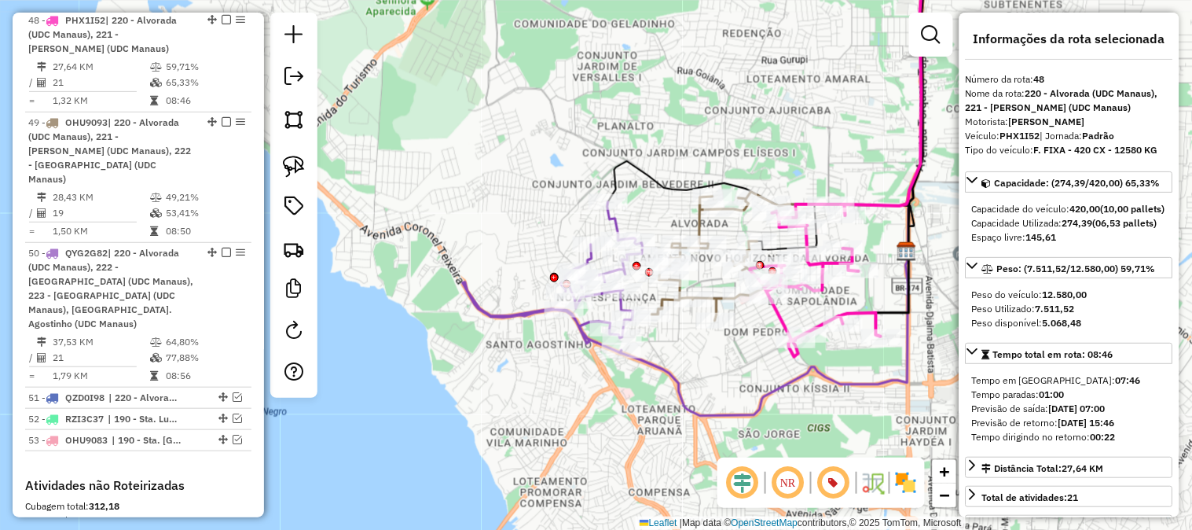
drag, startPoint x: 814, startPoint y: 174, endPoint x: 839, endPoint y: 108, distance: 71.4
click at [839, 108] on div "Janela de atendimento Grade de atendimento Capacidade Transportadoras Veículos …" at bounding box center [596, 265] width 1192 height 530
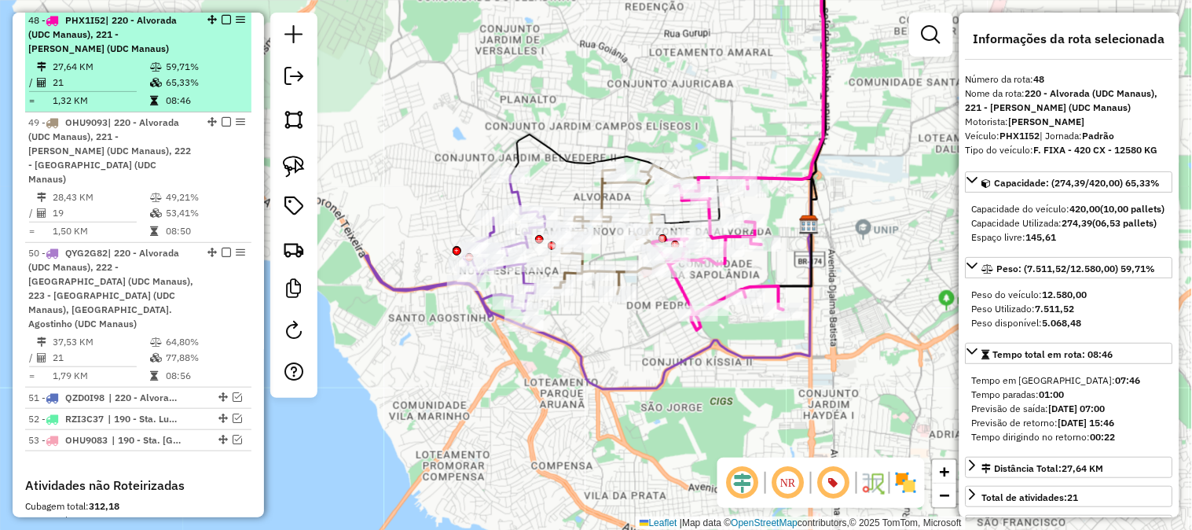
click at [222, 19] on em at bounding box center [226, 19] width 9 height 9
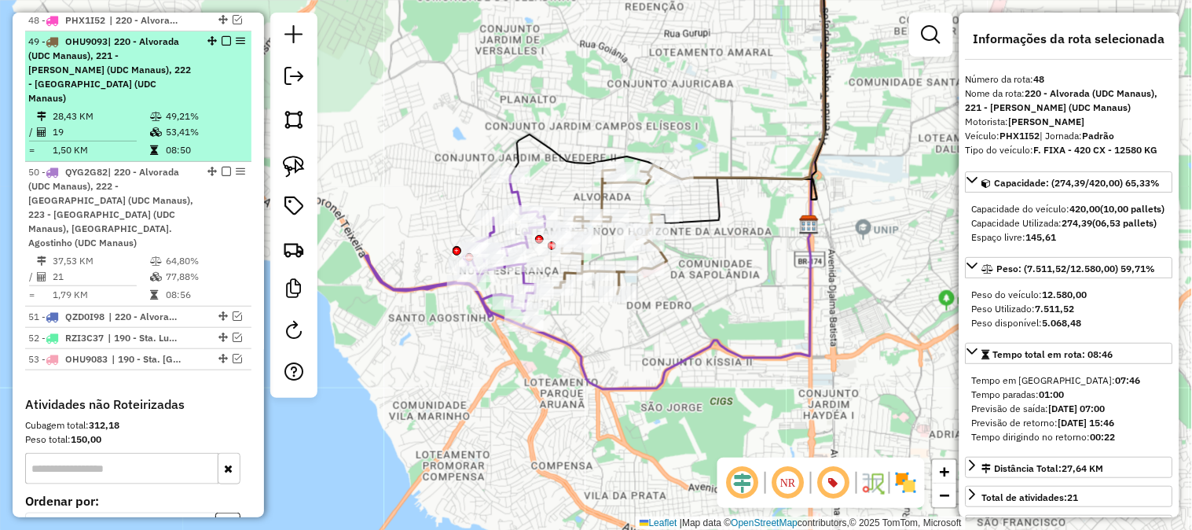
click at [222, 41] on em at bounding box center [226, 40] width 9 height 9
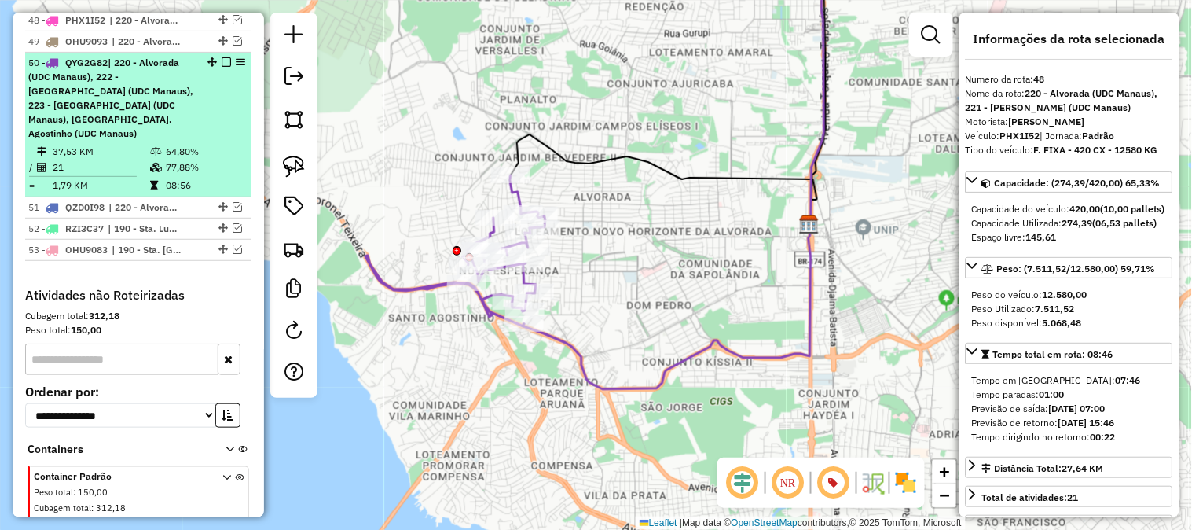
click at [225, 64] on em at bounding box center [226, 61] width 9 height 9
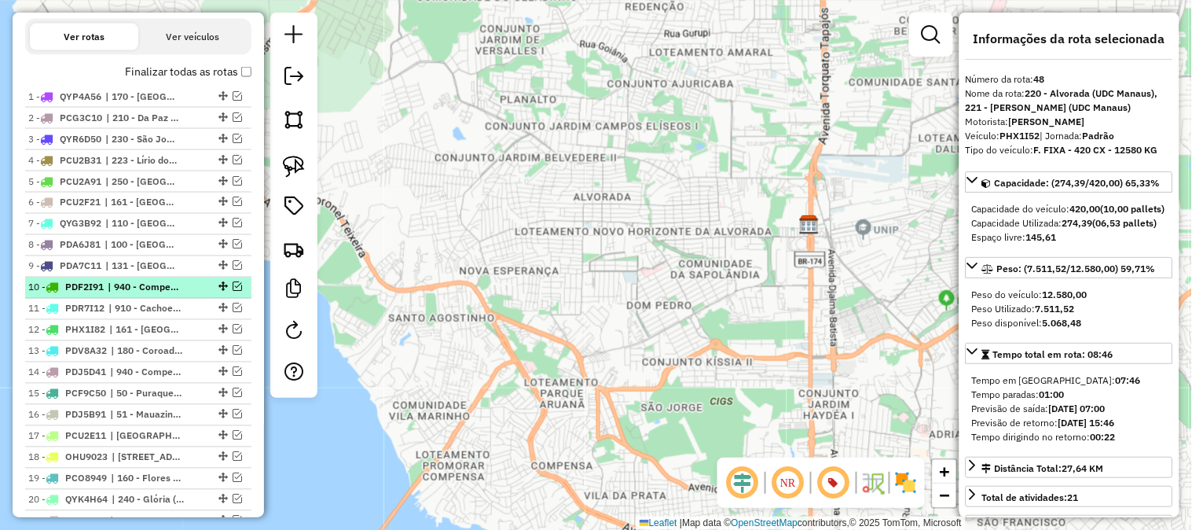
scroll to position [676, 0]
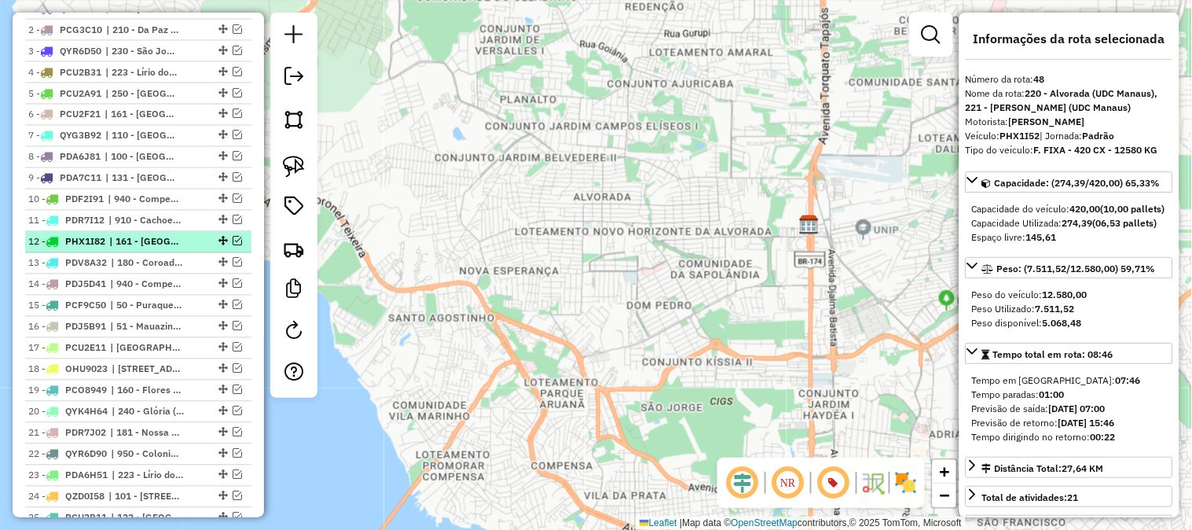
click at [233, 241] on em at bounding box center [237, 241] width 9 height 9
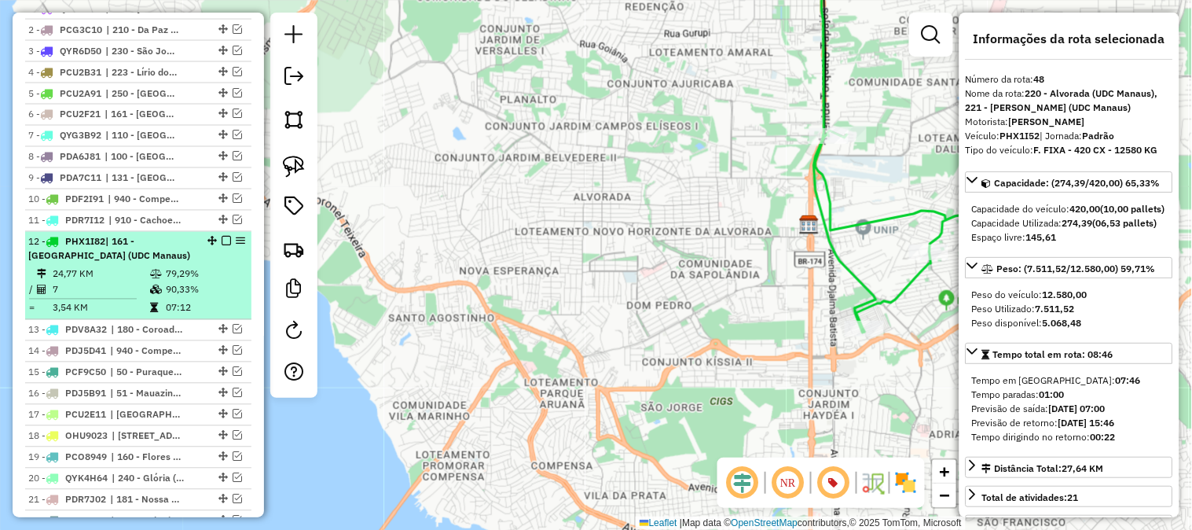
click at [192, 255] on div "12 - PHX1I82 | 161 - Parque dez de Novembro (UDC Manaus)" at bounding box center [138, 249] width 220 height 28
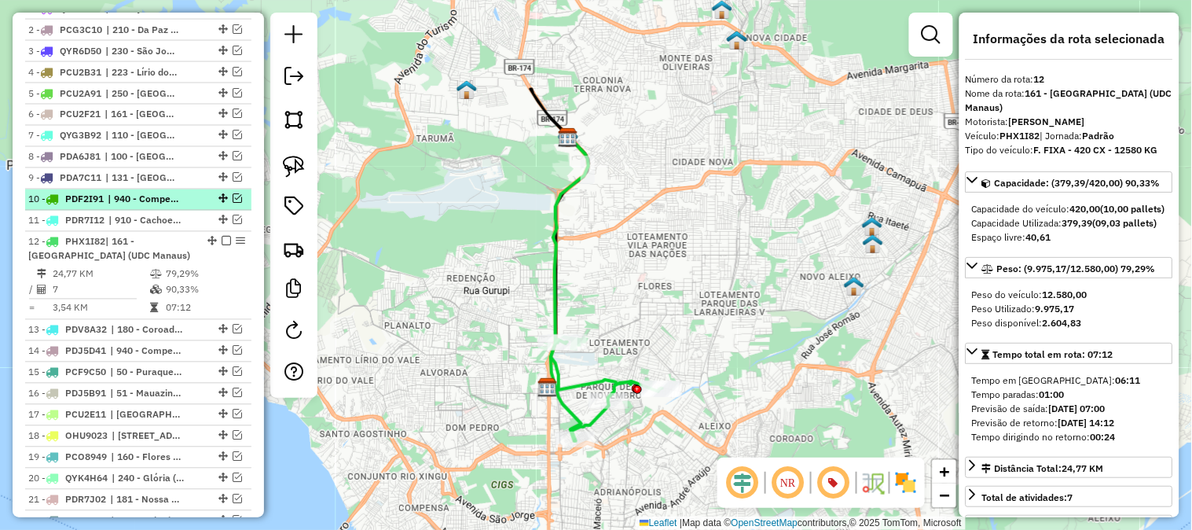
scroll to position [588, 0]
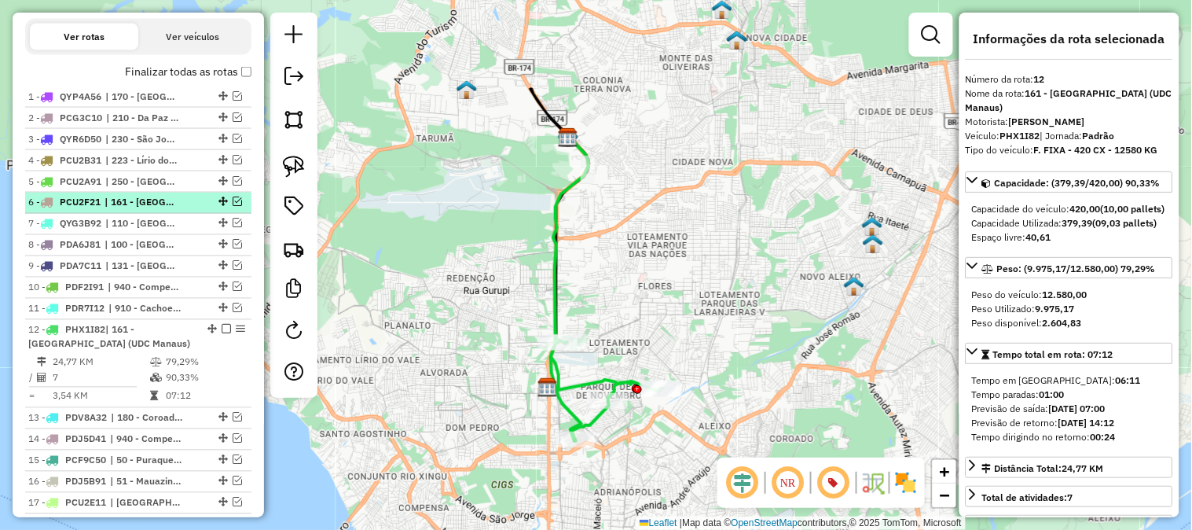
click at [233, 201] on em at bounding box center [237, 201] width 9 height 9
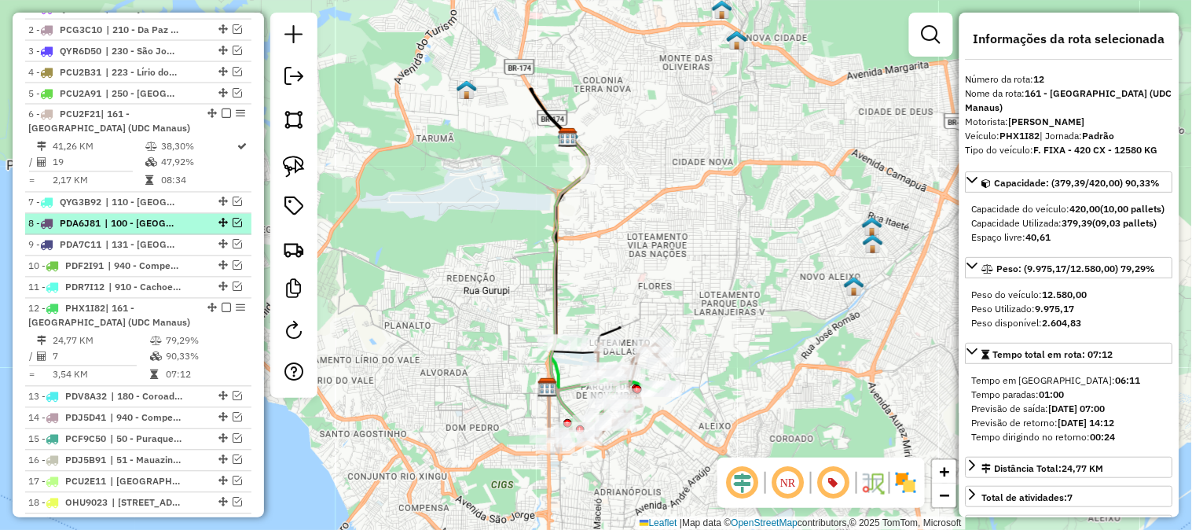
scroll to position [850, 0]
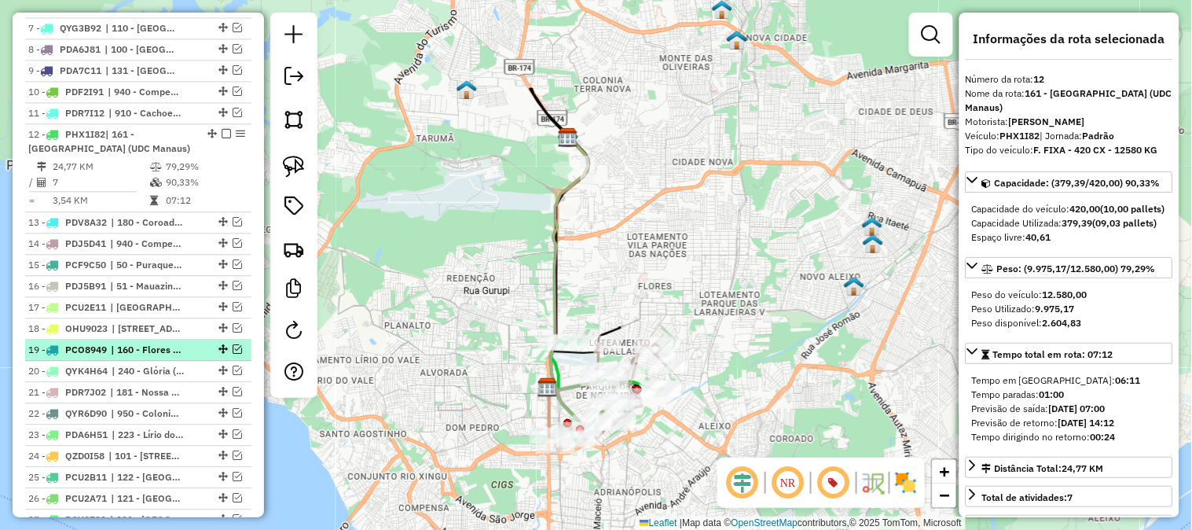
click at [233, 344] on em at bounding box center [237, 348] width 9 height 9
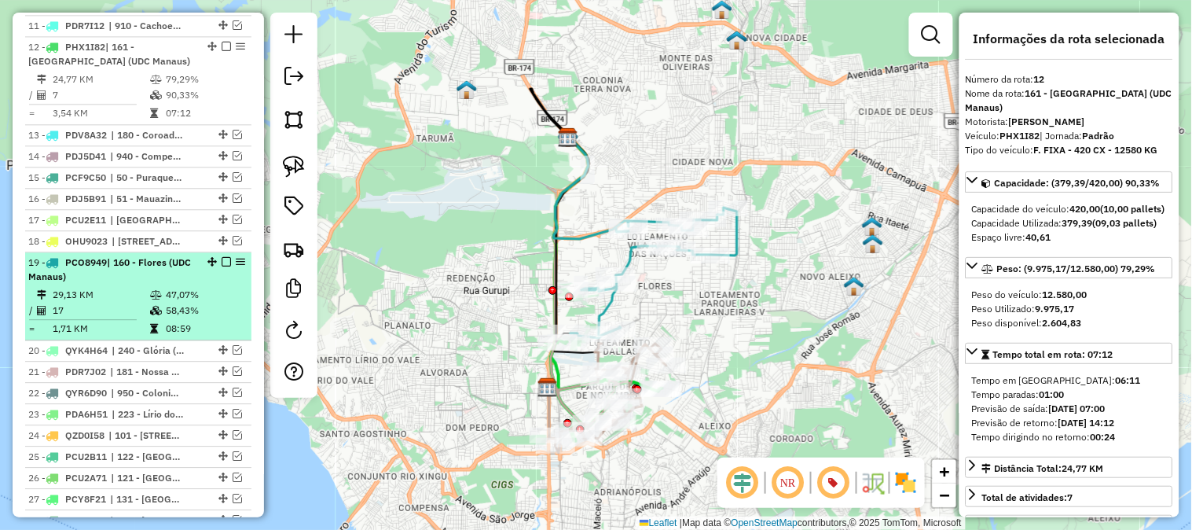
scroll to position [1112, 0]
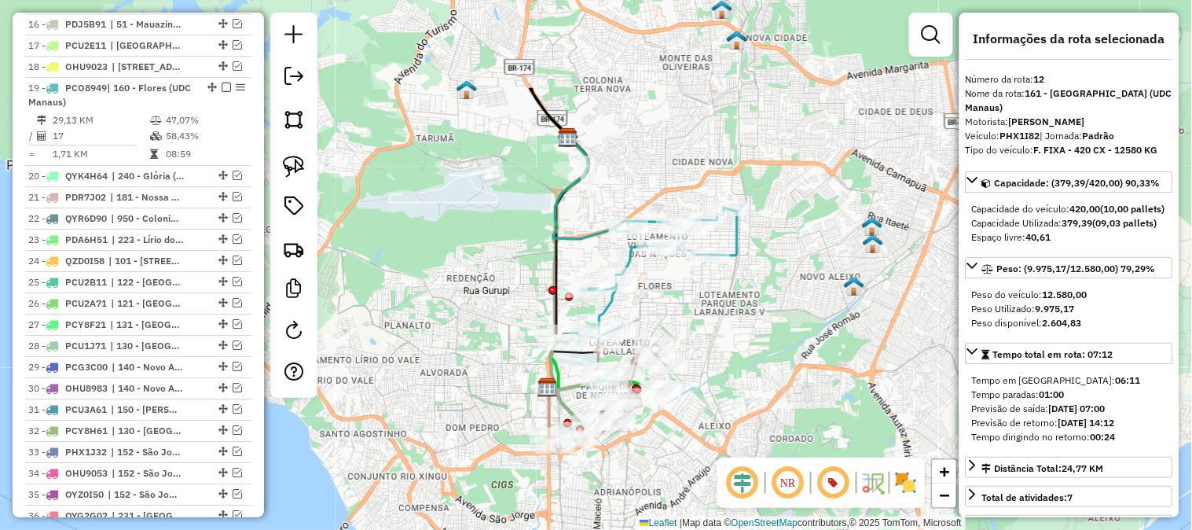
click at [737, 240] on icon at bounding box center [653, 272] width 167 height 130
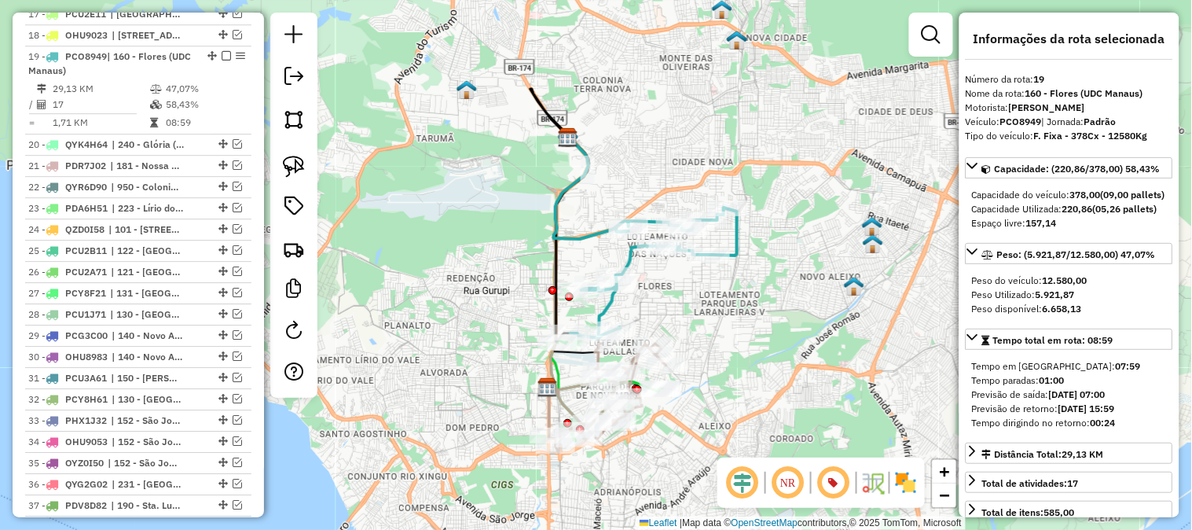
scroll to position [1176, 0]
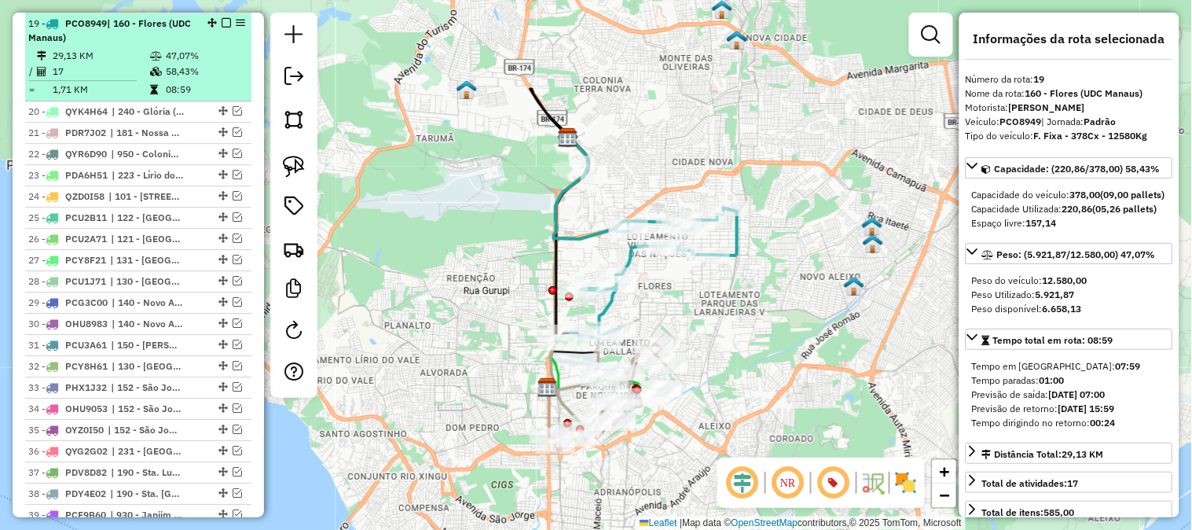
click at [222, 21] on em at bounding box center [226, 22] width 9 height 9
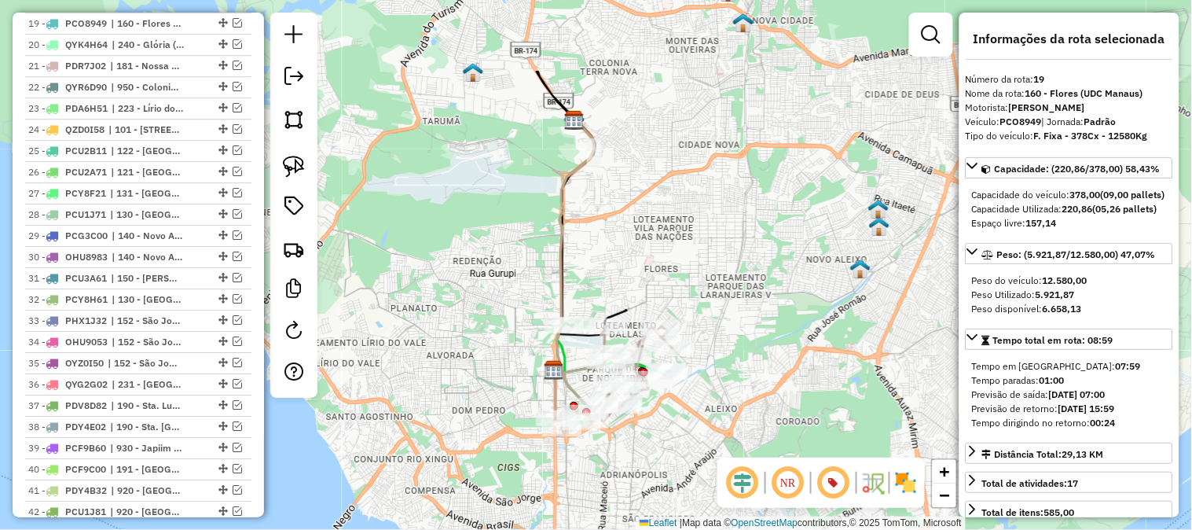
drag, startPoint x: 687, startPoint y: 271, endPoint x: 702, endPoint y: 209, distance: 63.8
click at [706, 202] on div "Janela de atendimento Grade de atendimento Capacidade Transportadoras Veículos …" at bounding box center [596, 265] width 1192 height 530
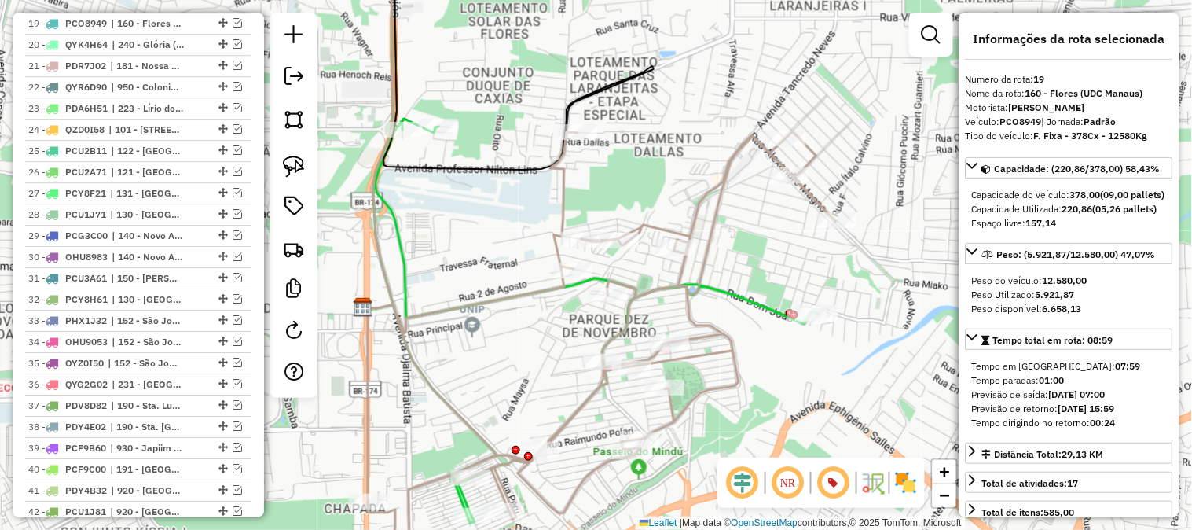
click at [706, 187] on icon at bounding box center [602, 350] width 468 height 439
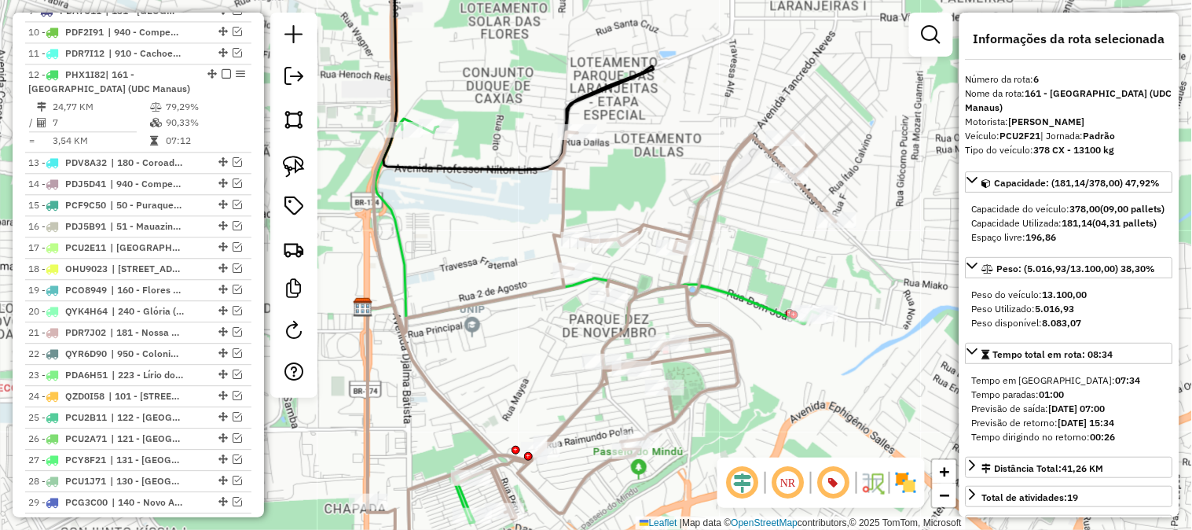
scroll to position [766, 0]
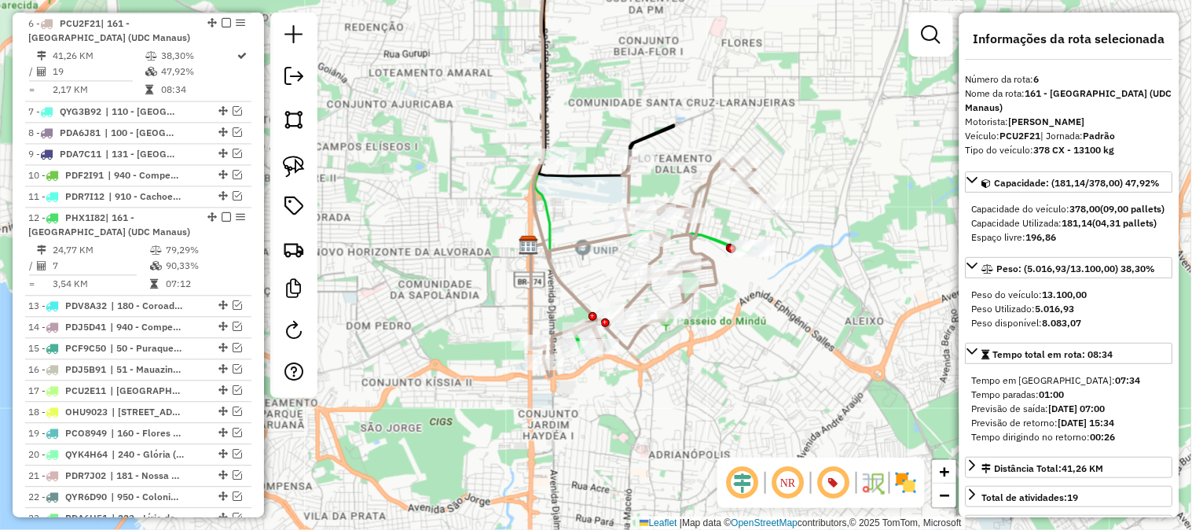
click at [630, 182] on icon at bounding box center [648, 266] width 234 height 219
click at [707, 181] on icon at bounding box center [648, 266] width 234 height 219
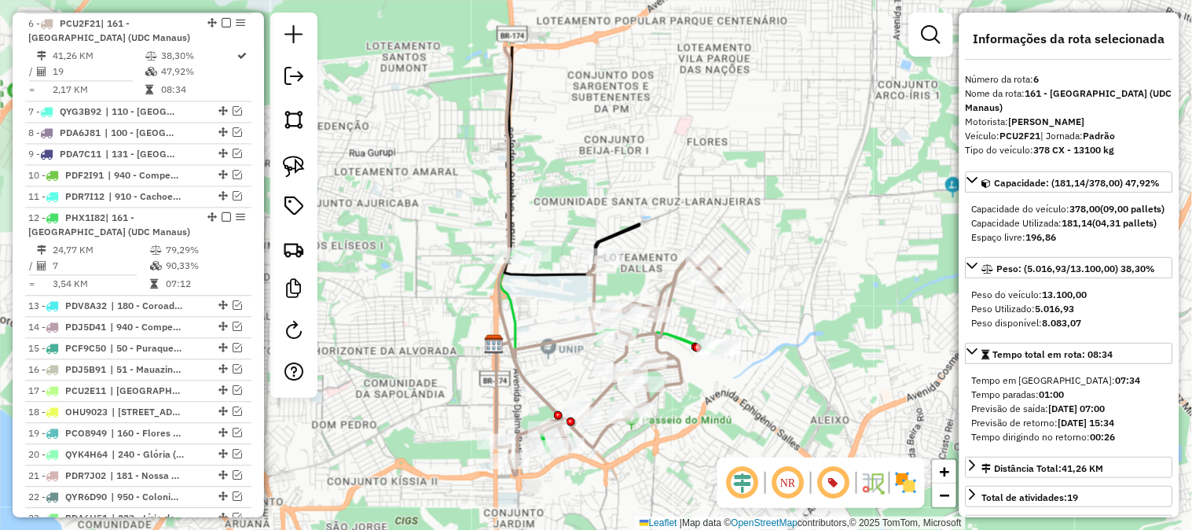
drag, startPoint x: 837, startPoint y: 124, endPoint x: 798, endPoint y: 233, distance: 115.1
click at [798, 233] on div "Janela de atendimento Grade de atendimento Capacidade Transportadoras Veículos …" at bounding box center [596, 265] width 1192 height 530
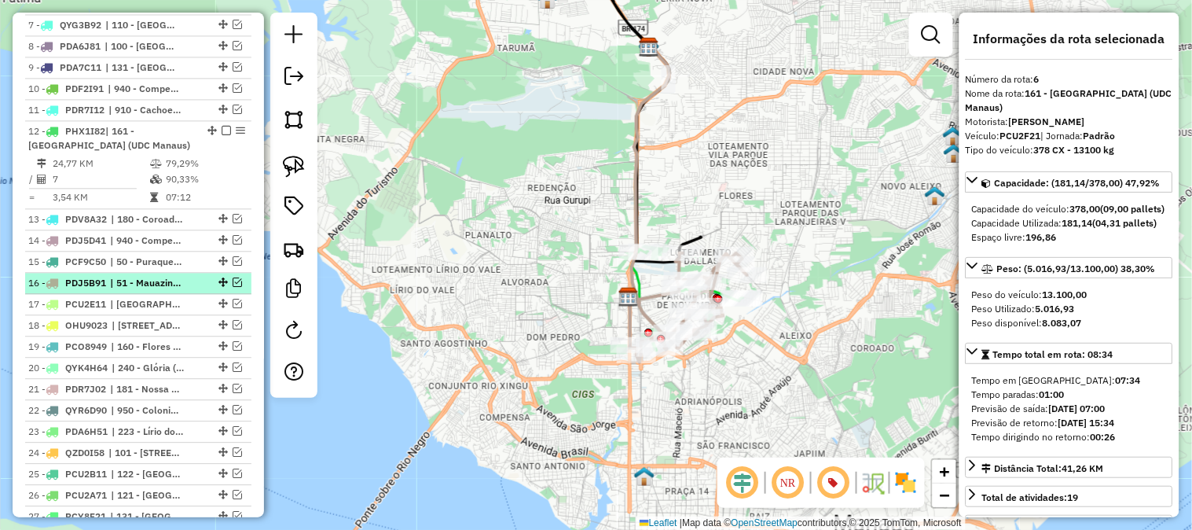
scroll to position [941, 0]
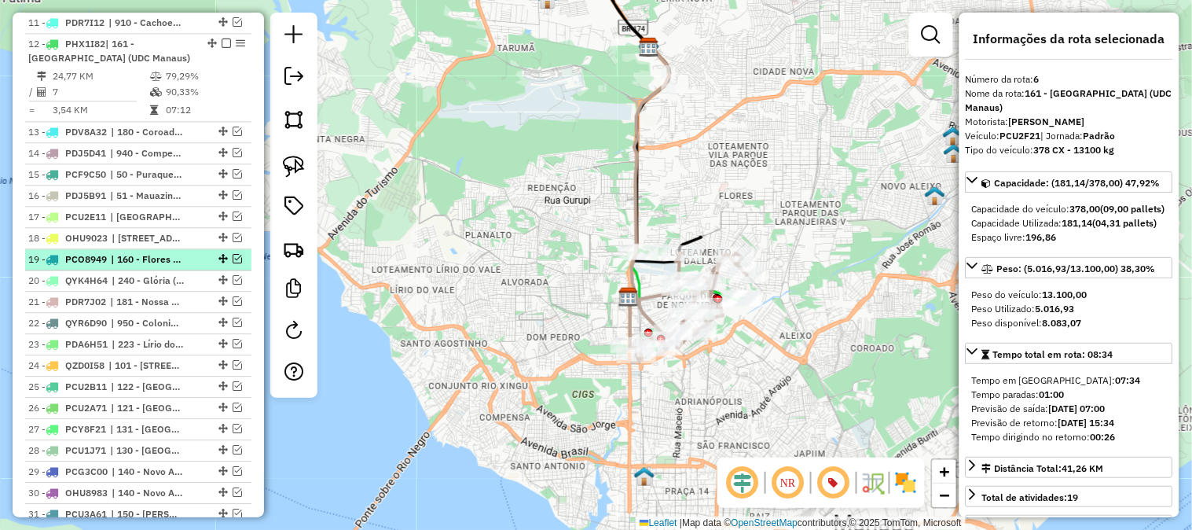
click at [233, 254] on em at bounding box center [237, 258] width 9 height 9
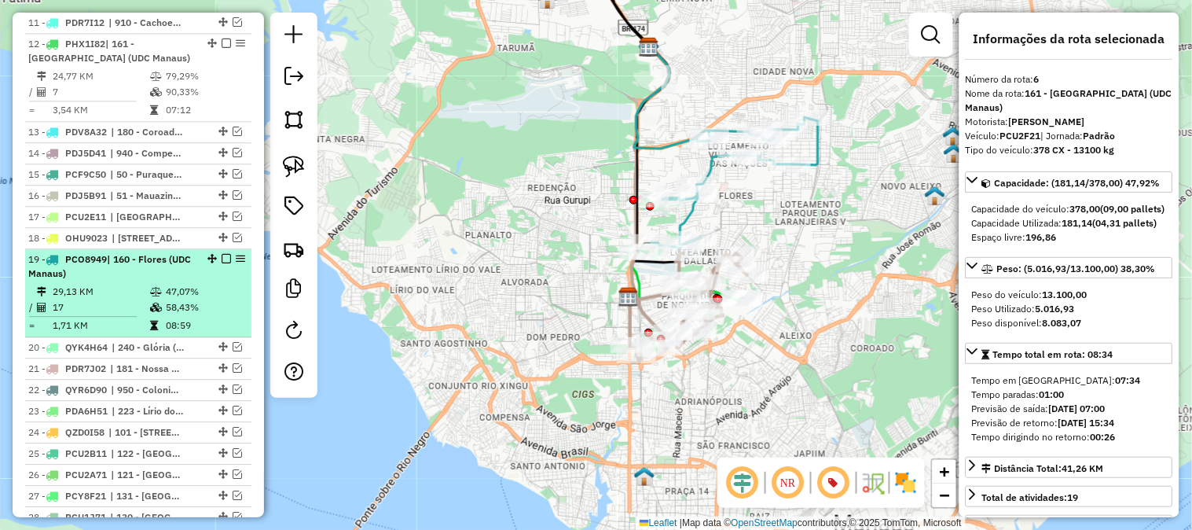
click at [223, 257] on em at bounding box center [226, 258] width 9 height 9
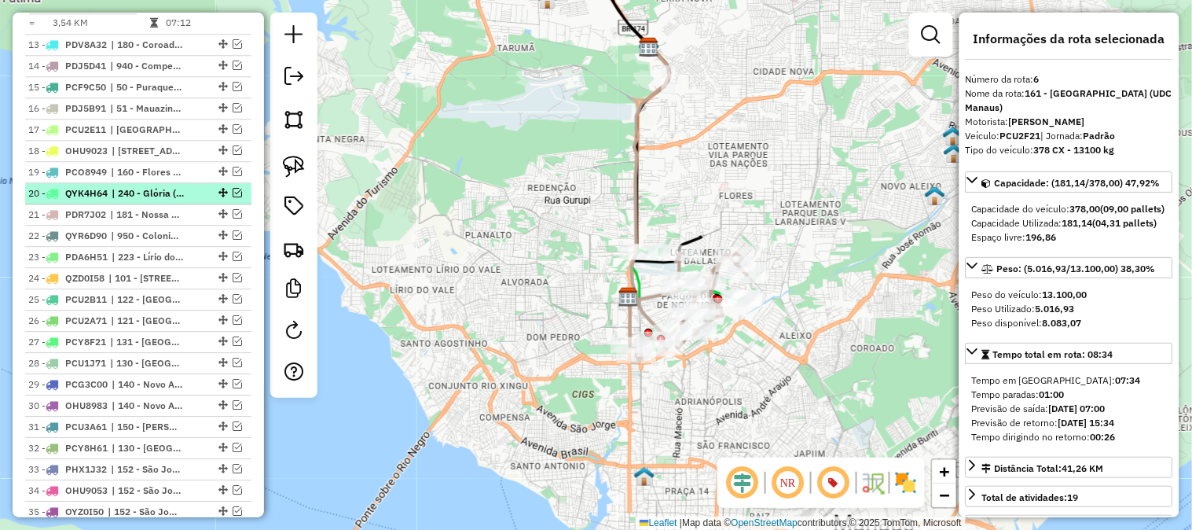
scroll to position [853, 0]
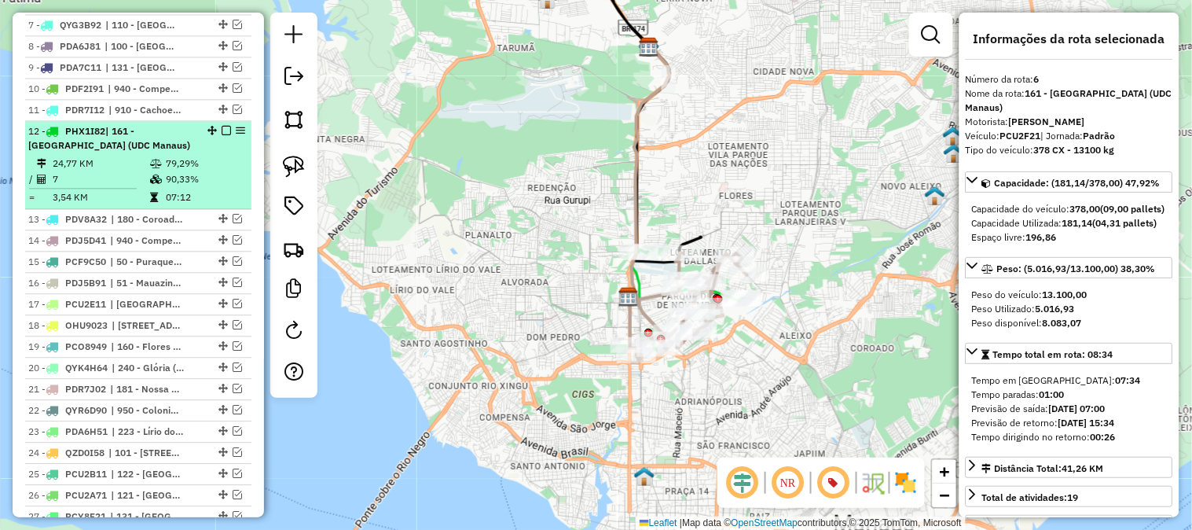
click at [212, 162] on td "79,29%" at bounding box center [204, 164] width 79 height 16
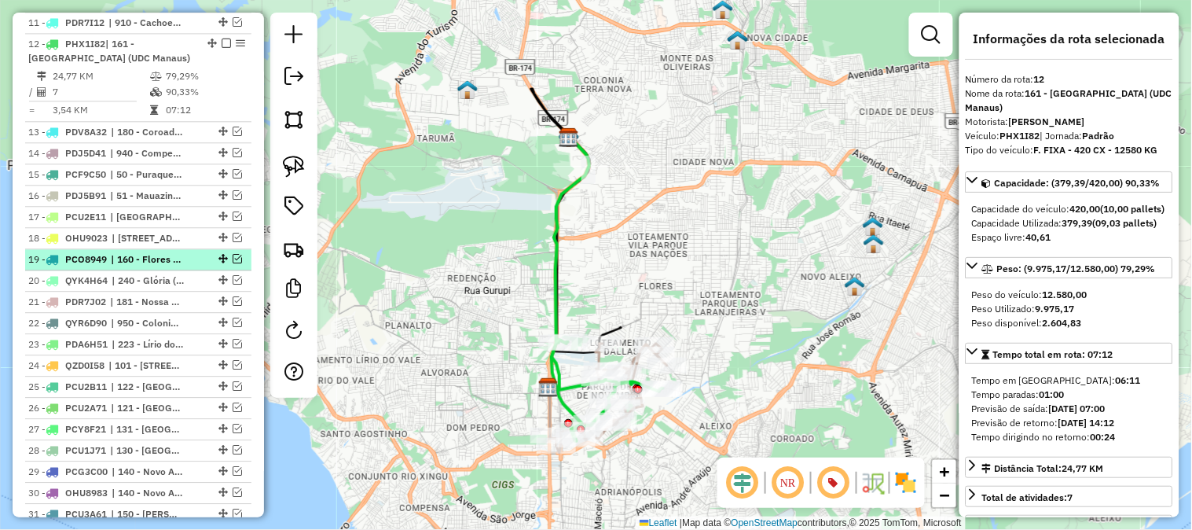
scroll to position [1116, 0]
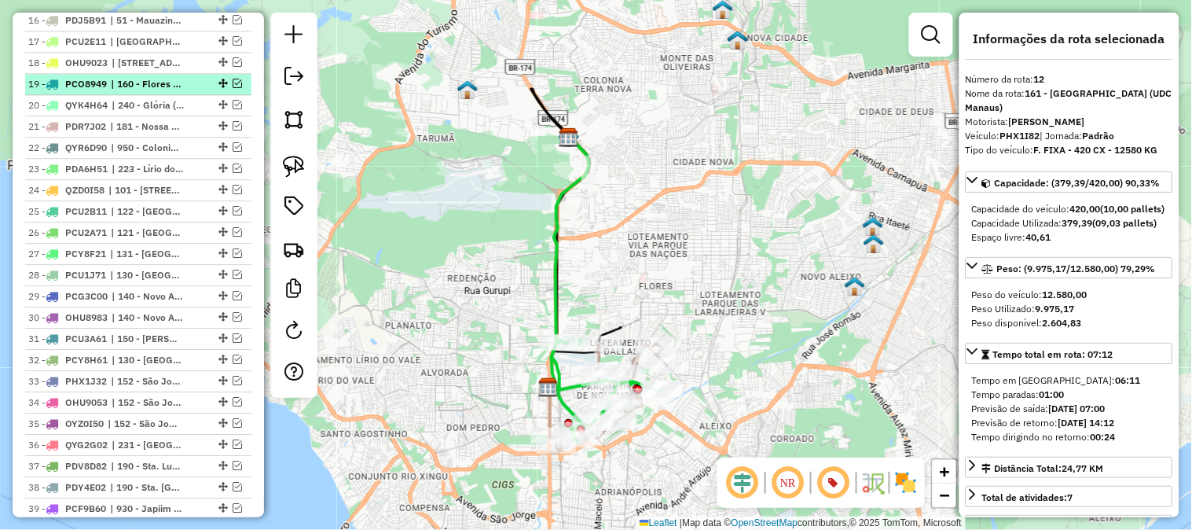
click at [233, 83] on em at bounding box center [237, 83] width 9 height 9
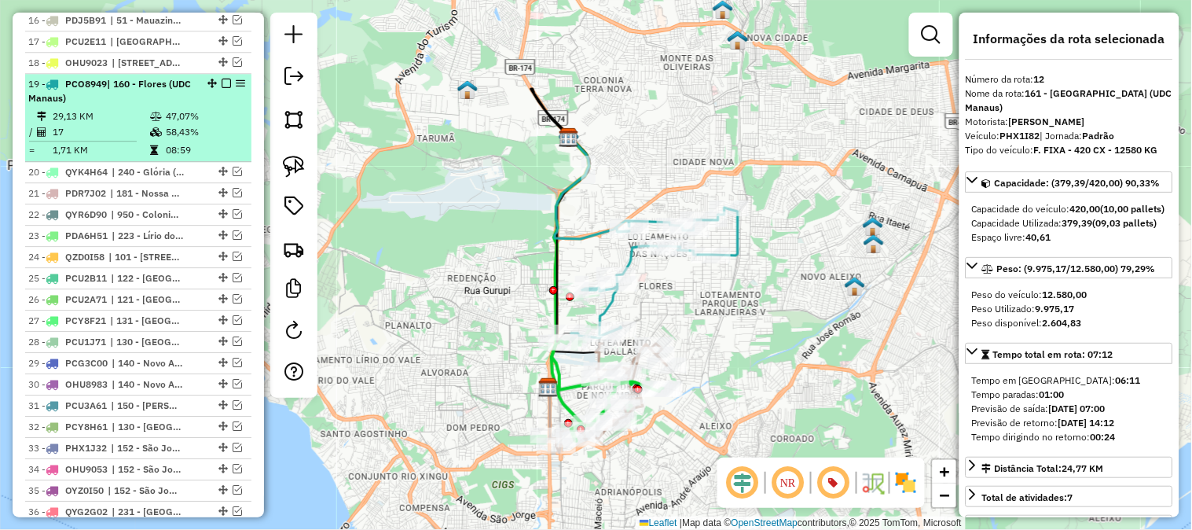
click at [189, 92] on div "19 - PCO8949 | 160 - Flores (UDC Manaus)" at bounding box center [111, 91] width 167 height 28
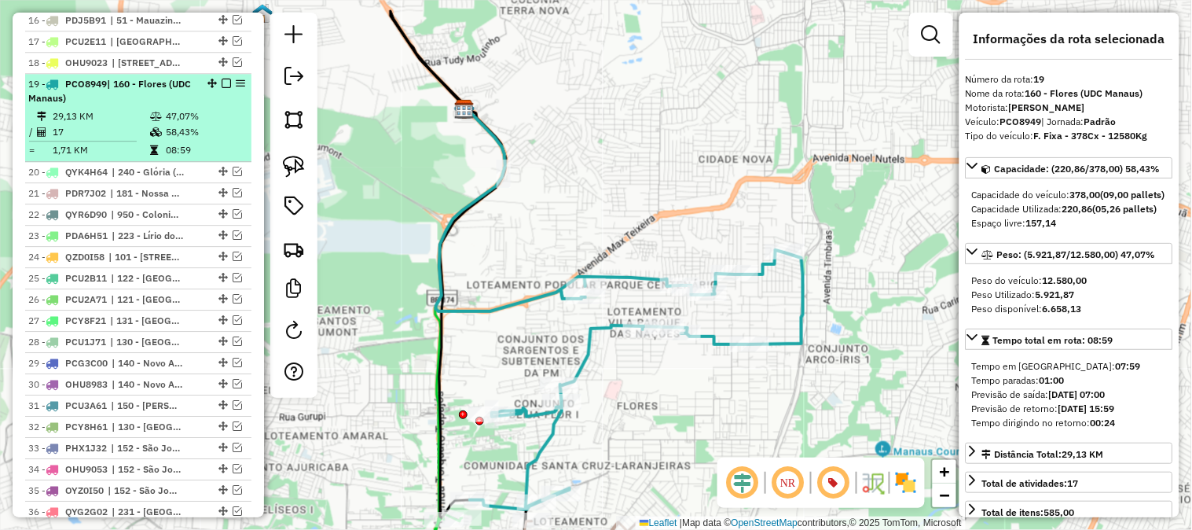
click at [222, 83] on em at bounding box center [226, 83] width 9 height 9
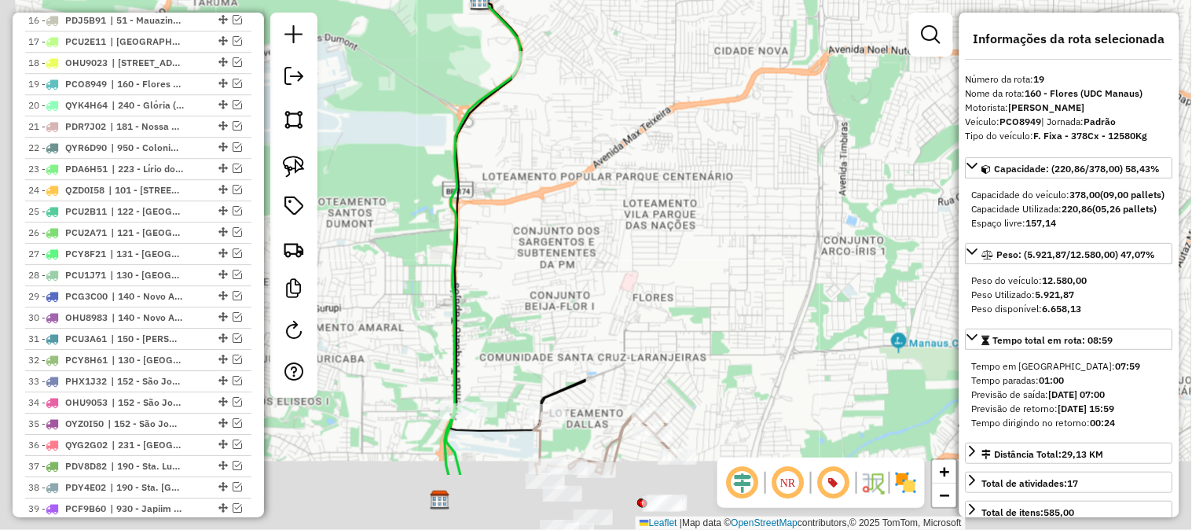
drag, startPoint x: 706, startPoint y: 342, endPoint x: 732, endPoint y: 194, distance: 150.0
click at [726, 215] on div "Janela de atendimento Grade de atendimento Capacidade Transportadoras Veículos …" at bounding box center [596, 265] width 1192 height 530
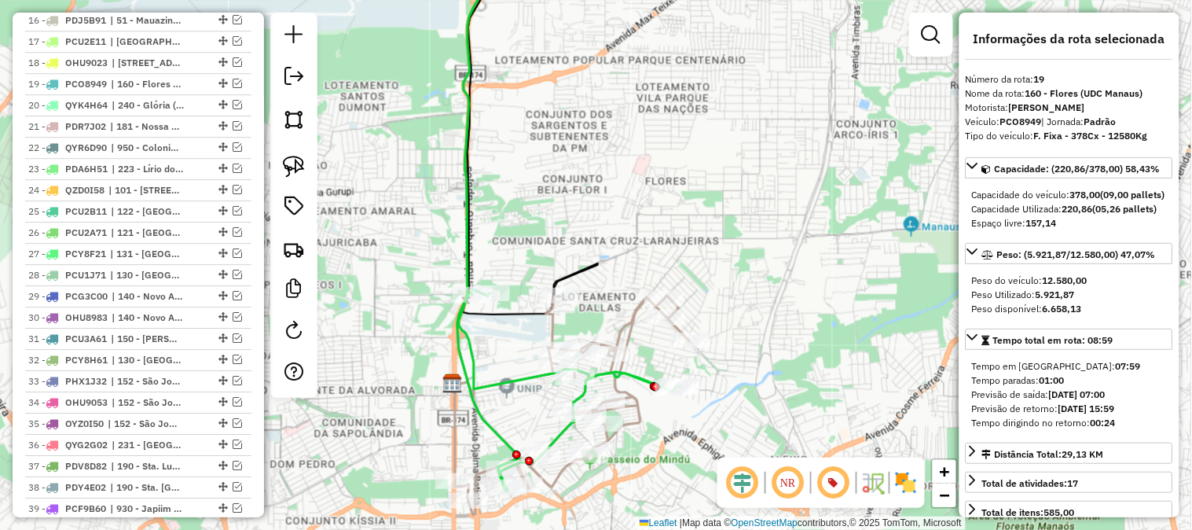
drag, startPoint x: 764, startPoint y: 261, endPoint x: 794, endPoint y: 217, distance: 53.6
click at [792, 224] on div "Janela de atendimento Grade de atendimento Capacidade Transportadoras Veículos …" at bounding box center [596, 265] width 1192 height 530
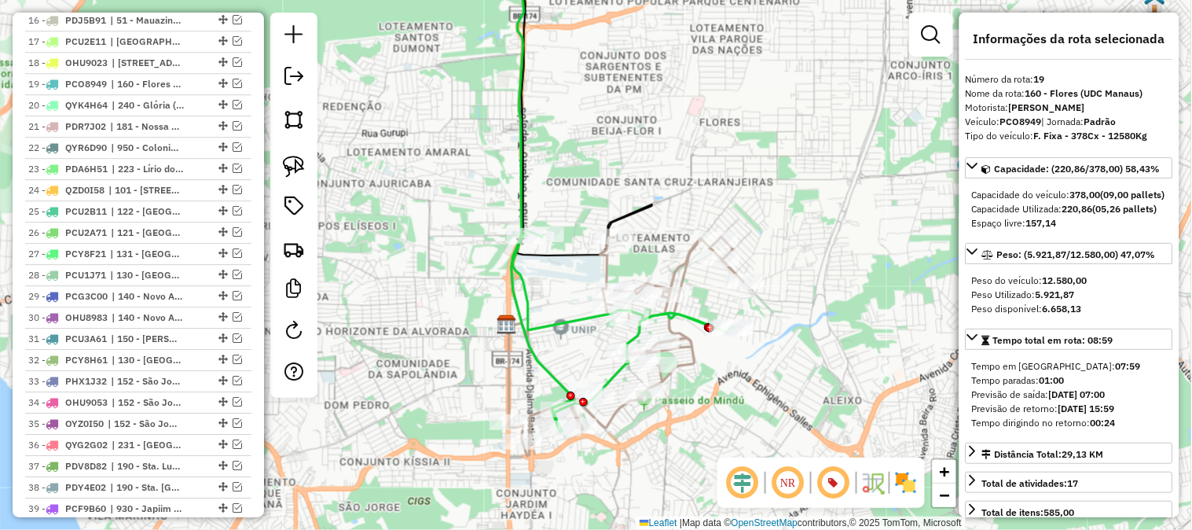
click at [682, 262] on icon at bounding box center [626, 346] width 234 height 219
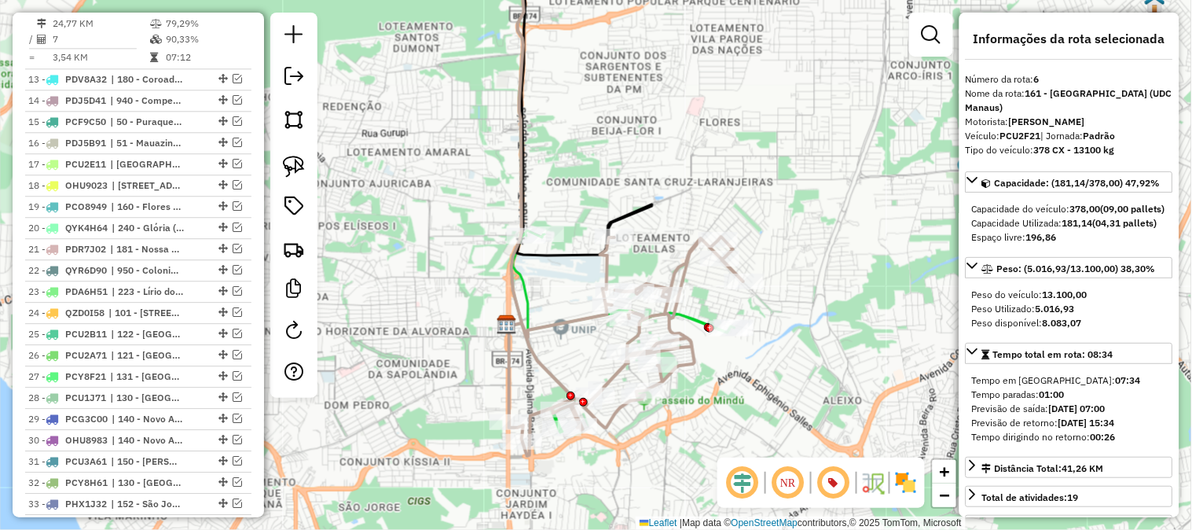
scroll to position [766, 0]
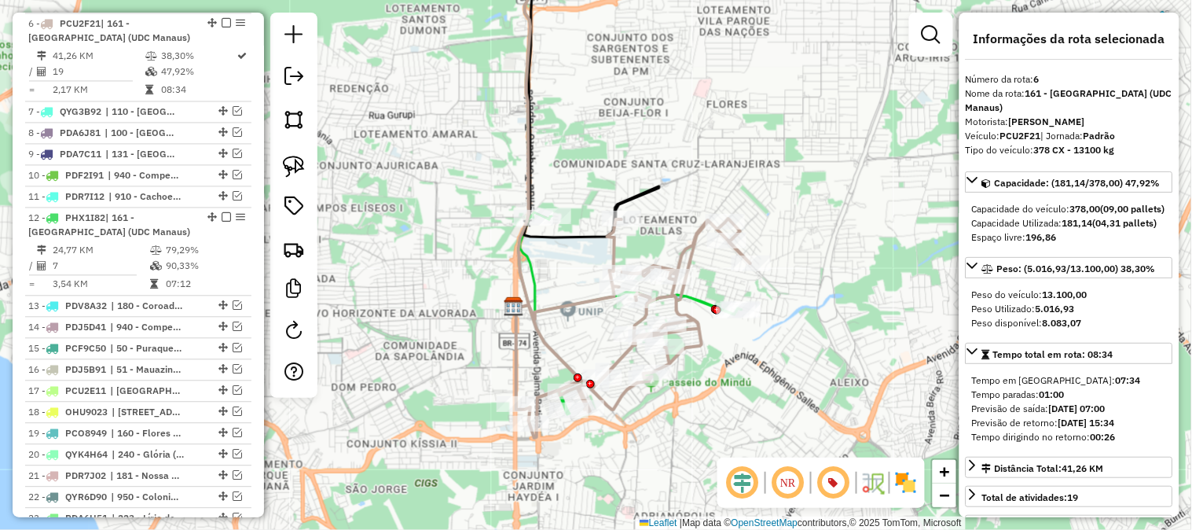
drag, startPoint x: 639, startPoint y: 166, endPoint x: 647, endPoint y: 138, distance: 29.6
click at [647, 140] on div "Janela de atendimento Grade de atendimento Capacidade Transportadoras Veículos …" at bounding box center [596, 265] width 1192 height 530
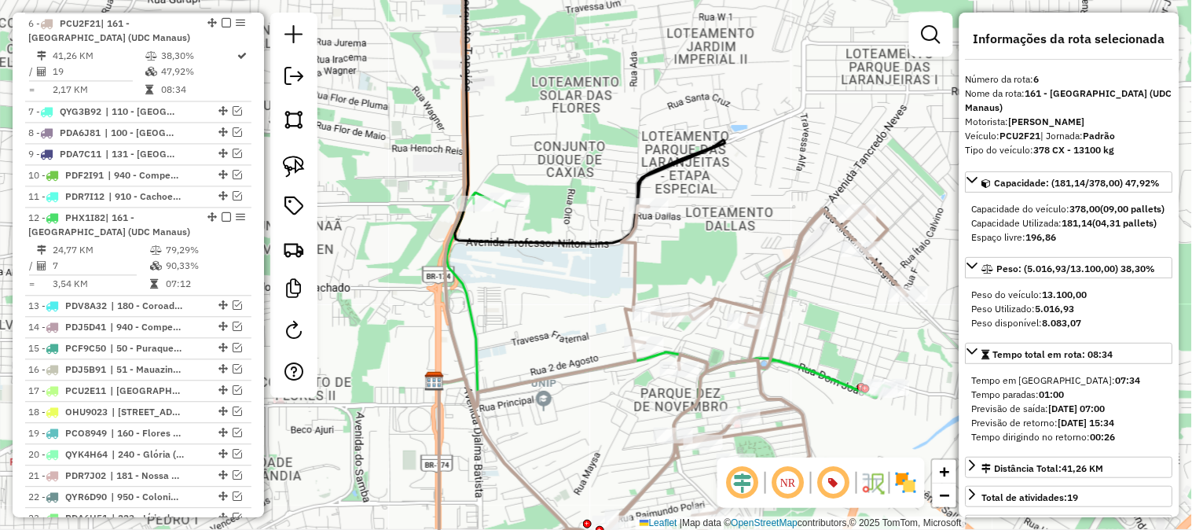
click at [795, 365] on icon at bounding box center [668, 388] width 443 height 391
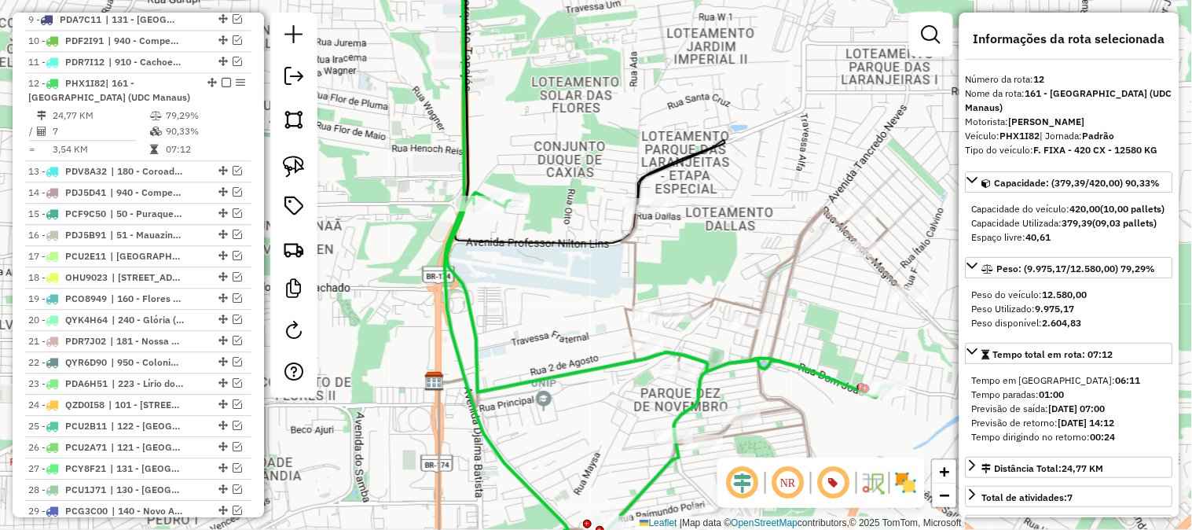
scroll to position [962, 0]
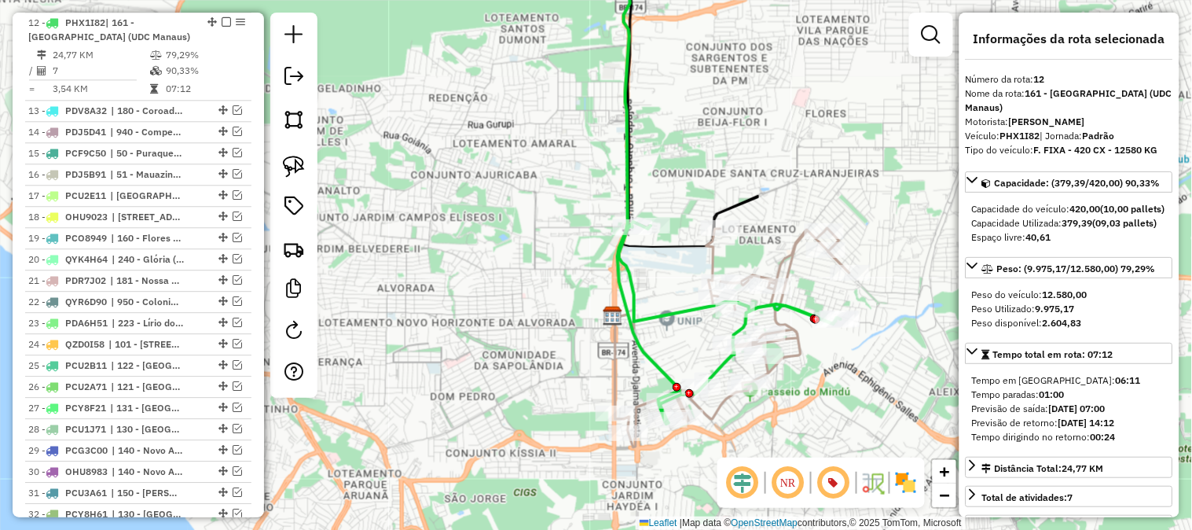
click at [783, 251] on icon at bounding box center [732, 337] width 234 height 219
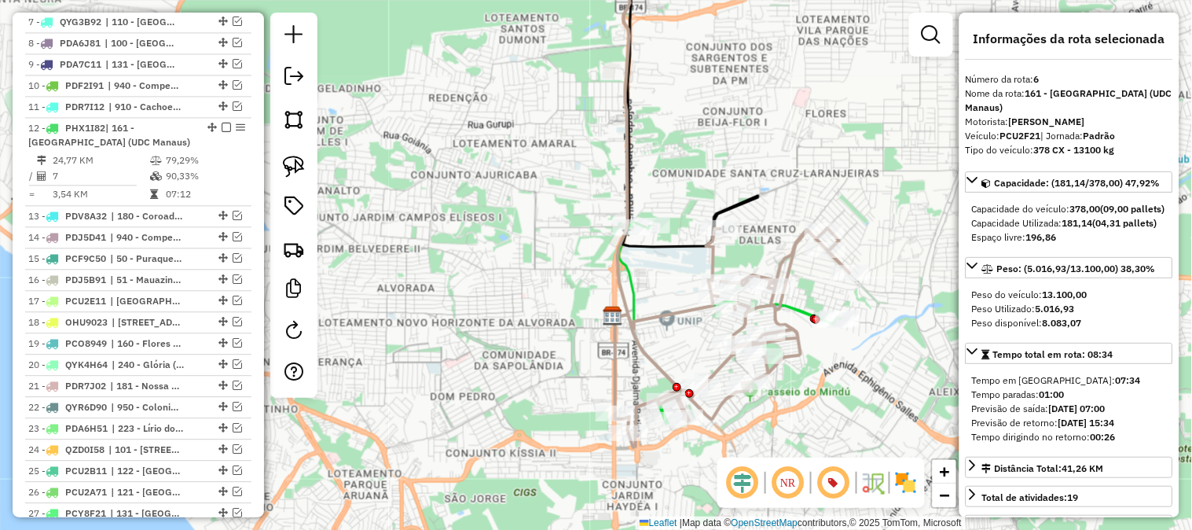
scroll to position [766, 0]
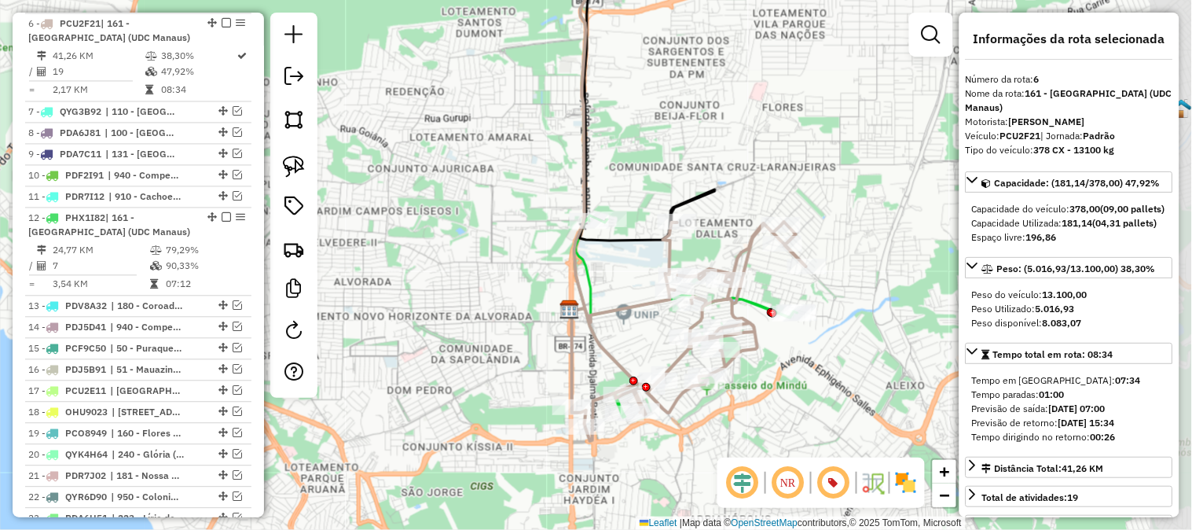
drag, startPoint x: 758, startPoint y: 158, endPoint x: 715, endPoint y: 152, distance: 43.7
click at [715, 152] on div "Janela de atendimento Grade de atendimento Capacidade Transportadoras Veículos …" at bounding box center [596, 265] width 1192 height 530
click at [746, 247] on icon at bounding box center [689, 331] width 234 height 219
click at [743, 251] on icon at bounding box center [689, 331] width 234 height 219
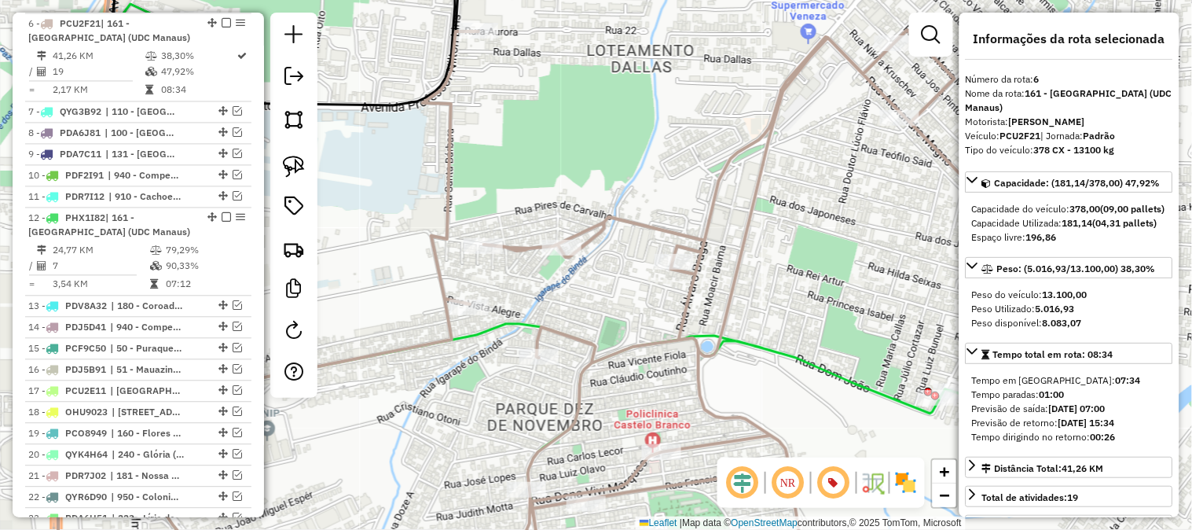
click at [784, 350] on icon at bounding box center [517, 293] width 887 height 579
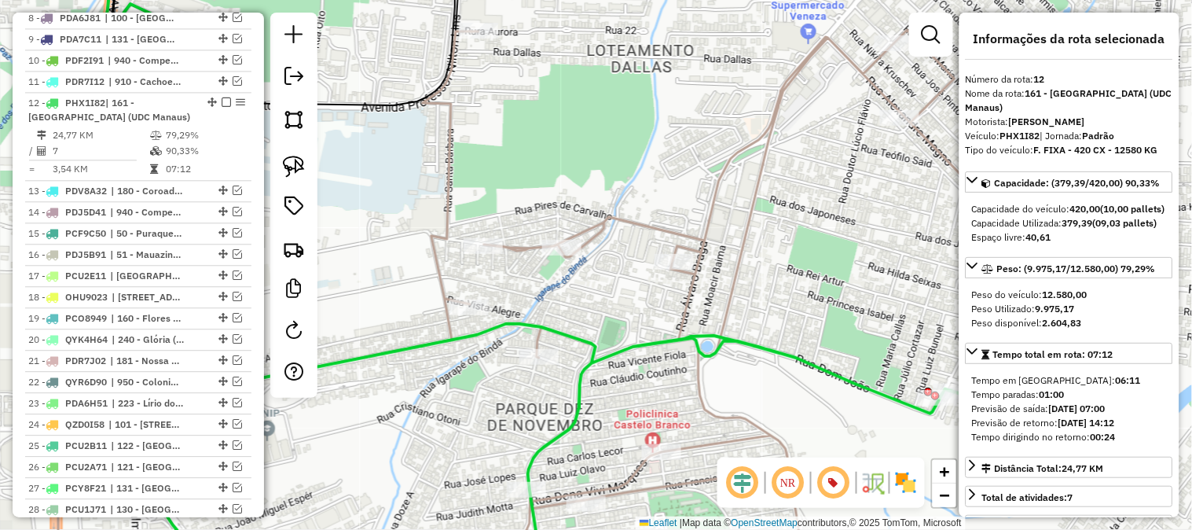
scroll to position [962, 0]
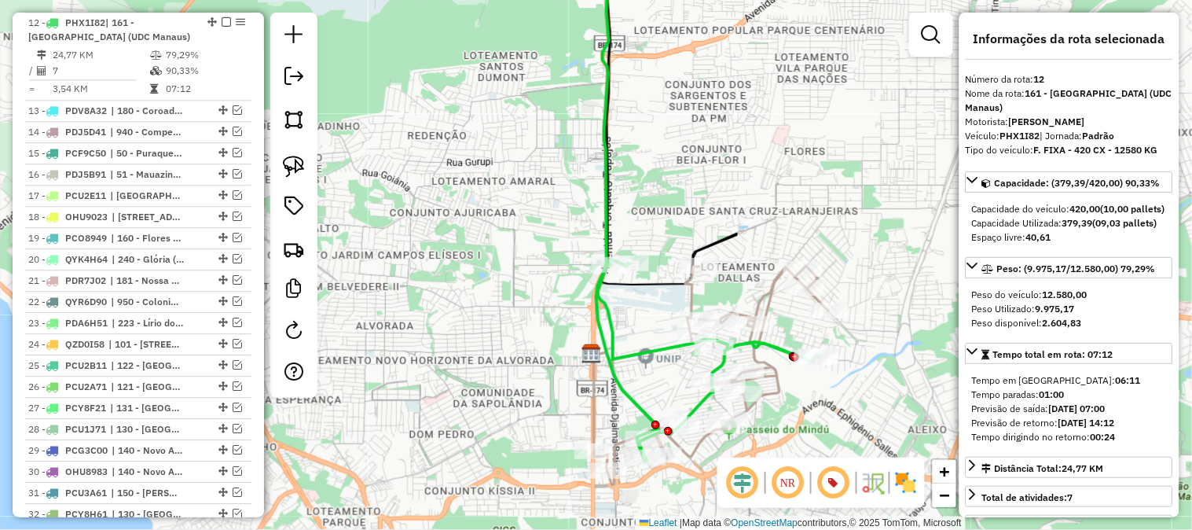
click at [762, 295] on icon at bounding box center [711, 375] width 234 height 219
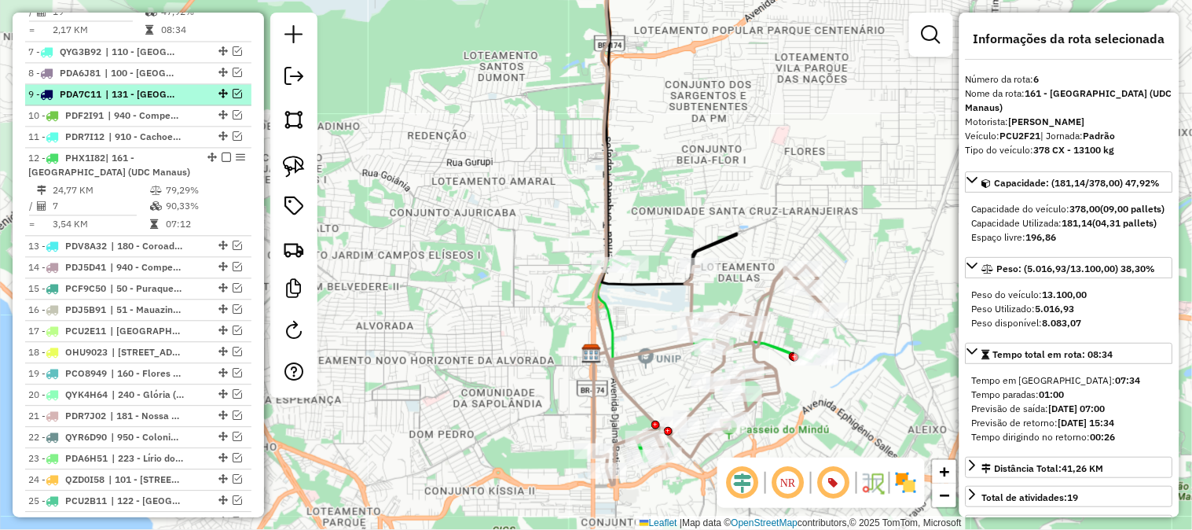
scroll to position [766, 0]
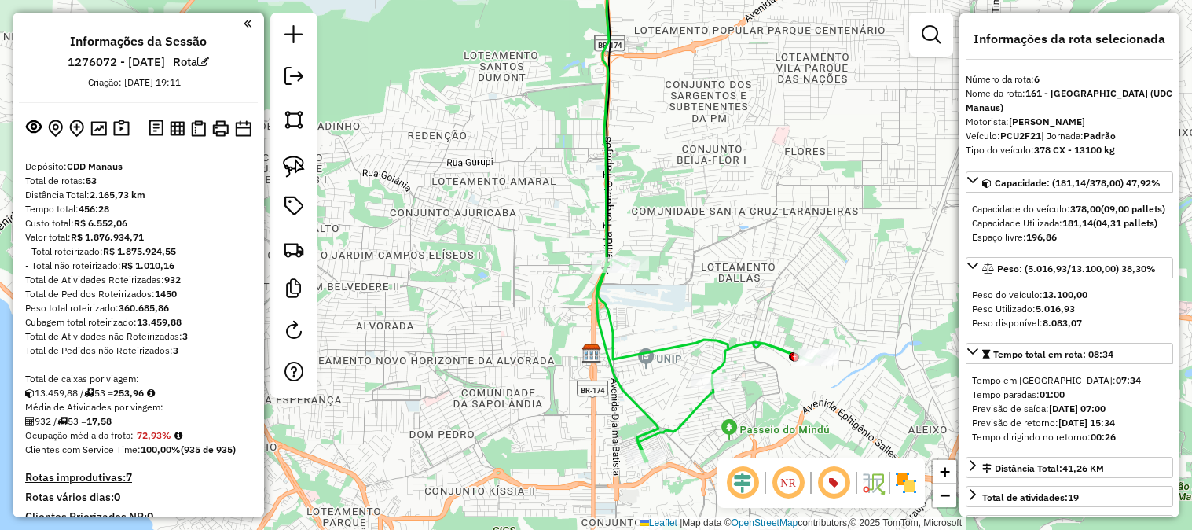
select select "**********"
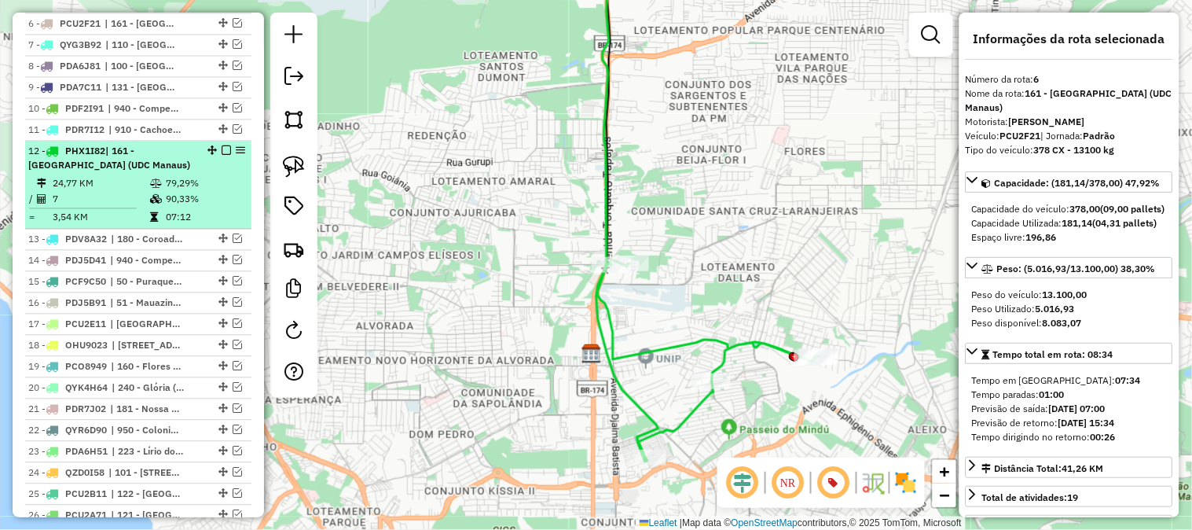
click at [167, 163] on div "12 - PHX1I82 | 161 - Parque dez de Novembro (UDC Manaus)" at bounding box center [111, 159] width 167 height 28
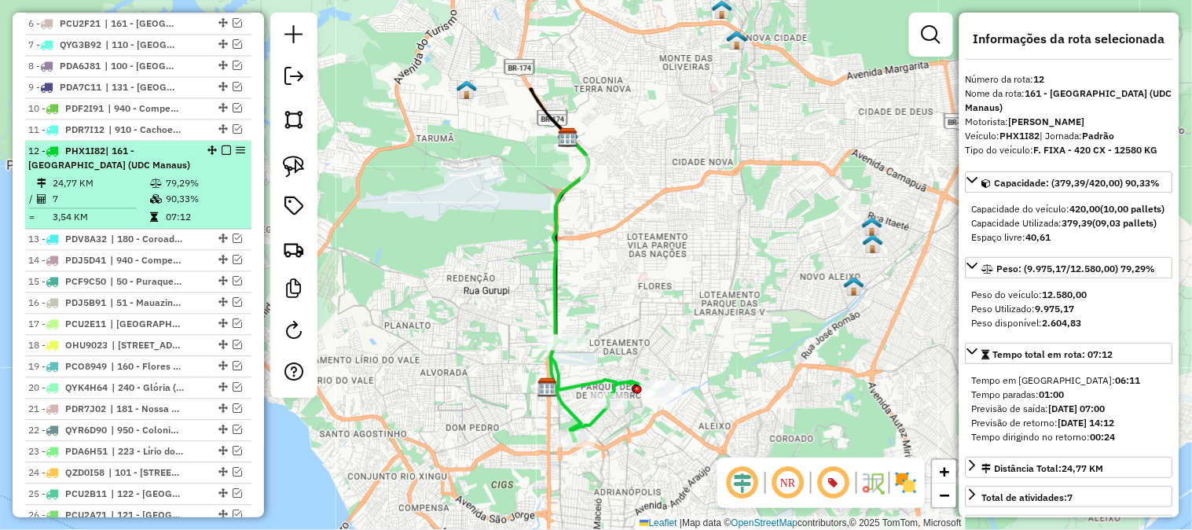
click at [222, 146] on em at bounding box center [226, 150] width 9 height 9
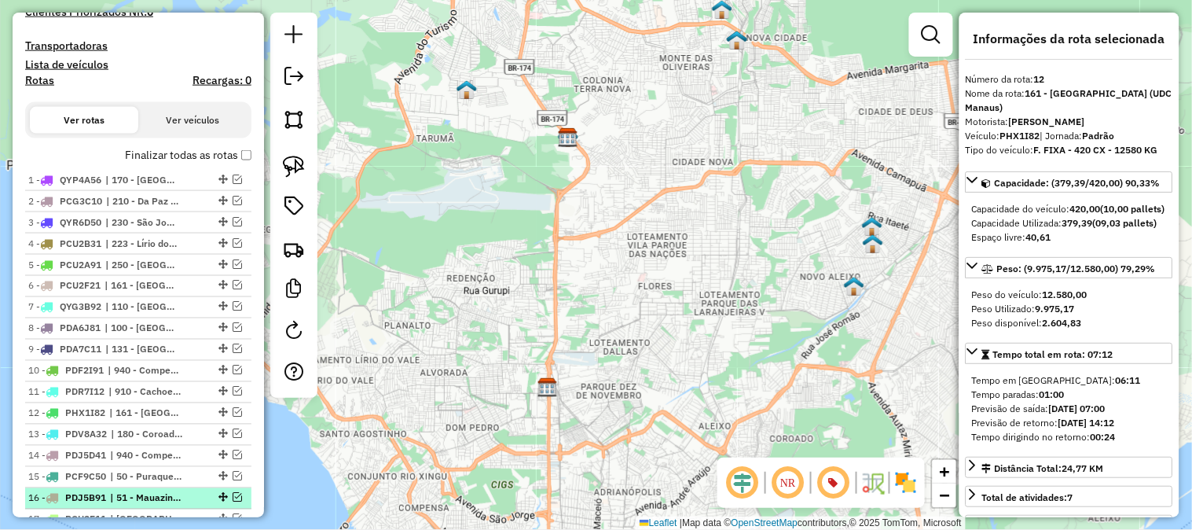
scroll to position [592, 0]
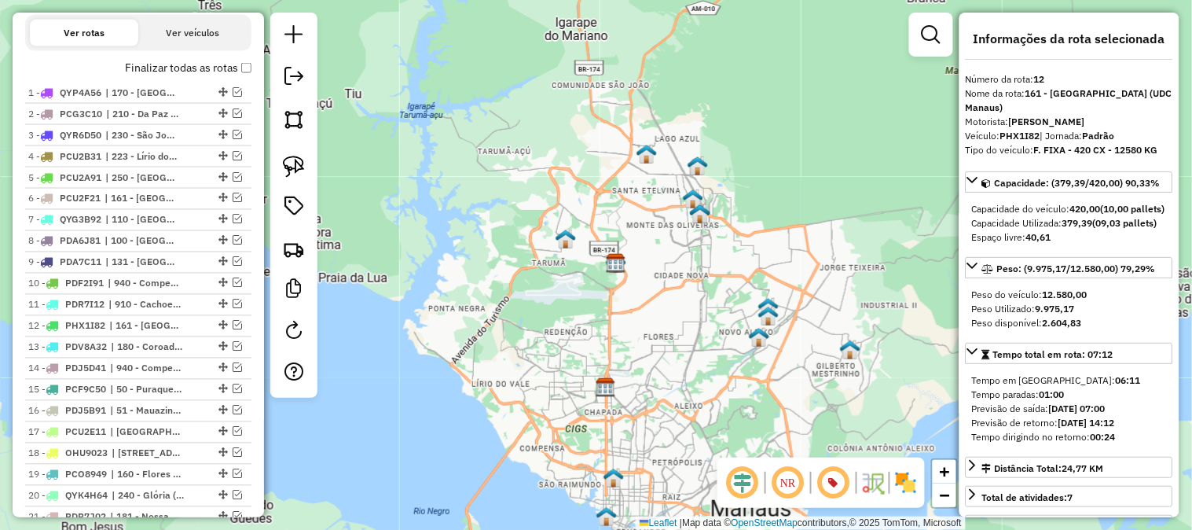
drag, startPoint x: 658, startPoint y: 136, endPoint x: 663, endPoint y: 262, distance: 125.8
click at [663, 262] on div "Janela de atendimento Grade de atendimento Capacidade Transportadoras Veículos …" at bounding box center [596, 265] width 1192 height 530
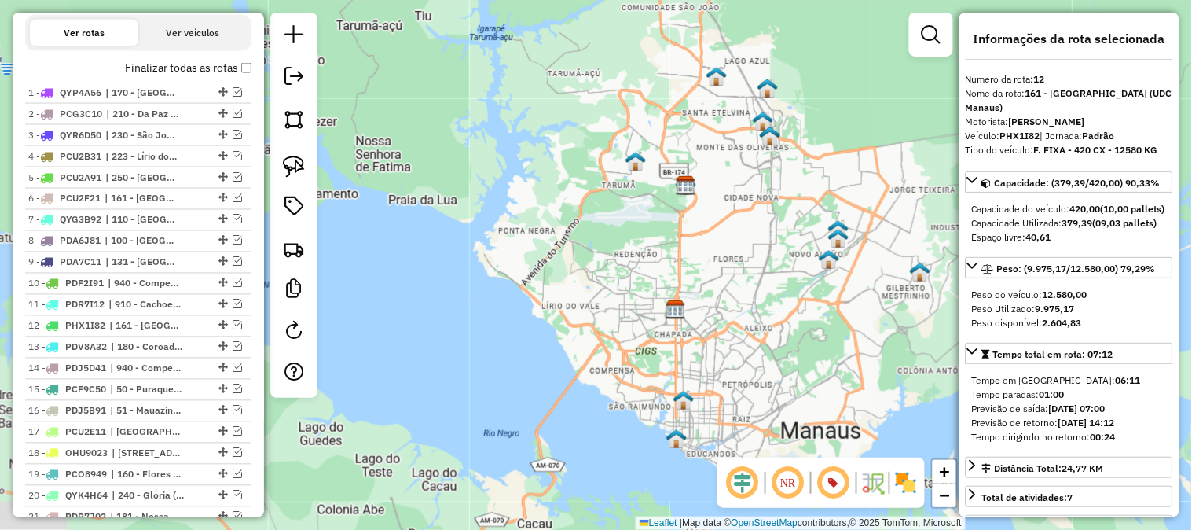
drag, startPoint x: 743, startPoint y: 271, endPoint x: 825, endPoint y: 183, distance: 120.1
click at [820, 189] on div "Janela de atendimento Grade de atendimento Capacidade Transportadoras Veículos …" at bounding box center [596, 265] width 1192 height 530
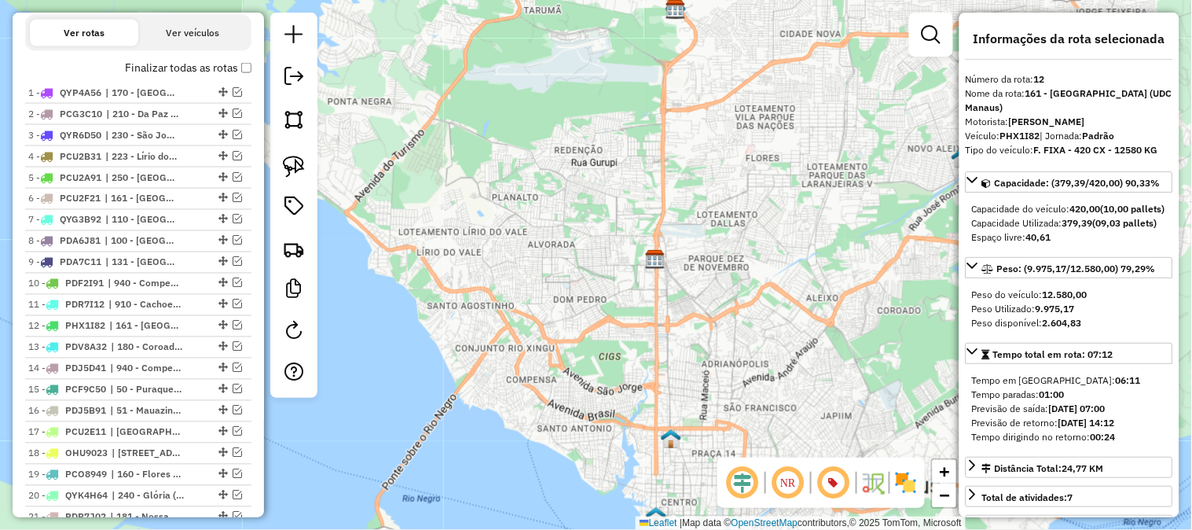
drag, startPoint x: 743, startPoint y: 346, endPoint x: 765, endPoint y: 203, distance: 144.7
click at [765, 203] on div "Janela de atendimento Grade de atendimento Capacidade Transportadoras Veículos …" at bounding box center [596, 265] width 1192 height 530
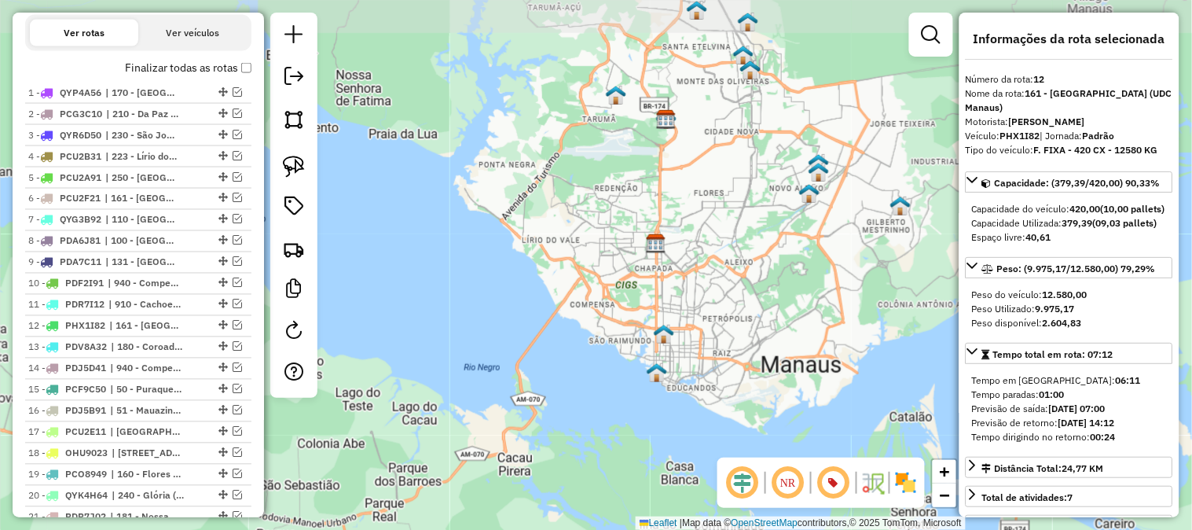
drag, startPoint x: 849, startPoint y: 200, endPoint x: 767, endPoint y: 275, distance: 111.2
click at [767, 275] on div "Janela de atendimento Grade de atendimento Capacidade Transportadoras Veículos …" at bounding box center [596, 265] width 1192 height 530
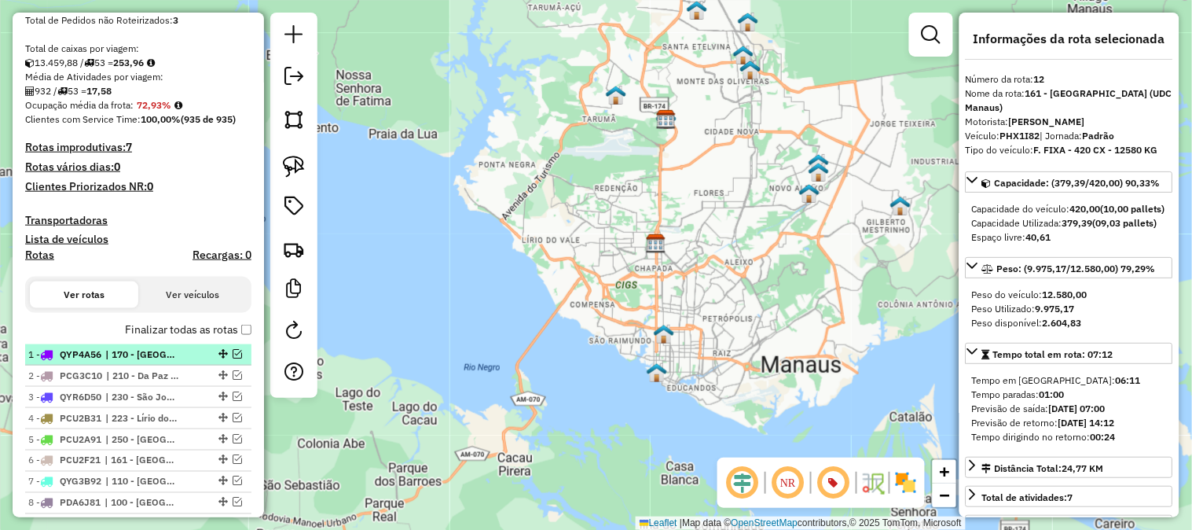
scroll to position [0, 0]
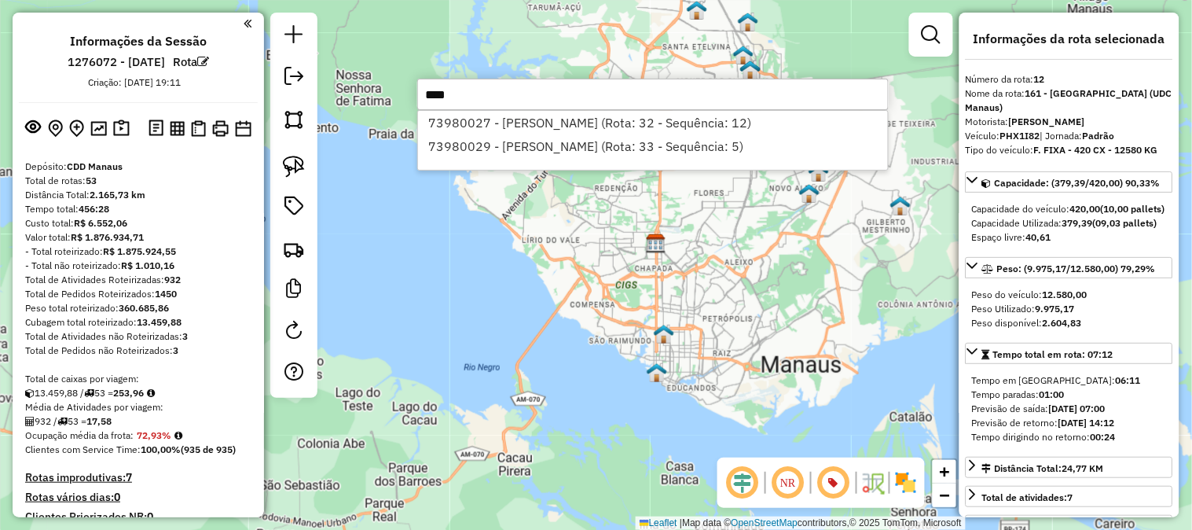
type input "*****"
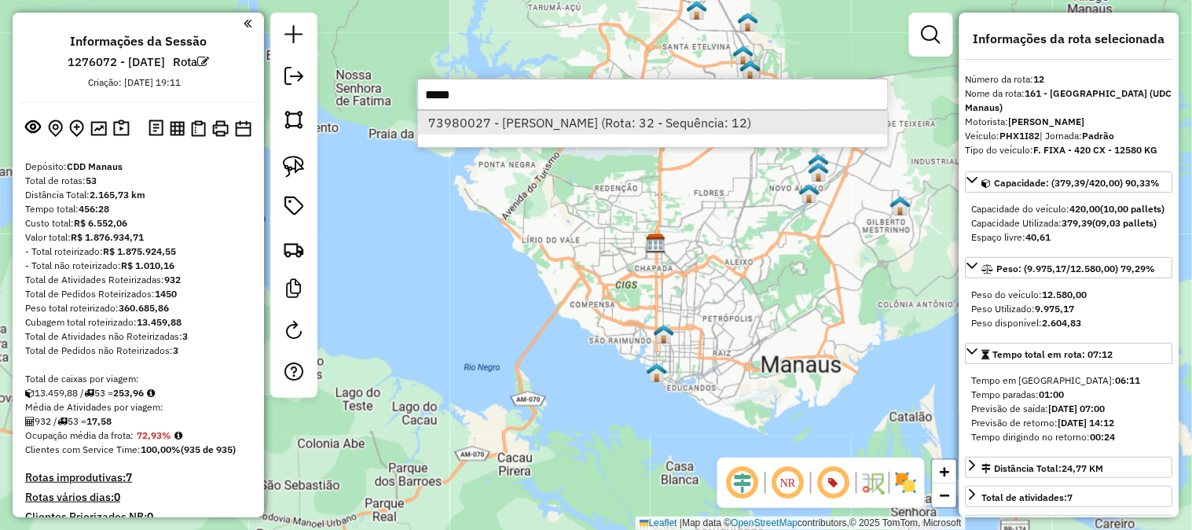
click at [655, 120] on li "73980027 - ELIZANGELA RABELO (Rota: 32 - Sequência: 12)" at bounding box center [653, 123] width 470 height 24
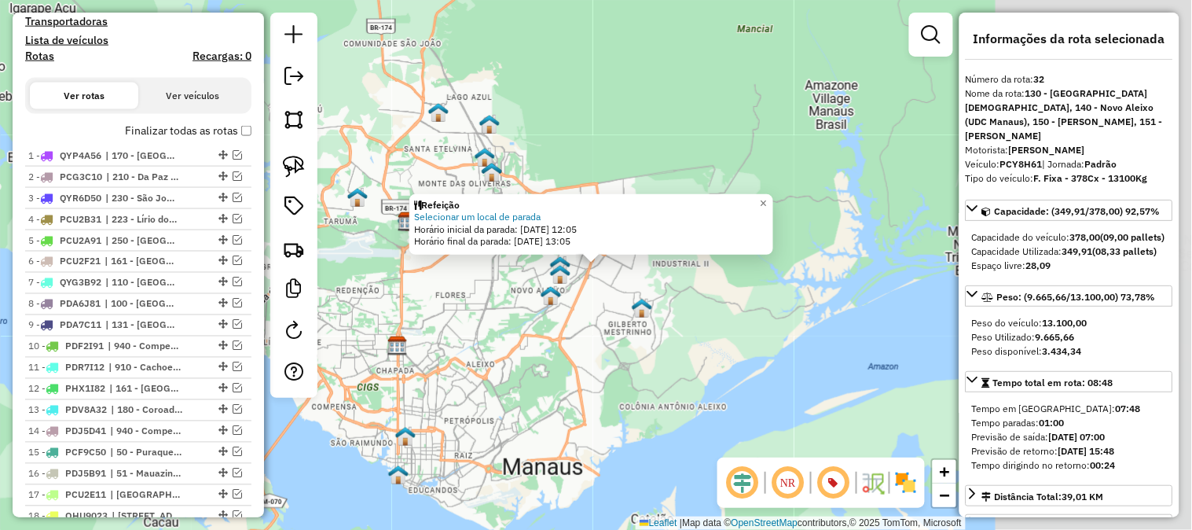
scroll to position [1320, 0]
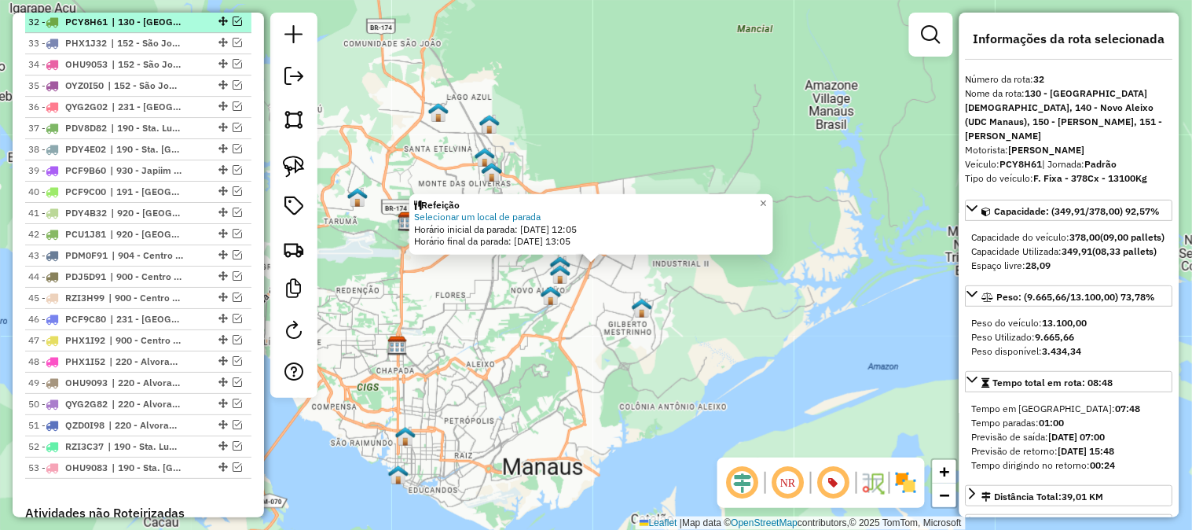
click at [233, 20] on em at bounding box center [237, 21] width 9 height 9
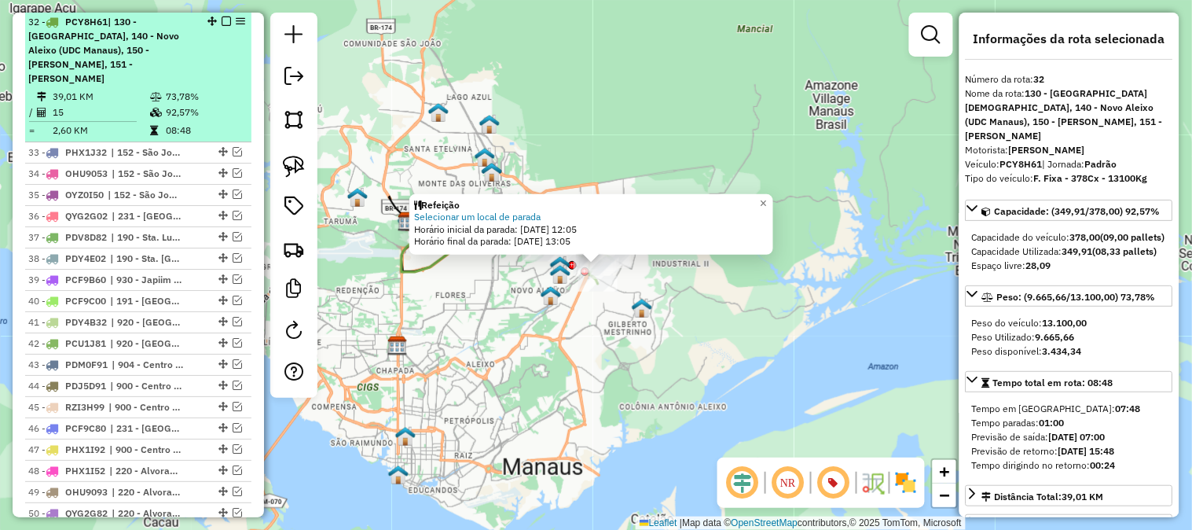
click at [174, 40] on div "32 - PCY8H61 | 130 - Cidade de Deus, 140 - Novo Aleixo (UDC Manaus), 150 - Jorg…" at bounding box center [111, 50] width 167 height 71
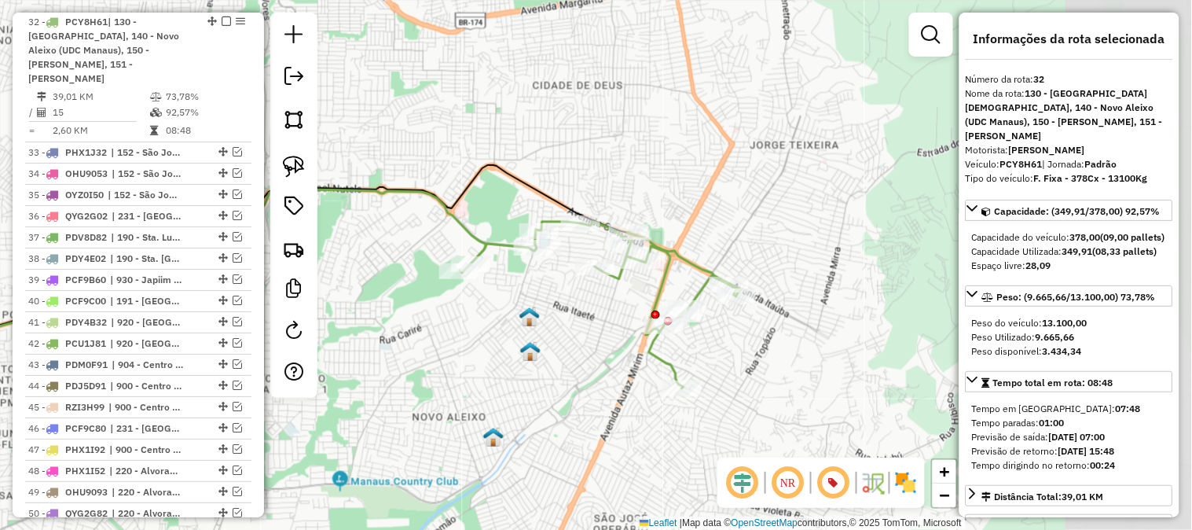
drag, startPoint x: 822, startPoint y: 158, endPoint x: 542, endPoint y: 112, distance: 283.4
click at [542, 112] on div "Janela de atendimento Grade de atendimento Capacidade Transportadoras Veículos …" at bounding box center [596, 265] width 1192 height 530
drag, startPoint x: 687, startPoint y: 197, endPoint x: 709, endPoint y: 130, distance: 71.1
click at [707, 138] on div "Janela de atendimento Grade de atendimento Capacidade Transportadoras Veículos …" at bounding box center [596, 265] width 1192 height 530
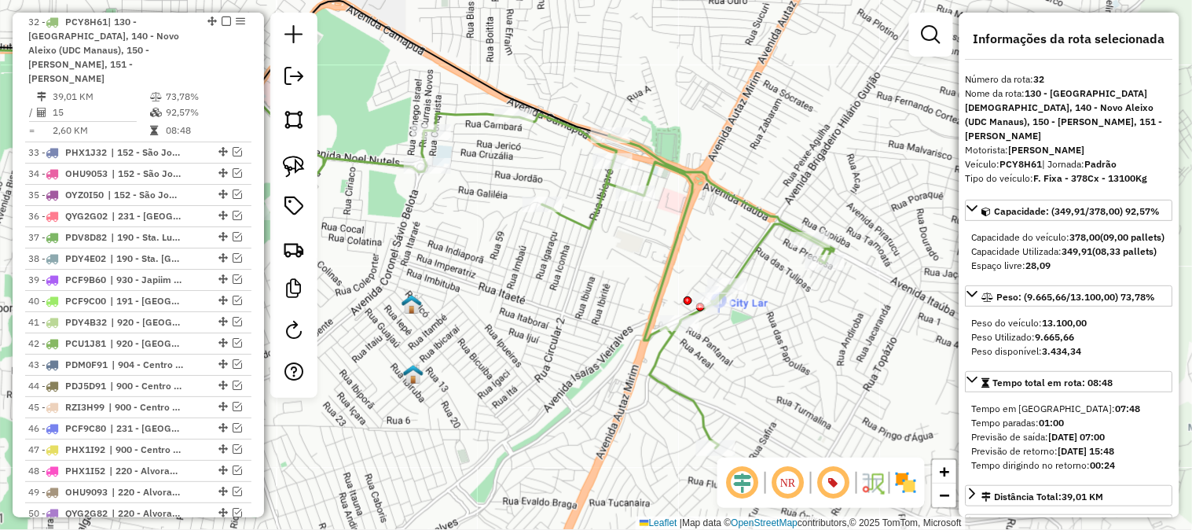
drag, startPoint x: 760, startPoint y: 156, endPoint x: 759, endPoint y: 142, distance: 13.4
click at [760, 145] on div "Janela de atendimento Grade de atendimento Capacidade Transportadoras Veículos …" at bounding box center [596, 265] width 1192 height 530
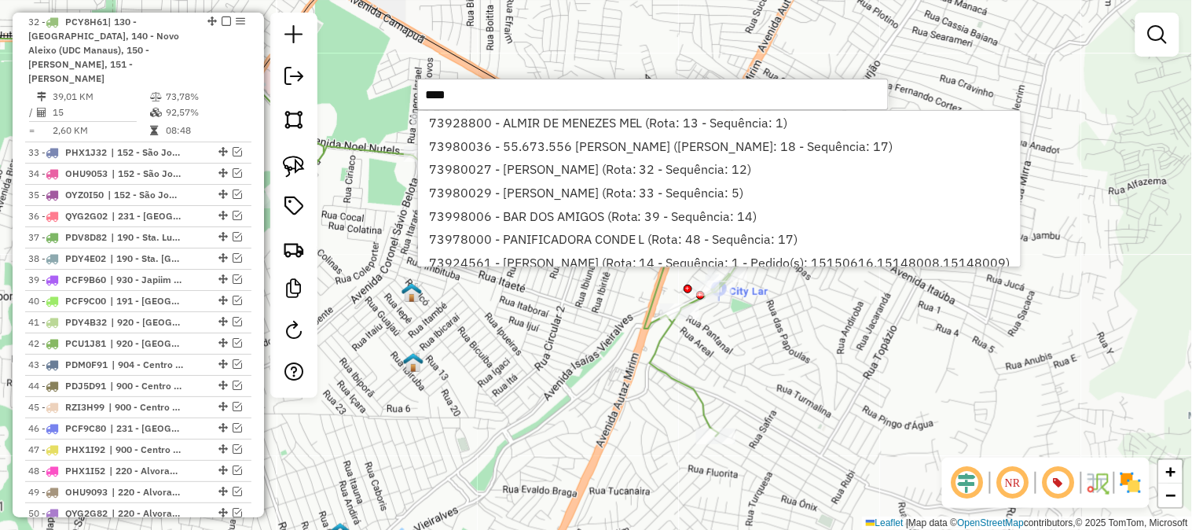
type input "*****"
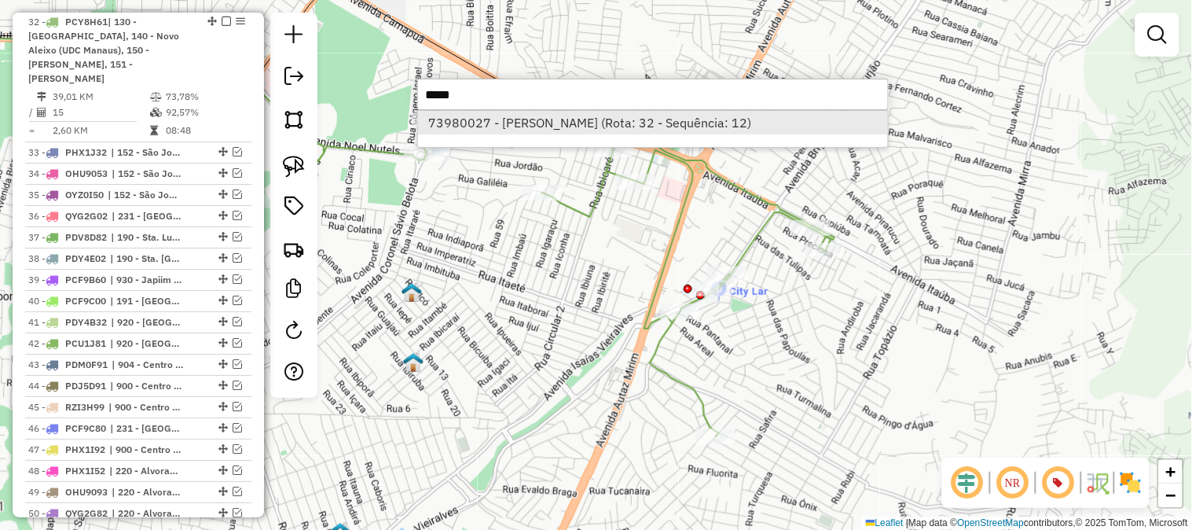
click at [704, 123] on li "73980027 - ELIZANGELA RABELO (Rota: 32 - Sequência: 12)" at bounding box center [653, 123] width 470 height 24
select select "**********"
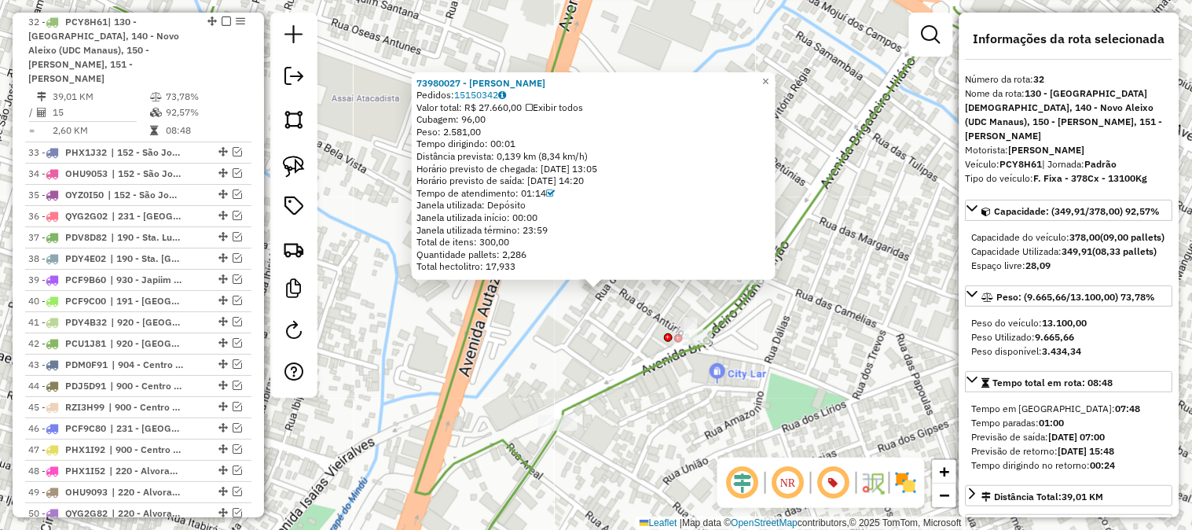
drag, startPoint x: 630, startPoint y: 304, endPoint x: 610, endPoint y: 360, distance: 59.4
click at [610, 360] on div "73980027 - ELIZANGELA RABELO Pedidos: 15150342 Valor total: R$ 27.660,00 Exibir…" at bounding box center [596, 265] width 1192 height 530
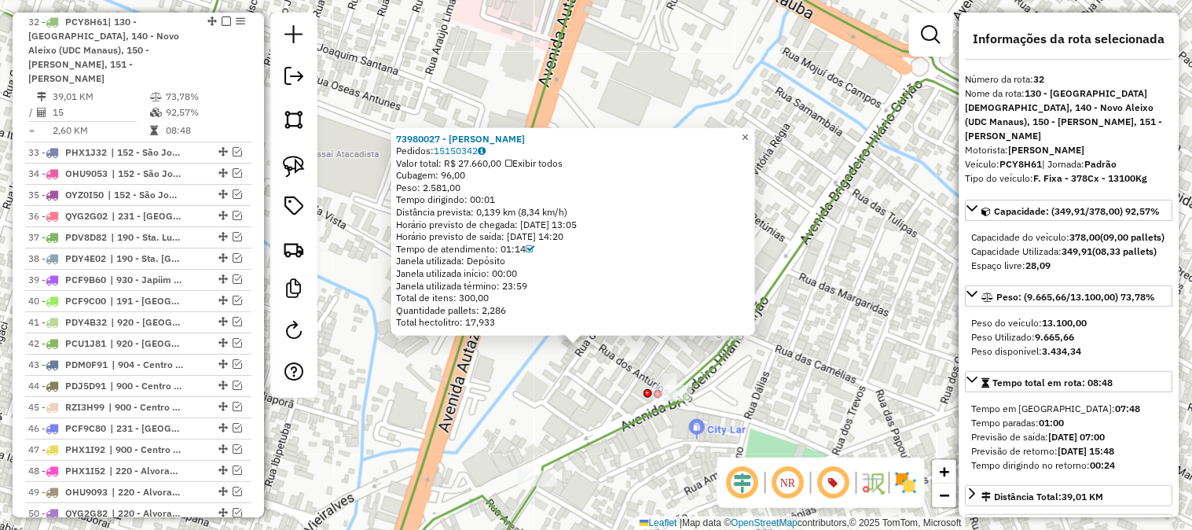
click at [749, 130] on span "×" at bounding box center [745, 136] width 7 height 13
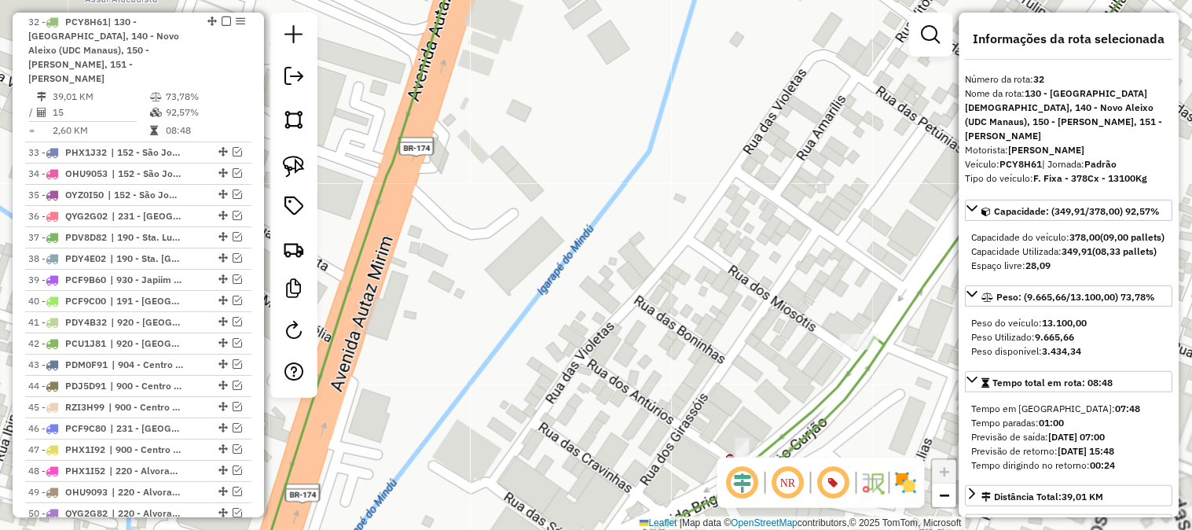
drag, startPoint x: 600, startPoint y: 322, endPoint x: 618, endPoint y: 249, distance: 75.3
click at [614, 270] on div "Janela de atendimento Grade de atendimento Capacidade Transportadoras Veículos …" at bounding box center [596, 265] width 1192 height 530
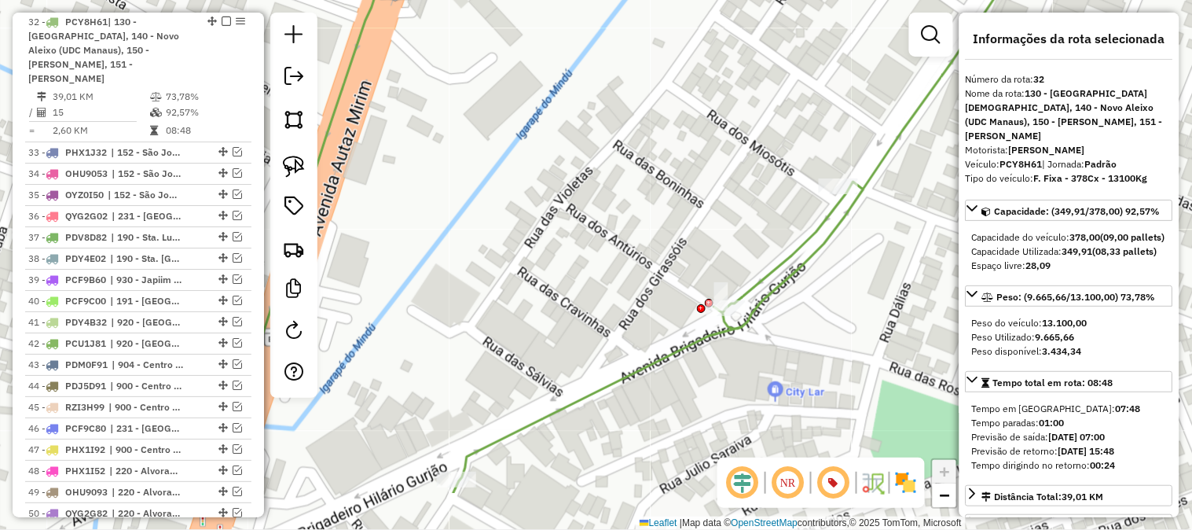
drag, startPoint x: 619, startPoint y: 255, endPoint x: 584, endPoint y: 169, distance: 92.7
click at [585, 175] on div "Janela de atendimento Grade de atendimento Capacidade Transportadoras Veículos …" at bounding box center [596, 265] width 1192 height 530
click at [584, 169] on div "Janela de atendimento Grade de atendimento Capacidade Transportadoras Veículos …" at bounding box center [596, 265] width 1192 height 530
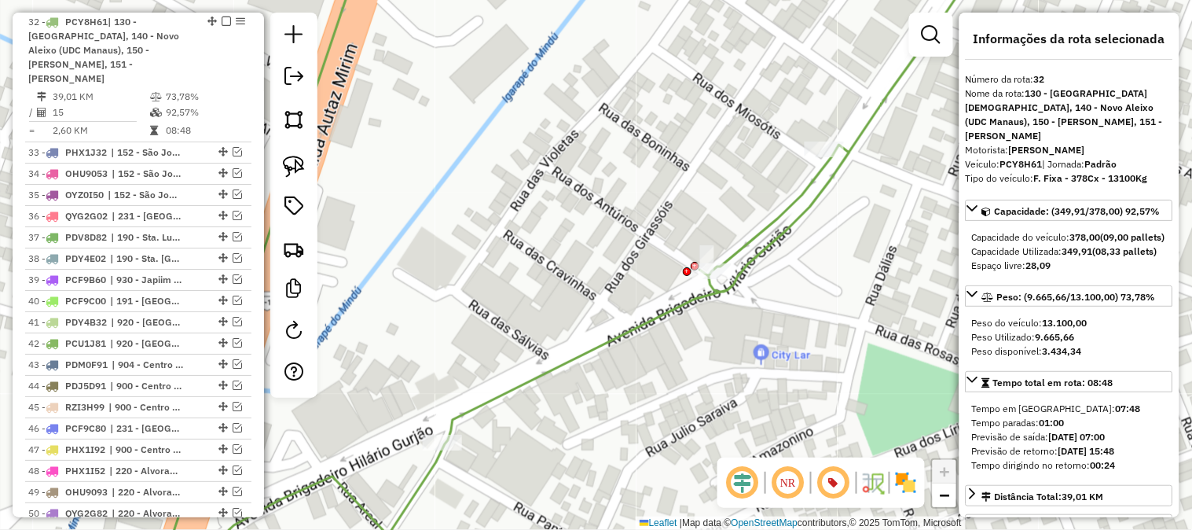
click at [578, 159] on div "Janela de atendimento Grade de atendimento Capacidade Transportadoras Veículos …" at bounding box center [596, 265] width 1192 height 530
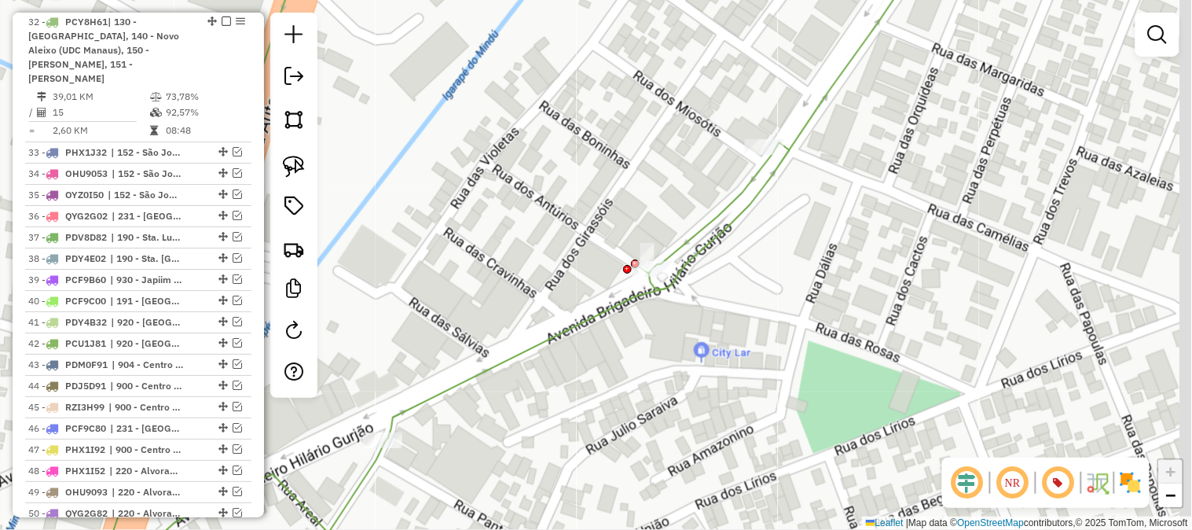
drag, startPoint x: 792, startPoint y: 302, endPoint x: 715, endPoint y: 284, distance: 78.9
click at [715, 284] on div "Janela de atendimento Grade de atendimento Capacidade Transportadoras Veículos …" at bounding box center [596, 265] width 1192 height 530
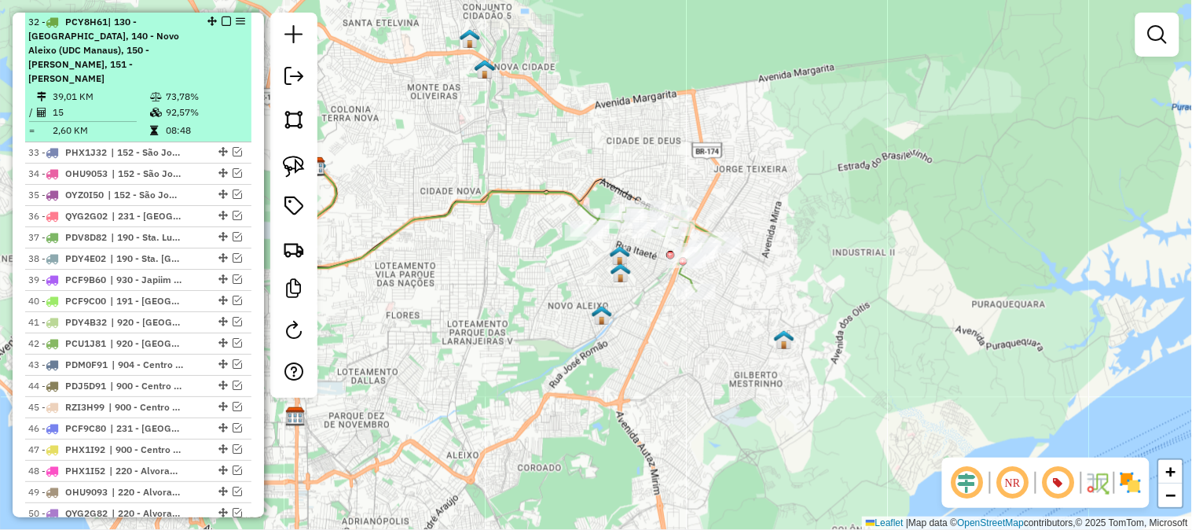
click at [222, 25] on em at bounding box center [226, 21] width 9 height 9
click at [217, 25] on em at bounding box center [211, 21] width 9 height 9
select select "**********"
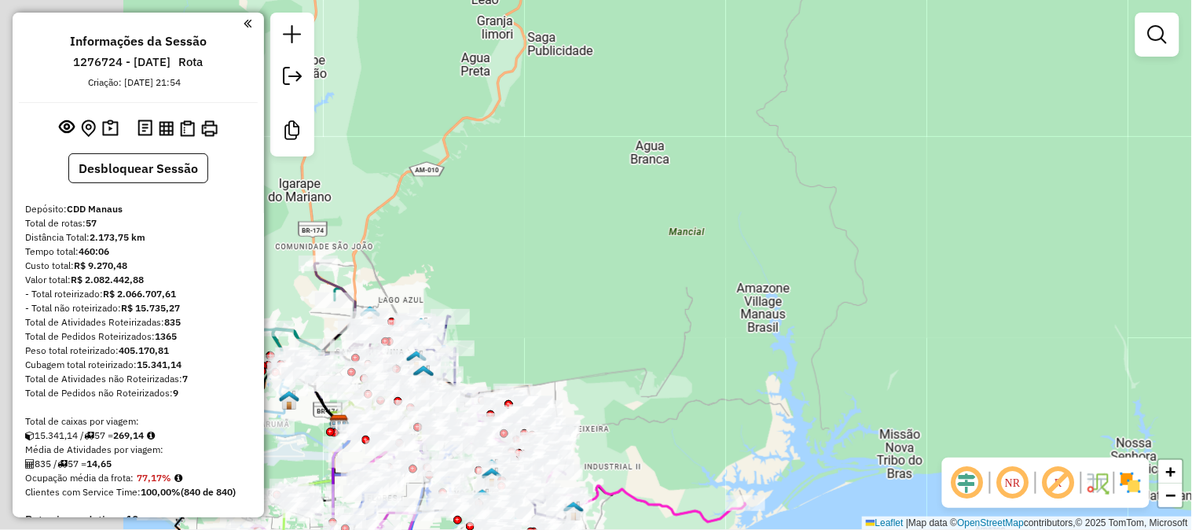
drag, startPoint x: 553, startPoint y: 285, endPoint x: 843, endPoint y: 215, distance: 298.4
click at [843, 215] on div "Janela de atendimento Grade de atendimento Capacidade Transportadoras Veículos …" at bounding box center [596, 265] width 1192 height 530
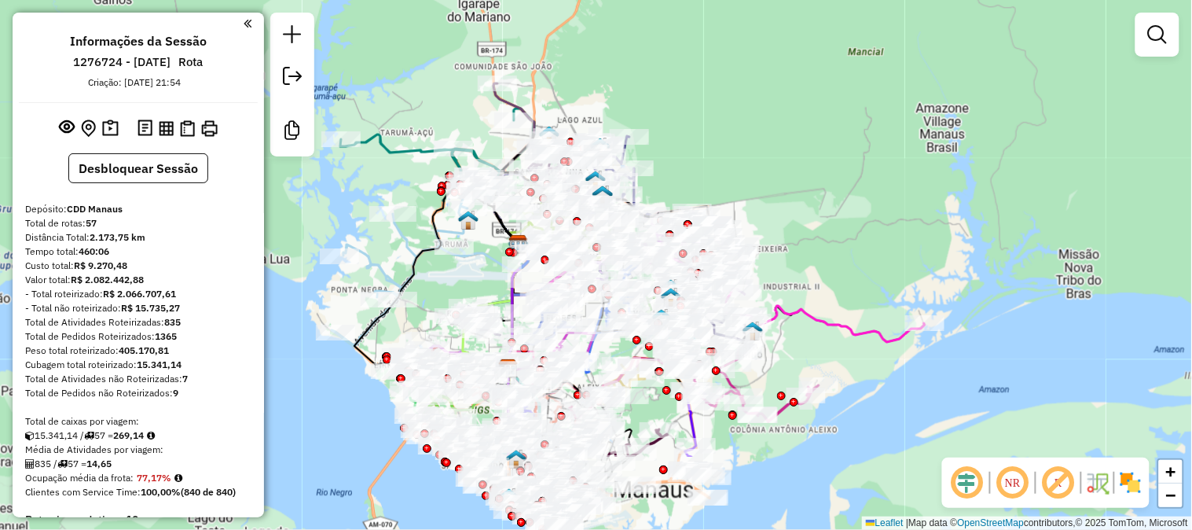
drag, startPoint x: 910, startPoint y: 246, endPoint x: 935, endPoint y: 129, distance: 119.7
click at [935, 130] on div "Janela de atendimento Grade de atendimento Capacidade Transportadoras Veículos …" at bounding box center [596, 265] width 1192 height 530
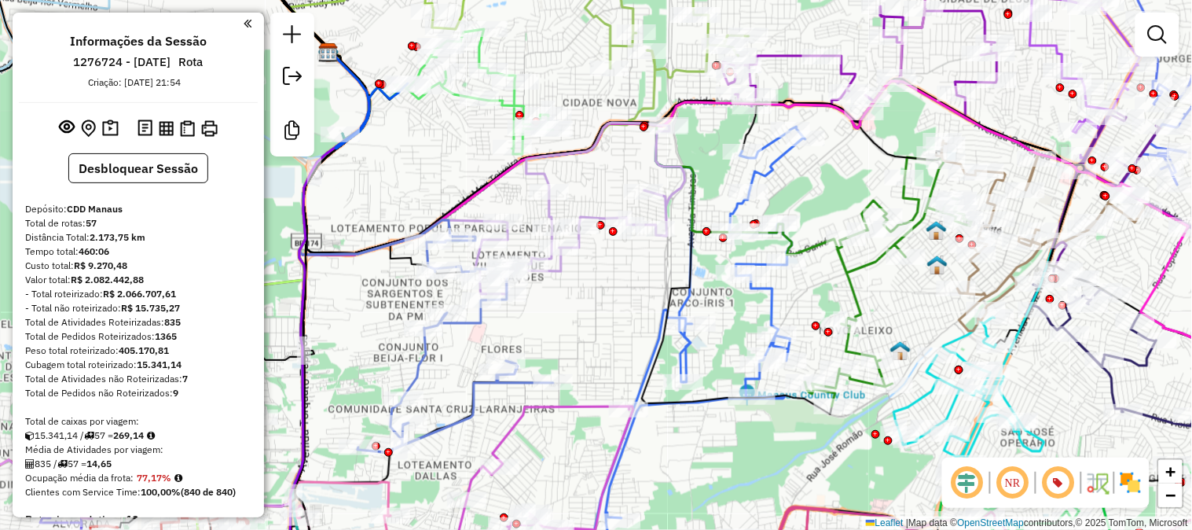
click at [678, 171] on icon at bounding box center [580, 208] width 210 height 171
select select "**********"
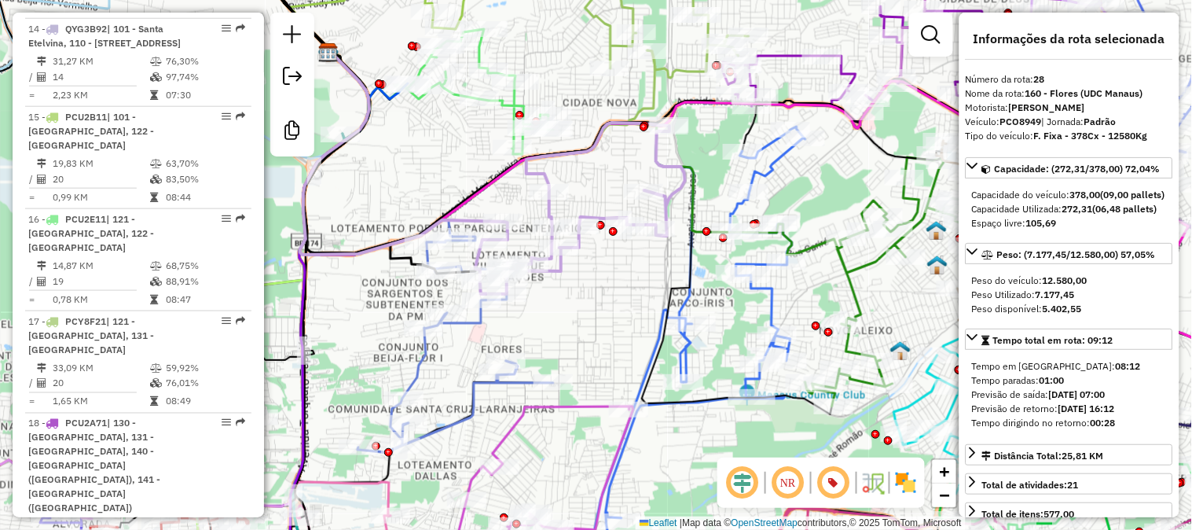
scroll to position [3230, 0]
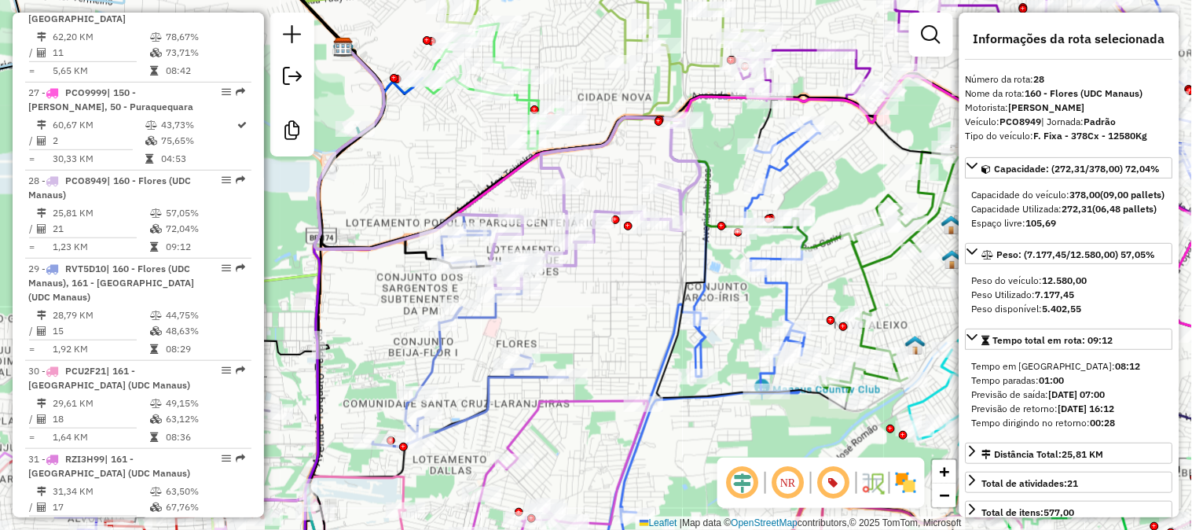
drag, startPoint x: 606, startPoint y: 347, endPoint x: 688, endPoint y: 312, distance: 88.7
click at [688, 312] on div "Janela de atendimento Grade de atendimento Capacidade Transportadoras Veículos …" at bounding box center [596, 265] width 1192 height 530
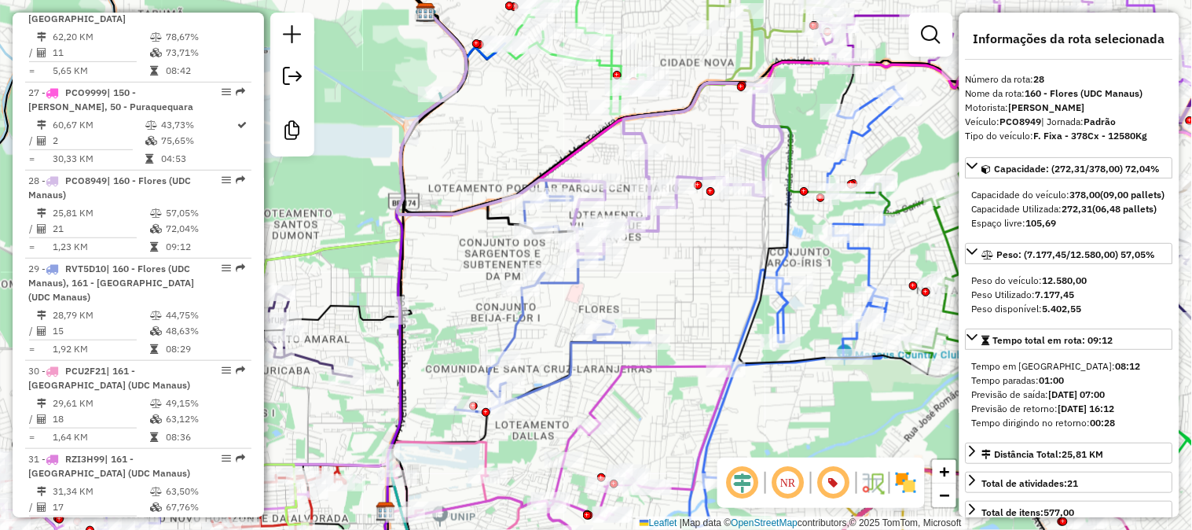
click at [517, 323] on icon at bounding box center [553, 304] width 196 height 216
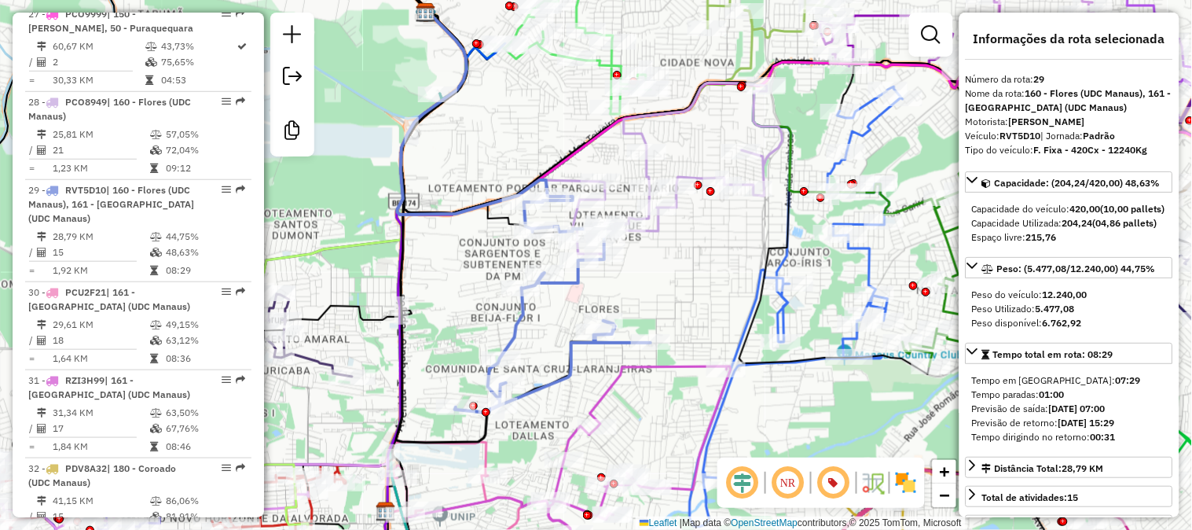
scroll to position [3318, 0]
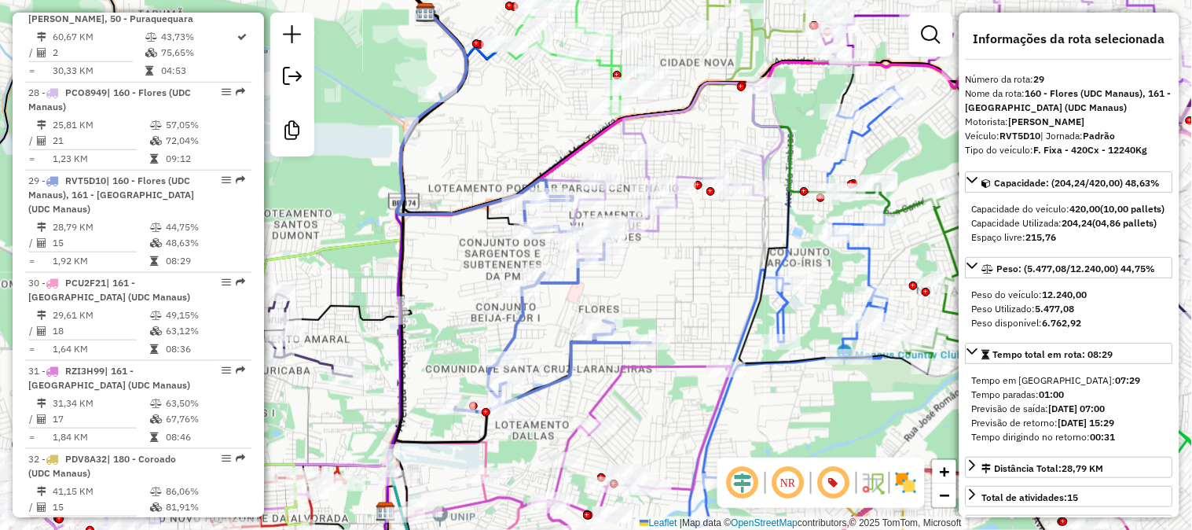
click at [775, 143] on icon at bounding box center [678, 168] width 210 height 171
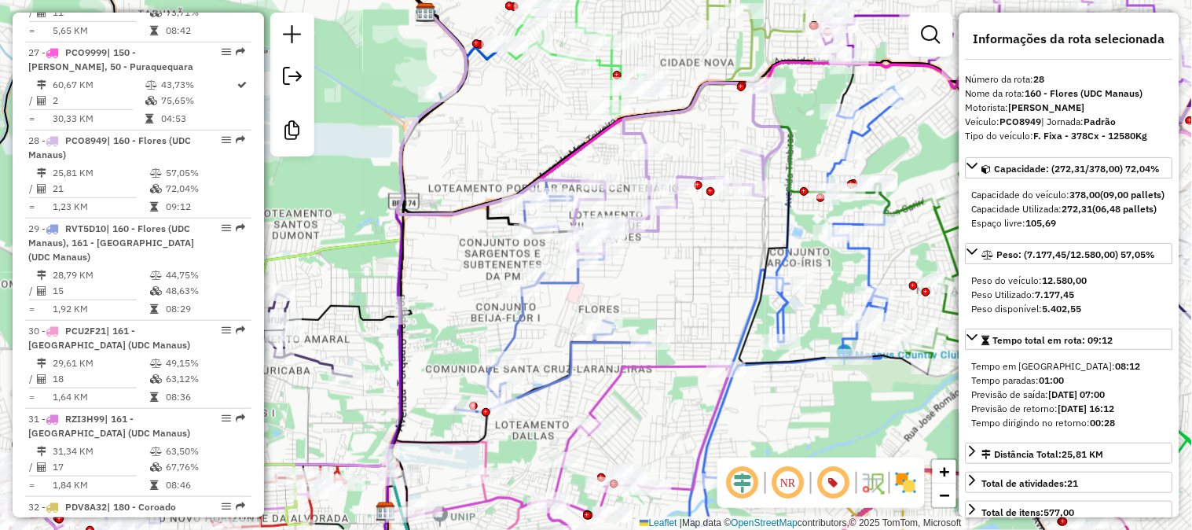
scroll to position [3230, 0]
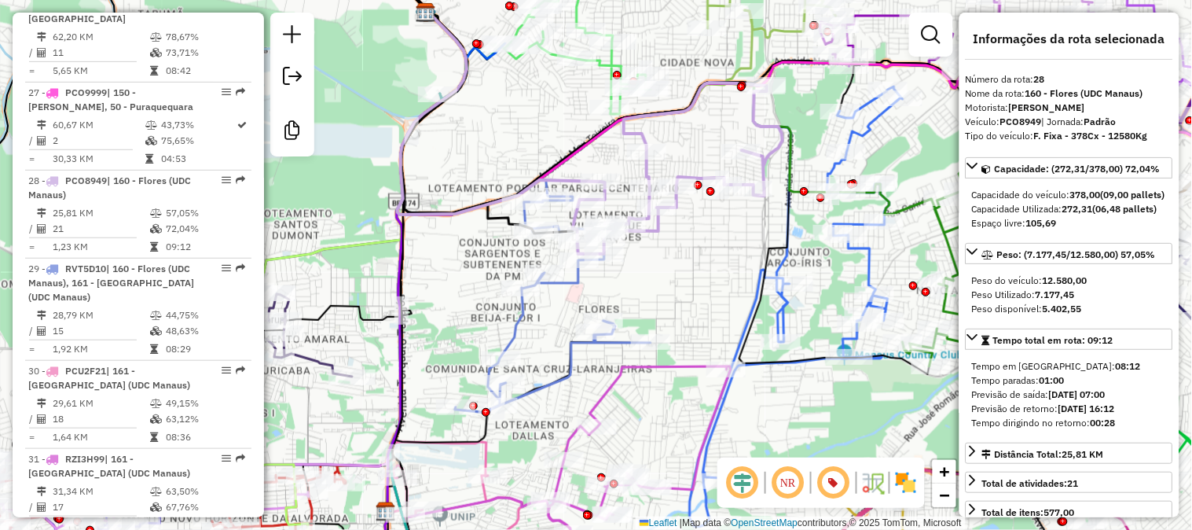
click at [512, 322] on icon at bounding box center [553, 304] width 196 height 216
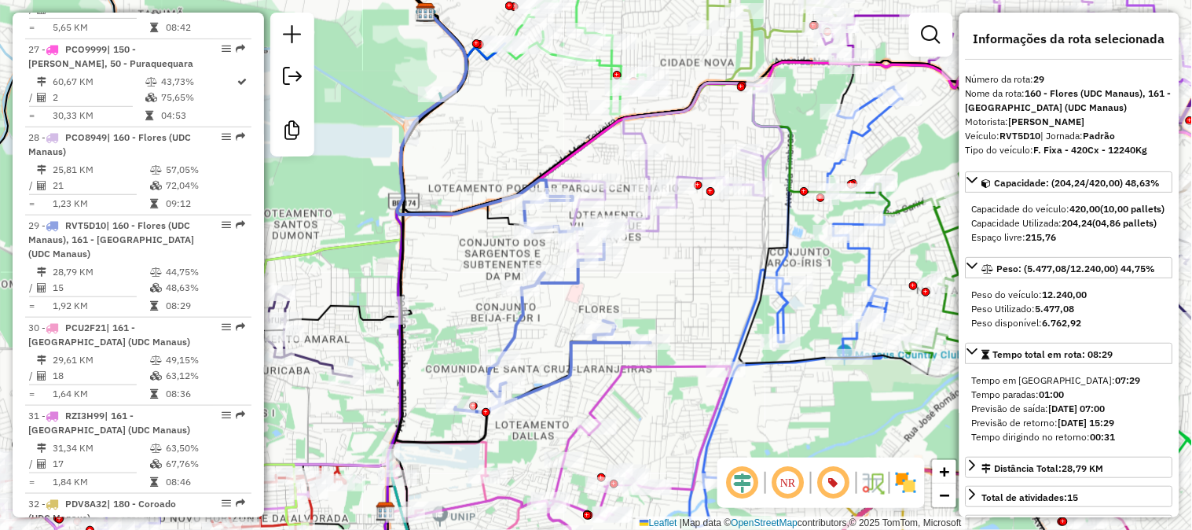
scroll to position [3318, 0]
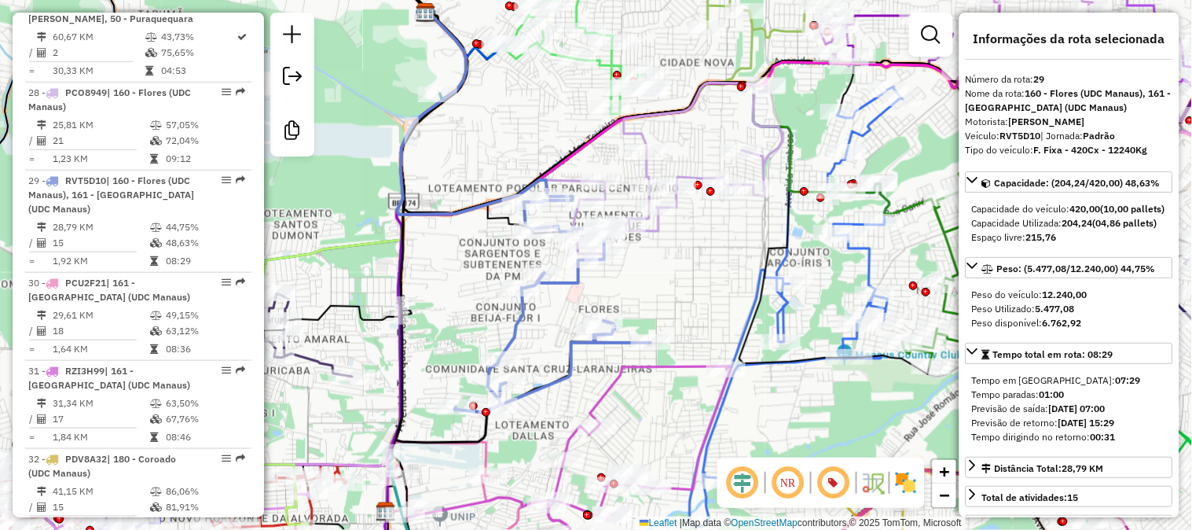
click at [768, 123] on icon at bounding box center [678, 168] width 210 height 171
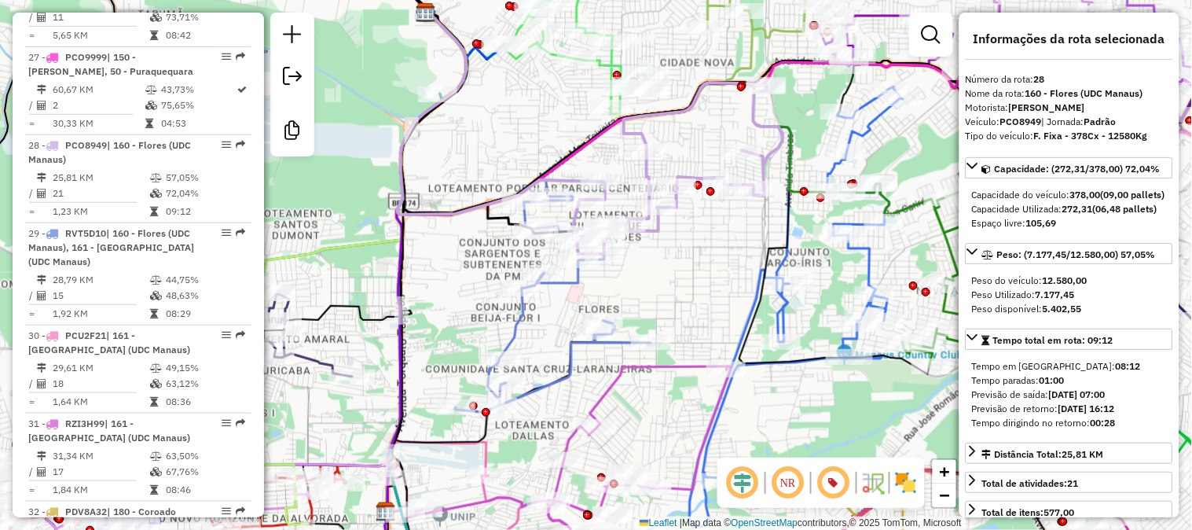
scroll to position [3230, 0]
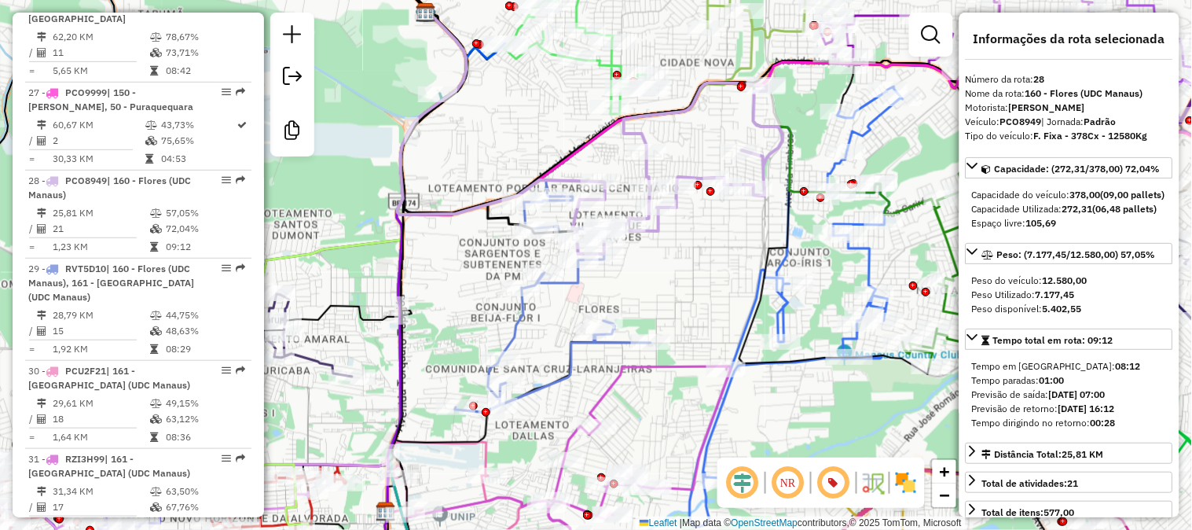
click at [513, 328] on icon at bounding box center [553, 304] width 196 height 216
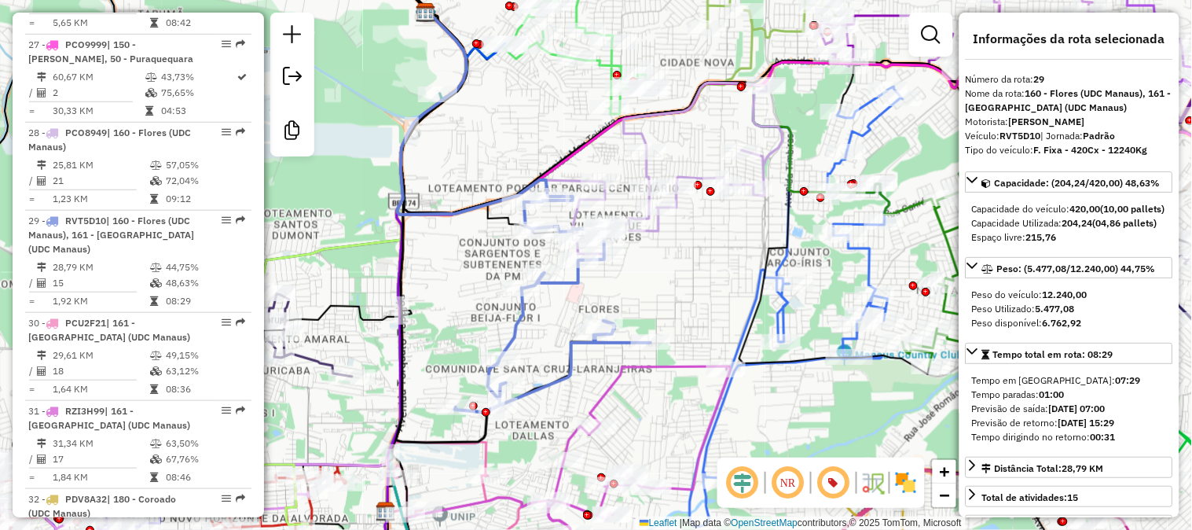
scroll to position [3318, 0]
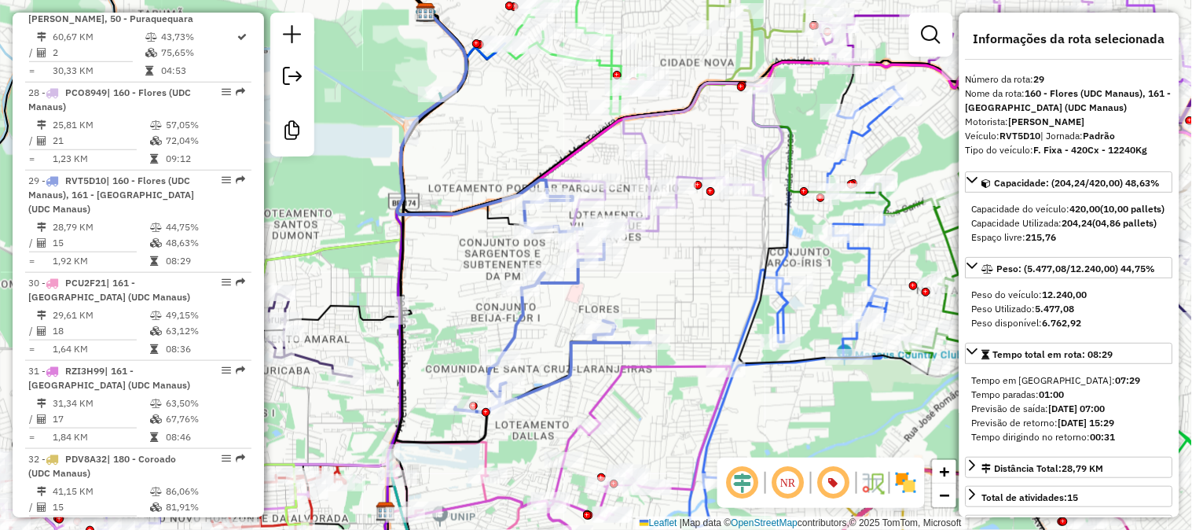
click at [770, 149] on icon at bounding box center [678, 168] width 210 height 171
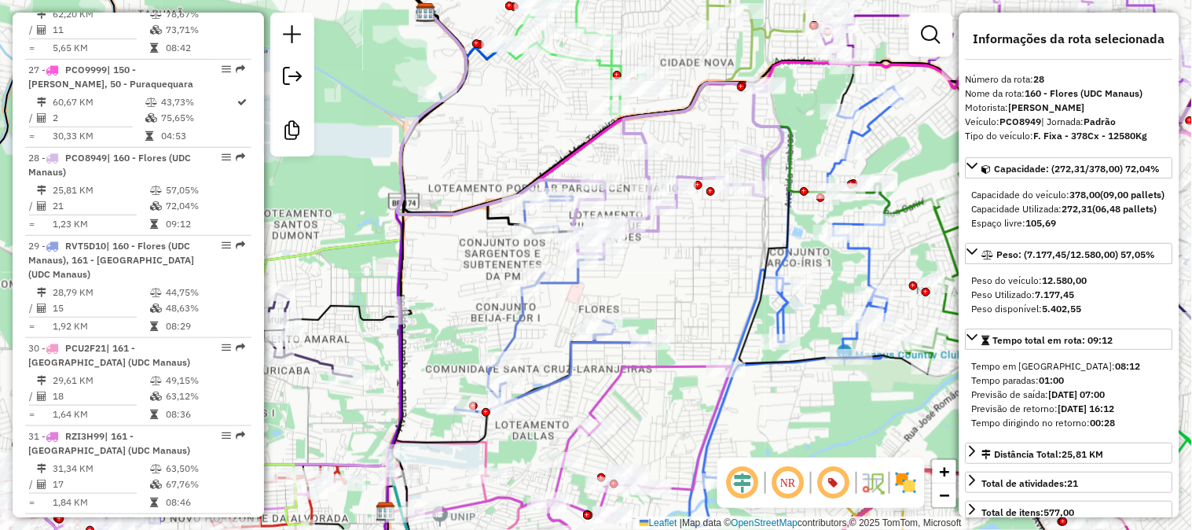
scroll to position [3230, 0]
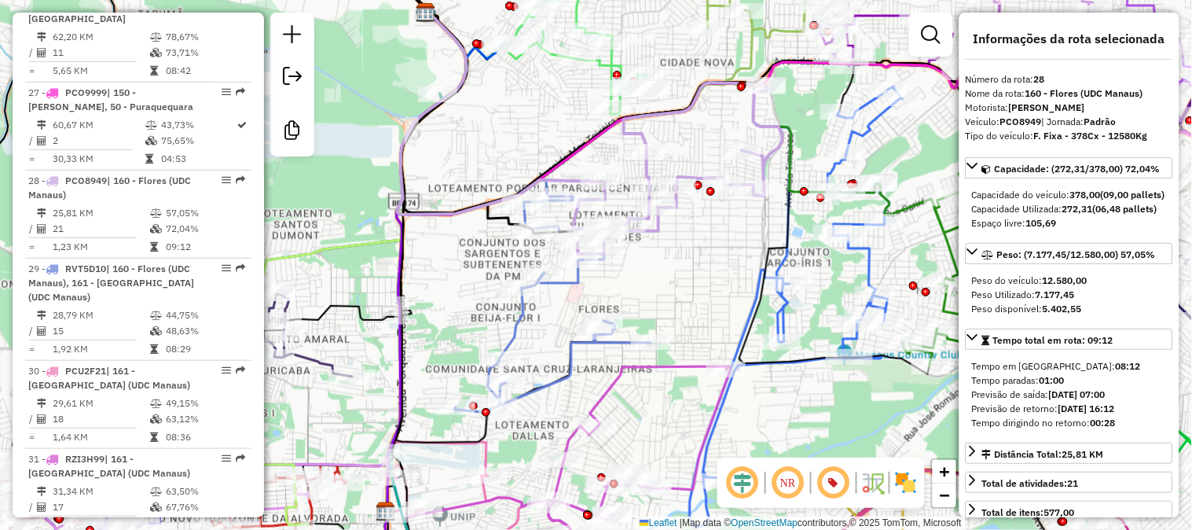
click at [513, 328] on icon at bounding box center [553, 304] width 196 height 216
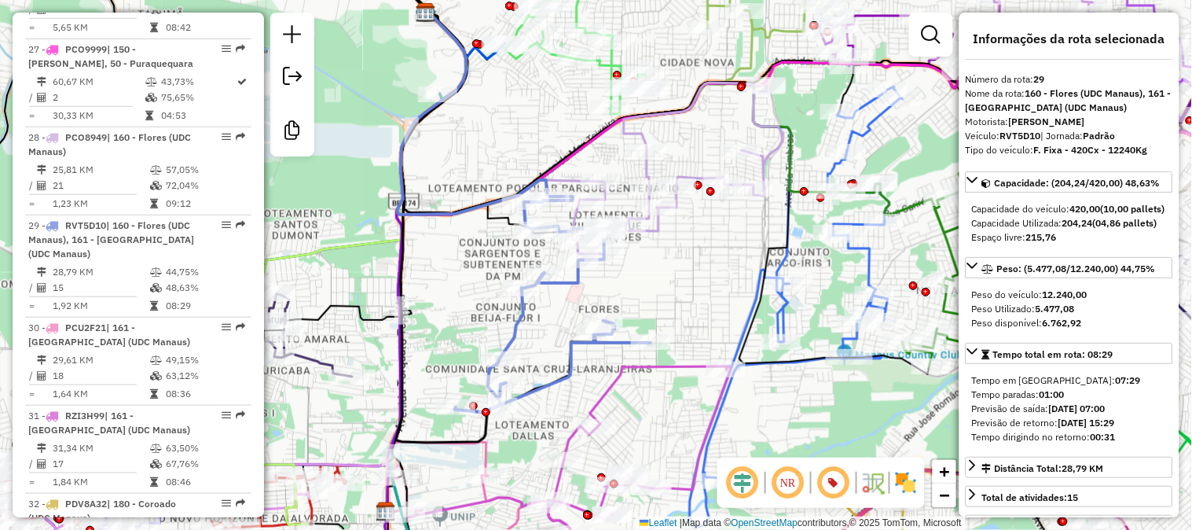
scroll to position [3318, 0]
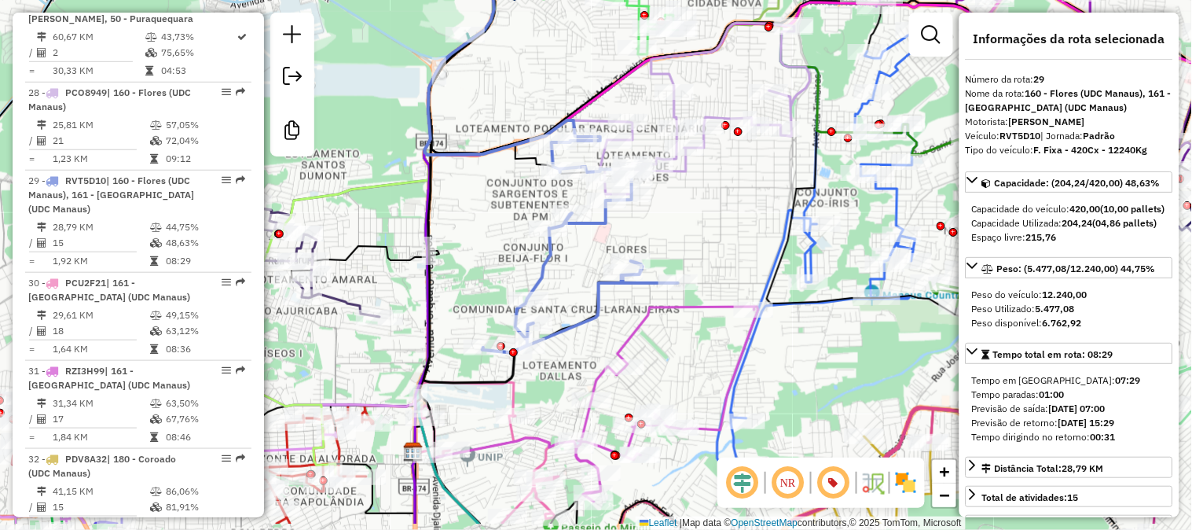
drag, startPoint x: 578, startPoint y: 257, endPoint x: 585, endPoint y: 240, distance: 17.7
click at [585, 240] on div "Janela de atendimento Grade de atendimento Capacidade Transportadoras Veículos …" at bounding box center [596, 265] width 1192 height 530
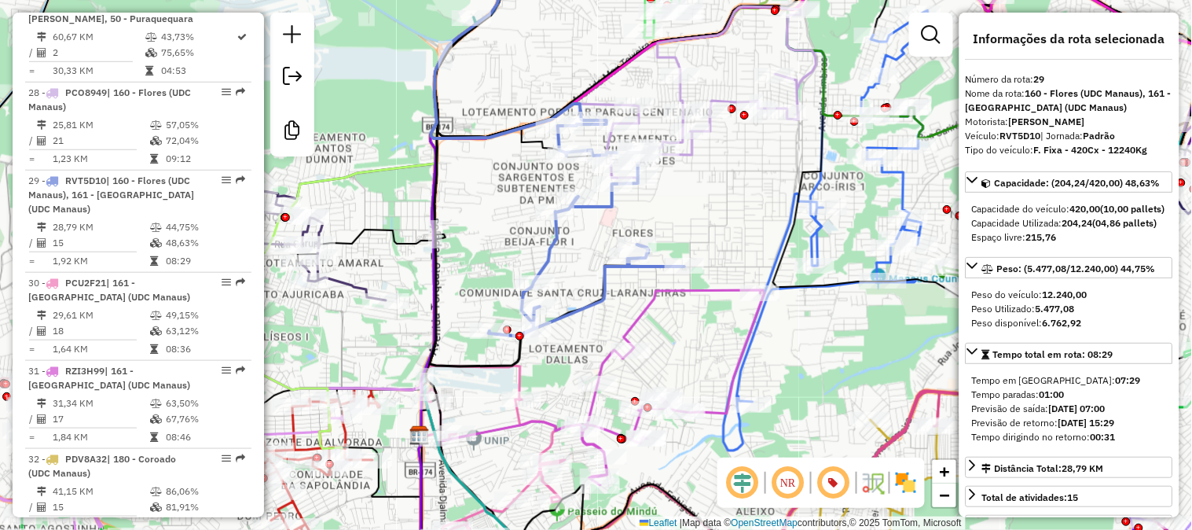
click at [647, 305] on icon at bounding box center [673, 387] width 182 height 195
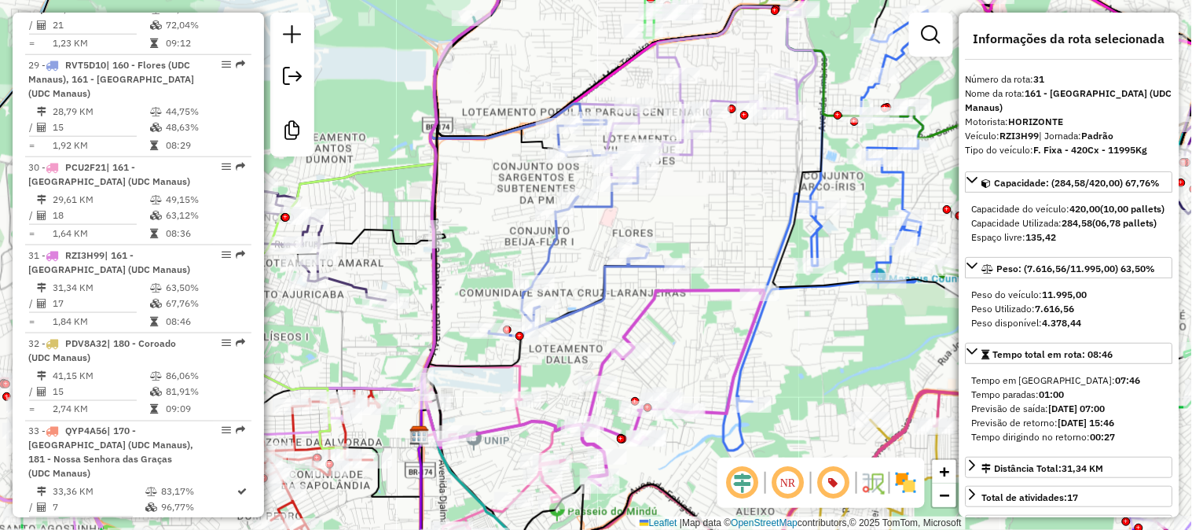
scroll to position [3508, 0]
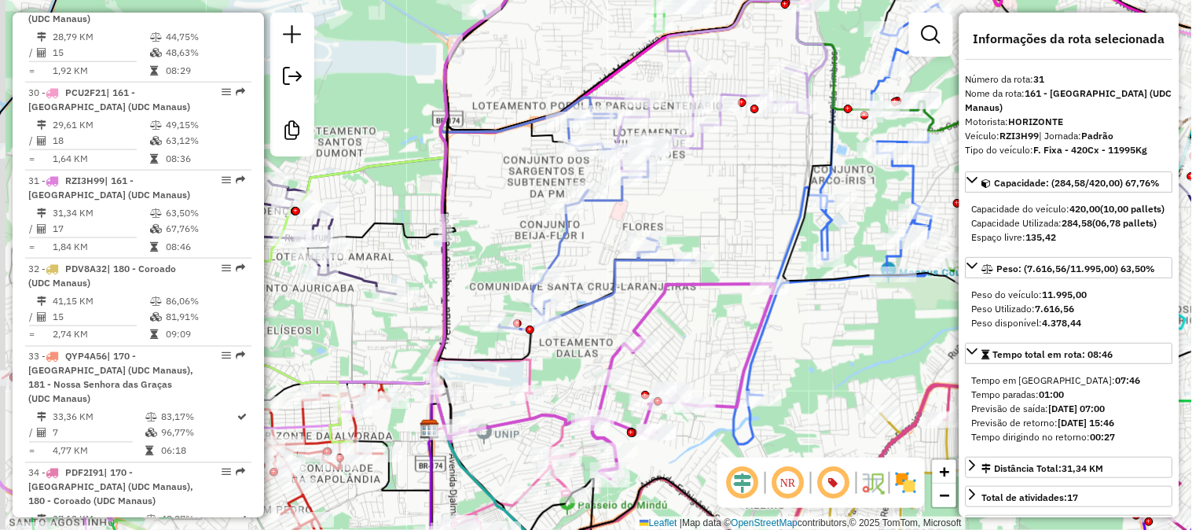
drag, startPoint x: 671, startPoint y: 307, endPoint x: 757, endPoint y: 217, distance: 125.0
click at [739, 237] on div "Janela de atendimento Grade de atendimento Capacidade Transportadoras Veículos …" at bounding box center [596, 265] width 1192 height 530
click at [746, 229] on div "Janela de atendimento Grade de atendimento Capacidade Transportadoras Veículos …" at bounding box center [596, 265] width 1192 height 530
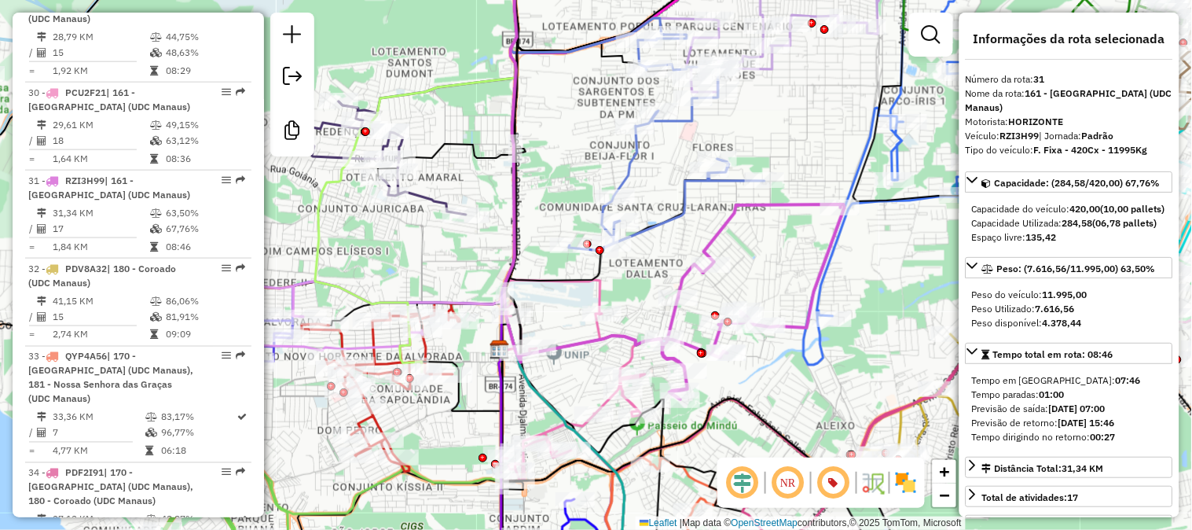
click at [597, 292] on icon at bounding box center [552, 130] width 99 height 367
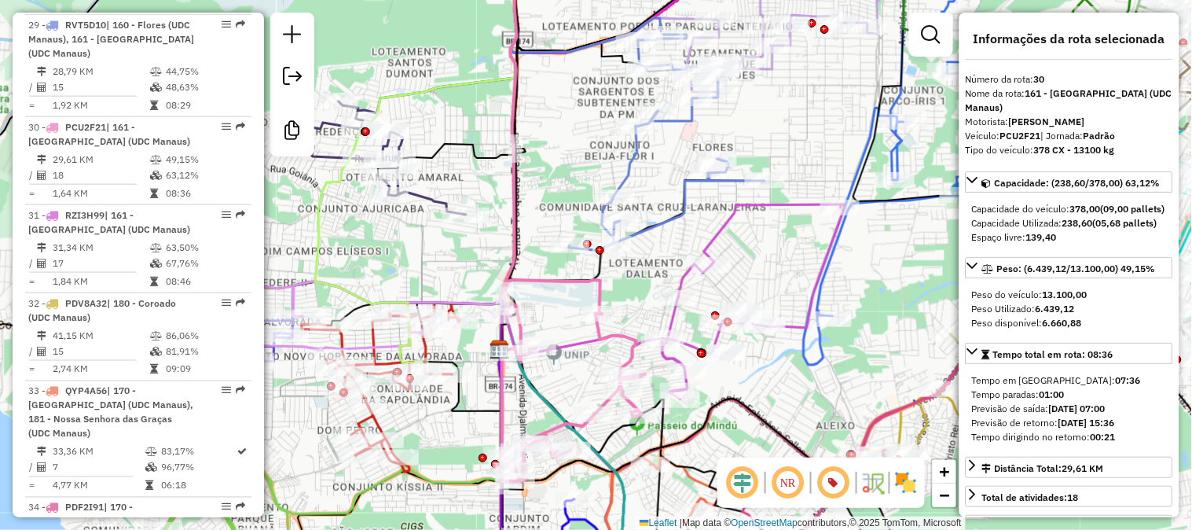
scroll to position [3420, 0]
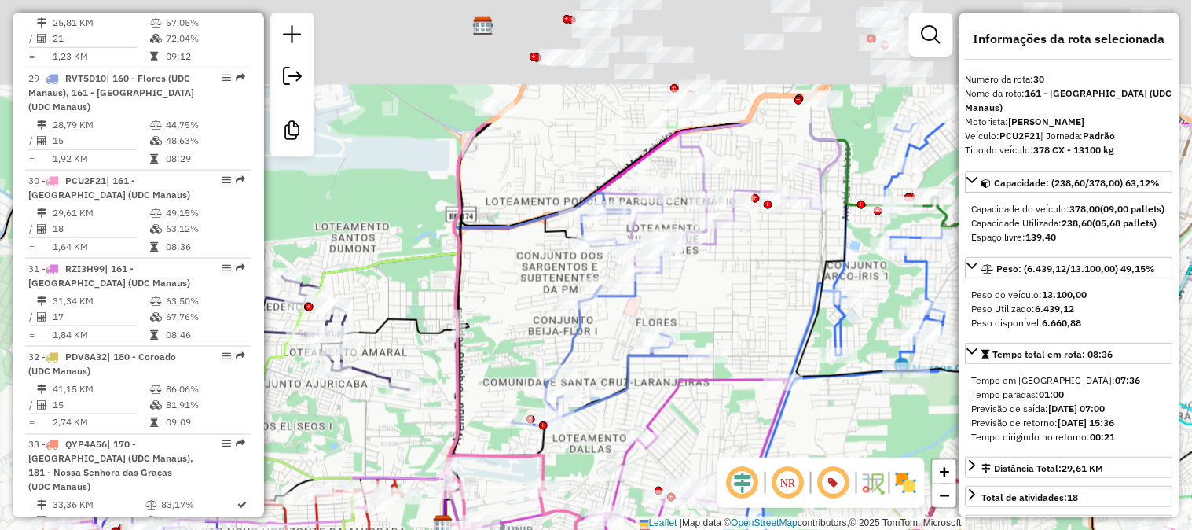
drag, startPoint x: 806, startPoint y: 118, endPoint x: 739, endPoint y: 333, distance: 225.6
click at [739, 333] on div "Janela de atendimento Grade de atendimento Capacidade Transportadoras Veículos …" at bounding box center [596, 265] width 1192 height 530
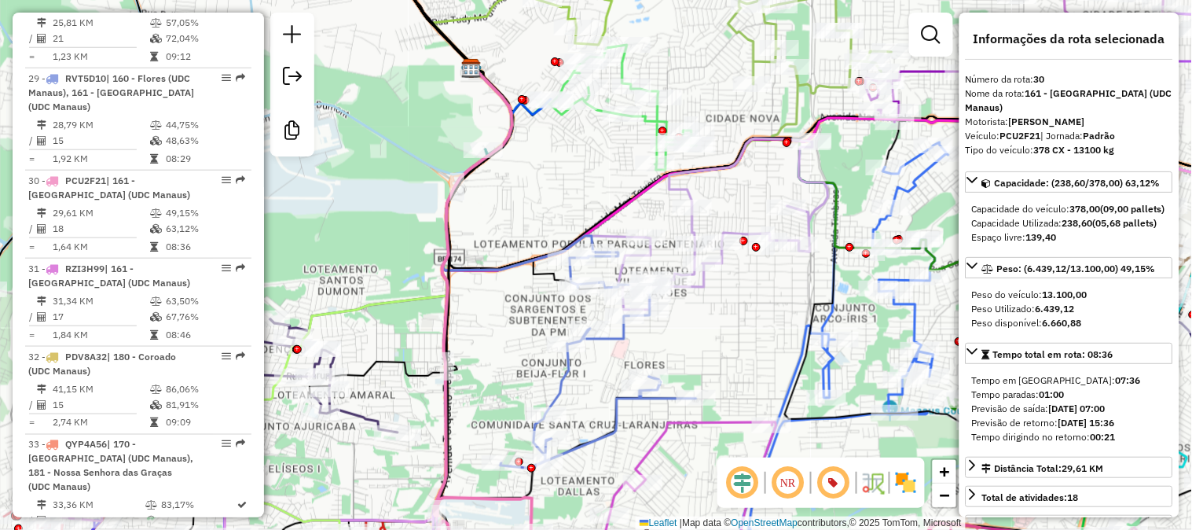
click at [688, 190] on icon at bounding box center [723, 223] width 210 height 171
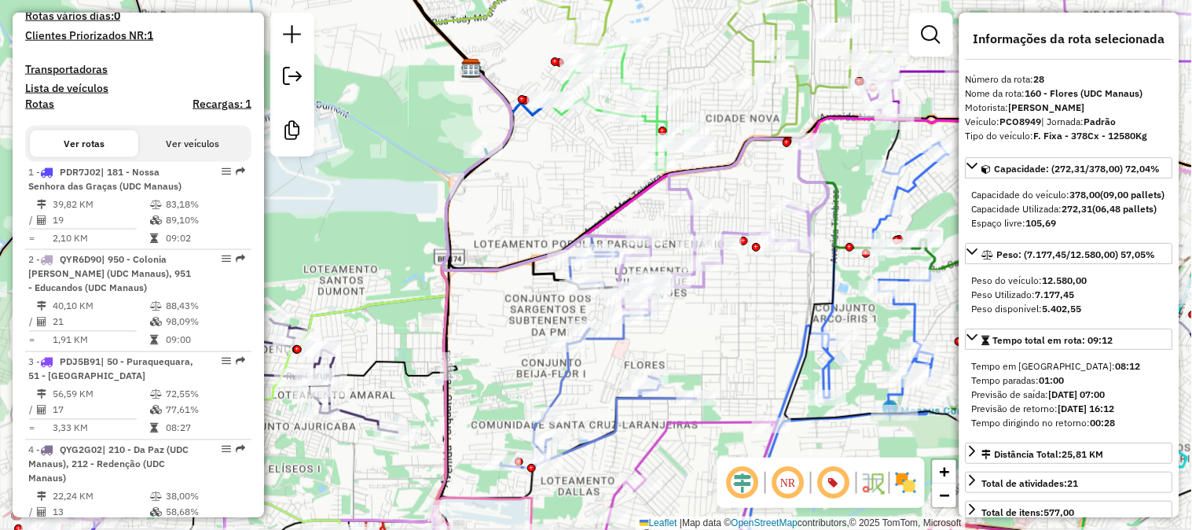
scroll to position [0, 0]
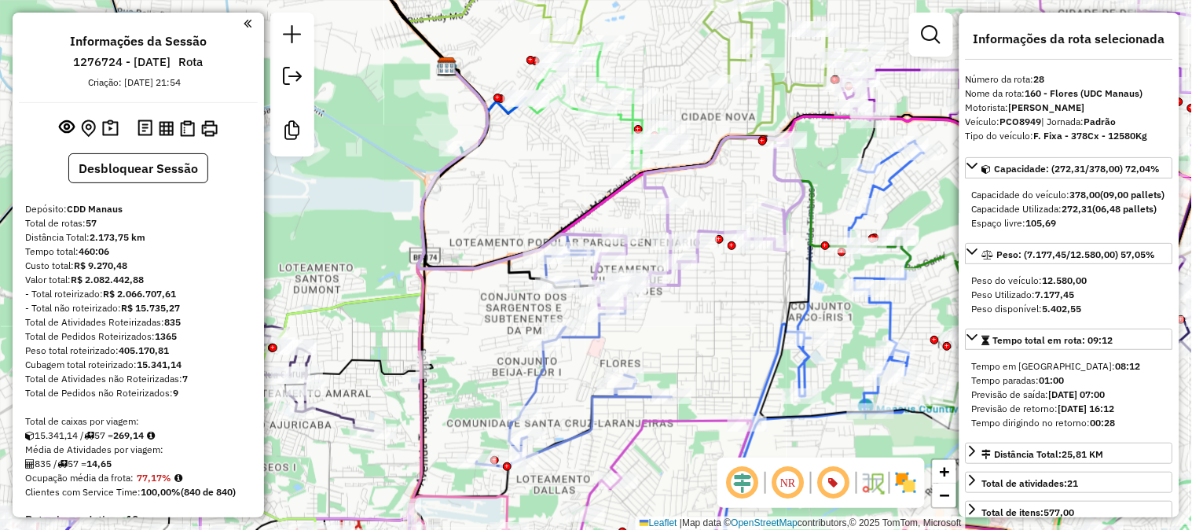
click at [790, 202] on icon at bounding box center [699, 222] width 210 height 171
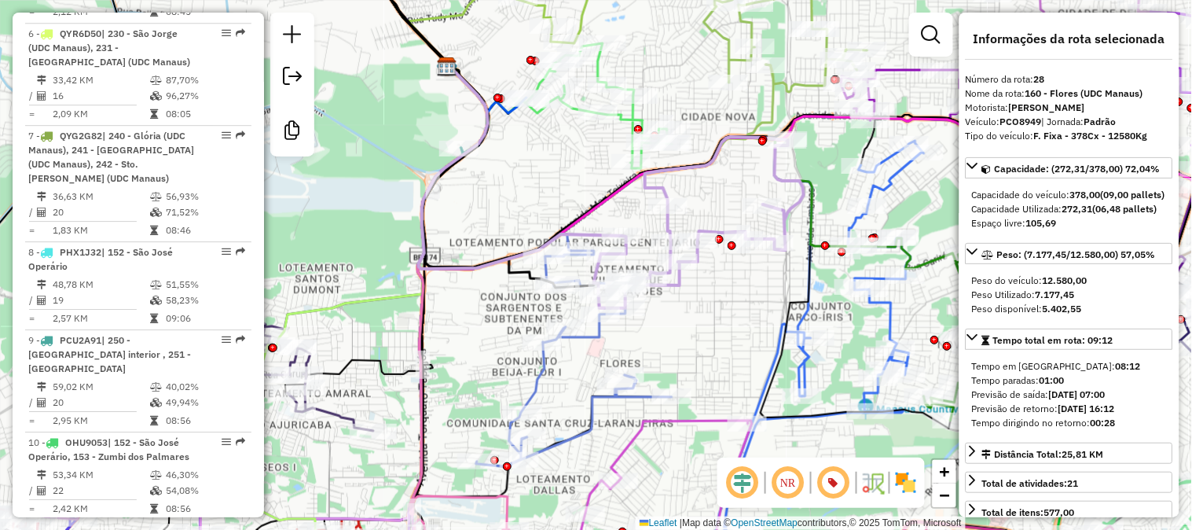
scroll to position [3230, 0]
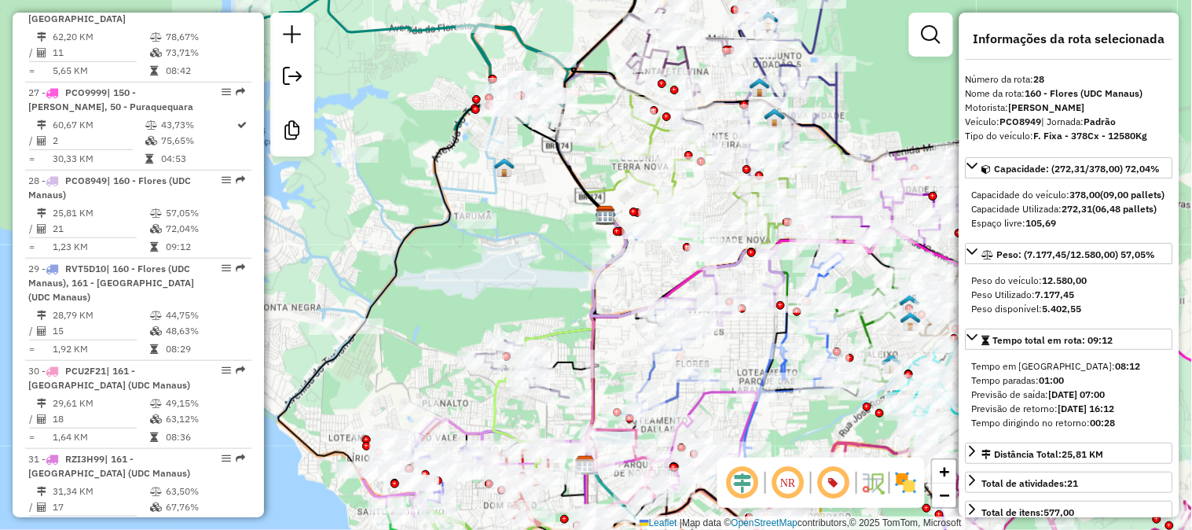
drag, startPoint x: 567, startPoint y: 309, endPoint x: 645, endPoint y: 206, distance: 129.5
click at [639, 226] on div "Janela de atendimento Grade de atendimento Capacidade Transportadoras Veículos …" at bounding box center [596, 265] width 1192 height 530
click at [646, 207] on div "Janela de atendimento Grade de atendimento Capacidade Transportadoras Veículos …" at bounding box center [596, 265] width 1192 height 530
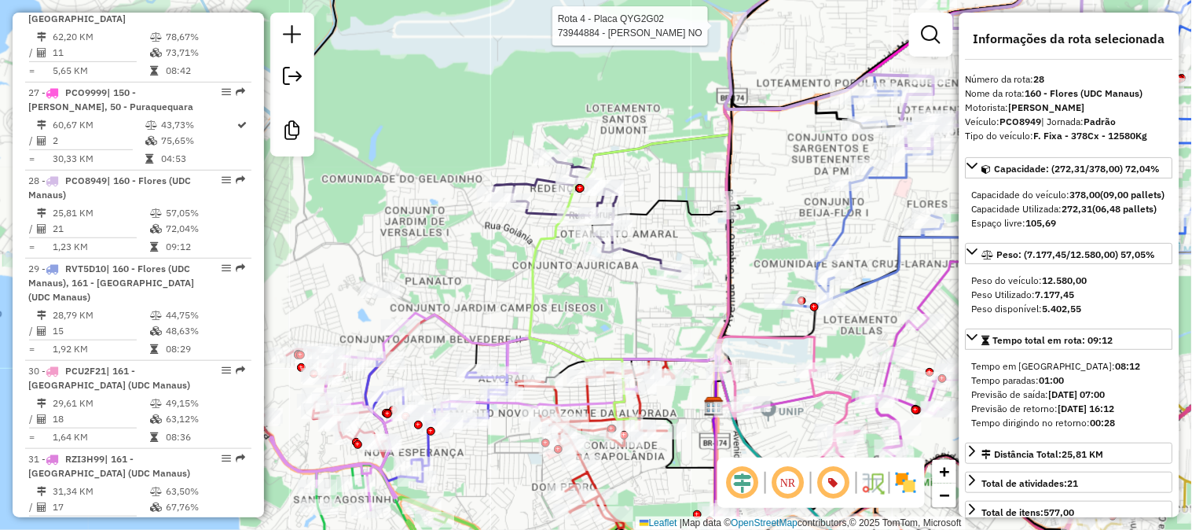
drag, startPoint x: 595, startPoint y: 265, endPoint x: 616, endPoint y: 200, distance: 67.8
click at [614, 215] on div "Rota 4 - Placa QYG2G02 73944884 - NEYDERSON MARTINS NO Janela de atendimento Gr…" at bounding box center [596, 265] width 1192 height 530
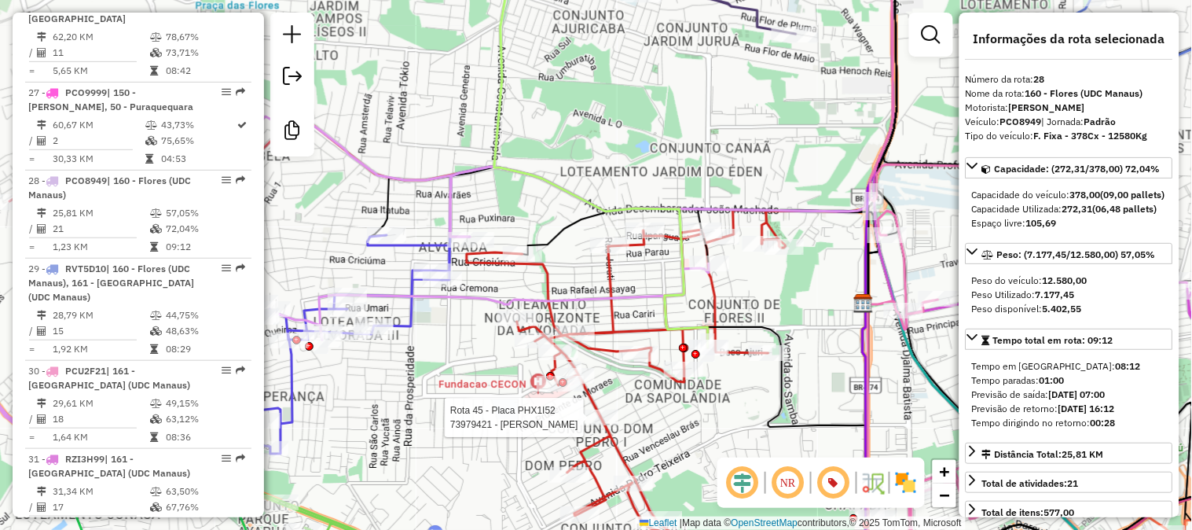
click at [614, 425] on div at bounding box center [598, 417] width 39 height 16
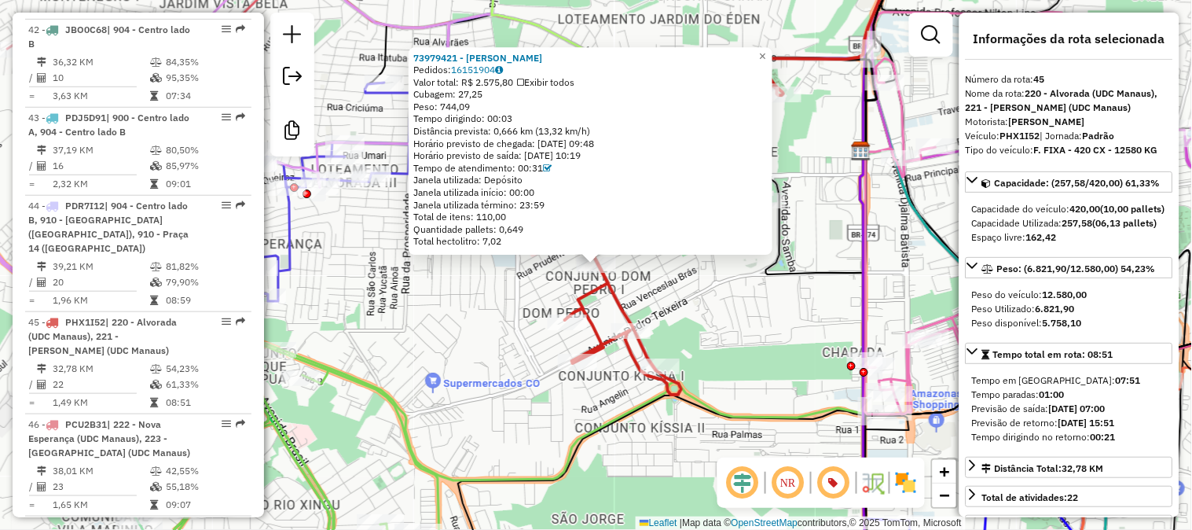
scroll to position [4908, 0]
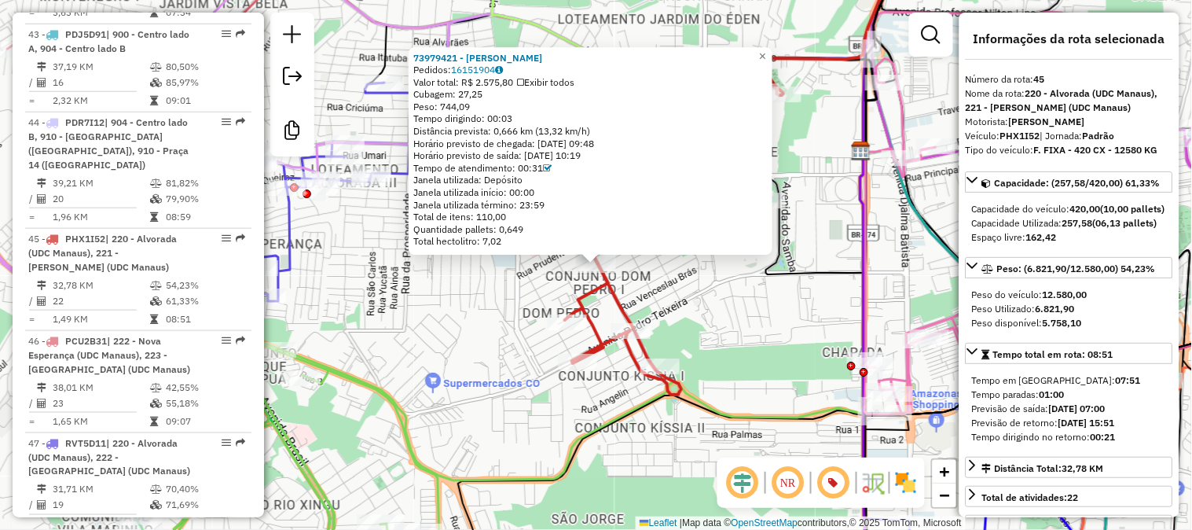
click at [622, 295] on icon at bounding box center [623, 225] width 319 height 337
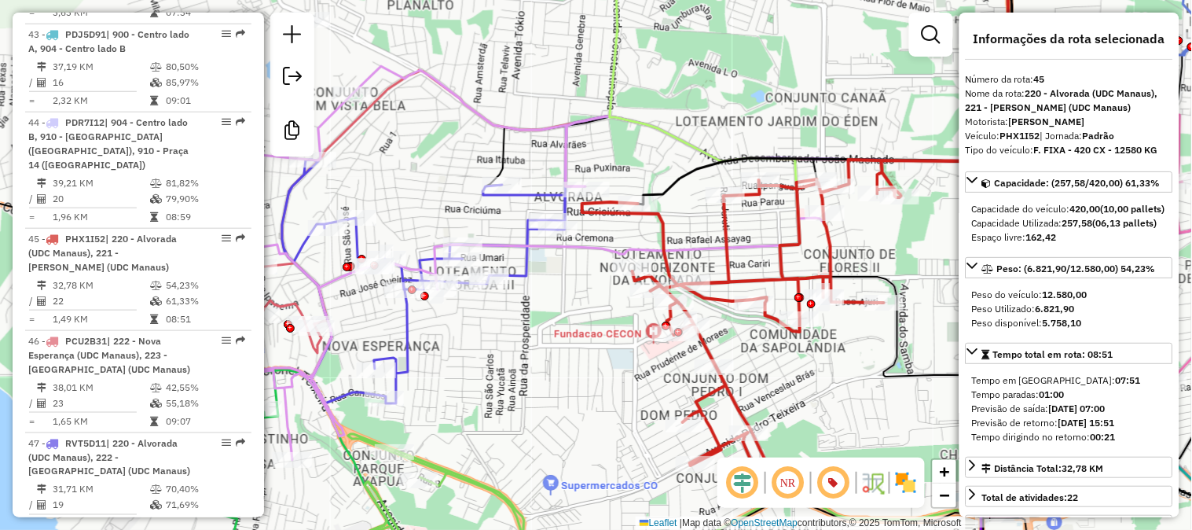
click at [523, 261] on icon at bounding box center [423, 282] width 283 height 244
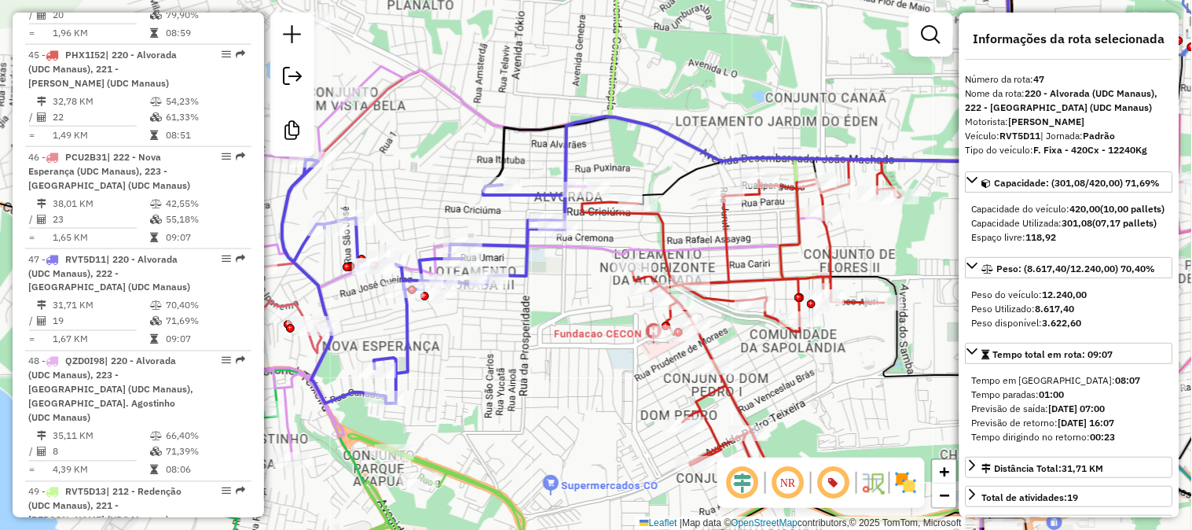
scroll to position [5112, 0]
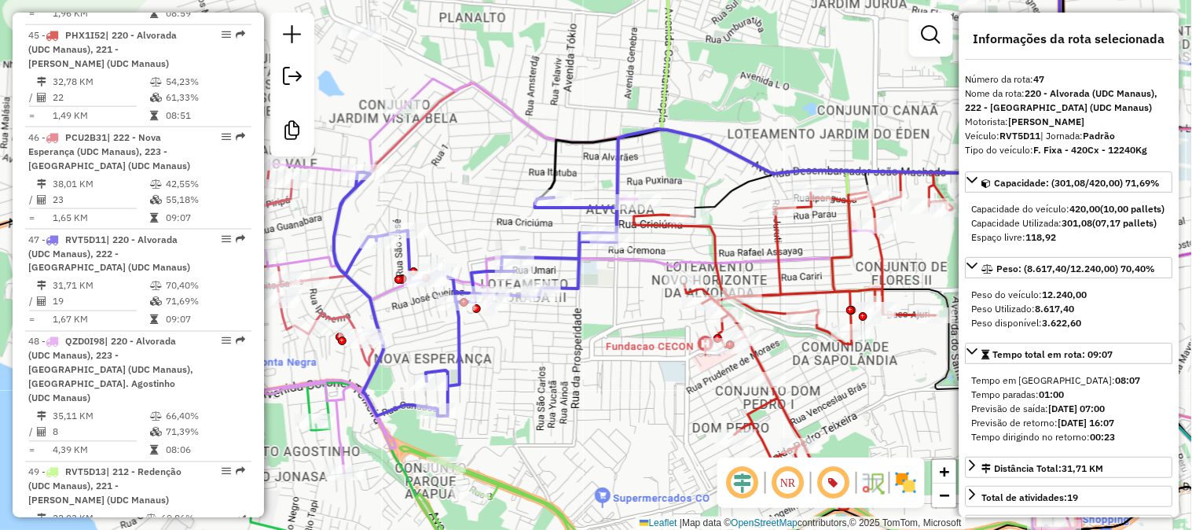
drag, startPoint x: 563, startPoint y: 335, endPoint x: 741, endPoint y: 369, distance: 181.7
click at [741, 369] on div "Janela de atendimento Grade de atendimento Capacidade Transportadoras Veículos …" at bounding box center [596, 265] width 1192 height 530
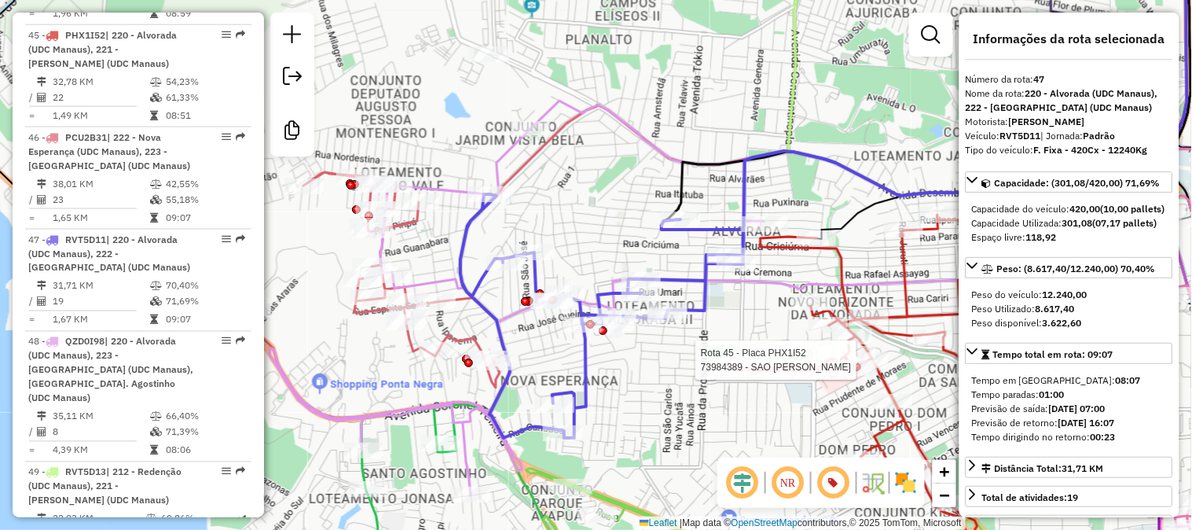
click at [409, 218] on icon at bounding box center [376, 295] width 267 height 246
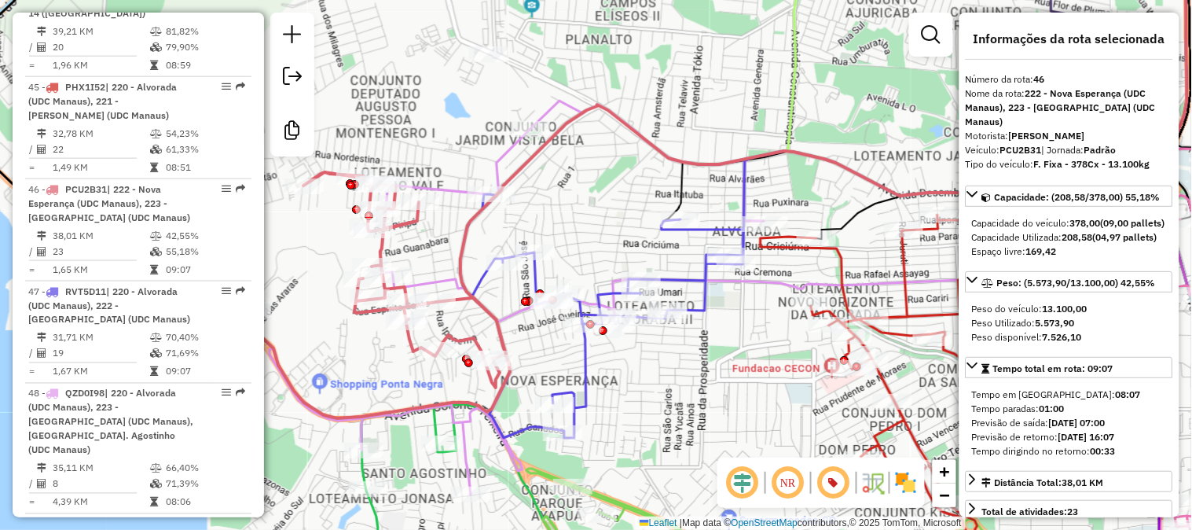
scroll to position [5010, 0]
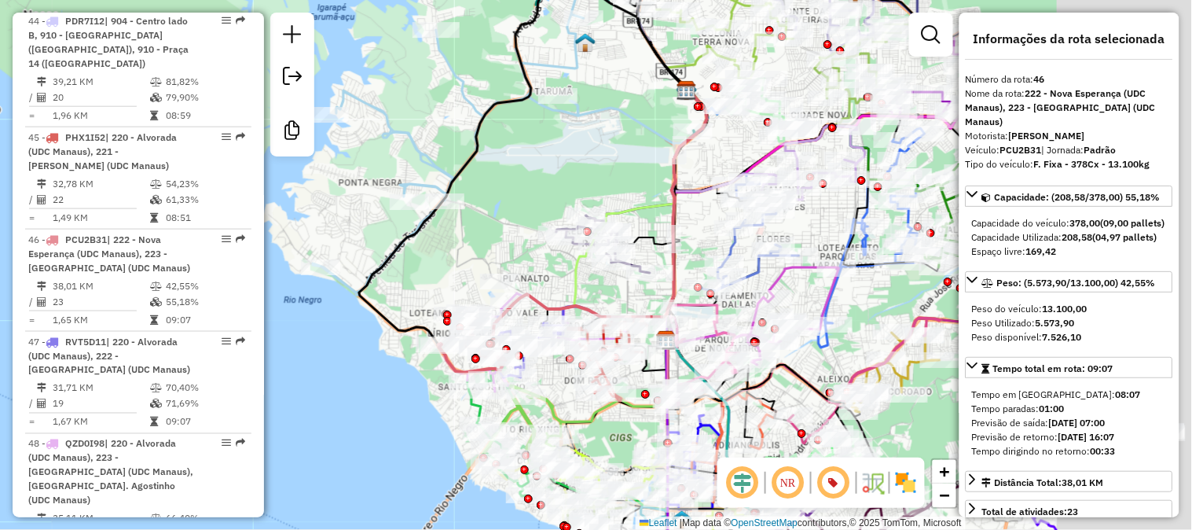
drag, startPoint x: 705, startPoint y: 232, endPoint x: 477, endPoint y: 295, distance: 236.4
click at [496, 259] on div "Janela de atendimento Grade de atendimento Capacidade Transportadoras Veículos …" at bounding box center [596, 265] width 1192 height 530
click at [479, 289] on div "Janela de atendimento Grade de atendimento Capacidade Transportadoras Veículos …" at bounding box center [596, 265] width 1192 height 530
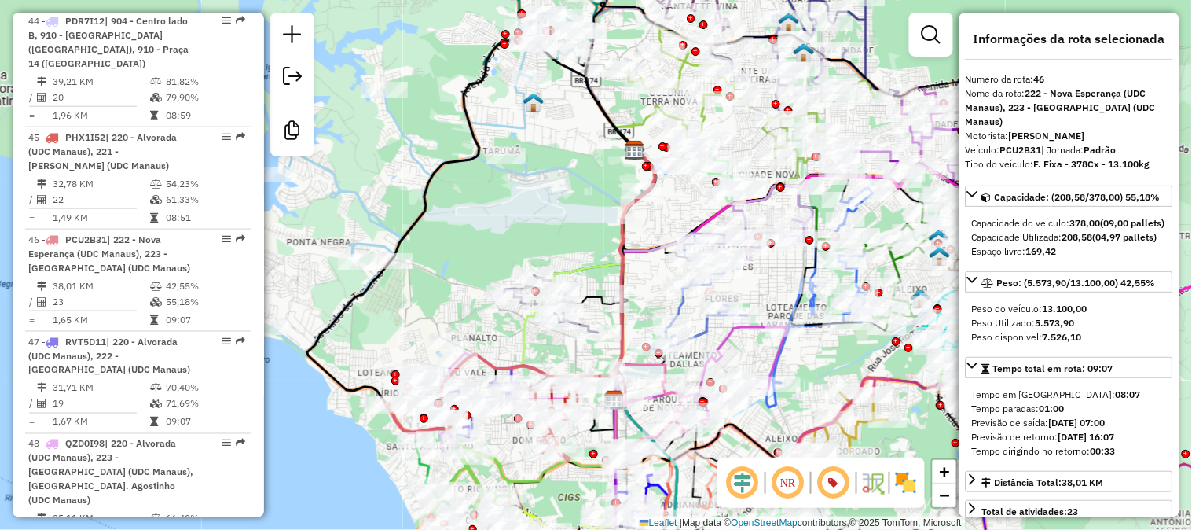
drag, startPoint x: 579, startPoint y: 216, endPoint x: 524, endPoint y: 317, distance: 114.6
click at [524, 312] on div "Janela de atendimento Grade de atendimento Capacidade Transportadoras Veículos …" at bounding box center [596, 265] width 1192 height 530
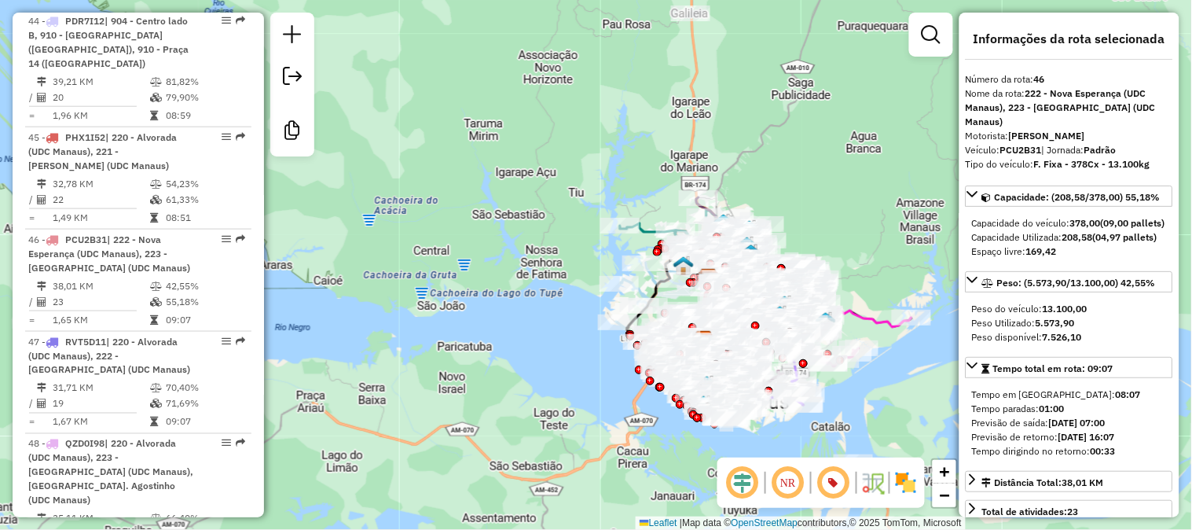
drag, startPoint x: 872, startPoint y: 268, endPoint x: 816, endPoint y: 222, distance: 72.6
click at [816, 222] on div "Janela de atendimento Grade de atendimento Capacidade Transportadoras Veículos …" at bounding box center [596, 265] width 1192 height 530
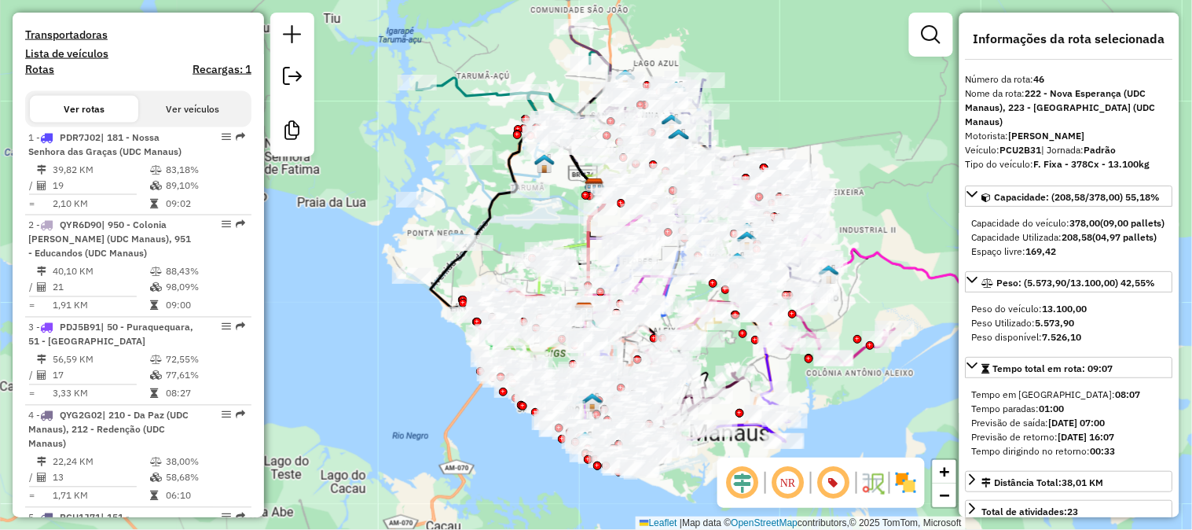
scroll to position [0, 0]
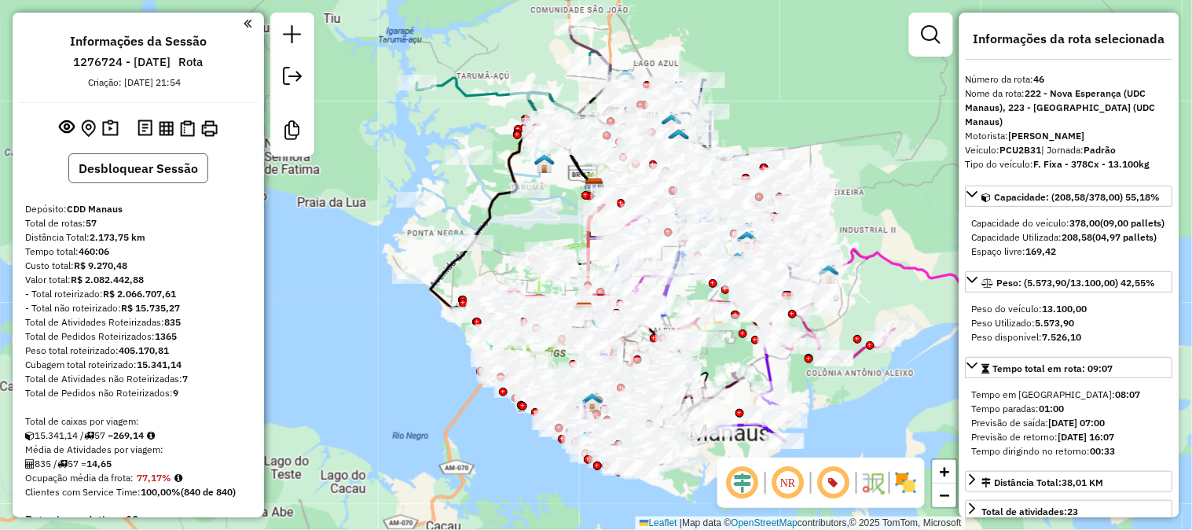
click at [132, 155] on button "Desbloquear Sessão" at bounding box center [138, 168] width 140 height 30
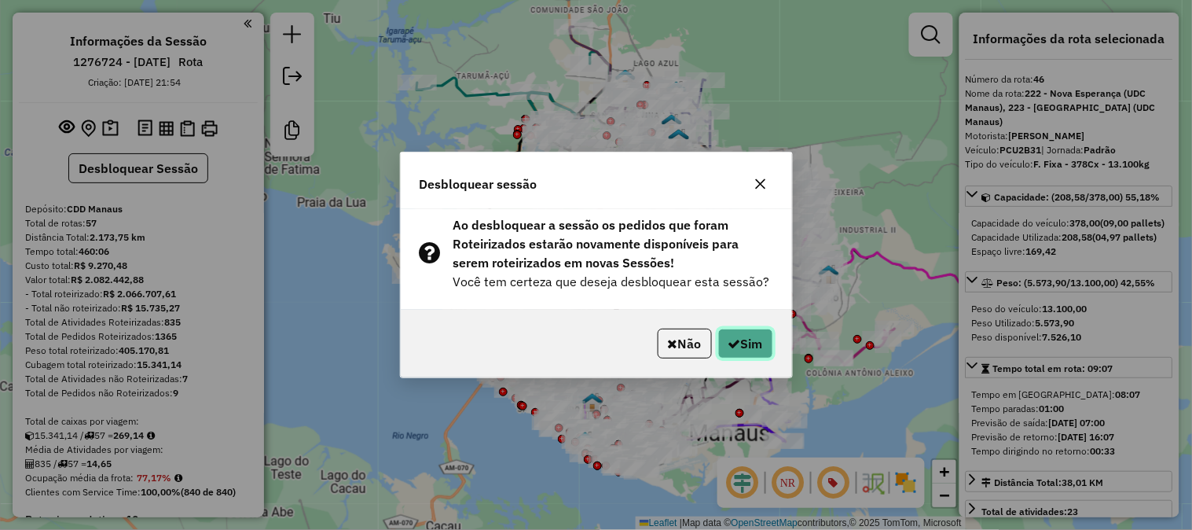
click at [764, 340] on button "Sim" at bounding box center [745, 343] width 55 height 30
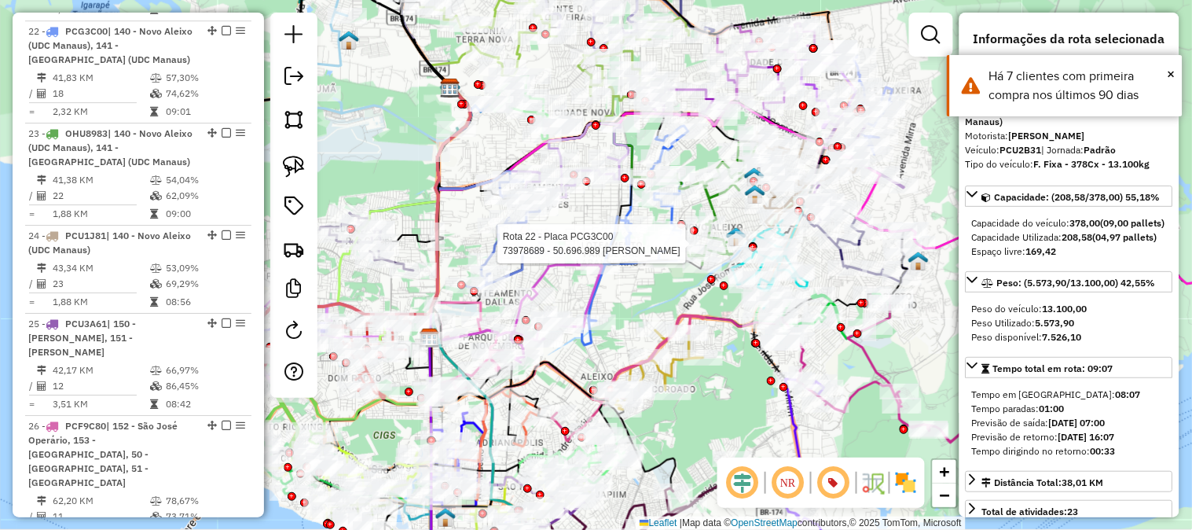
scroll to position [5010, 0]
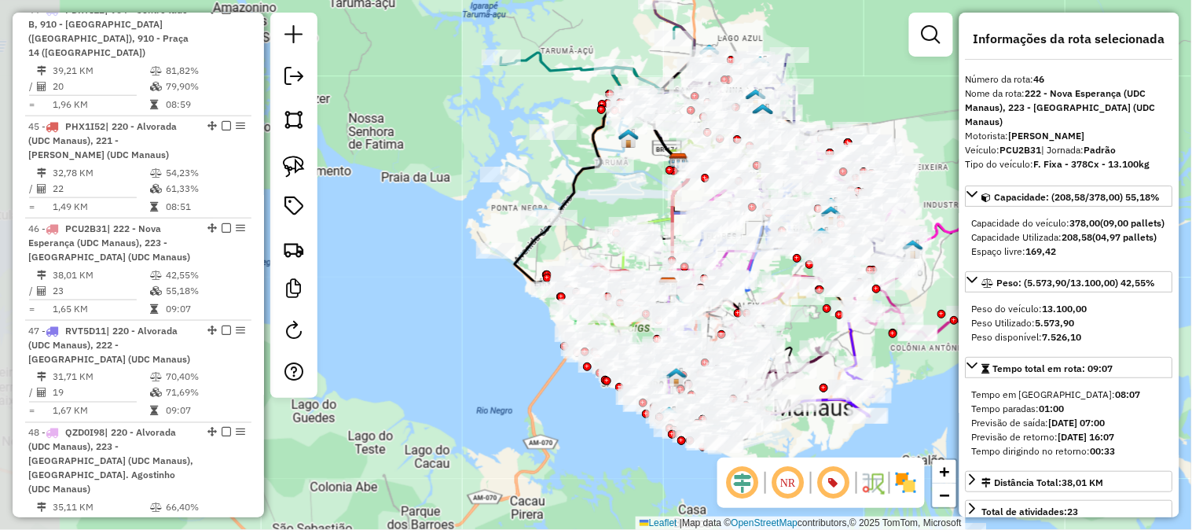
drag, startPoint x: 403, startPoint y: 149, endPoint x: 637, endPoint y: 176, distance: 235.7
click at [637, 176] on icon at bounding box center [655, 175] width 68 height 27
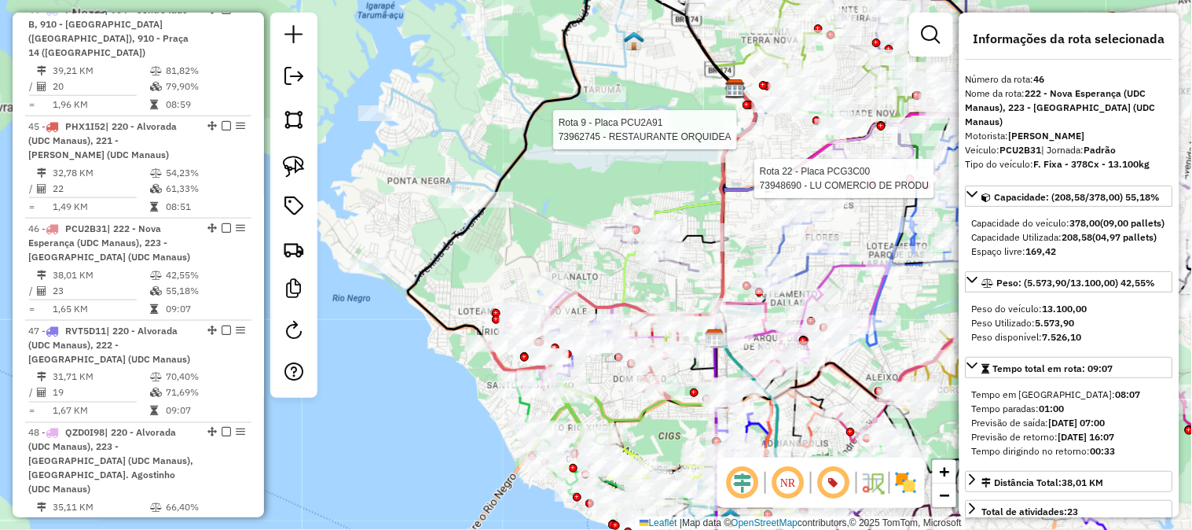
drag, startPoint x: 633, startPoint y: 171, endPoint x: 569, endPoint y: 135, distance: 73.5
click at [569, 135] on div "Rota 9 - Placa PCU2A91 73962745 - RESTAURANTE ORQUIDEA Rota 22 - Placa PCG3C00 …" at bounding box center [596, 265] width 1192 height 530
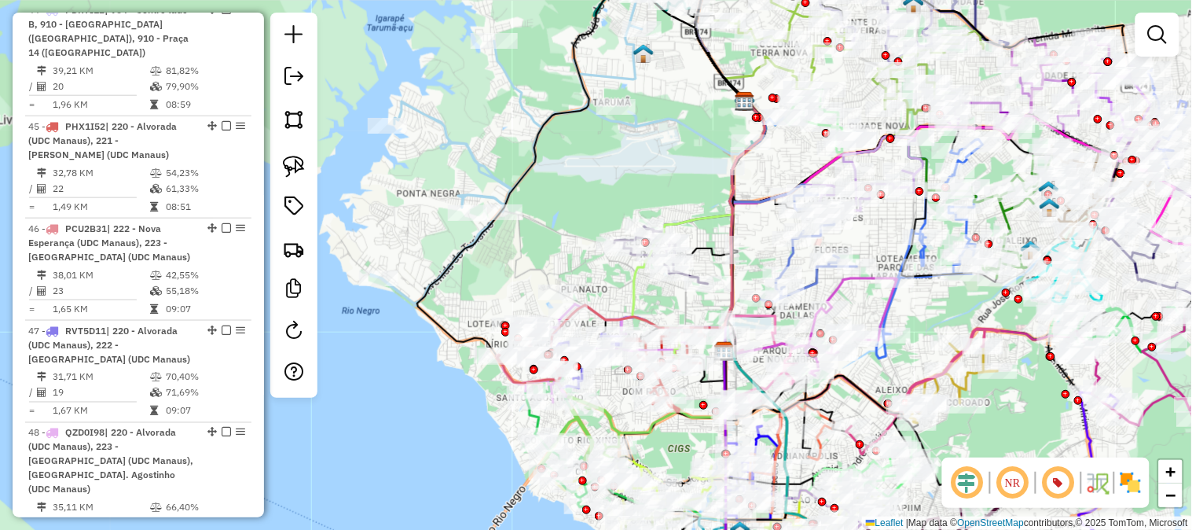
drag, startPoint x: 665, startPoint y: 177, endPoint x: 611, endPoint y: 171, distance: 53.8
click at [625, 167] on div "Janela de atendimento Grade de atendimento Capacidade Transportadoras Veículos …" at bounding box center [596, 265] width 1192 height 530
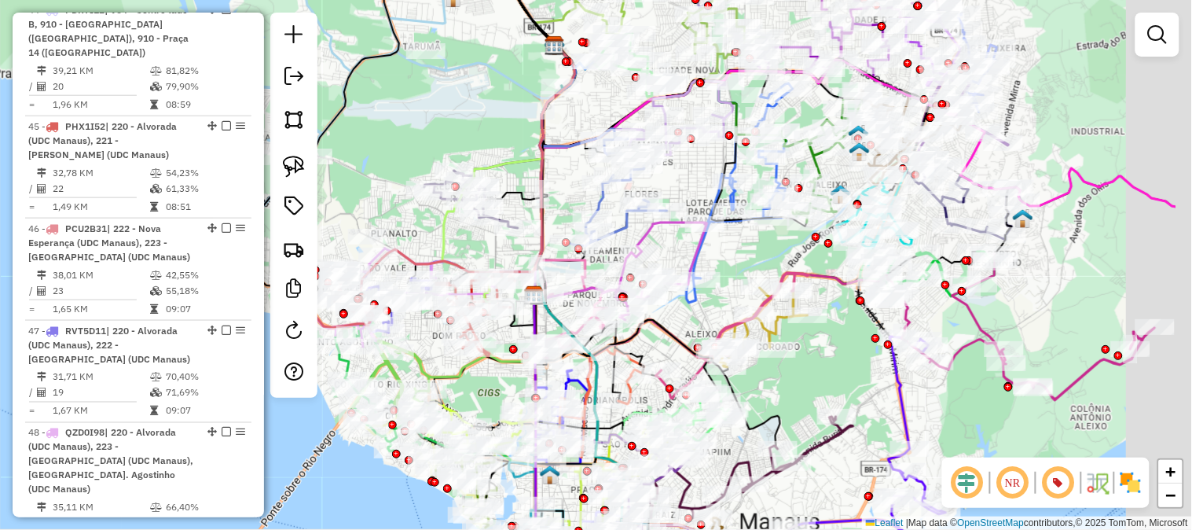
drag, startPoint x: 578, startPoint y: 182, endPoint x: 438, endPoint y: 134, distance: 147.8
click at [438, 134] on div "Janela de atendimento Grade de atendimento Capacidade Transportadoras Veículos …" at bounding box center [596, 265] width 1192 height 530
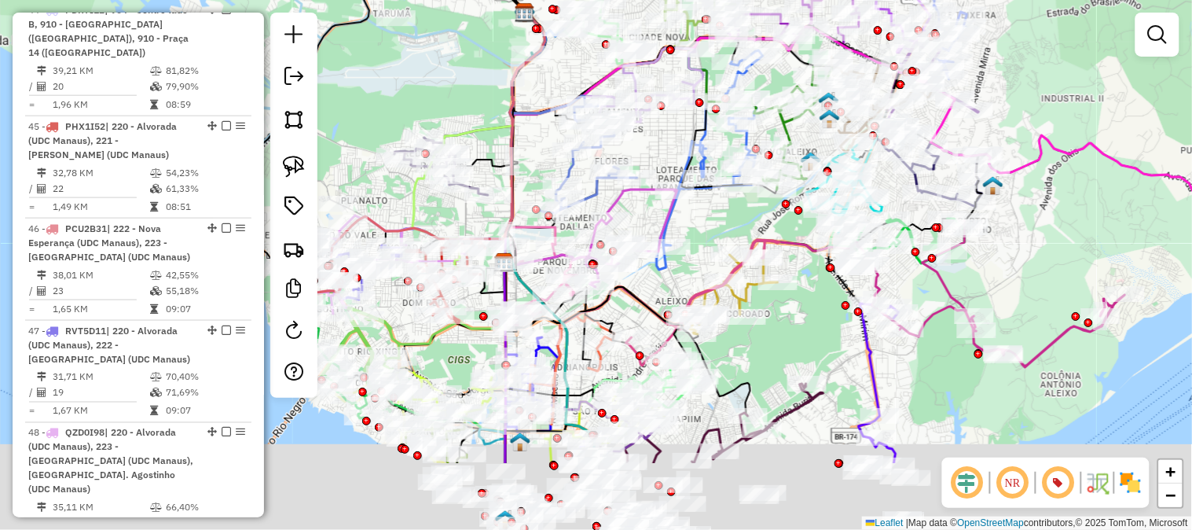
drag, startPoint x: 790, startPoint y: 328, endPoint x: 692, endPoint y: 169, distance: 186.6
click at [702, 182] on div "Janela de atendimento Grade de atendimento Capacidade Transportadoras Veículos …" at bounding box center [596, 265] width 1192 height 530
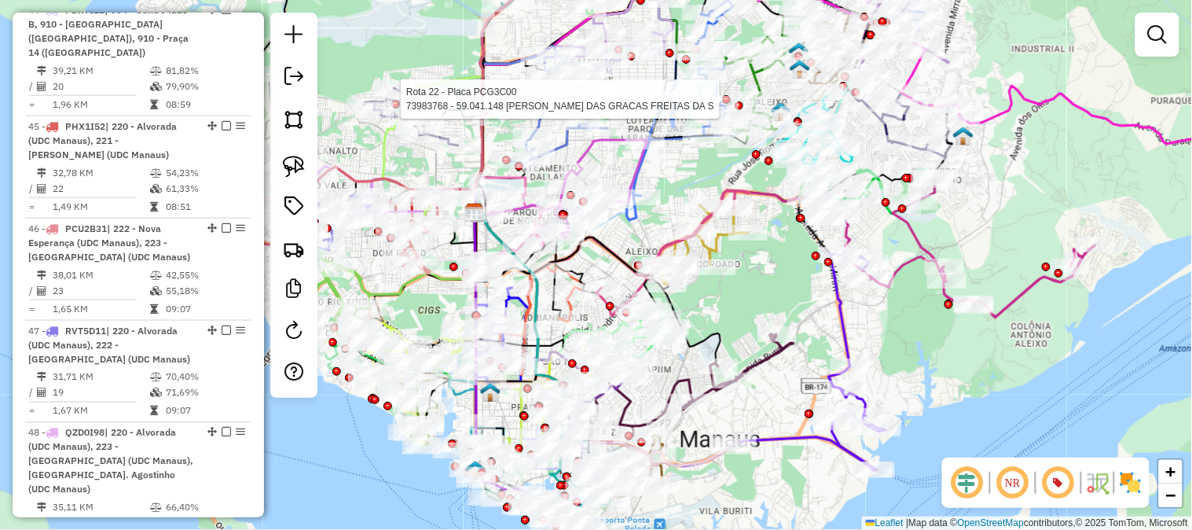
drag, startPoint x: 755, startPoint y: 300, endPoint x: 831, endPoint y: 225, distance: 107.2
click at [826, 240] on div "Rota 22 - Placa PCG3C00 73983768 - 59.041.148 MARIA DAS GRACAS FREITAS DA S Jan…" at bounding box center [596, 265] width 1192 height 530
click at [831, 232] on div "Rota 22 - Placa PCG3C00 73983768 - 59.041.148 MARIA DAS GRACAS FREITAS DA S Jan…" at bounding box center [596, 265] width 1192 height 530
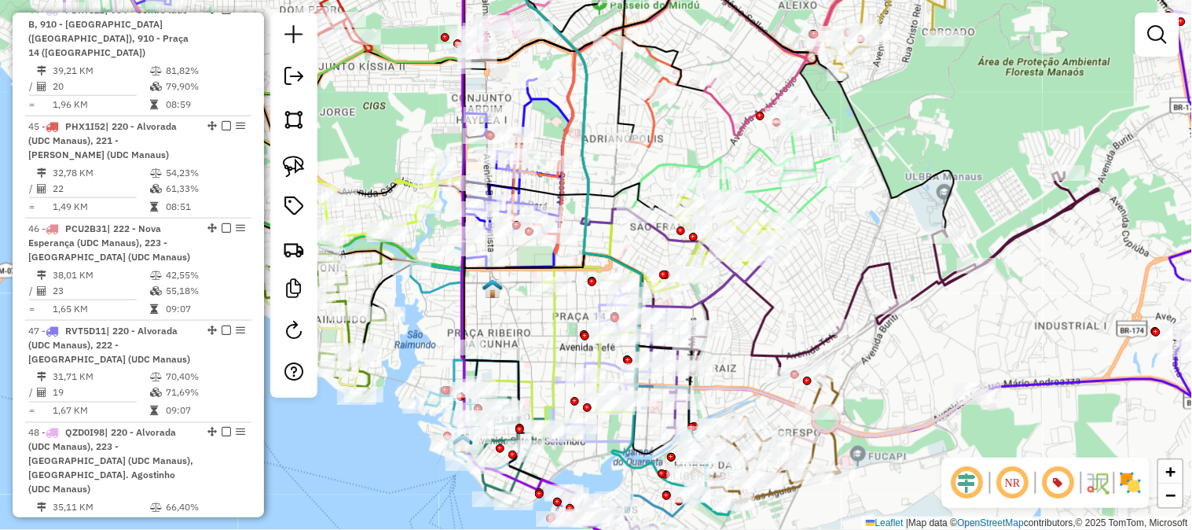
drag, startPoint x: 795, startPoint y: 300, endPoint x: 798, endPoint y: 193, distance: 106.9
click at [798, 193] on div "Rota 22 - Placa PCG3C00 73983768 - 59.041.148 MARIA DAS GRACAS FREITAS DA S Jan…" at bounding box center [596, 265] width 1192 height 530
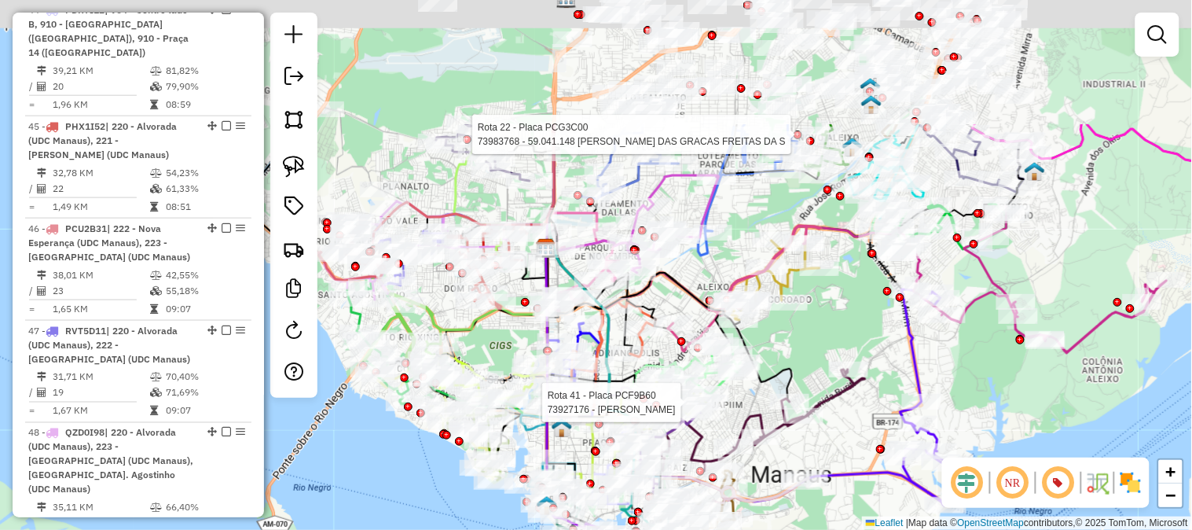
drag, startPoint x: 897, startPoint y: 168, endPoint x: 844, endPoint y: 351, distance: 190.7
click at [844, 349] on div "Rota 22 - Placa PCG3C00 73983768 - 59.041.148 MARIA DAS GRACAS FREITAS DA S Rot…" at bounding box center [596, 265] width 1192 height 530
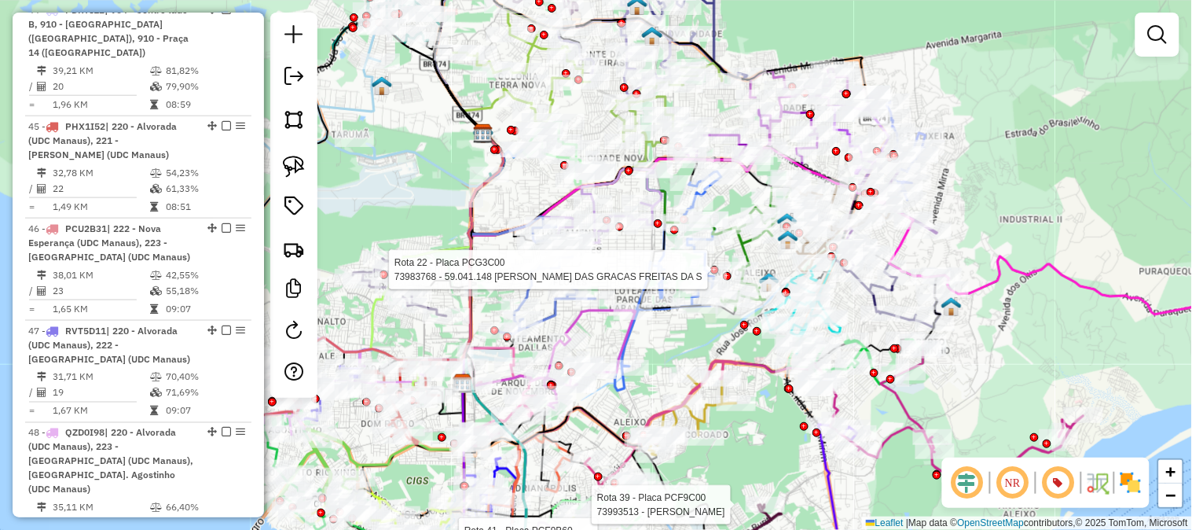
drag, startPoint x: 999, startPoint y: 177, endPoint x: 1047, endPoint y: 292, distance: 124.6
click at [1047, 292] on div "Rota 22 - Placa PCG3C00 73983768 - 59.041.148 MARIA DAS GRACAS FREITAS DA S Rot…" at bounding box center [596, 265] width 1192 height 530
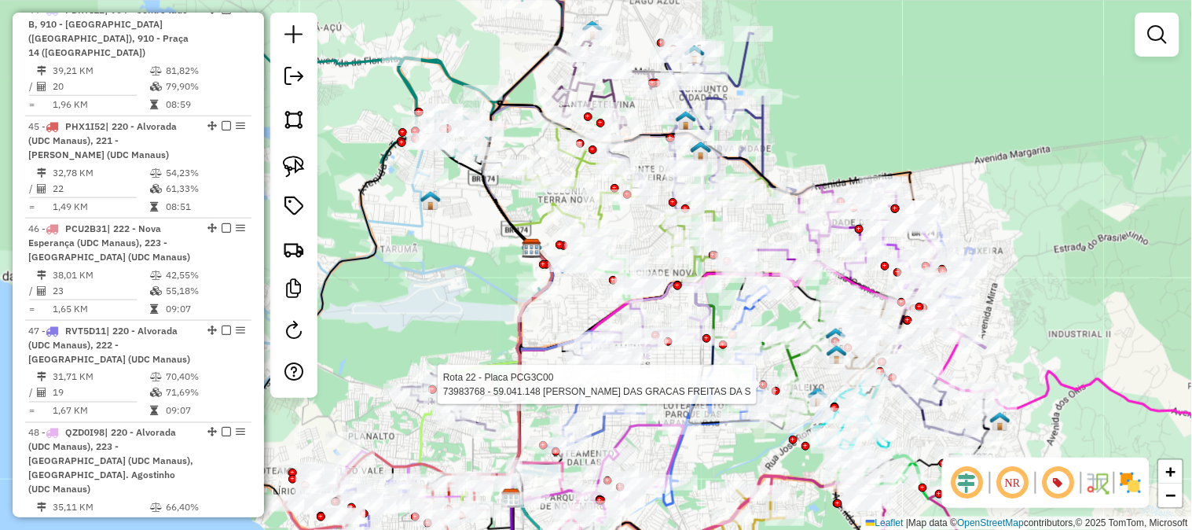
drag, startPoint x: 988, startPoint y: 178, endPoint x: 1079, endPoint y: 300, distance: 152.7
click at [1079, 300] on div "Rota 22 - Placa PCG3C00 73983768 - 59.041.148 MARIA DAS GRACAS FREITAS DA S Rot…" at bounding box center [596, 265] width 1192 height 530
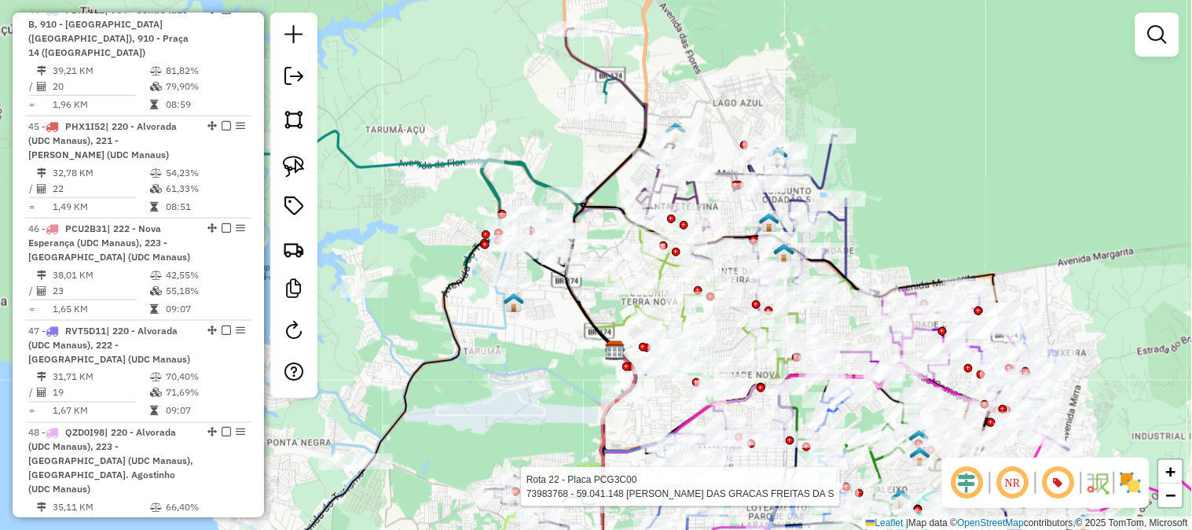
drag, startPoint x: 990, startPoint y: 199, endPoint x: 1093, endPoint y: 252, distance: 116.0
click at [1093, 252] on div "Rota 22 - Placa PCG3C00 73983768 - 59.041.148 MARIA DAS GRACAS FREITAS DA S Rot…" at bounding box center [596, 265] width 1192 height 530
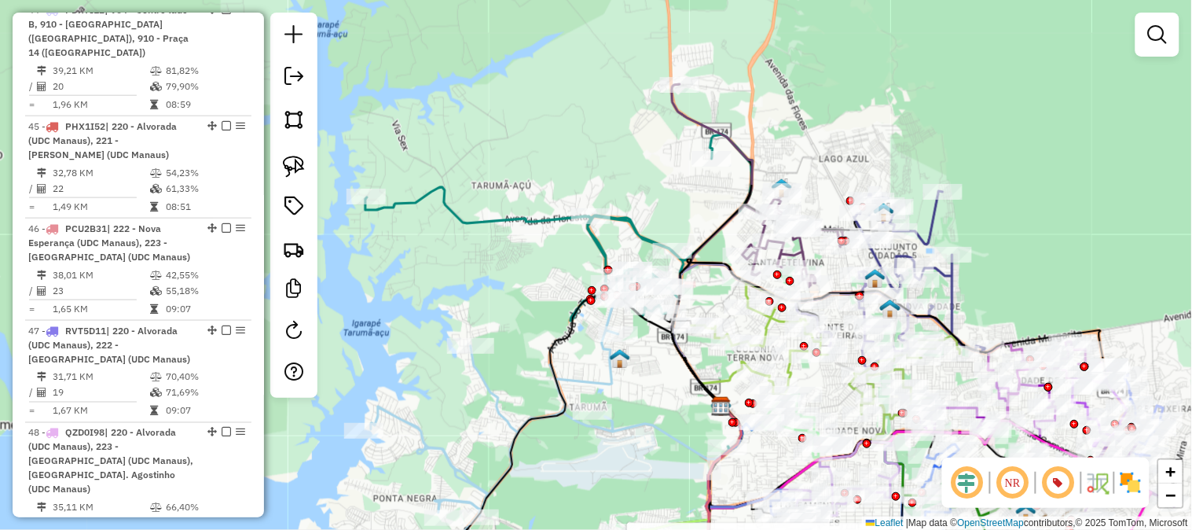
drag, startPoint x: 580, startPoint y: 159, endPoint x: 674, endPoint y: 123, distance: 100.7
click at [669, 127] on div "Rota 22 - Placa PCG3C00 73983768 - 59.041.148 MARIA DAS GRACAS FREITAS DA S Rot…" at bounding box center [596, 265] width 1192 height 530
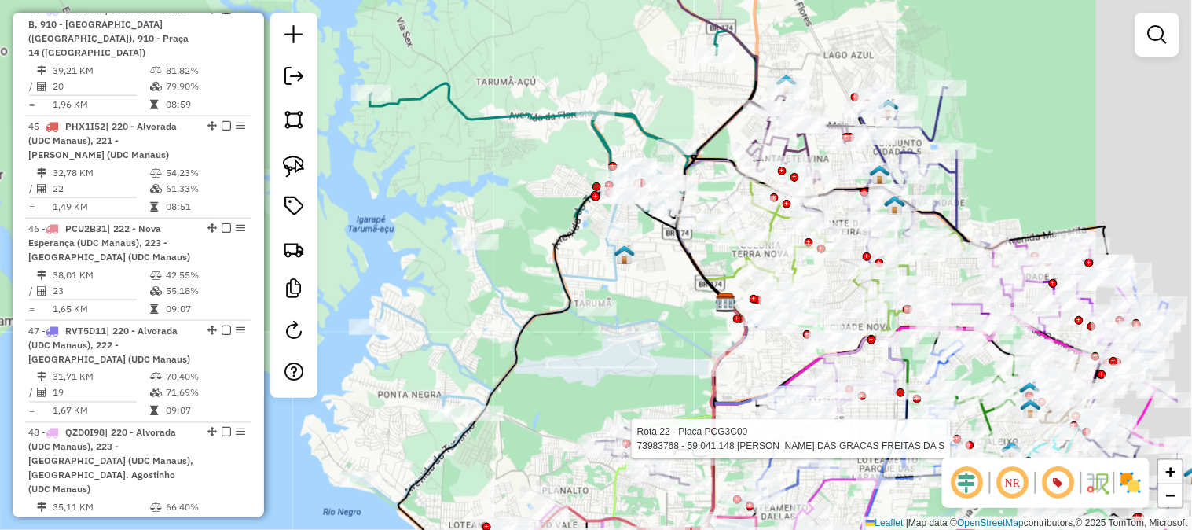
drag, startPoint x: 660, startPoint y: 185, endPoint x: 525, endPoint y: 185, distance: 135.1
click at [525, 185] on div "Rota 22 - Placa PCG3C00 73983768 - 59.041.148 MARIA DAS GRACAS FREITAS DA S Rot…" at bounding box center [596, 265] width 1192 height 530
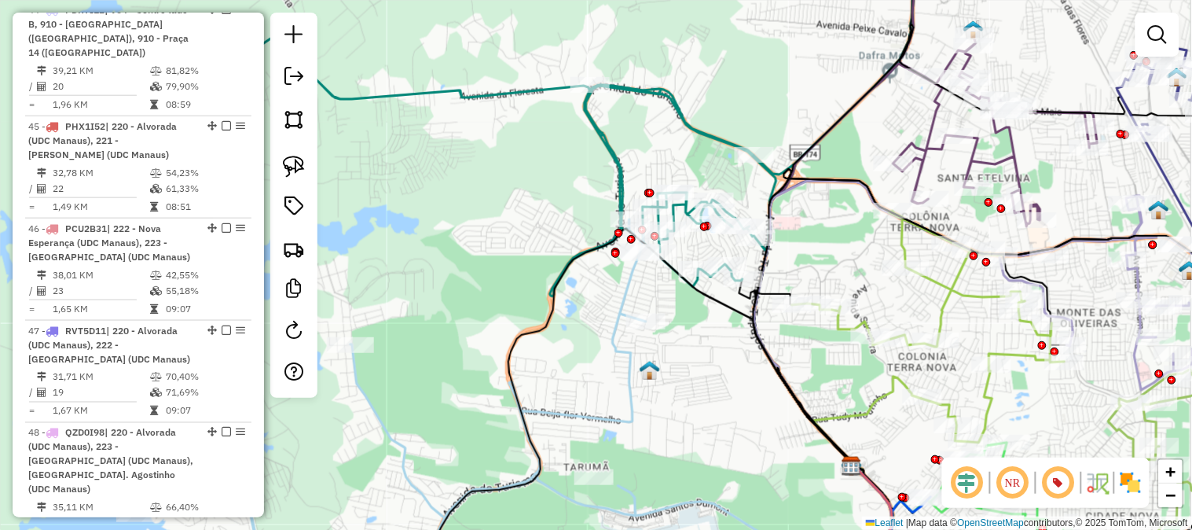
drag, startPoint x: 608, startPoint y: 170, endPoint x: 479, endPoint y: 237, distance: 145.5
click at [479, 237] on div "Rota 22 - Placa PCG3C00 73983768 - 59.041.148 MARIA DAS GRACAS FREITAS DA S Rot…" at bounding box center [596, 265] width 1192 height 530
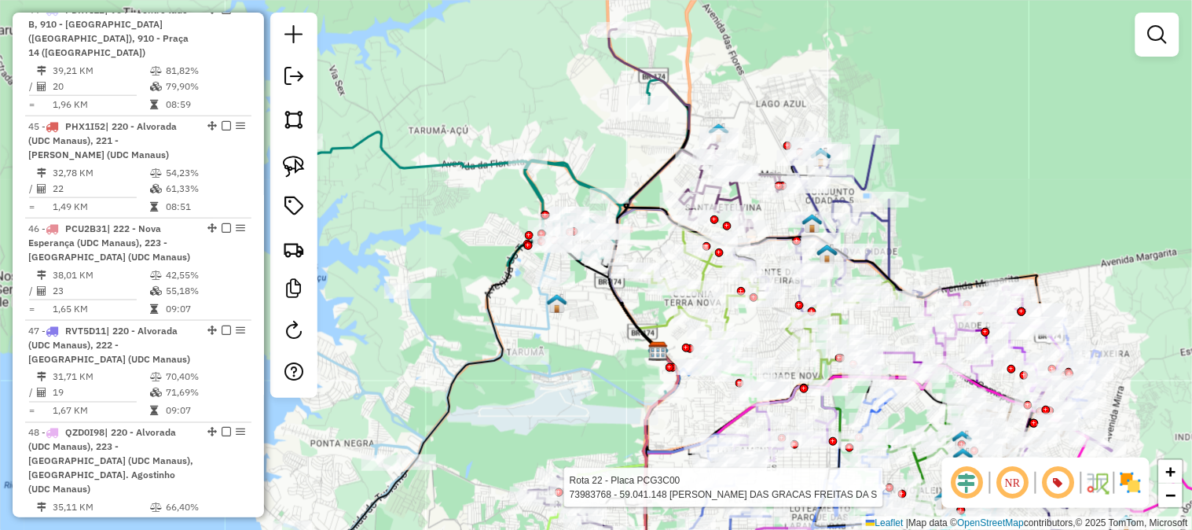
drag, startPoint x: 559, startPoint y: 425, endPoint x: 812, endPoint y: 257, distance: 303.8
click at [805, 263] on div "Rota 22 - Placa PCG3C00 73983768 - 59.041.148 MARIA DAS GRACAS FREITAS DA S Rot…" at bounding box center [596, 265] width 1192 height 530
click at [807, 261] on div "Rota 22 - Placa PCG3C00 73983768 - 59.041.148 MARIA DAS GRACAS FREITAS DA S Rot…" at bounding box center [596, 265] width 1192 height 530
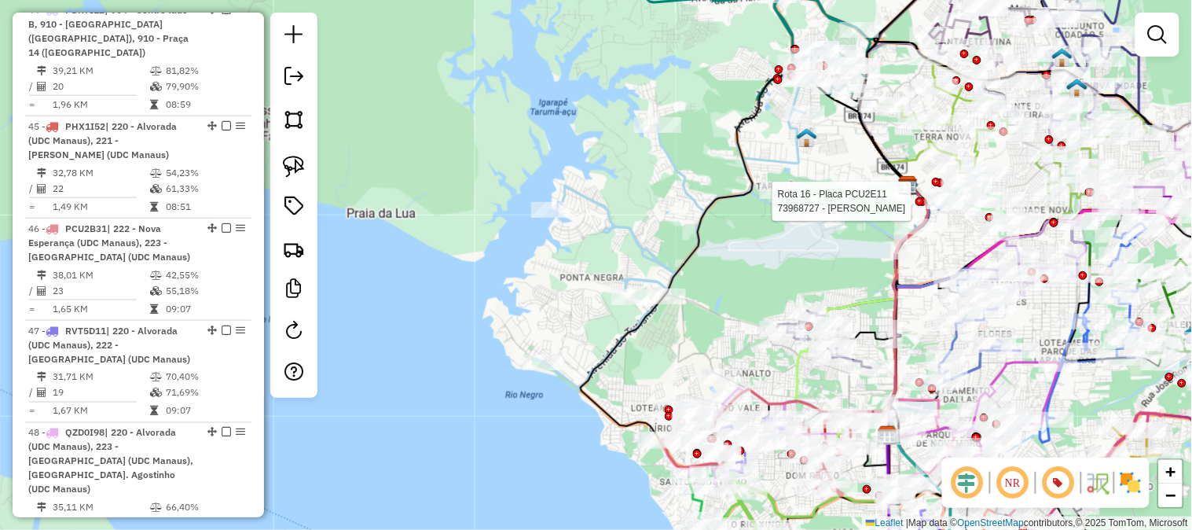
drag, startPoint x: 810, startPoint y: 262, endPoint x: 822, endPoint y: 138, distance: 124.7
click at [822, 144] on div "Rota 16 - Placa PCU2E11 73968727 - ENDERSON SILVA SIMIK Janela de atendimento G…" at bounding box center [596, 265] width 1192 height 530
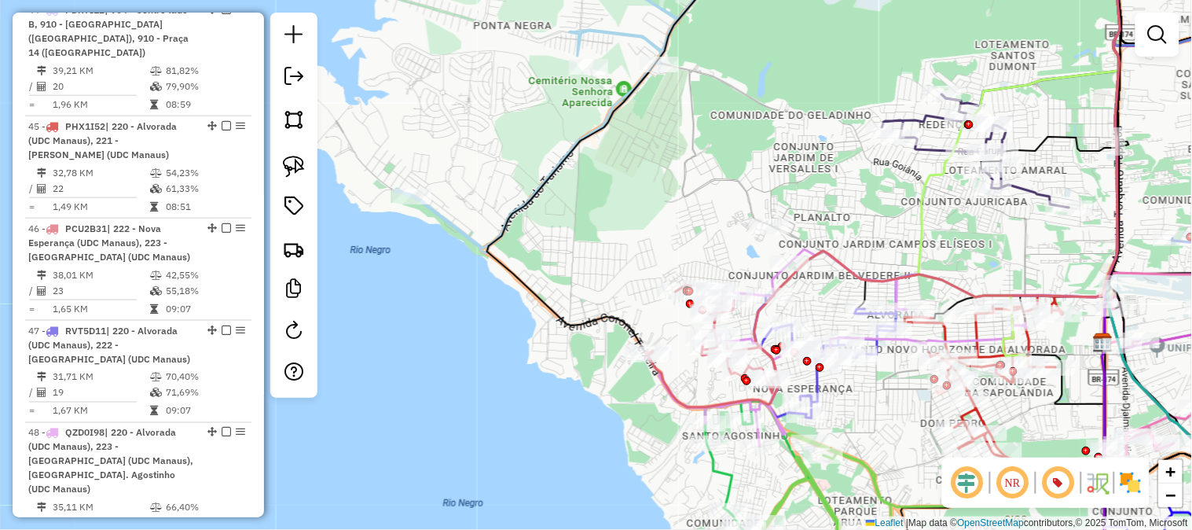
click at [655, 175] on div "Rota 16 - Placa PCU2E11 73968727 - ENDERSON SILVA SIMIK Rota 46 - Placa PCU2B31…" at bounding box center [596, 265] width 1192 height 530
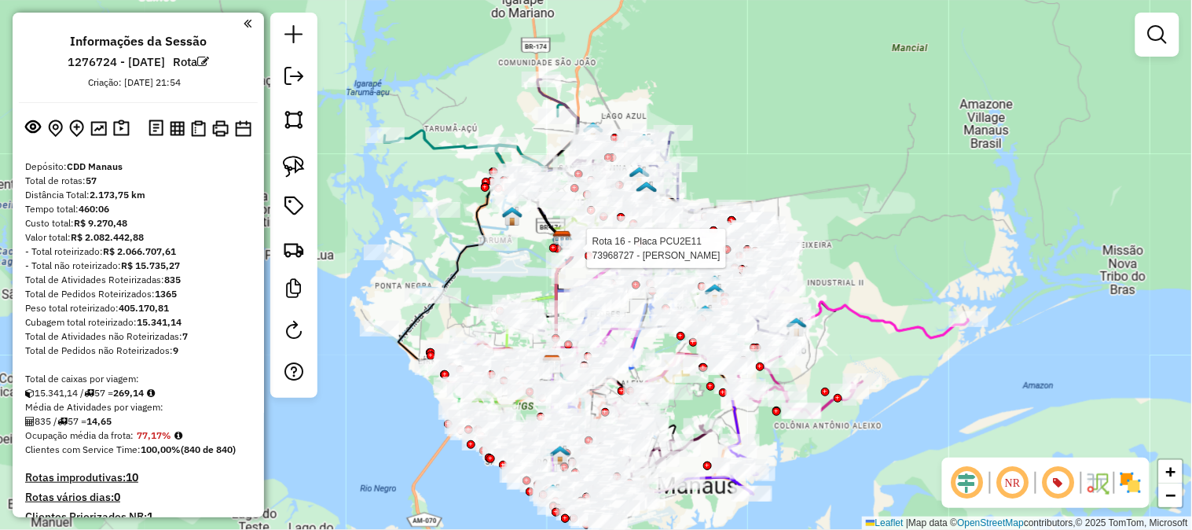
scroll to position [174, 0]
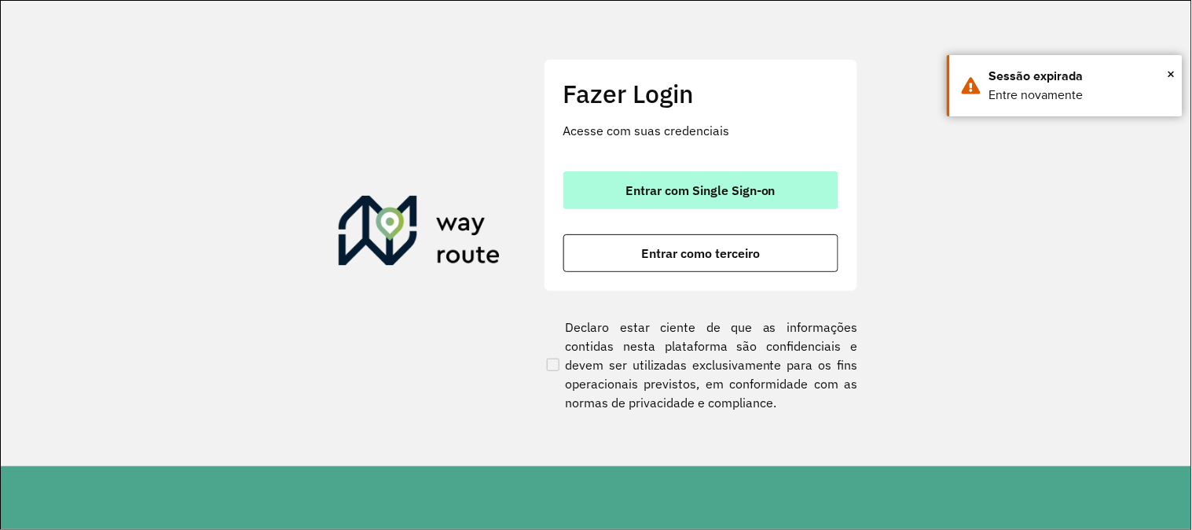
click at [680, 187] on span "Entrar com Single Sign-on" at bounding box center [700, 190] width 150 height 13
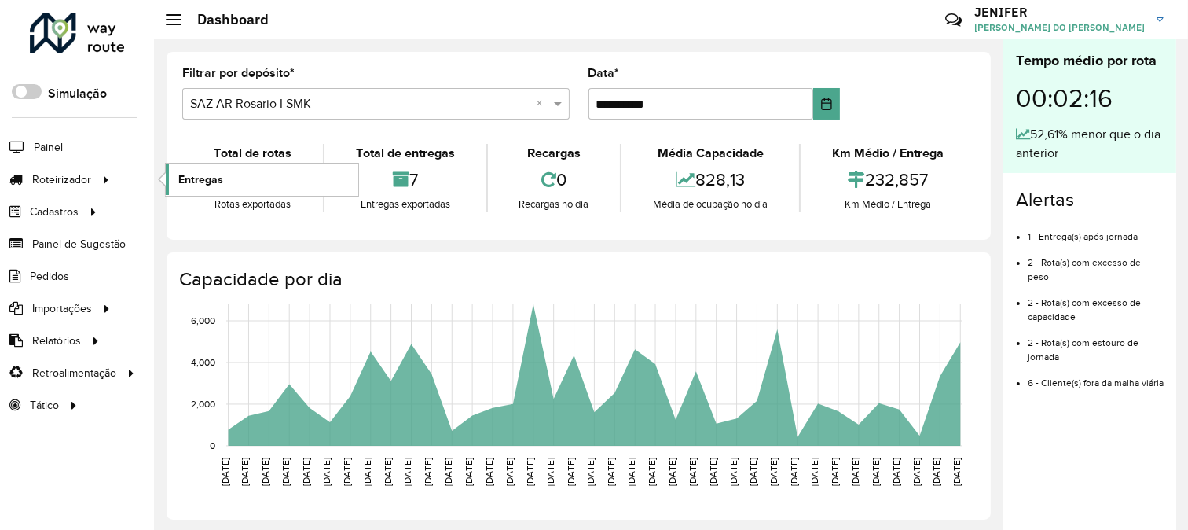
click at [210, 182] on span "Entregas" at bounding box center [200, 179] width 45 height 17
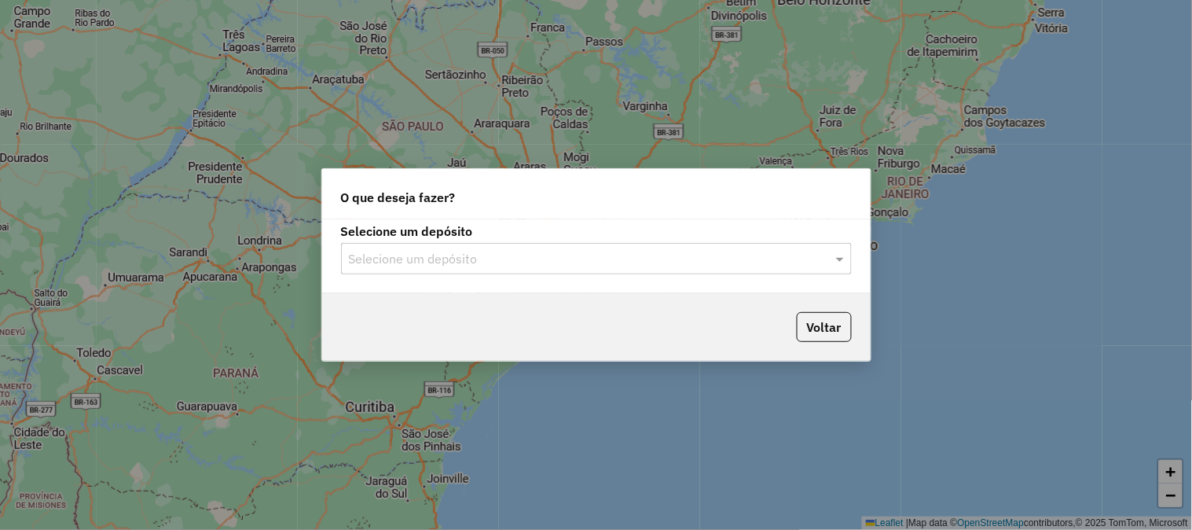
click at [409, 273] on div "Selecione um depósito" at bounding box center [596, 258] width 511 height 31
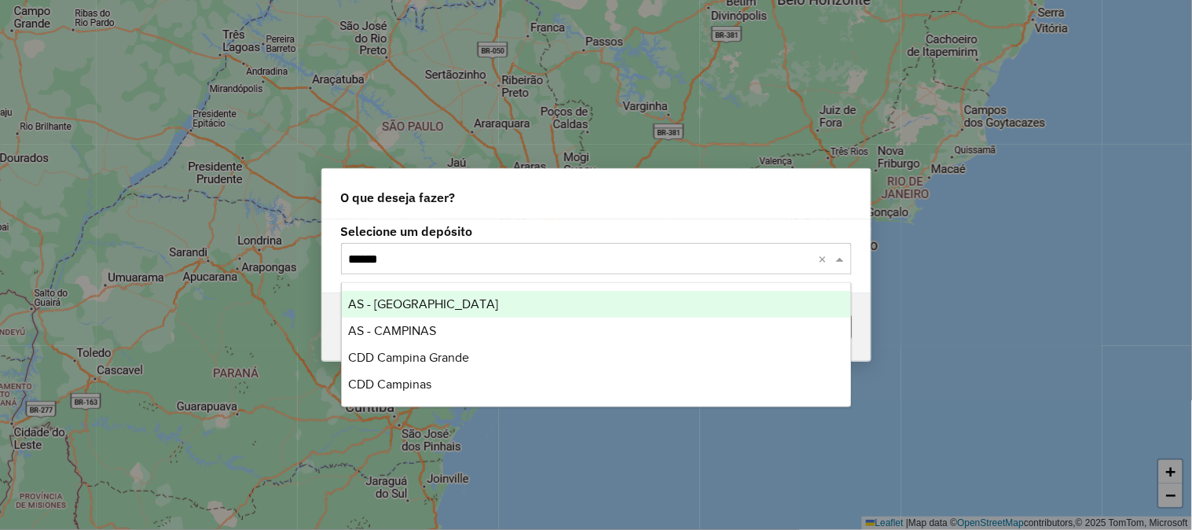
type input "*******"
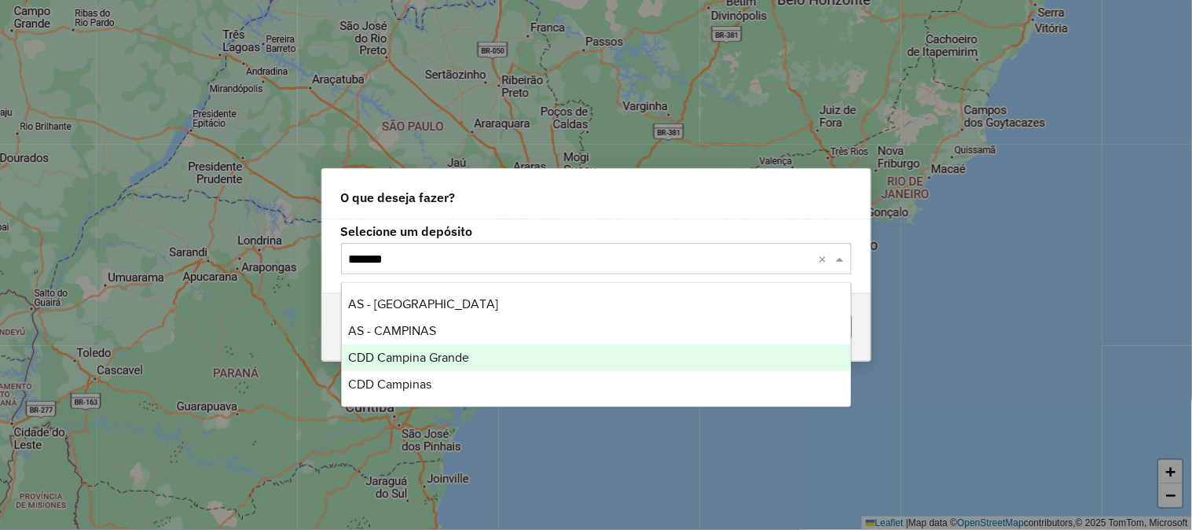
click at [422, 357] on span "CDD Campina Grande" at bounding box center [408, 356] width 121 height 13
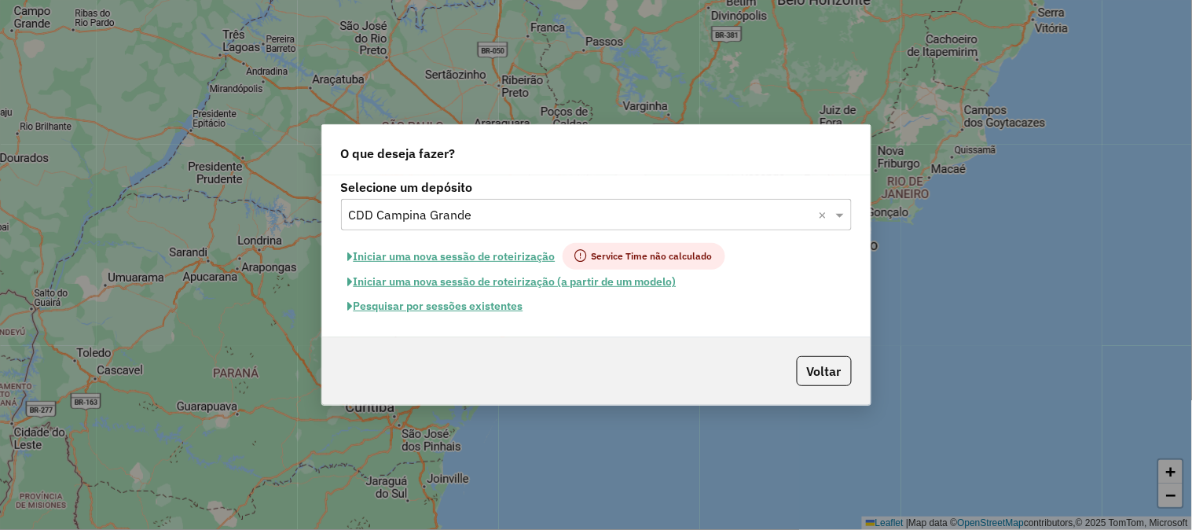
click at [458, 309] on button "Pesquisar por sessões existentes" at bounding box center [435, 306] width 189 height 24
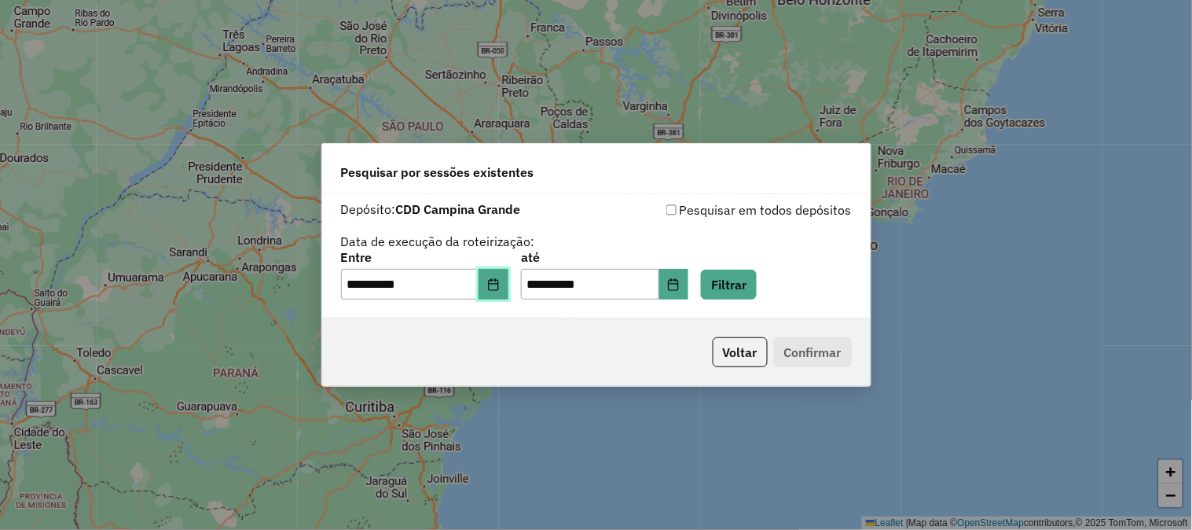
click at [500, 278] on icon "Choose Date" at bounding box center [493, 284] width 13 height 13
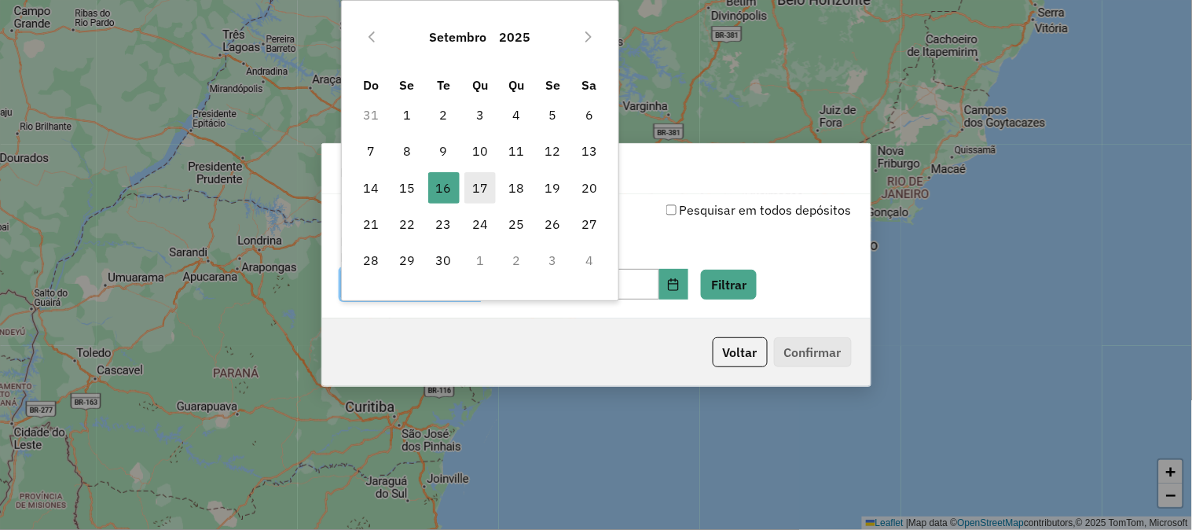
click at [475, 185] on span "17" at bounding box center [479, 187] width 31 height 31
type input "**********"
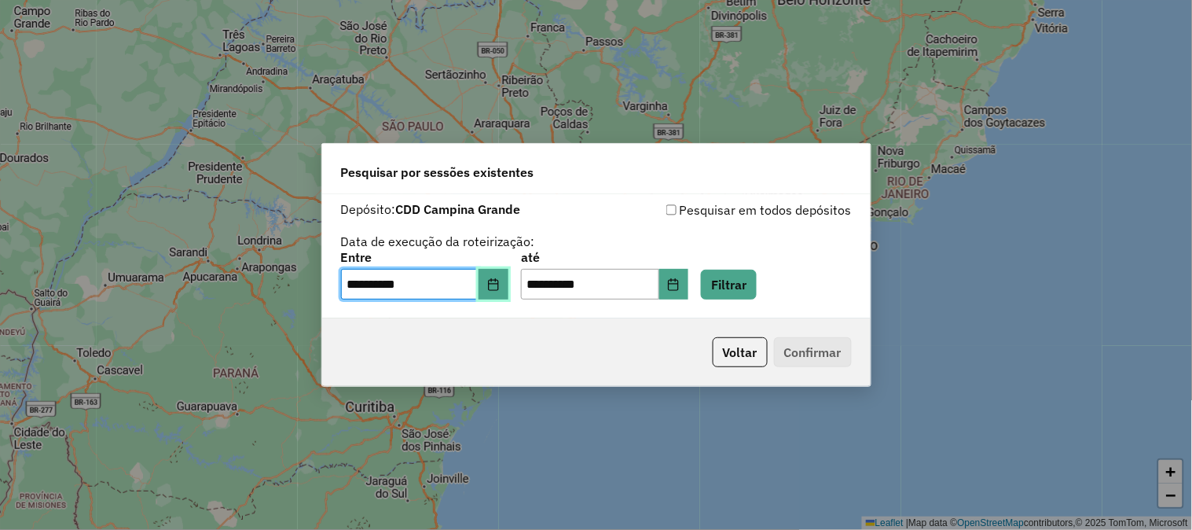
click at [500, 286] on icon "Choose Date" at bounding box center [493, 284] width 13 height 13
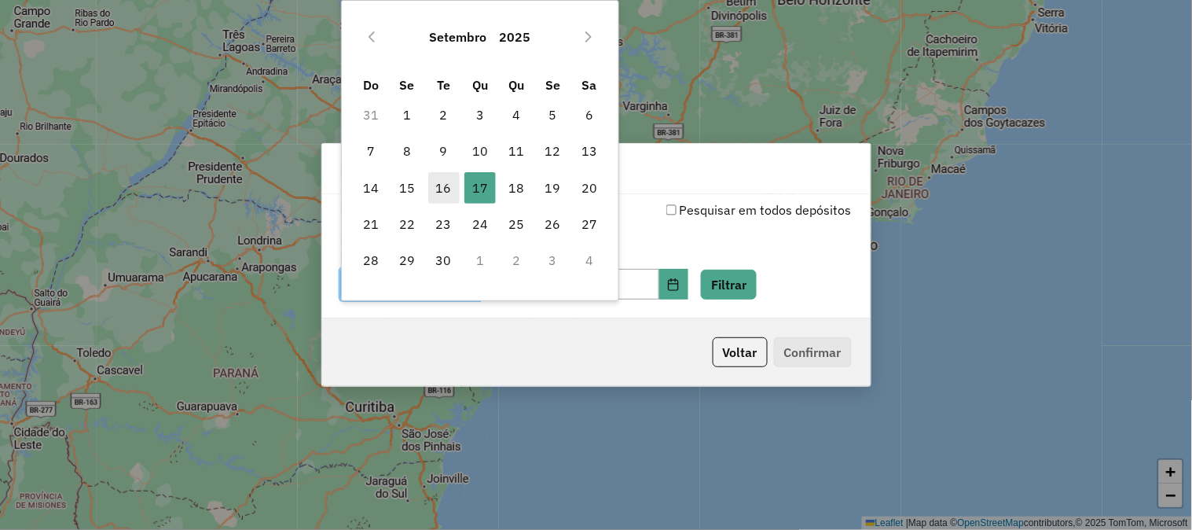
click at [442, 177] on span "16" at bounding box center [443, 187] width 31 height 31
type input "**********"
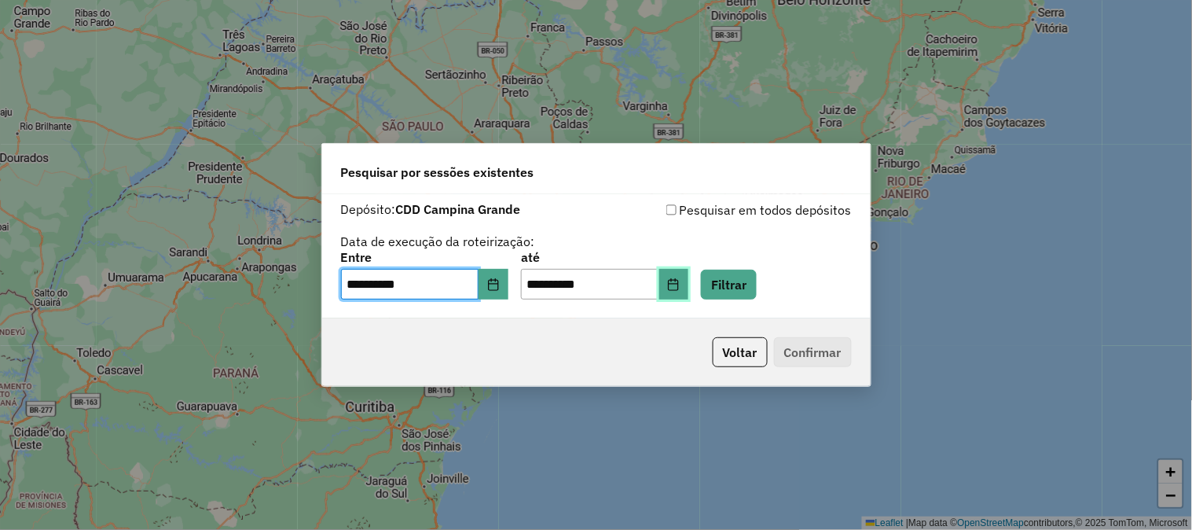
click at [689, 295] on button "Choose Date" at bounding box center [674, 284] width 30 height 31
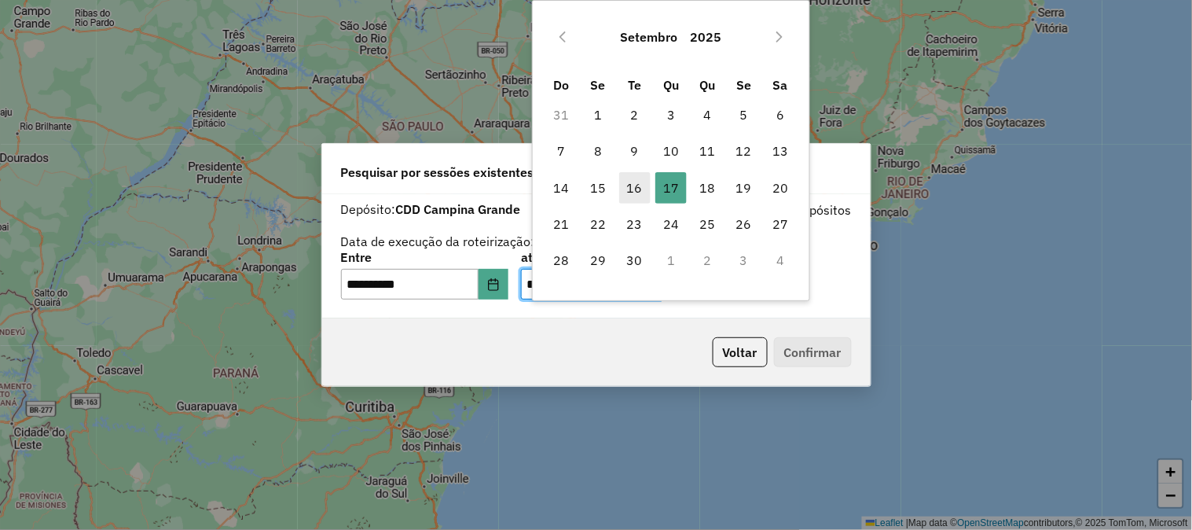
click at [631, 182] on span "16" at bounding box center [634, 187] width 31 height 31
type input "**********"
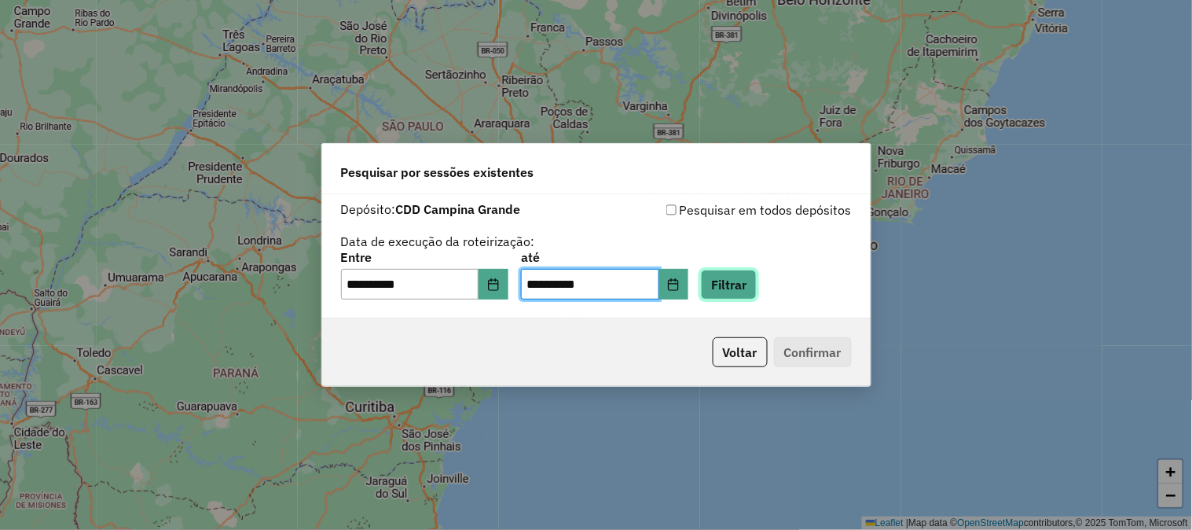
click at [757, 288] on button "Filtrar" at bounding box center [729, 285] width 56 height 30
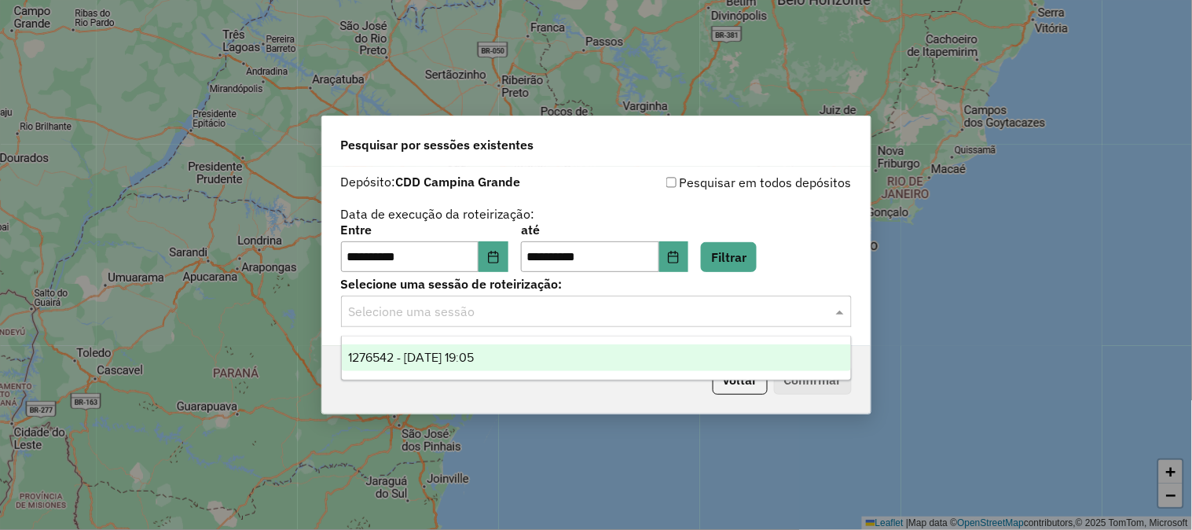
click at [506, 312] on input "text" at bounding box center [581, 312] width 464 height 19
click at [513, 343] on ng-dropdown-panel "1276542 - 16/09/2025 19:05" at bounding box center [596, 358] width 511 height 45
click at [588, 372] on ng-dropdown-panel "1276542 - 16/09/2025 19:05" at bounding box center [596, 358] width 511 height 45
click at [474, 361] on span "1276542 - 16/09/2025 19:05" at bounding box center [411, 356] width 126 height 13
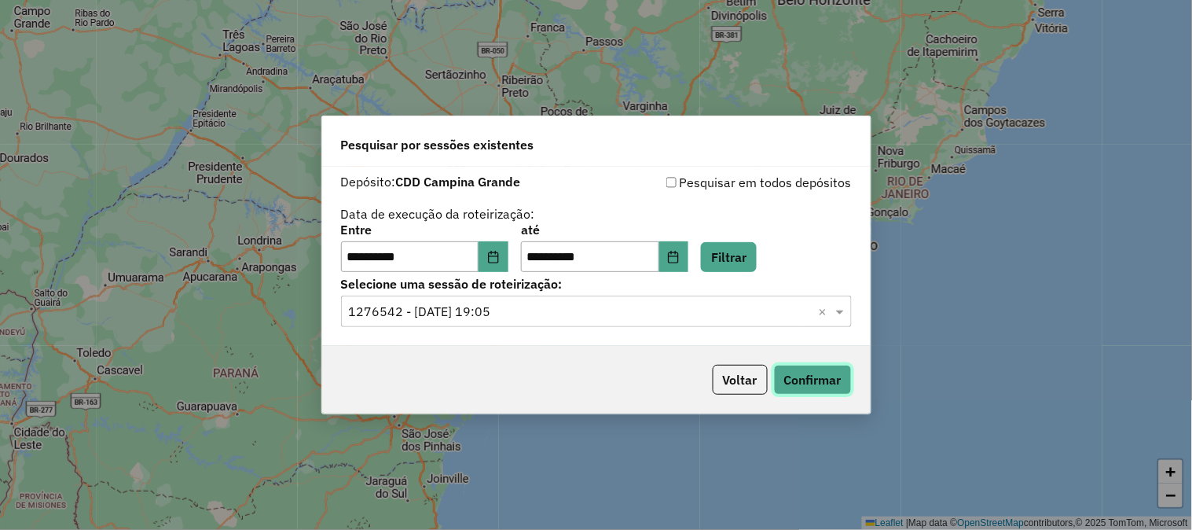
click at [831, 387] on button "Confirmar" at bounding box center [813, 380] width 78 height 30
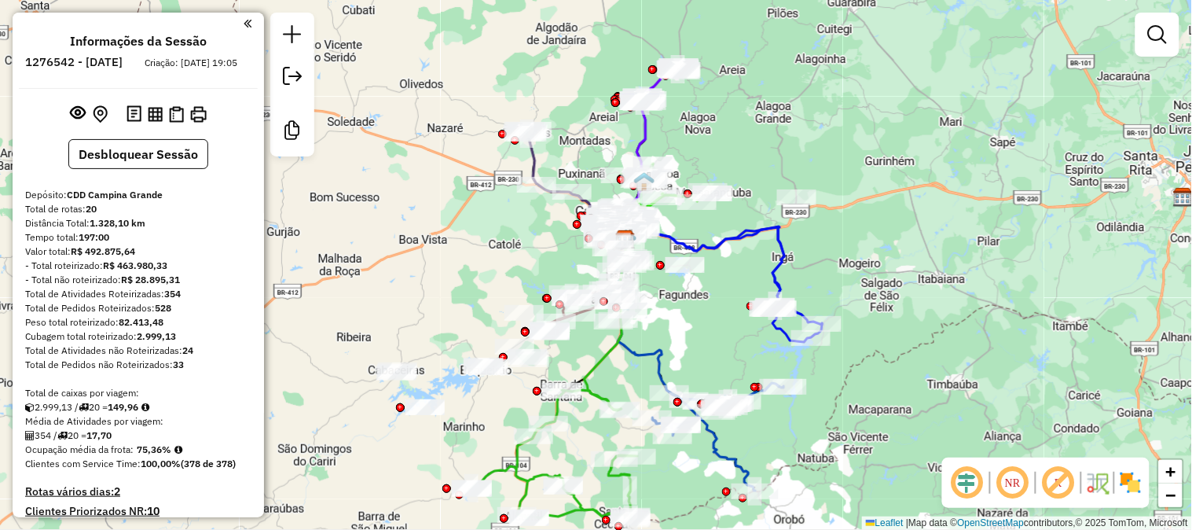
drag, startPoint x: 801, startPoint y: 138, endPoint x: 830, endPoint y: 108, distance: 41.1
click at [831, 108] on div "Janela de atendimento Grade de atendimento Capacidade Transportadoras Veículos …" at bounding box center [596, 265] width 1192 height 530
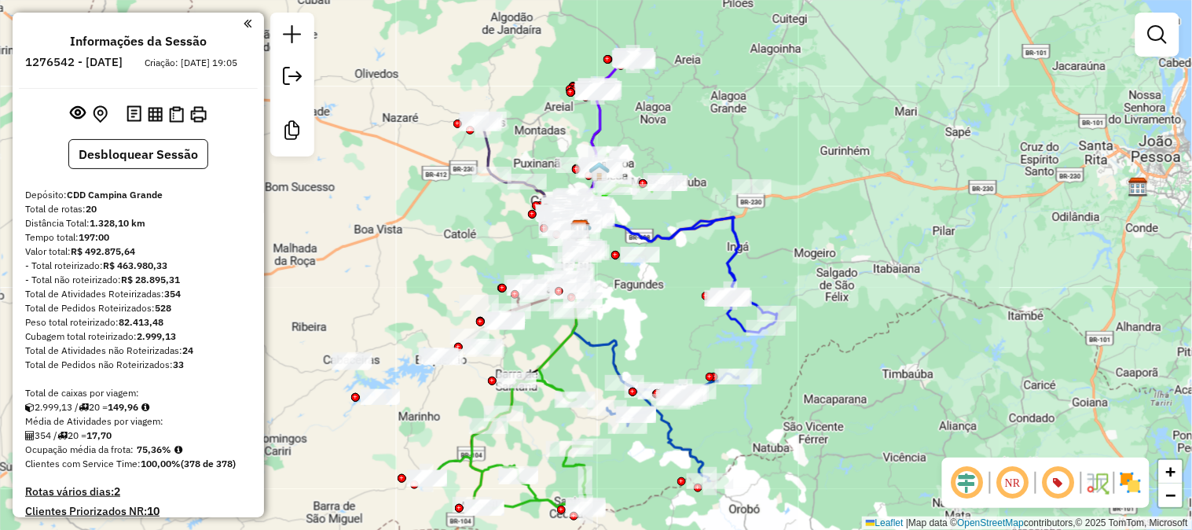
drag, startPoint x: 978, startPoint y: 208, endPoint x: 922, endPoint y: 244, distance: 66.7
click at [922, 244] on div "Janela de atendimento Grade de atendimento Capacidade Transportadoras Veículos …" at bounding box center [596, 265] width 1192 height 530
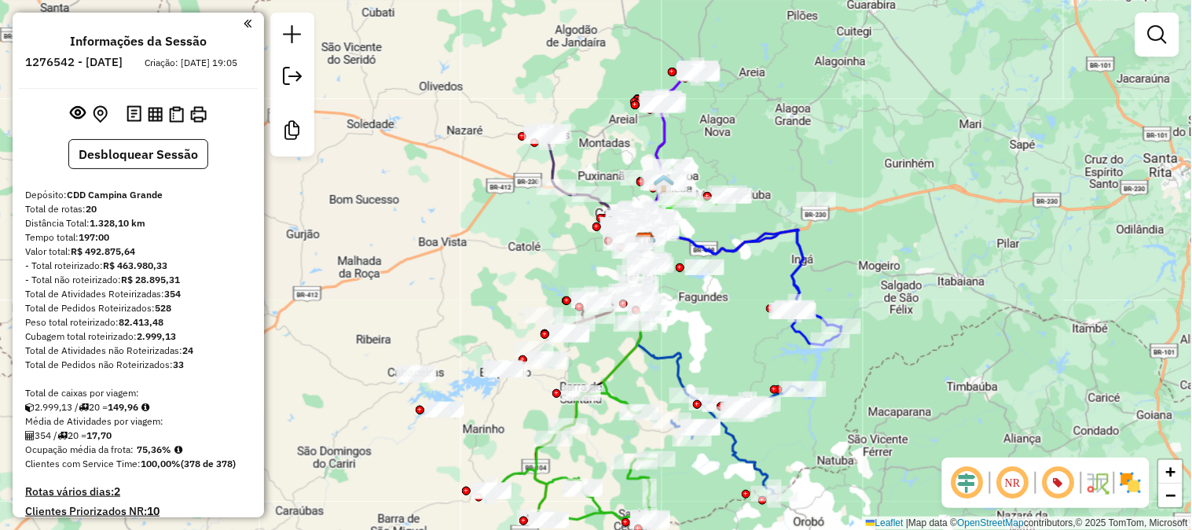
drag, startPoint x: 867, startPoint y: 236, endPoint x: 976, endPoint y: 253, distance: 110.6
click at [976, 253] on div "Janela de atendimento Grade de atendimento Capacidade Transportadoras Veículos …" at bounding box center [596, 265] width 1192 height 530
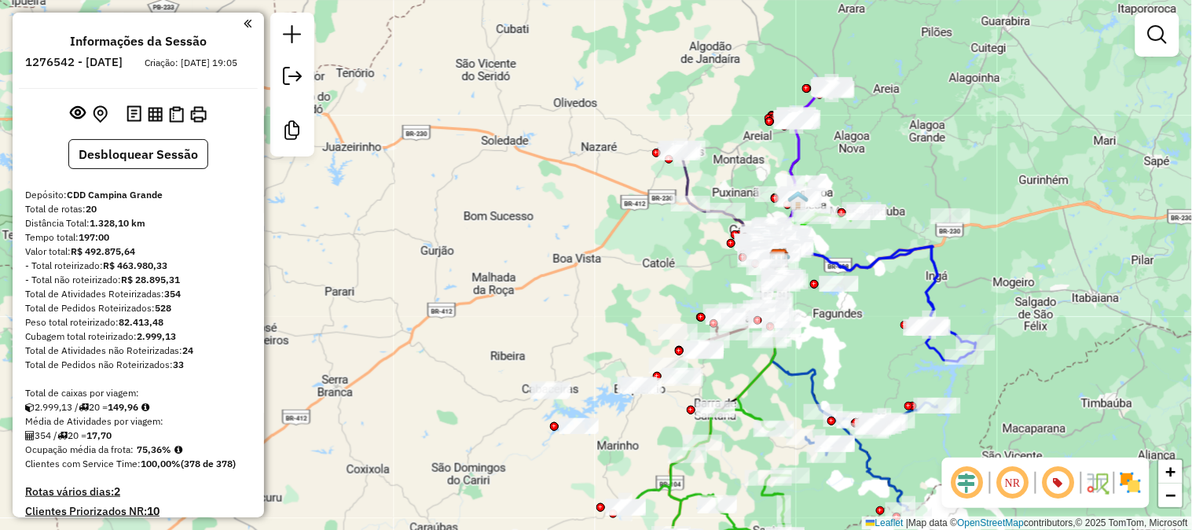
drag, startPoint x: 974, startPoint y: 251, endPoint x: 1063, endPoint y: 263, distance: 89.6
click at [1063, 263] on div "Janela de atendimento Grade de atendimento Capacidade Transportadoras Veículos …" at bounding box center [596, 265] width 1192 height 530
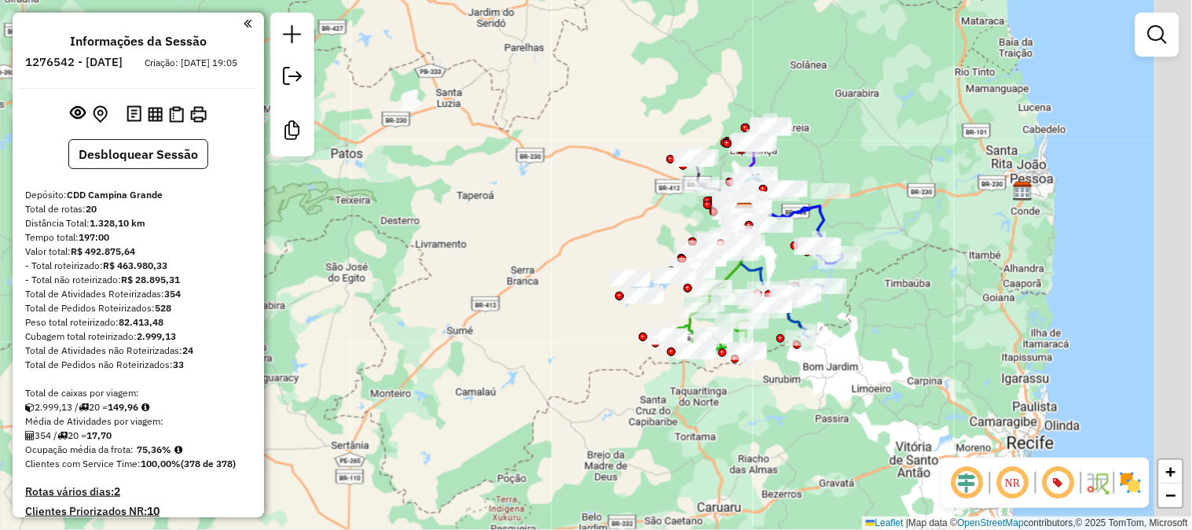
drag, startPoint x: 1109, startPoint y: 240, endPoint x: 933, endPoint y: 187, distance: 183.9
click at [933, 187] on div "Janela de atendimento Grade de atendimento Capacidade Transportadoras Veículos …" at bounding box center [596, 265] width 1192 height 530
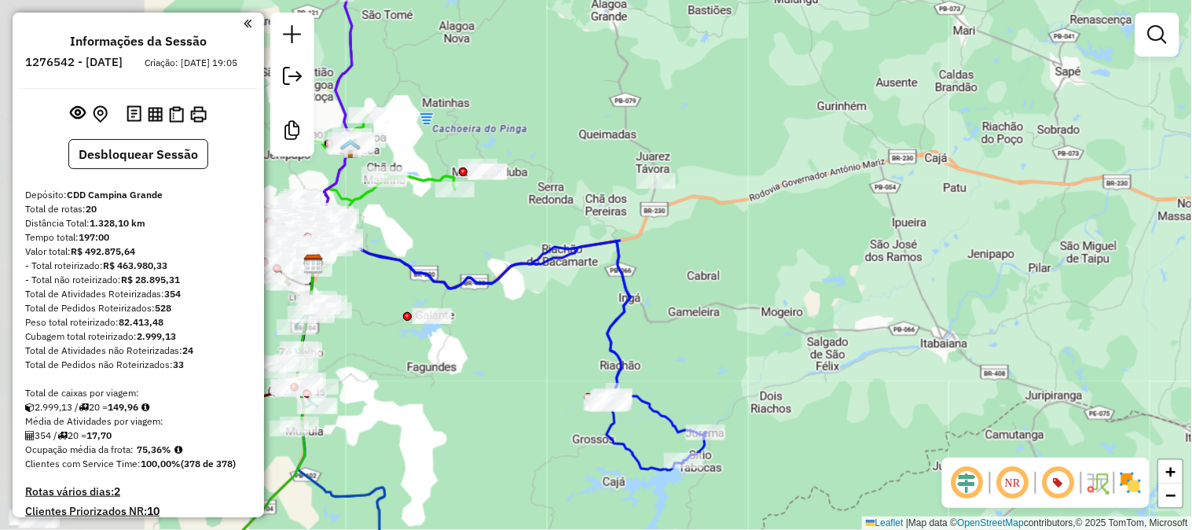
drag, startPoint x: 613, startPoint y: 148, endPoint x: 779, endPoint y: 119, distance: 168.3
click at [779, 120] on div "Janela de atendimento Grade de atendimento Capacidade Transportadoras Veículos …" at bounding box center [596, 265] width 1192 height 530
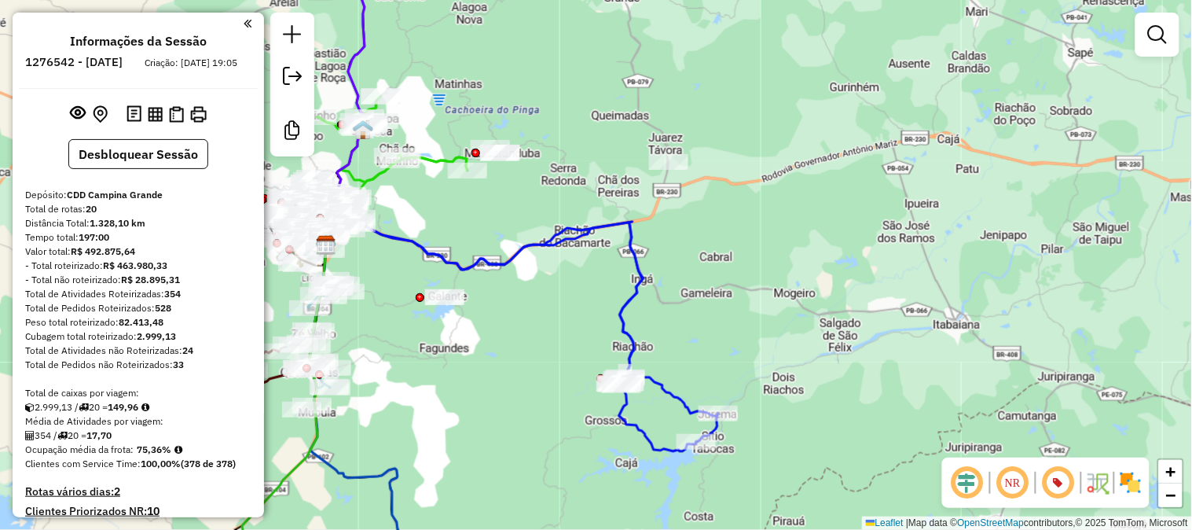
drag, startPoint x: 868, startPoint y: 248, endPoint x: 875, endPoint y: 158, distance: 89.8
click at [875, 158] on div "Janela de atendimento Grade de atendimento Capacidade Transportadoras Veículos …" at bounding box center [596, 265] width 1192 height 530
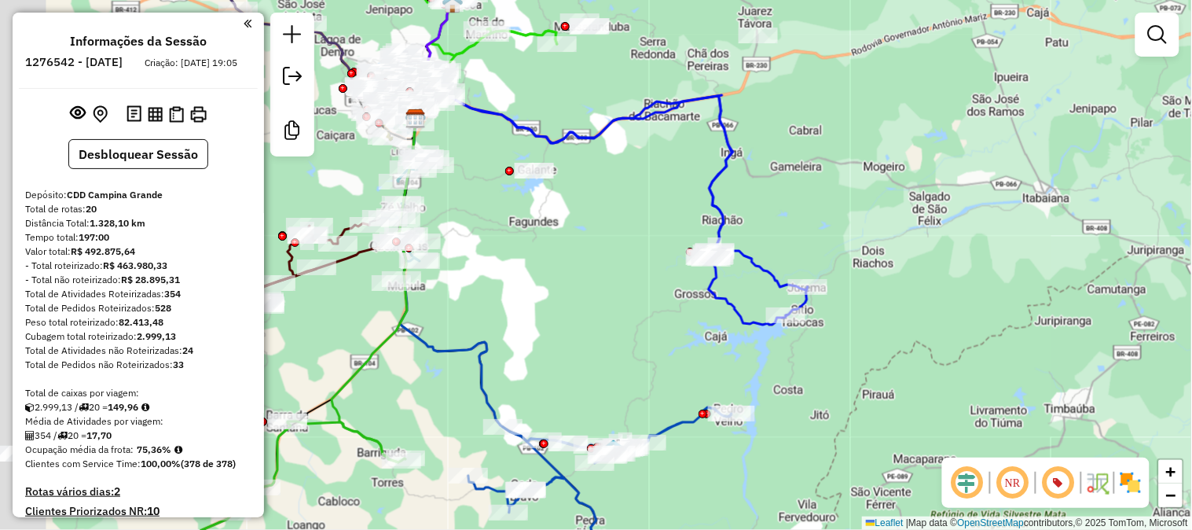
drag, startPoint x: 845, startPoint y: 206, endPoint x: 900, endPoint y: 182, distance: 60.9
click at [900, 182] on div "Janela de atendimento Grade de atendimento Capacidade Transportadoras Veículos …" at bounding box center [596, 265] width 1192 height 530
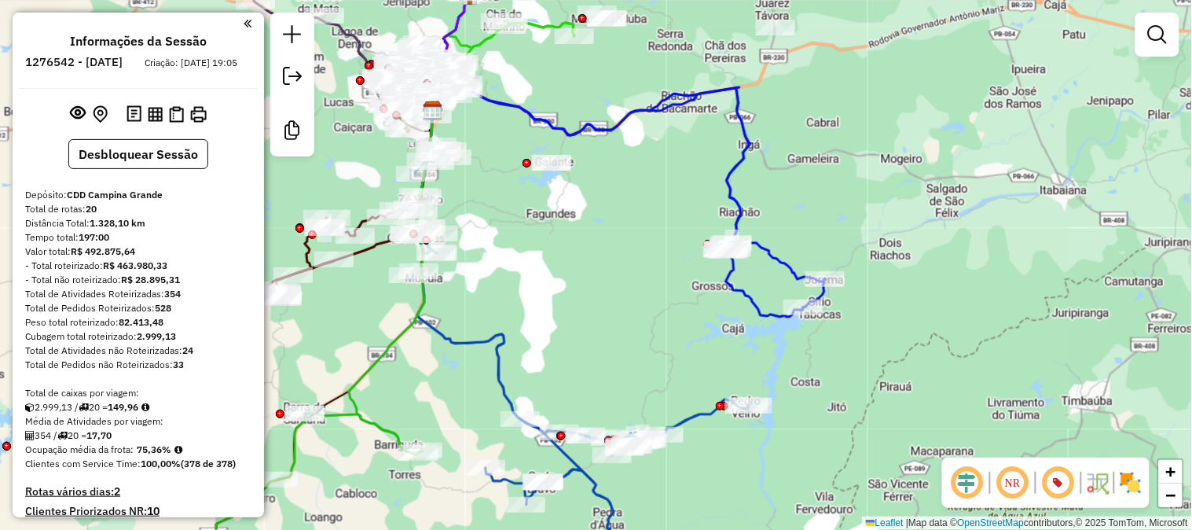
drag, startPoint x: 886, startPoint y: 293, endPoint x: 1054, endPoint y: 242, distance: 175.7
click at [1048, 244] on div "Janela de atendimento Grade de atendimento Capacidade Transportadoras Veículos …" at bounding box center [596, 265] width 1192 height 530
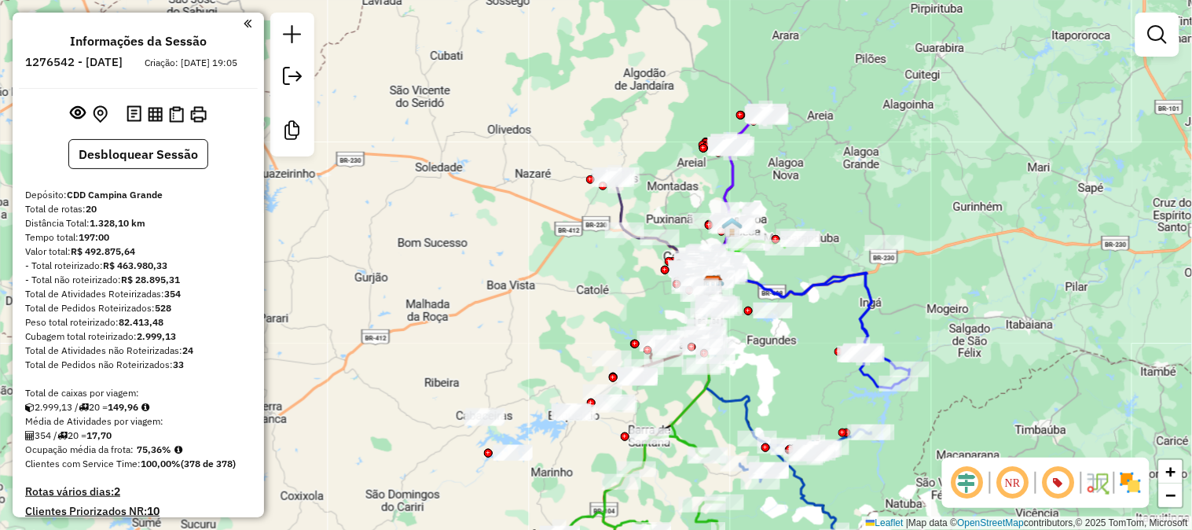
drag, startPoint x: 862, startPoint y: 276, endPoint x: 782, endPoint y: 453, distance: 194.8
click at [784, 453] on div "Janela de atendimento Grade de atendimento Capacidade Transportadoras Veículos …" at bounding box center [596, 265] width 1192 height 530
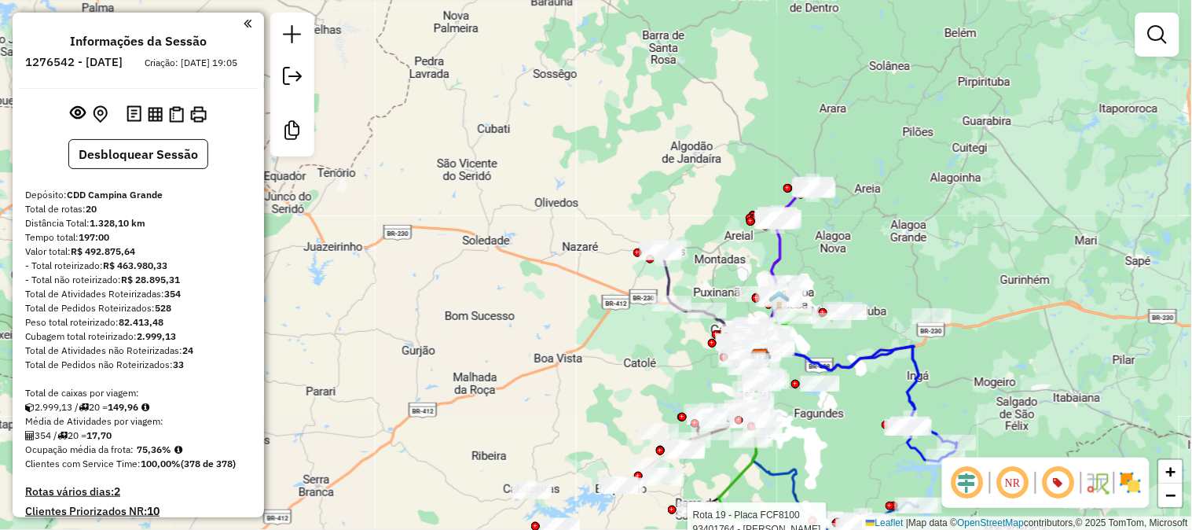
drag, startPoint x: 543, startPoint y: 139, endPoint x: 671, endPoint y: 160, distance: 129.8
click at [671, 160] on div "Rota 19 - Placa FCF8100 93401764 - [PERSON_NAME] de atendimento Grade de atendi…" at bounding box center [596, 265] width 1192 height 530
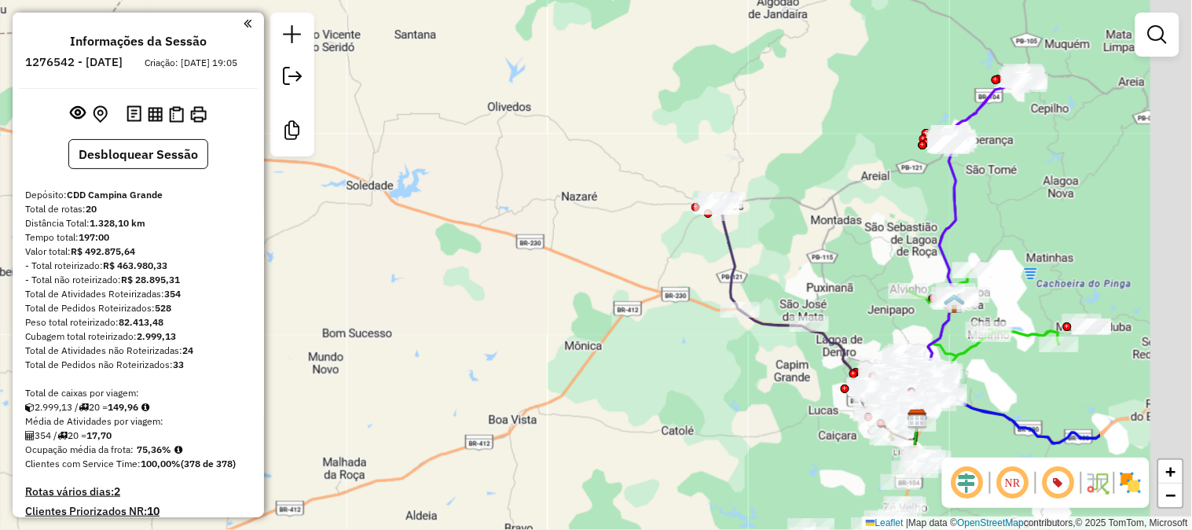
drag, startPoint x: 760, startPoint y: 269, endPoint x: 424, endPoint y: 51, distance: 399.9
click at [461, 73] on div "Rota 19 - Placa FCF8100 93401764 - [PERSON_NAME] de atendimento Grade de atendi…" at bounding box center [596, 265] width 1192 height 530
click at [426, 52] on div "Rota 19 - Placa FCF8100 93401764 - [PERSON_NAME] de atendimento Grade de atendi…" at bounding box center [596, 265] width 1192 height 530
click at [424, 51] on div "Rota 19 - Placa FCF8100 93401764 - [PERSON_NAME] de atendimento Grade de atendi…" at bounding box center [596, 265] width 1192 height 530
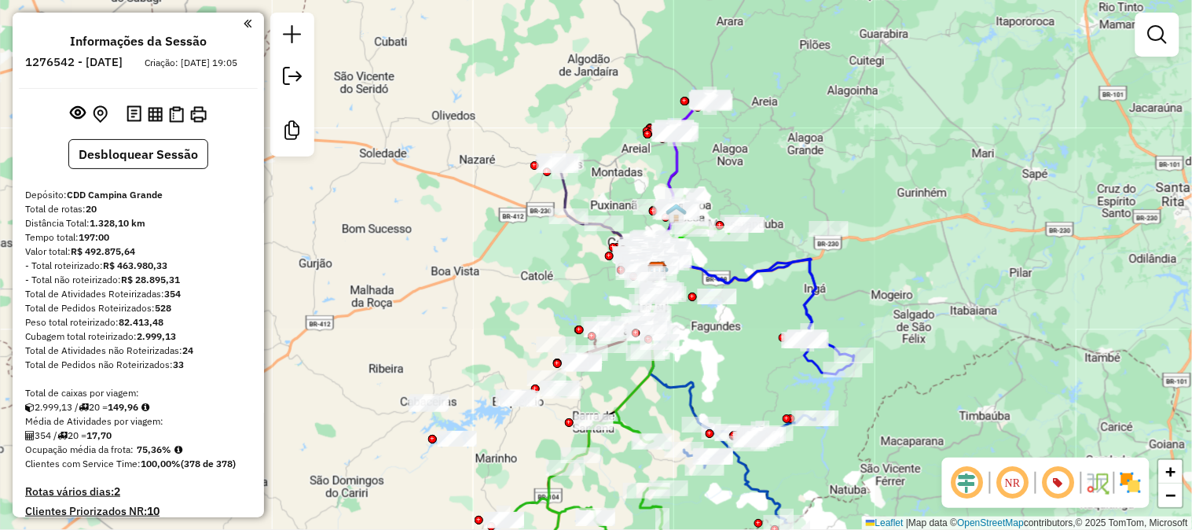
drag, startPoint x: 996, startPoint y: 357, endPoint x: 1026, endPoint y: 182, distance: 177.0
click at [1025, 191] on div "Janela de atendimento Grade de atendimento Capacidade Transportadoras Veículos …" at bounding box center [596, 265] width 1192 height 530
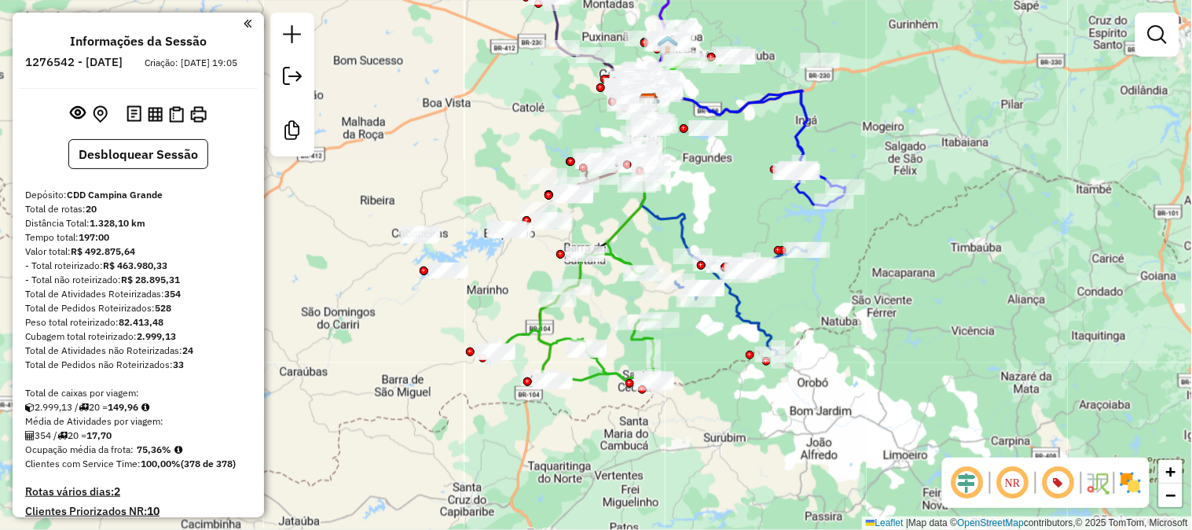
drag, startPoint x: 812, startPoint y: 300, endPoint x: 985, endPoint y: 334, distance: 175.4
click at [985, 334] on div "Janela de atendimento Grade de atendimento Capacidade Transportadoras Veículos …" at bounding box center [596, 265] width 1192 height 530
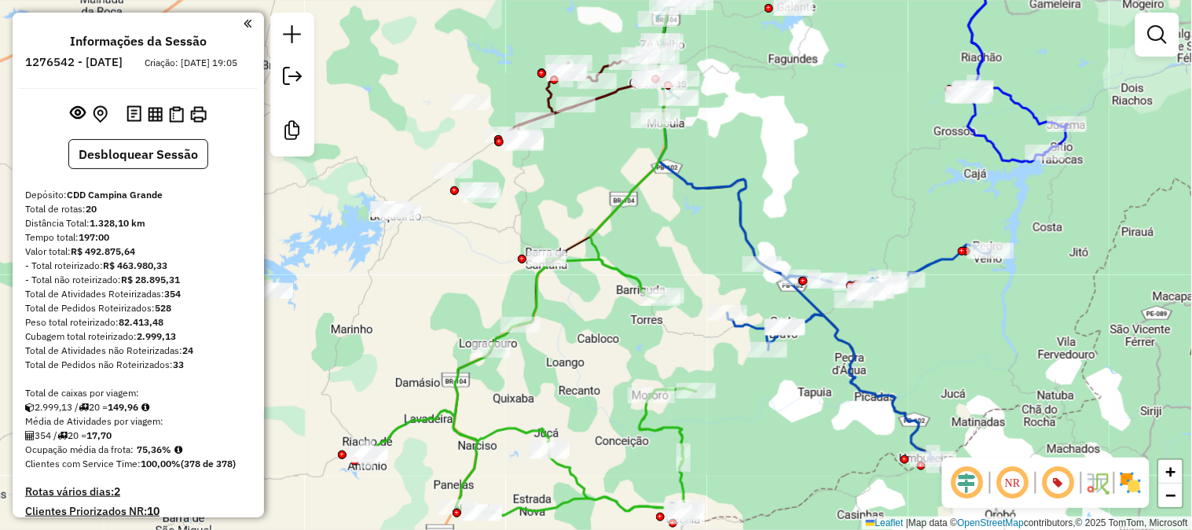
drag, startPoint x: 779, startPoint y: 446, endPoint x: 837, endPoint y: 220, distance: 233.6
click at [838, 222] on div "Janela de atendimento Grade de atendimento Capacidade Transportadoras Veículos …" at bounding box center [596, 265] width 1192 height 530
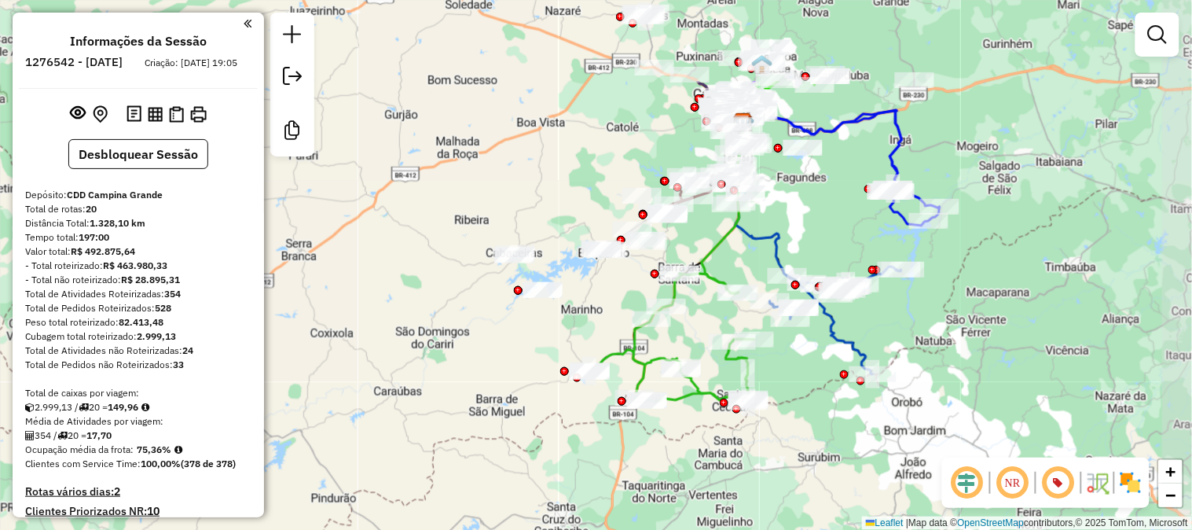
drag, startPoint x: 815, startPoint y: 273, endPoint x: 762, endPoint y: 499, distance: 231.6
click at [762, 499] on div "Janela de atendimento Grade de atendimento Capacidade Transportadoras Veículos …" at bounding box center [596, 265] width 1192 height 530
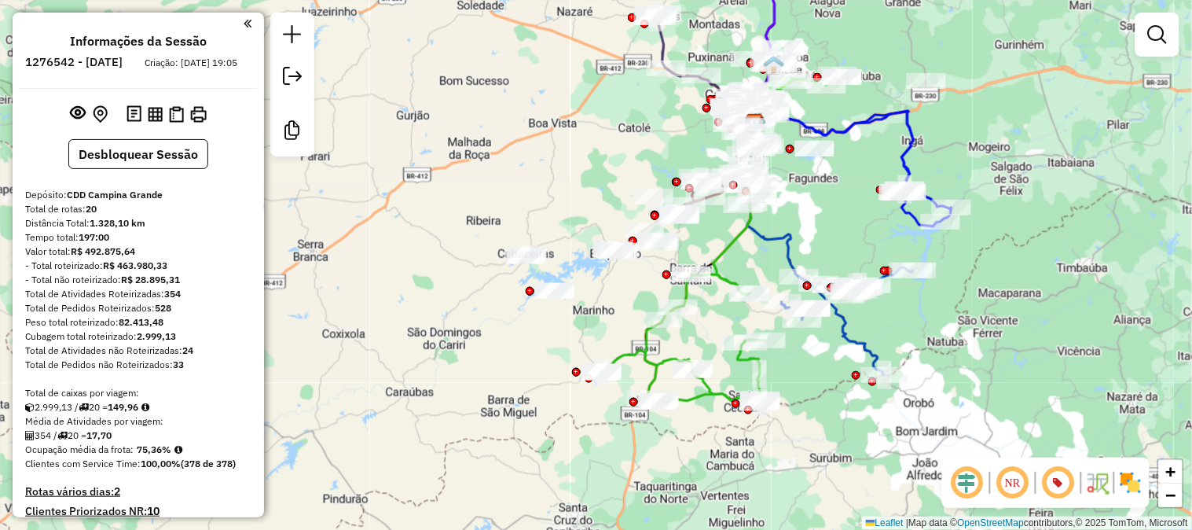
drag, startPoint x: 829, startPoint y: 342, endPoint x: 870, endPoint y: 220, distance: 128.5
click at [870, 220] on div "Janela de atendimento Grade de atendimento Capacidade Transportadoras Veículos …" at bounding box center [596, 265] width 1192 height 530
